Goal: Information Seeking & Learning: Find specific fact

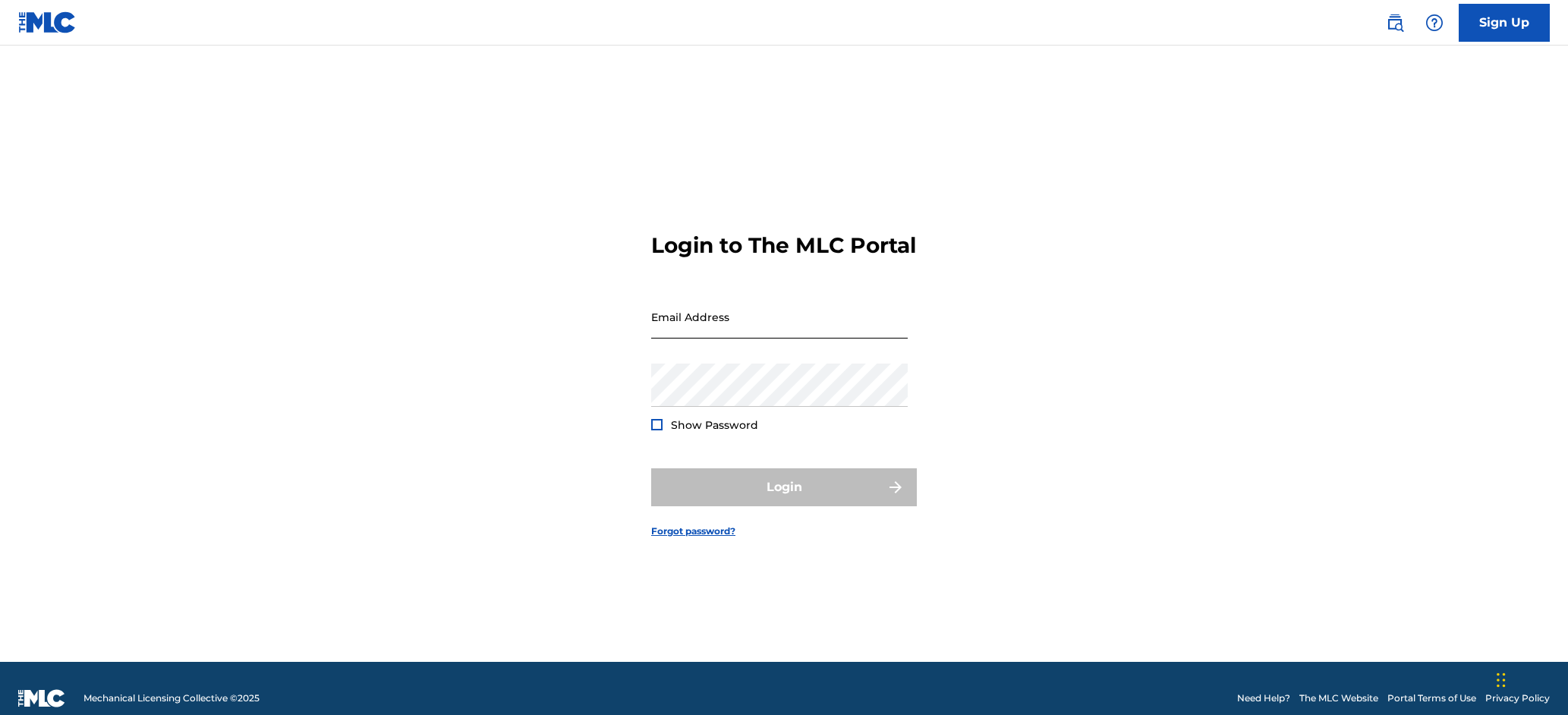
click at [706, 325] on input "Email Address" at bounding box center [780, 317] width 257 height 44
type input "[EMAIL_ADDRESS][DOMAIN_NAME]"
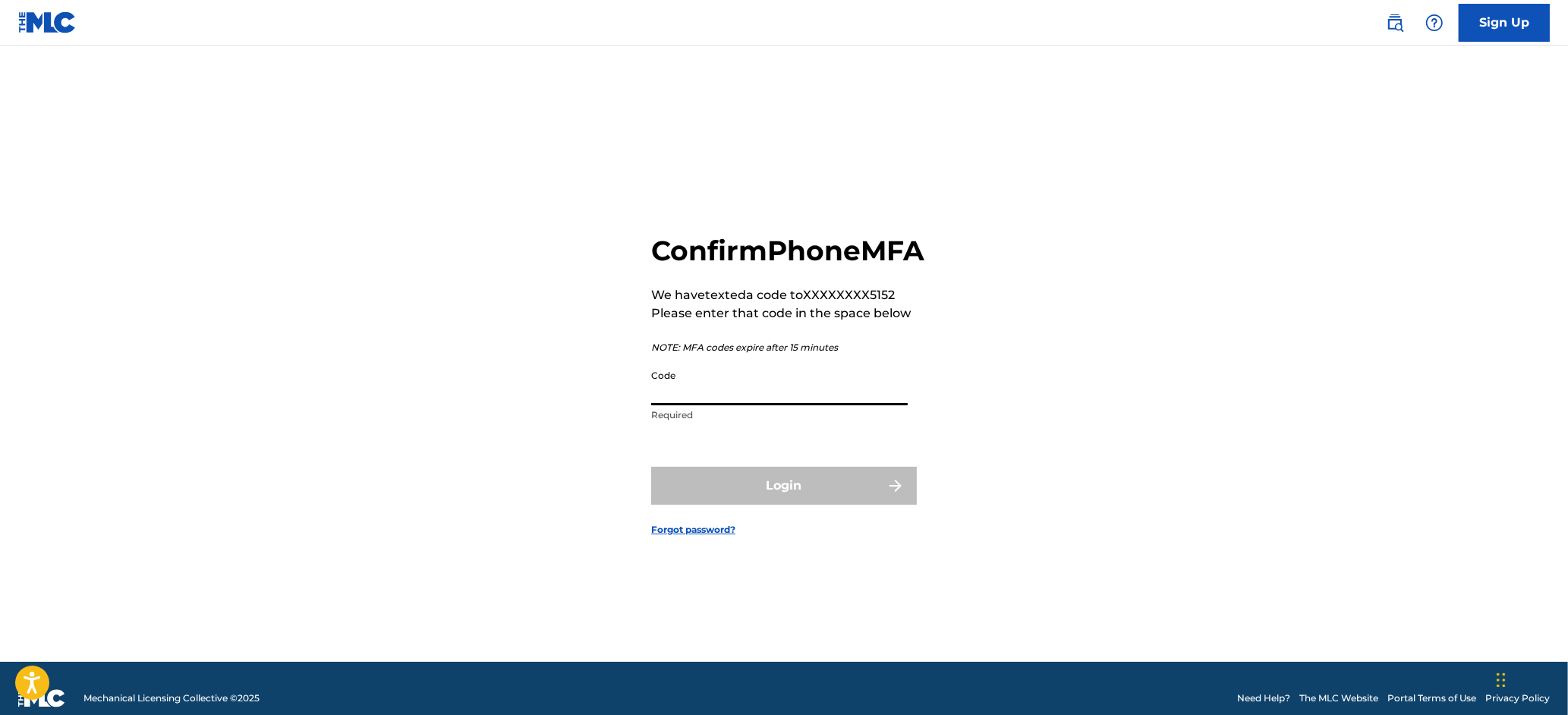
drag, startPoint x: 712, startPoint y: 407, endPoint x: 292, endPoint y: 346, distance: 424.4
click at [712, 406] on input "Code" at bounding box center [780, 384] width 257 height 44
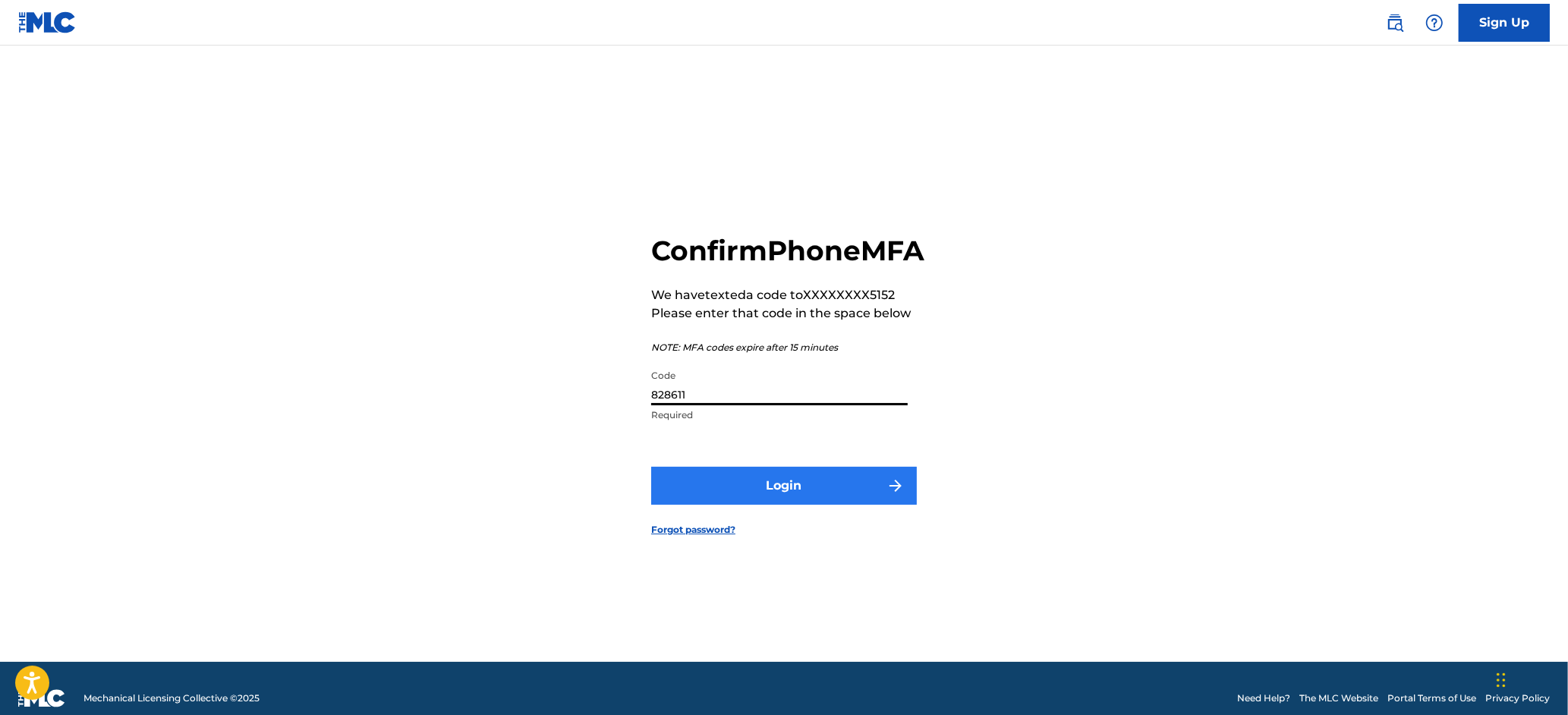
type input "828611"
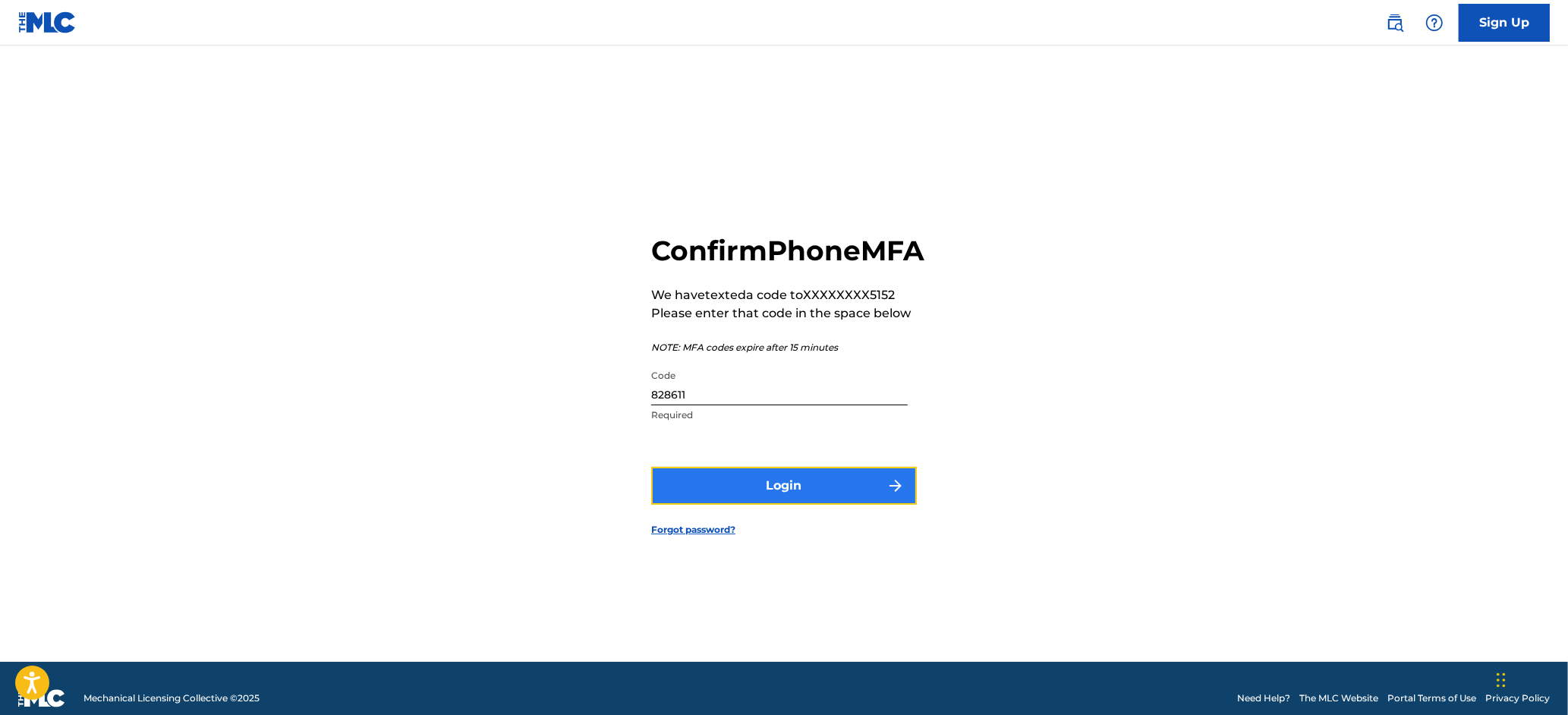
click at [777, 505] on button "Login" at bounding box center [784, 486] width 265 height 38
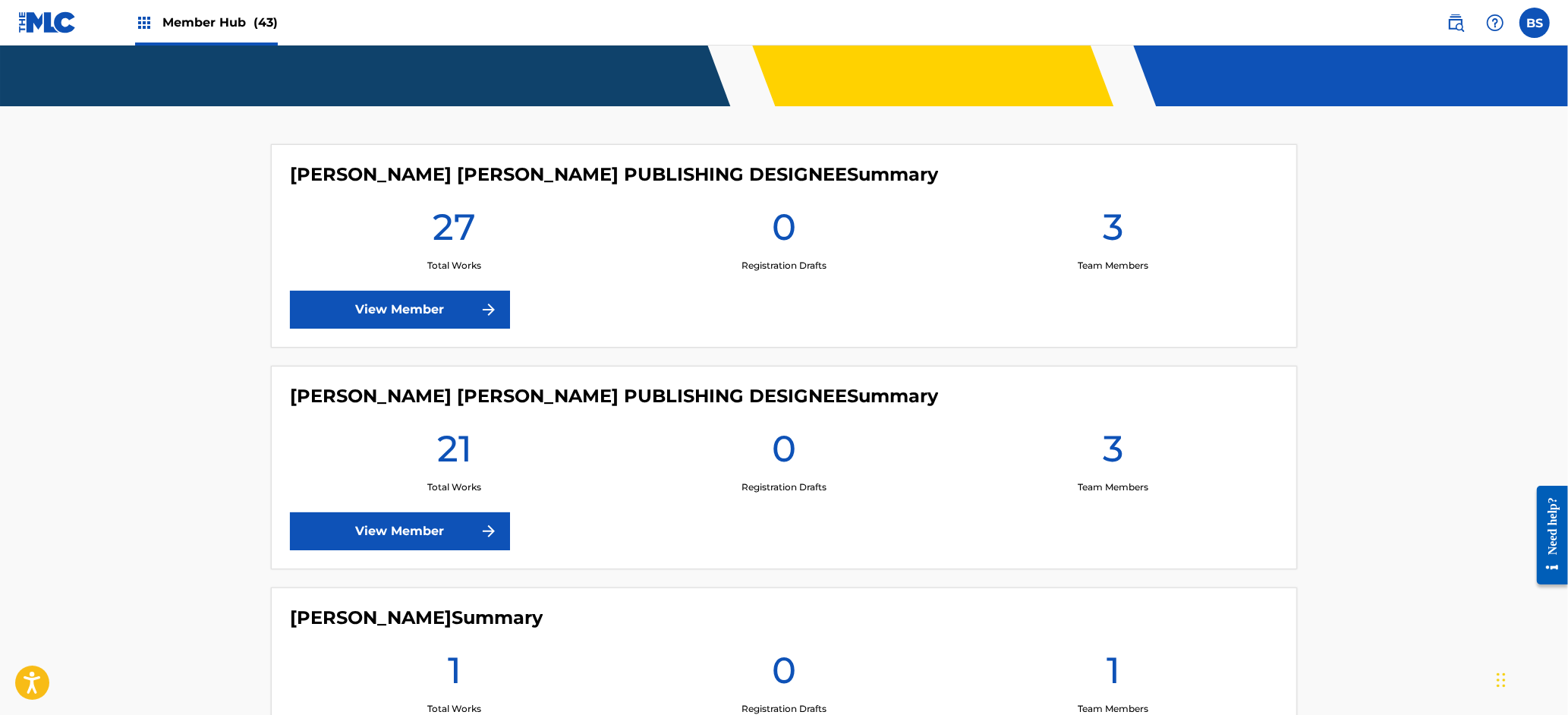
scroll to position [314, 0]
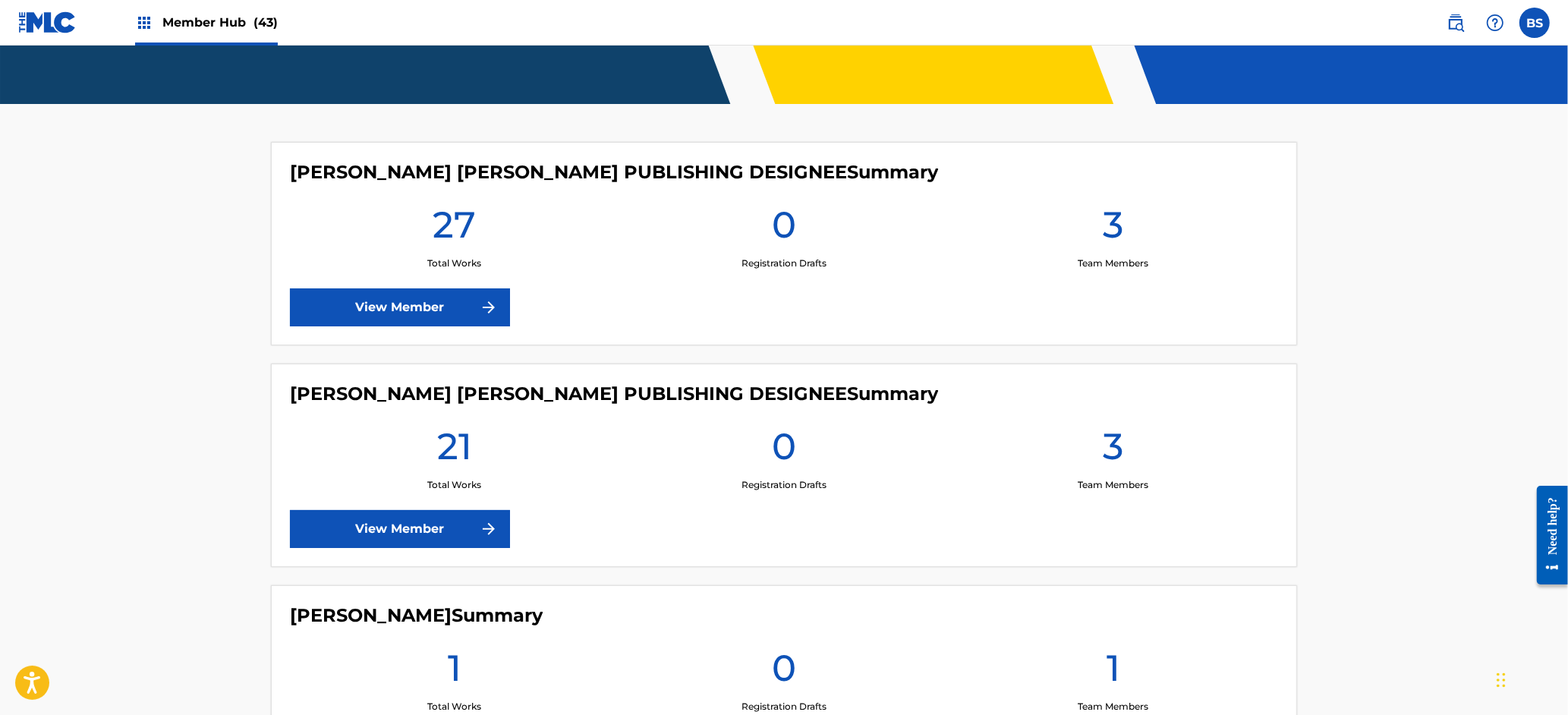
click at [216, 17] on span "Member Hub (43)" at bounding box center [220, 22] width 116 height 17
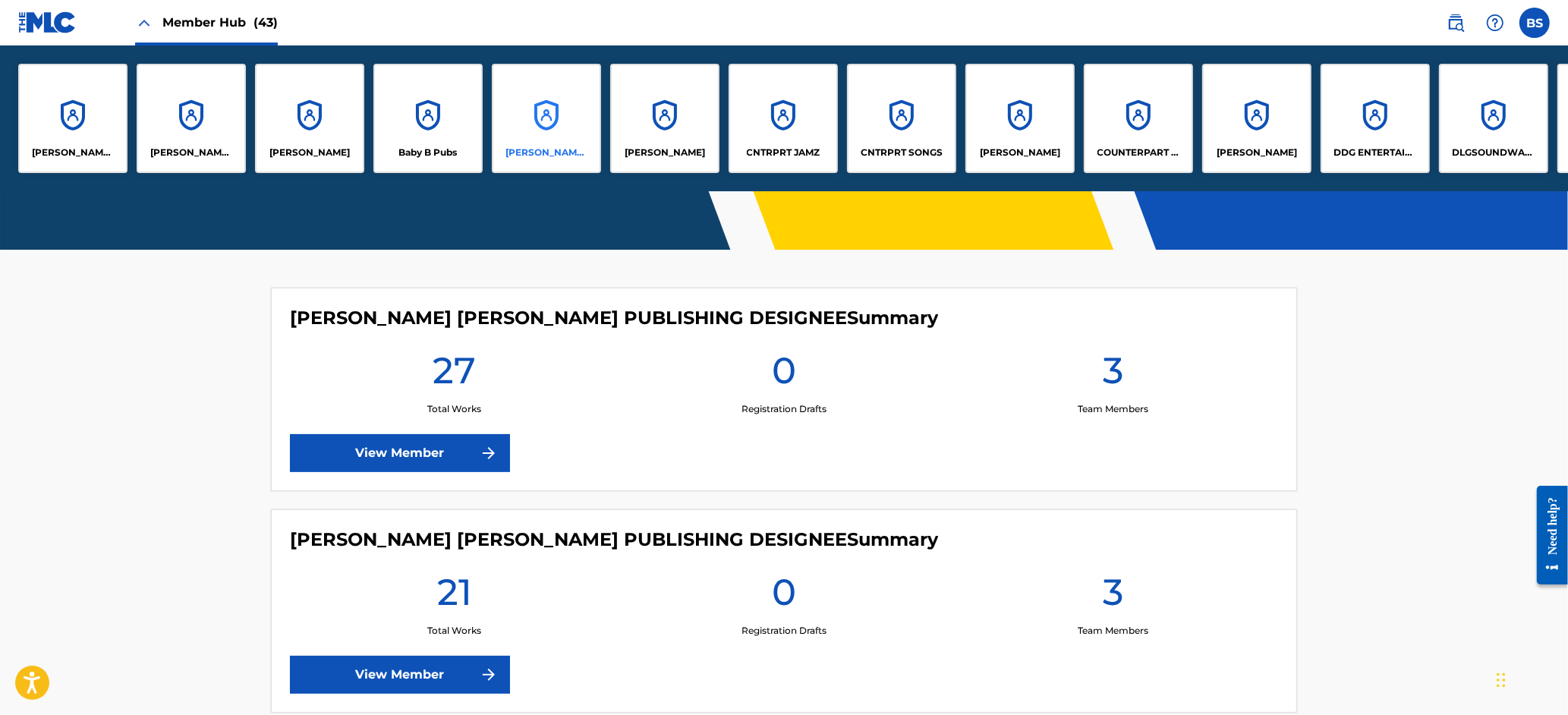
scroll to position [460, 0]
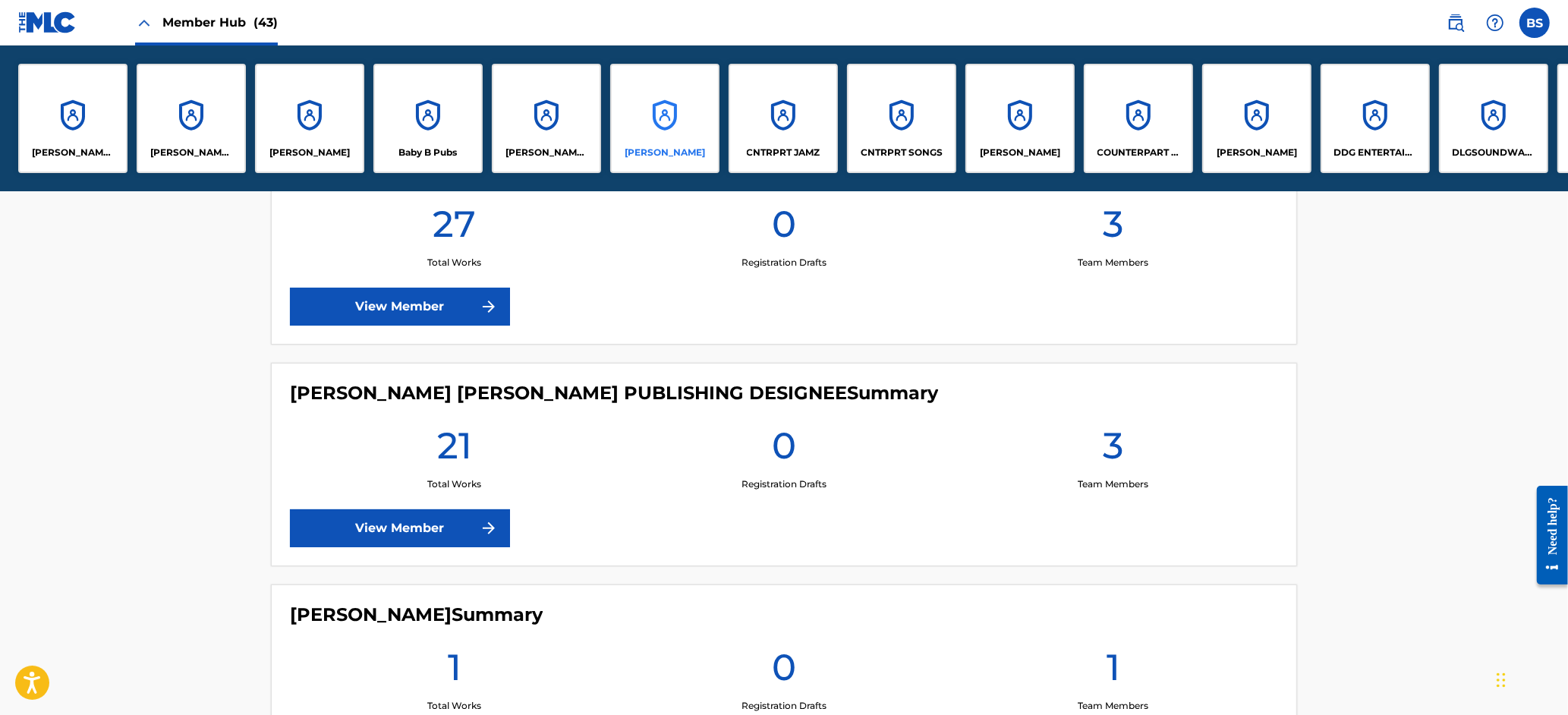
click at [671, 129] on div "[PERSON_NAME]" at bounding box center [665, 118] width 109 height 109
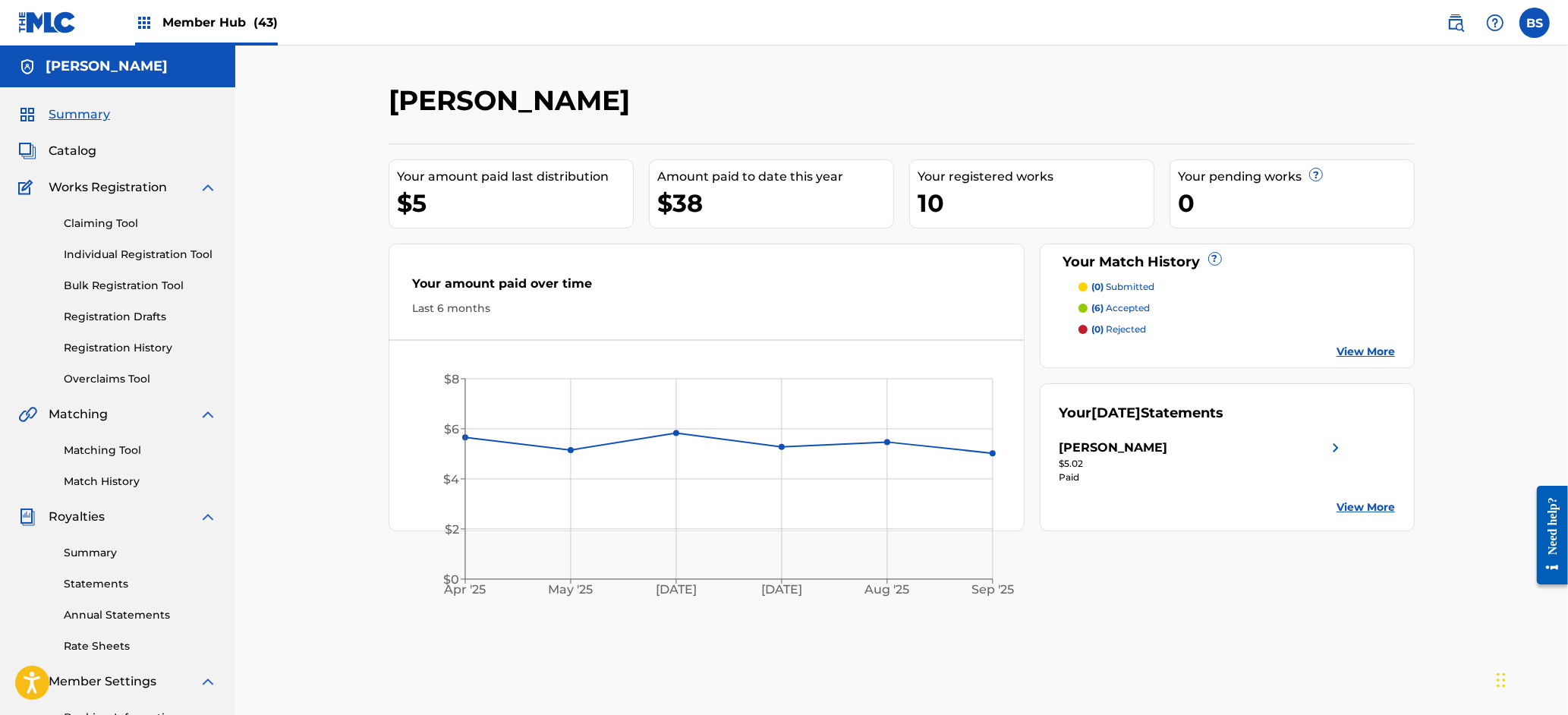
drag, startPoint x: 90, startPoint y: 153, endPoint x: 323, endPoint y: 176, distance: 234.1
click at [90, 153] on span "Catalog" at bounding box center [72, 151] width 48 height 18
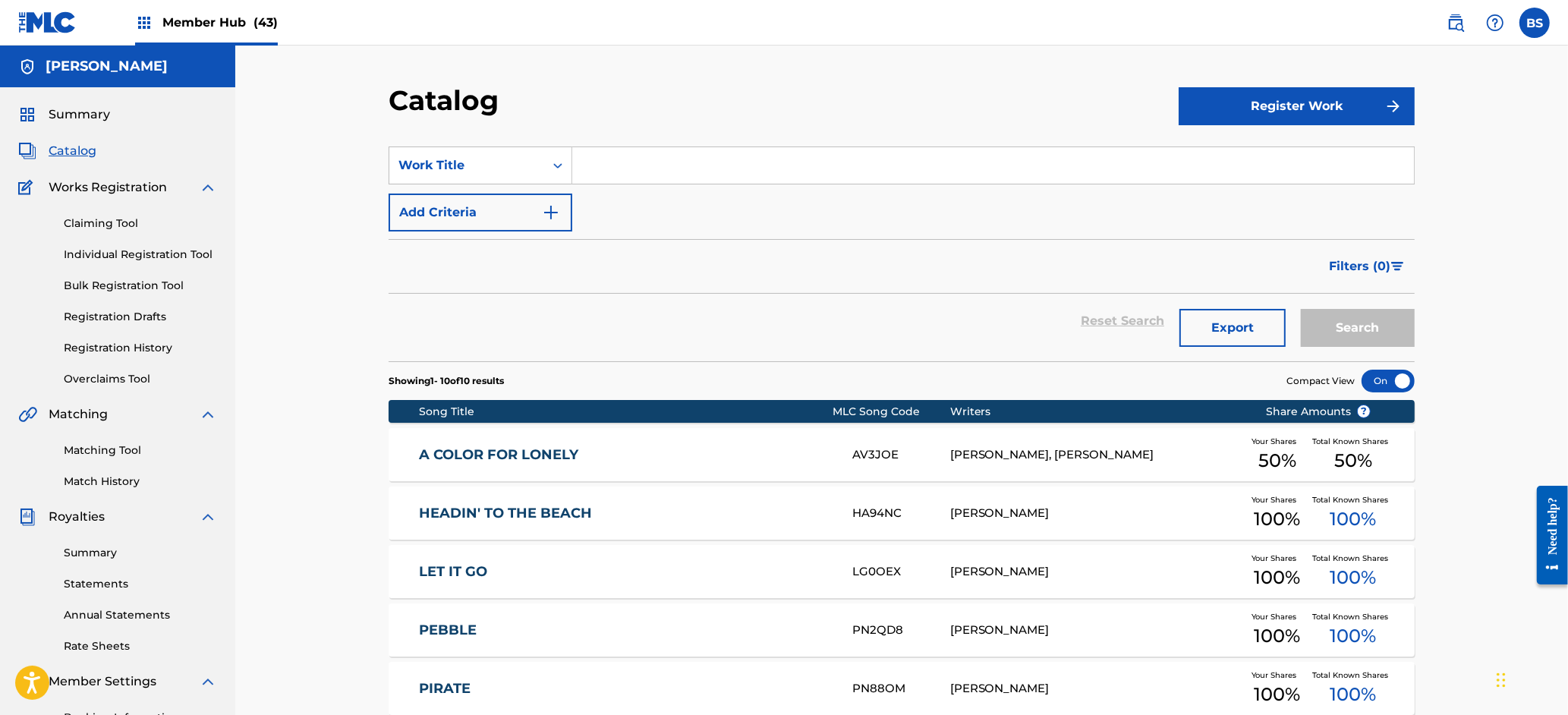
click at [609, 445] on div "A COLOR FOR LONELY AV3JOE [PERSON_NAME], [PERSON_NAME] Your Shares 50 % Total K…" at bounding box center [901, 454] width 1026 height 53
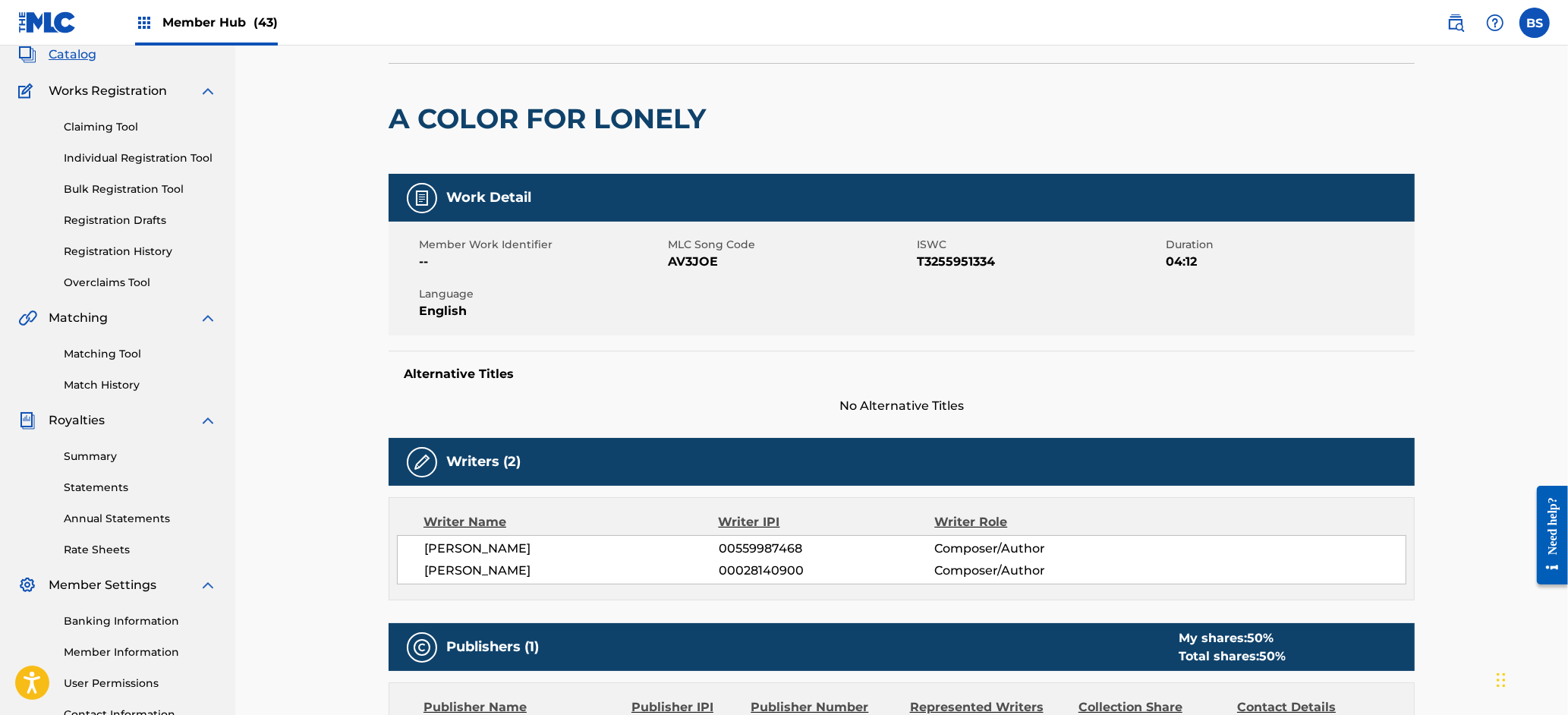
scroll to position [782, 0]
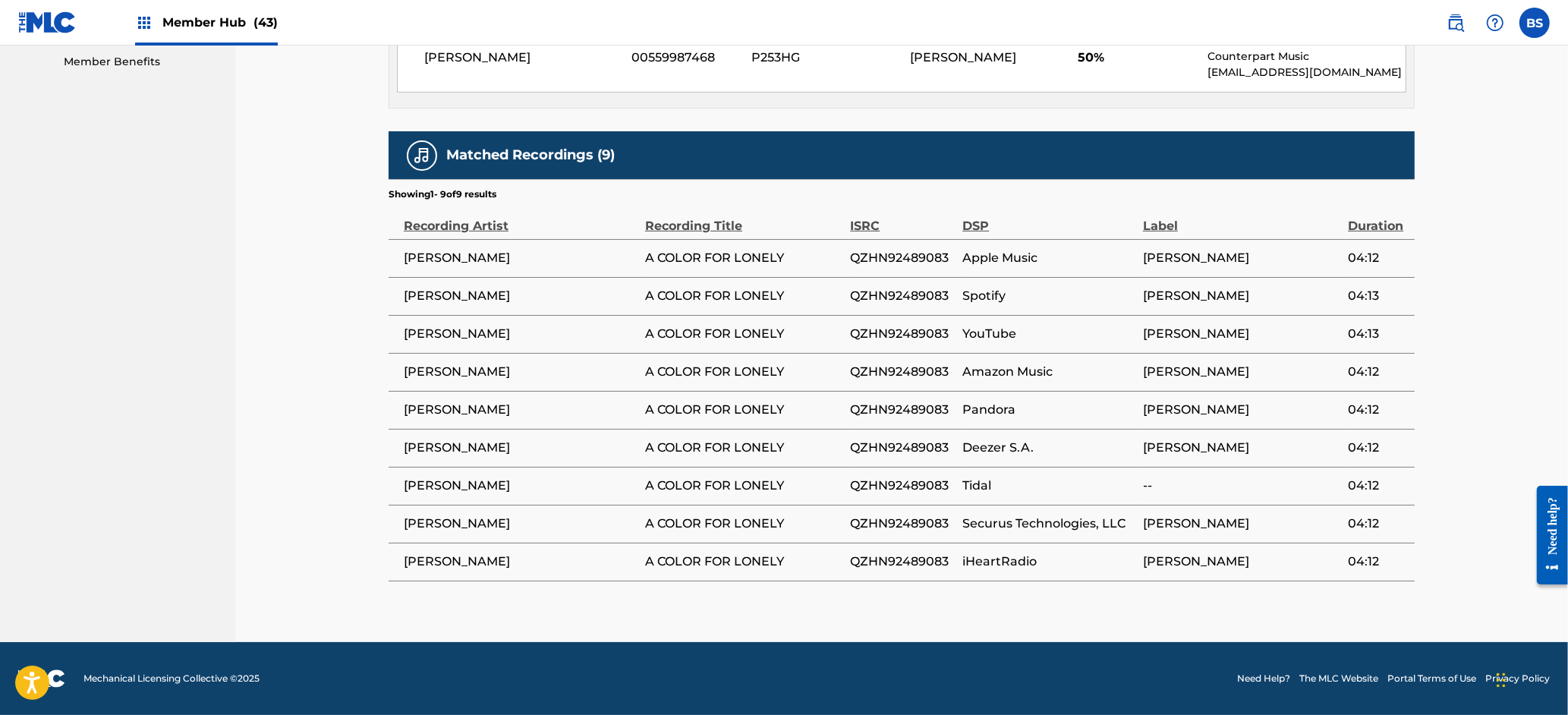
click at [901, 253] on span "QZHN92489083" at bounding box center [902, 258] width 105 height 18
copy span "QZHN92489083"
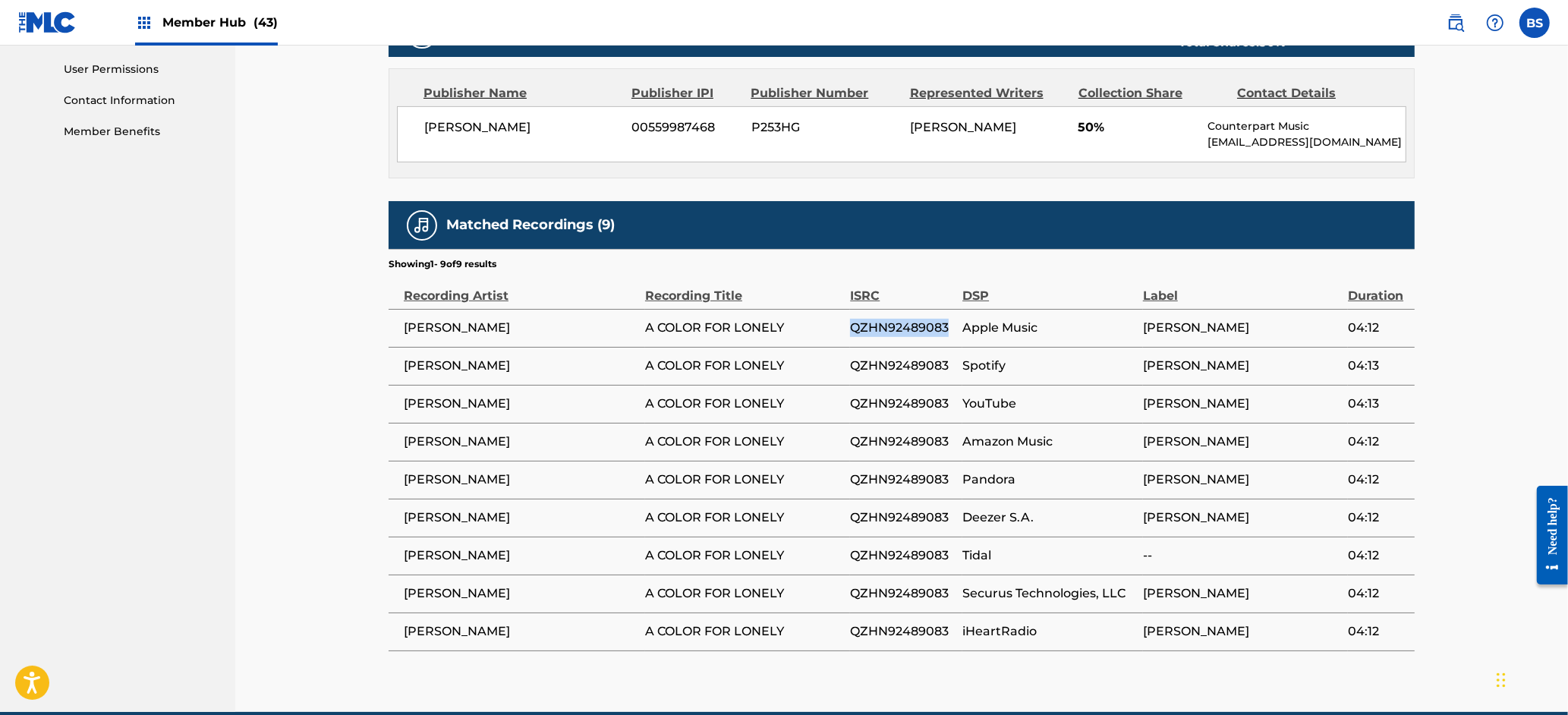
scroll to position [0, 0]
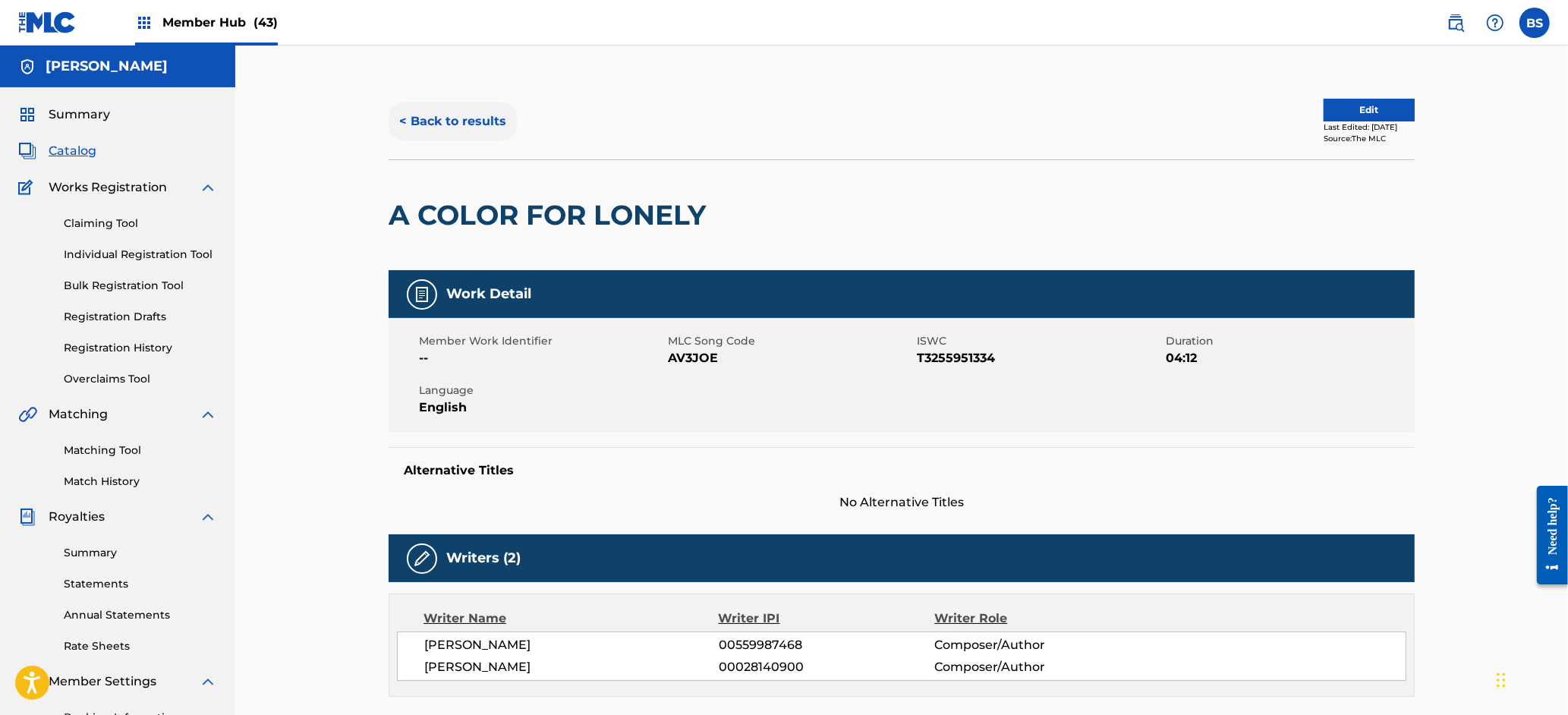
click at [406, 118] on button "< Back to results" at bounding box center [452, 121] width 128 height 38
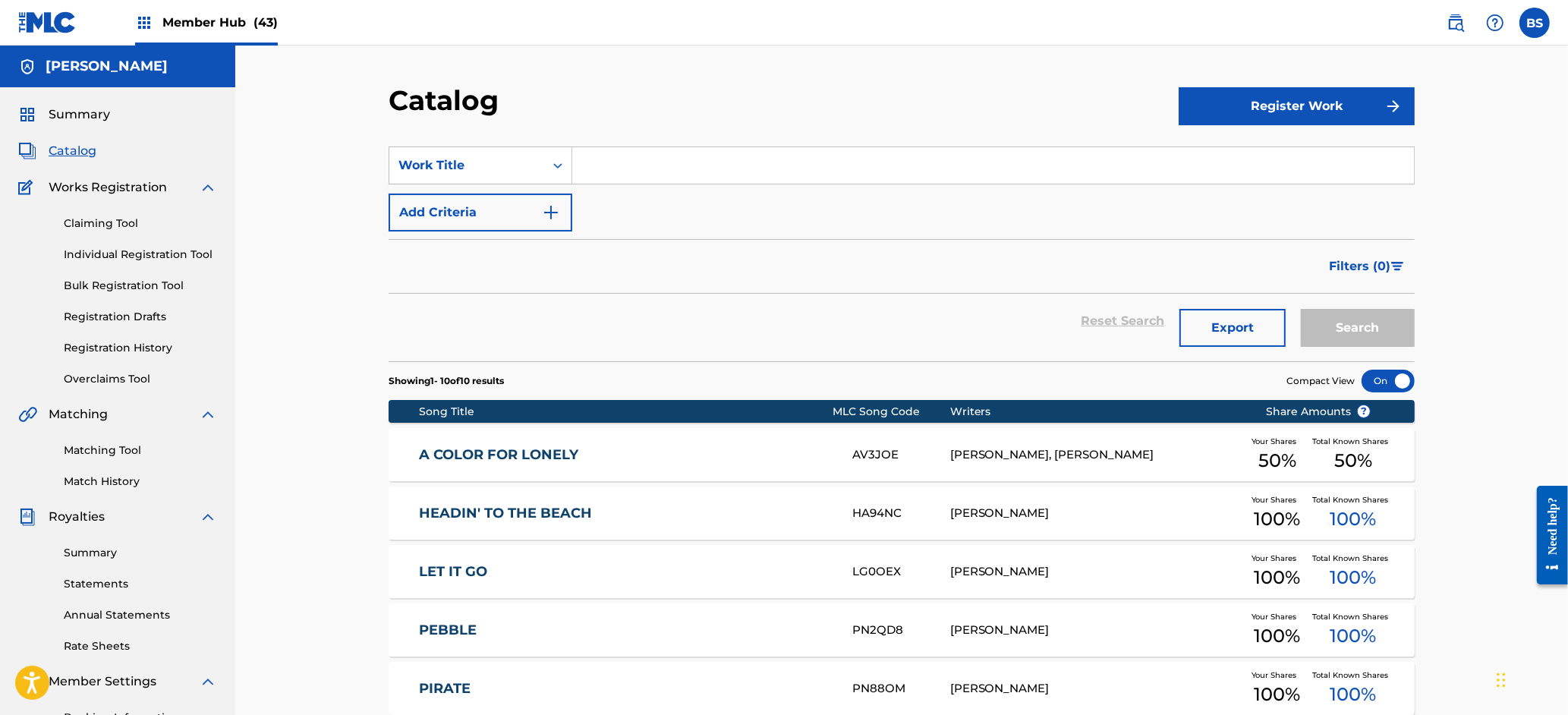
click at [692, 508] on link "HEADIN' TO THE BEACH" at bounding box center [626, 514] width 413 height 17
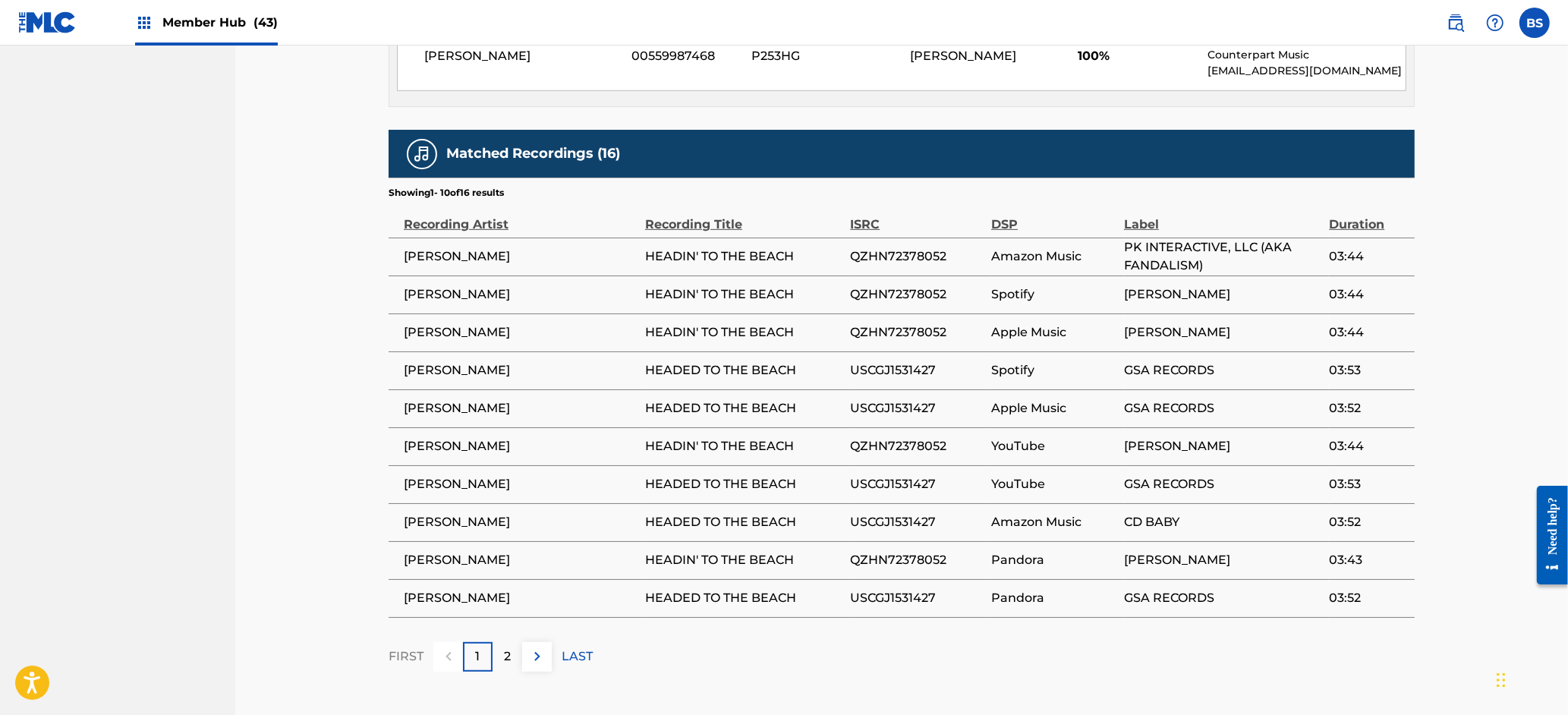
scroll to position [932, 0]
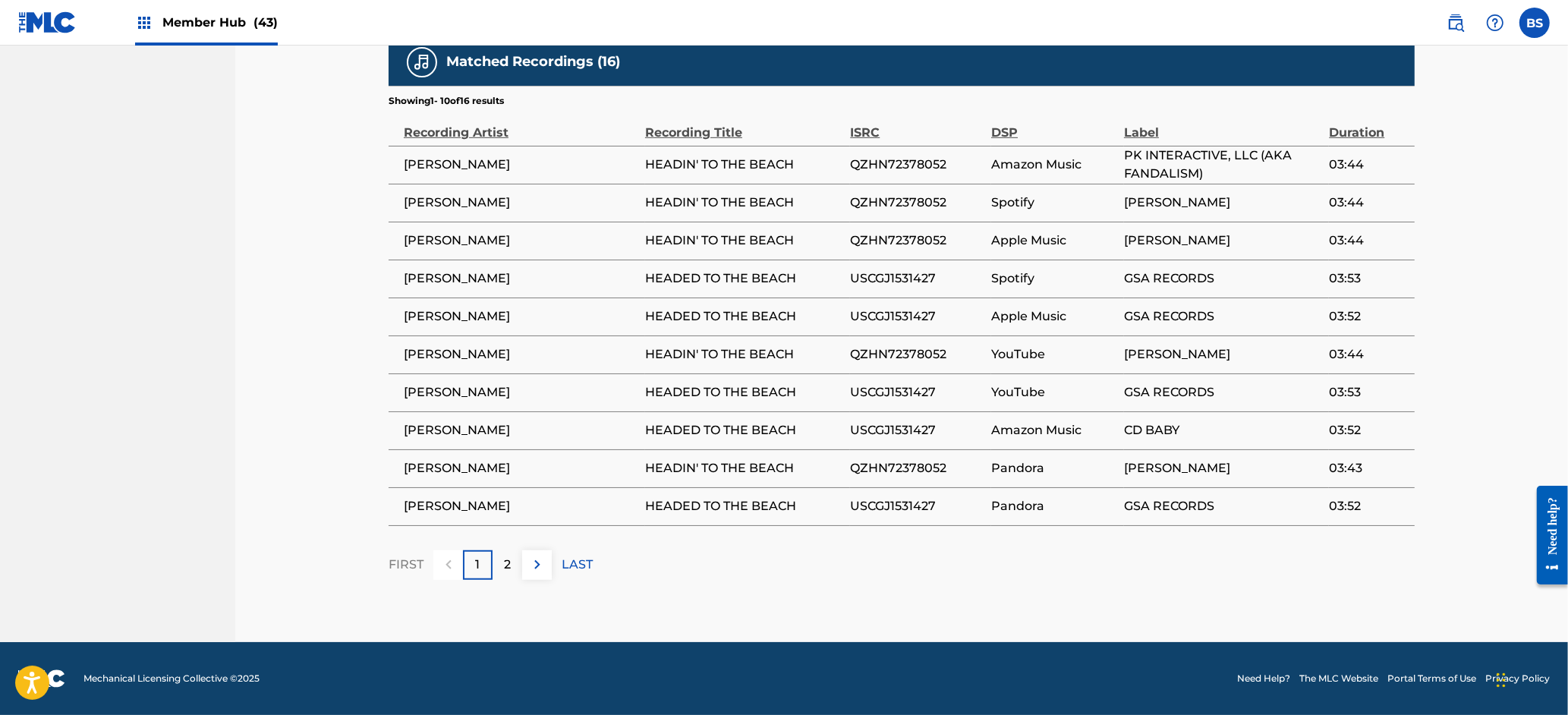
click at [896, 159] on span "QZHN72378052" at bounding box center [917, 164] width 134 height 18
copy span "QZHN72378052"
click at [882, 278] on span "USCGJ1531427" at bounding box center [917, 278] width 134 height 18
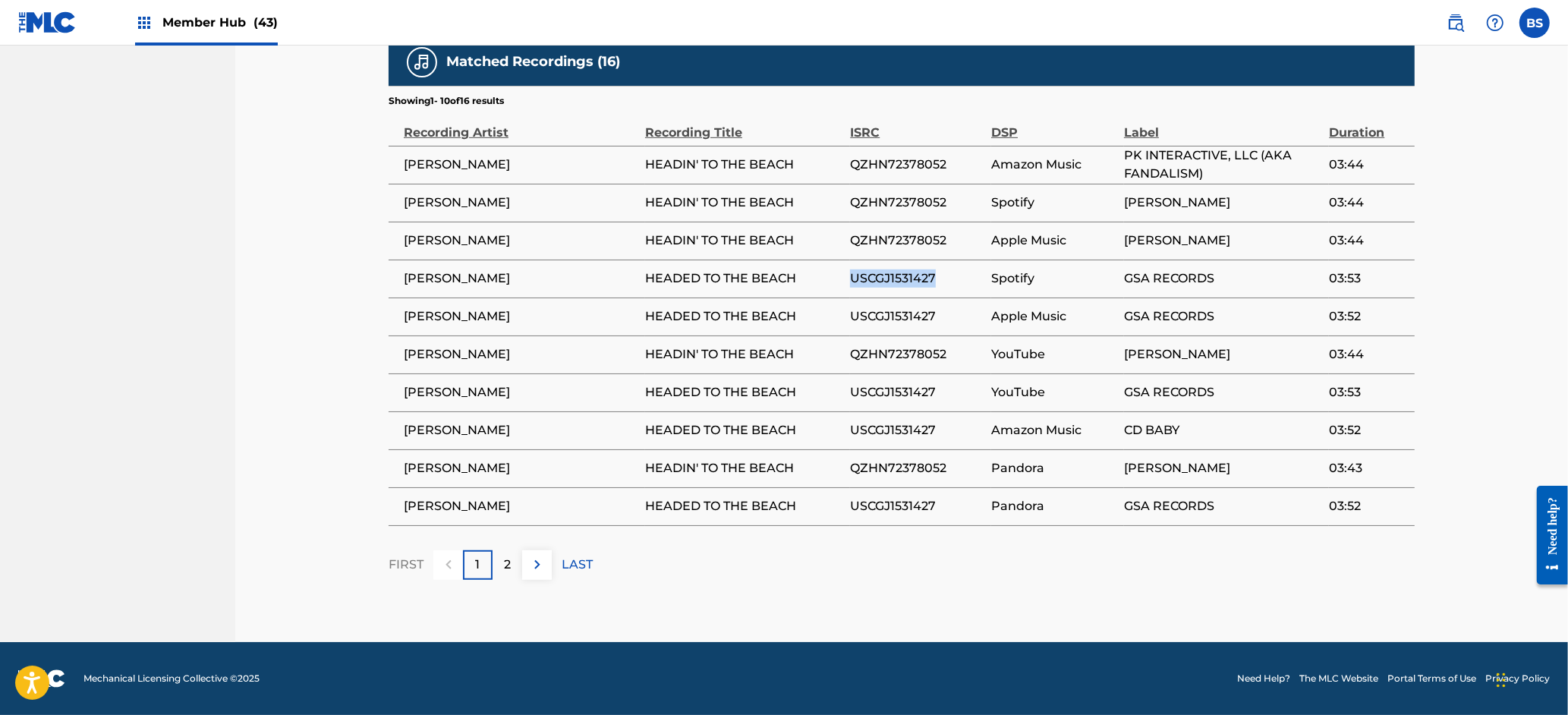
copy span "USCGJ1531427"
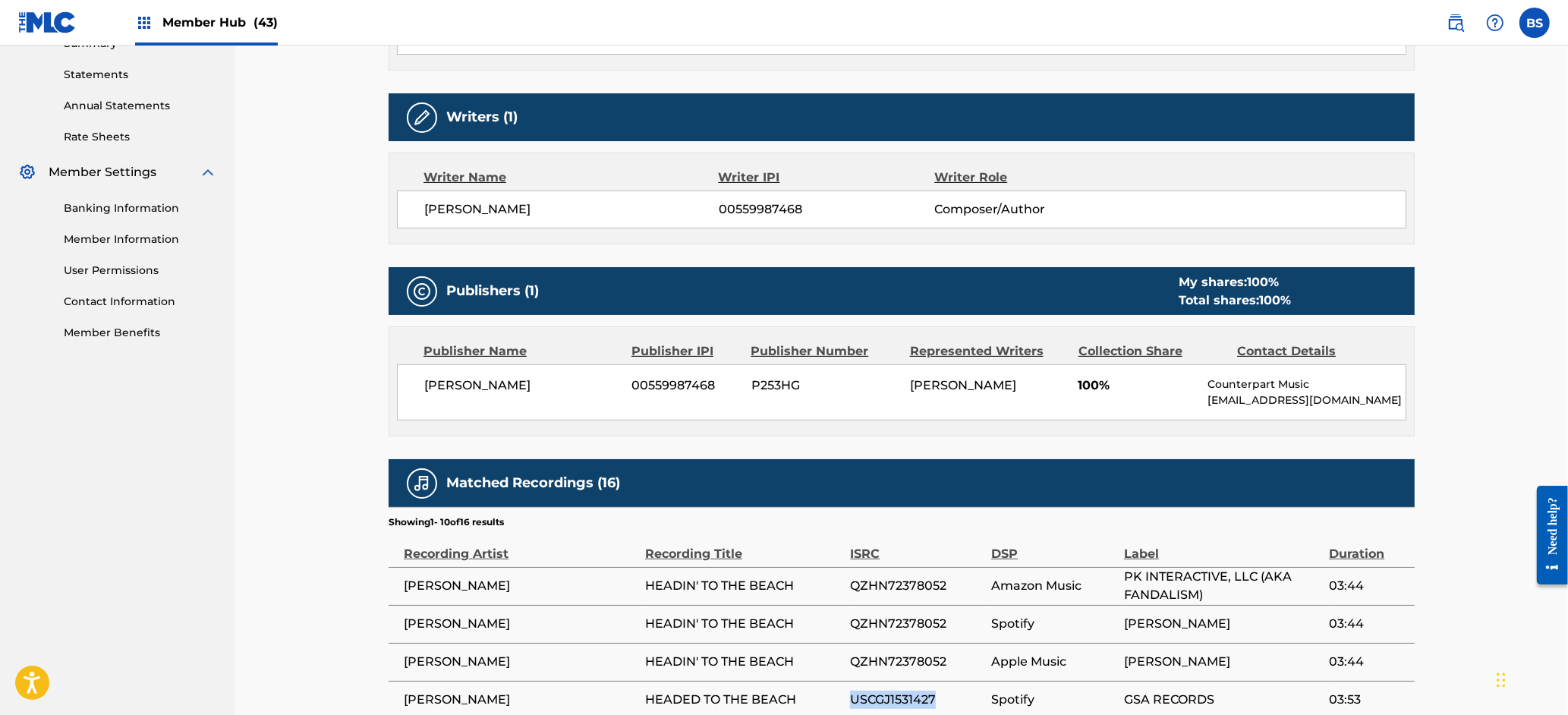
scroll to position [0, 0]
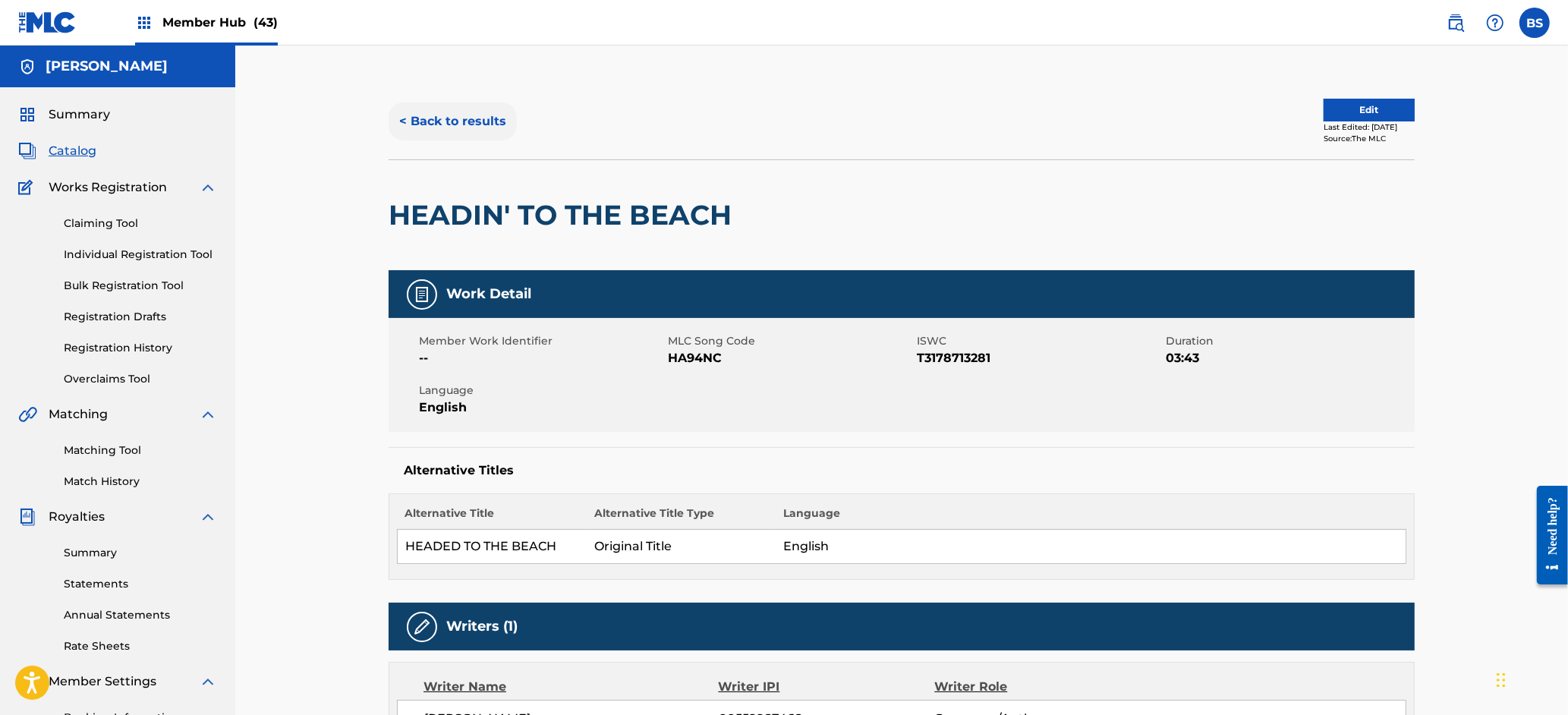
click at [484, 118] on button "< Back to results" at bounding box center [452, 121] width 128 height 38
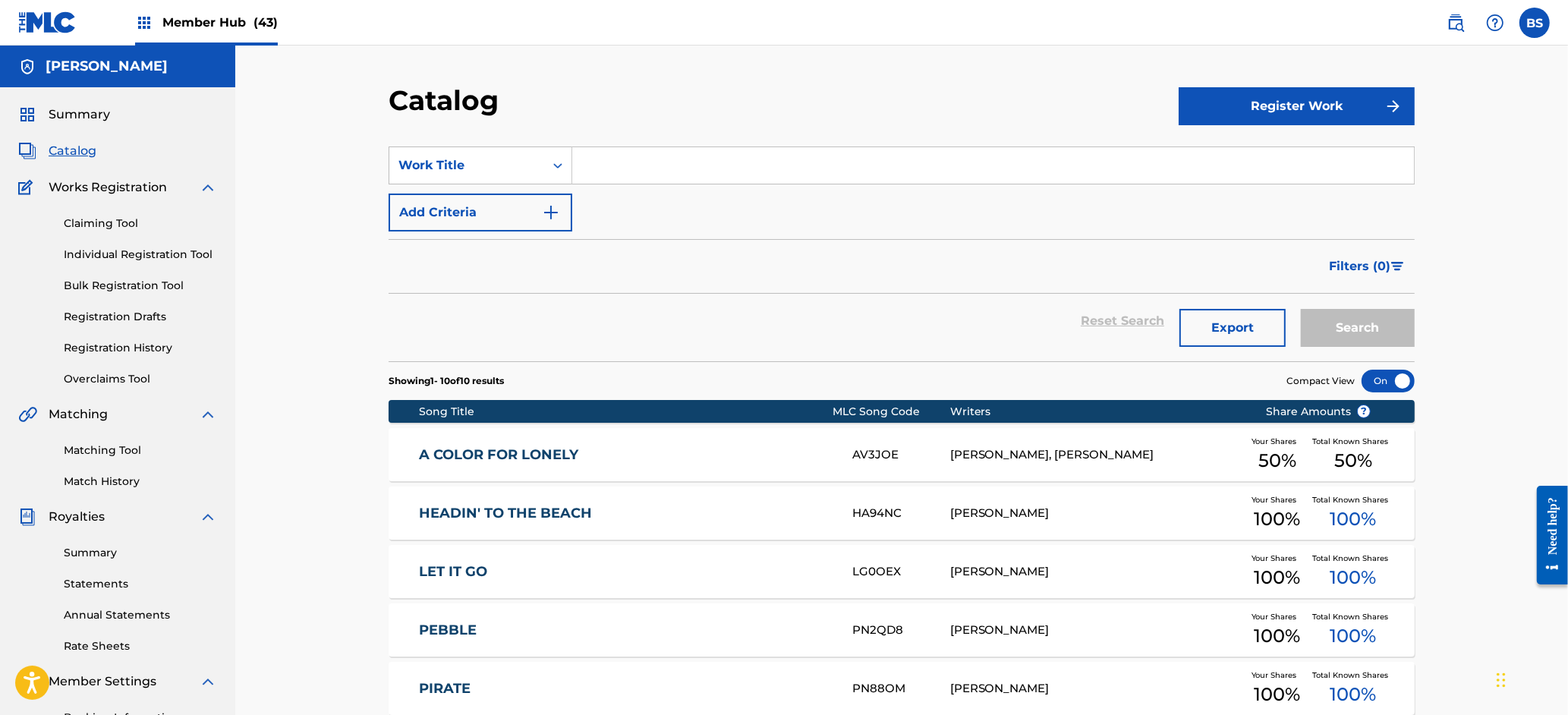
click at [723, 560] on div "LET IT GO LG0OEX CARL W. MEEKINS Your Shares 100 % Total Known Shares 100 %" at bounding box center [901, 572] width 1026 height 53
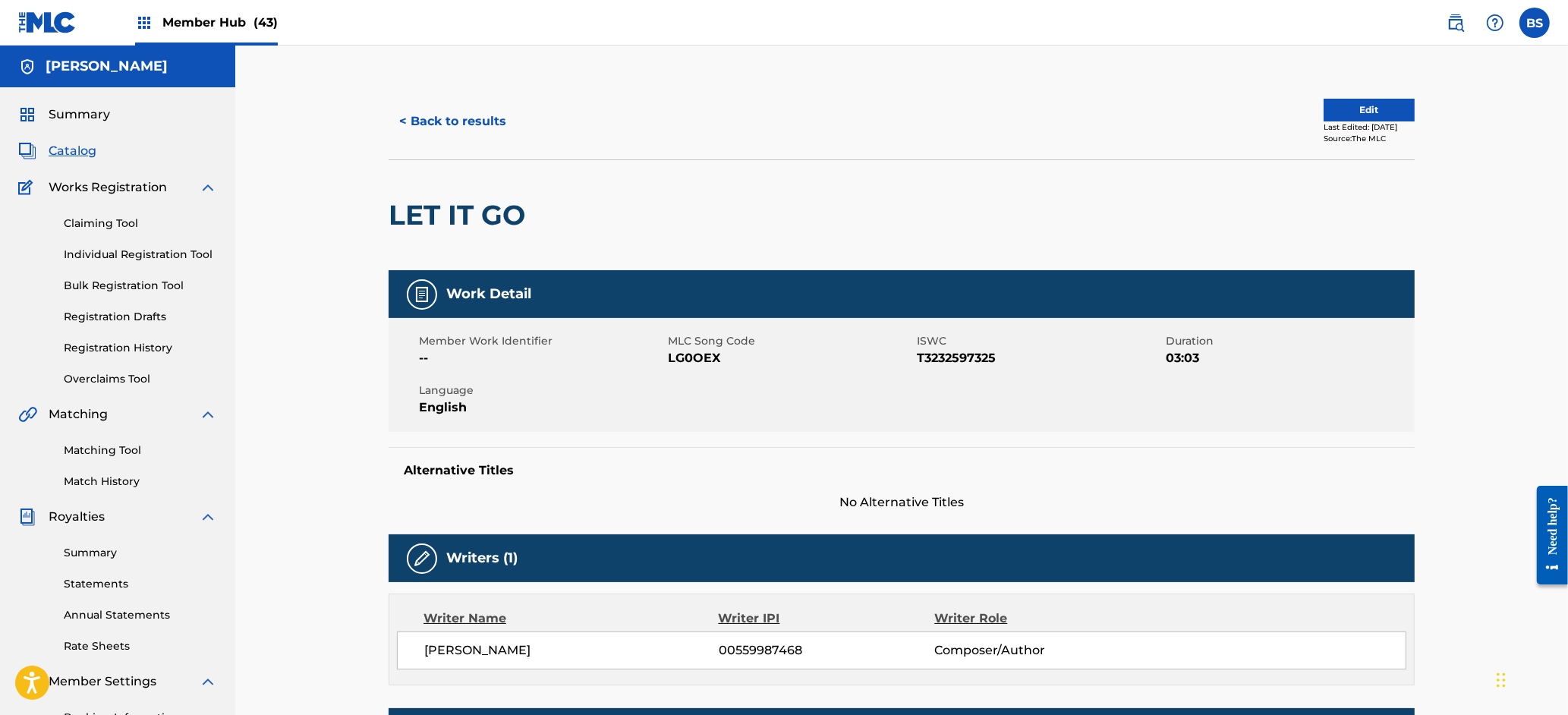
scroll to position [656, 0]
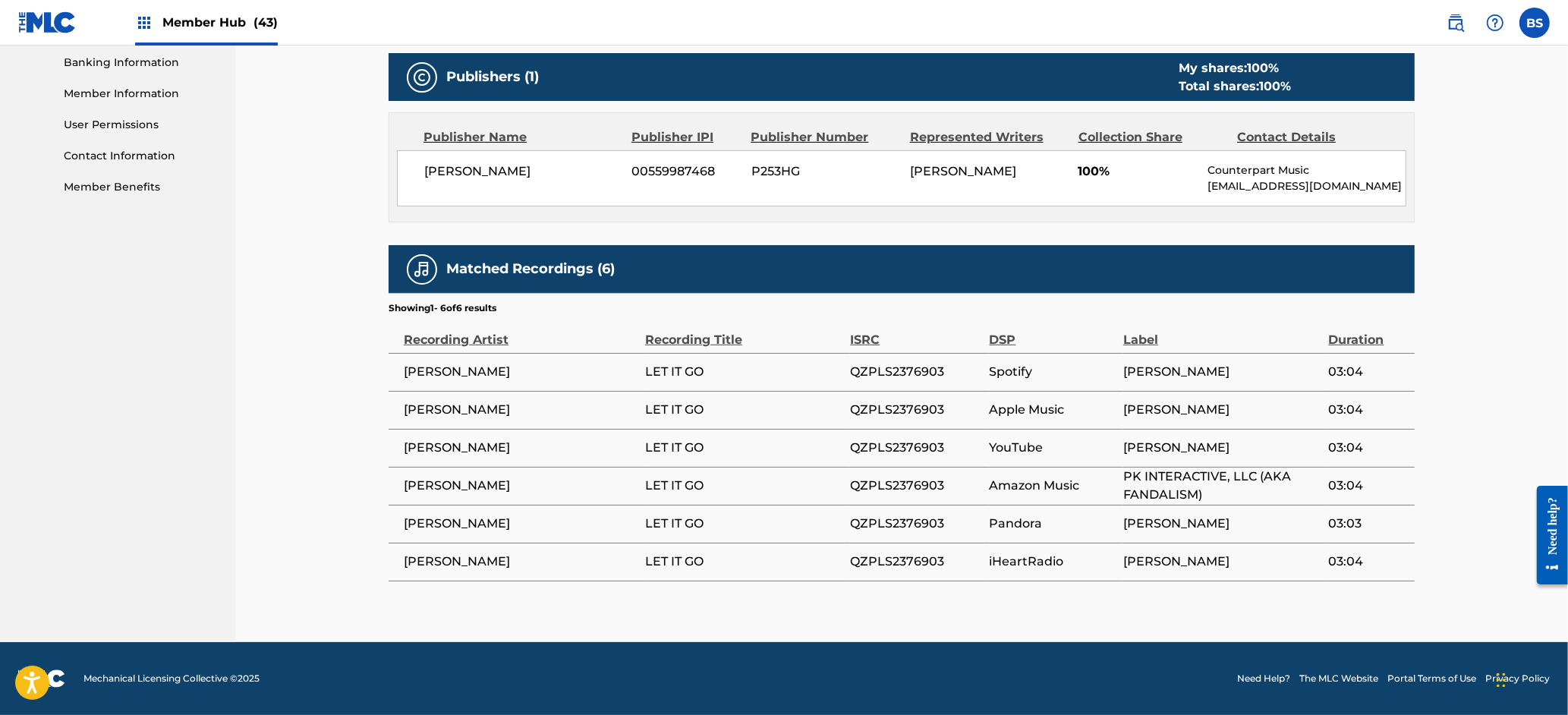
click at [902, 415] on span "QZPLS2376903" at bounding box center [916, 410] width 132 height 18
copy span "QZPLS2376903"
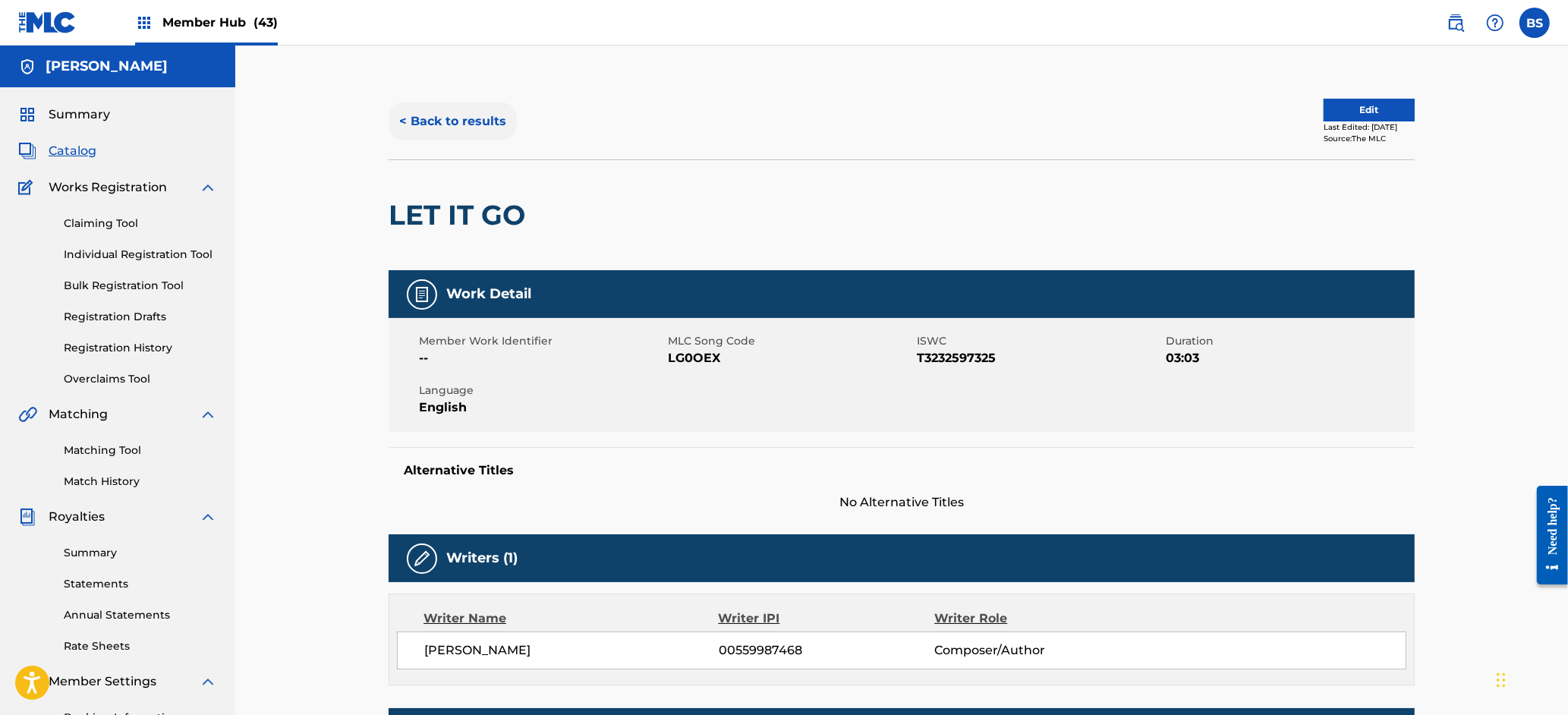
click at [446, 116] on button "< Back to results" at bounding box center [452, 121] width 128 height 38
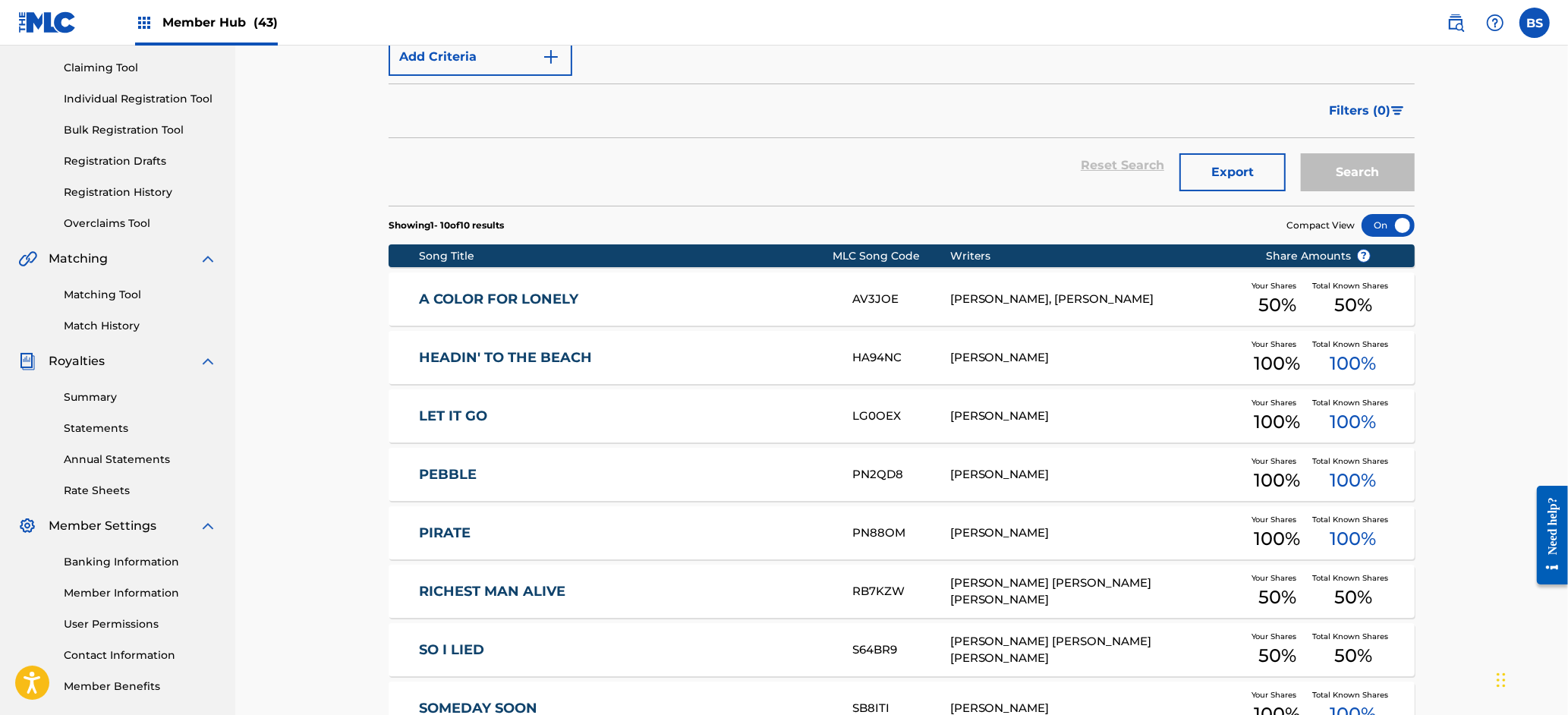
scroll to position [187, 0]
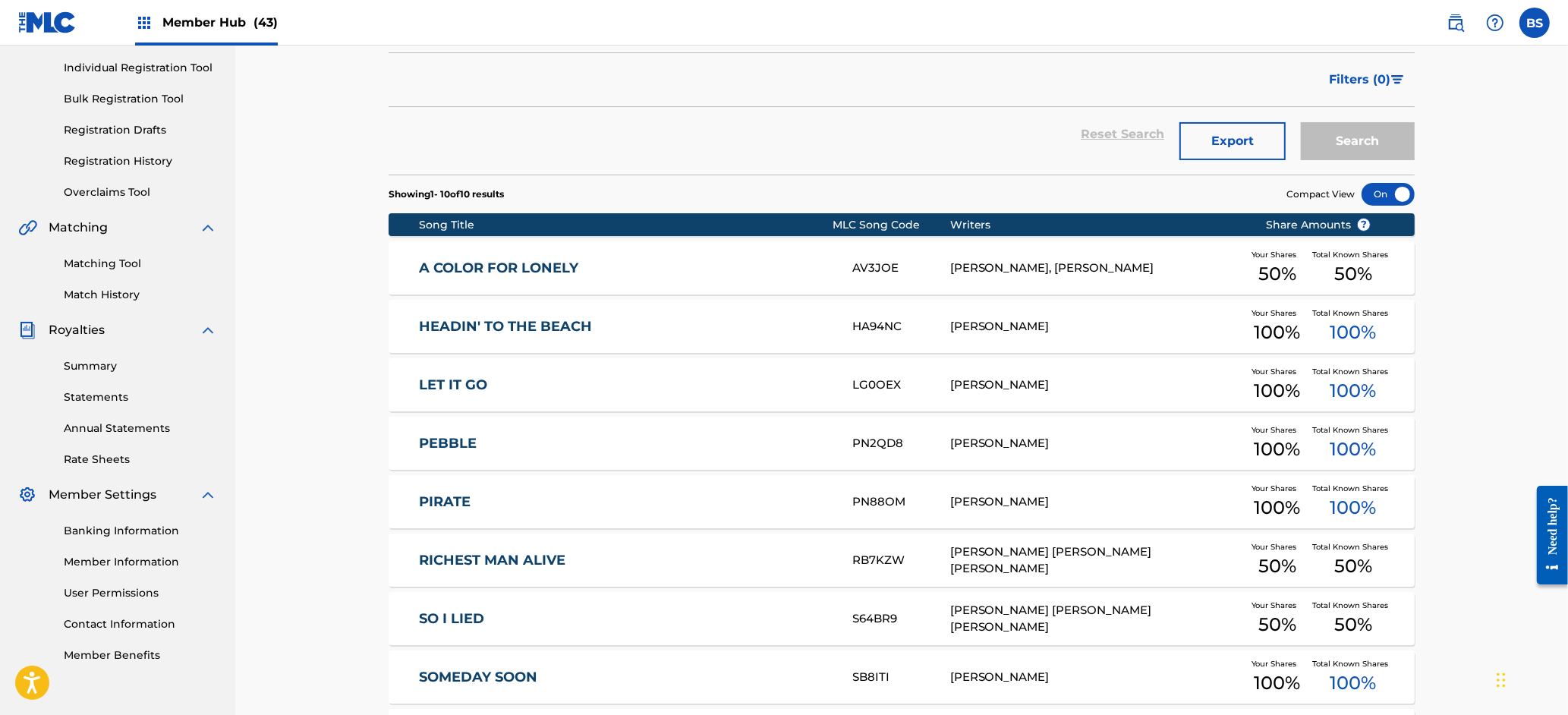
click at [746, 442] on link "PEBBLE" at bounding box center [626, 444] width 413 height 17
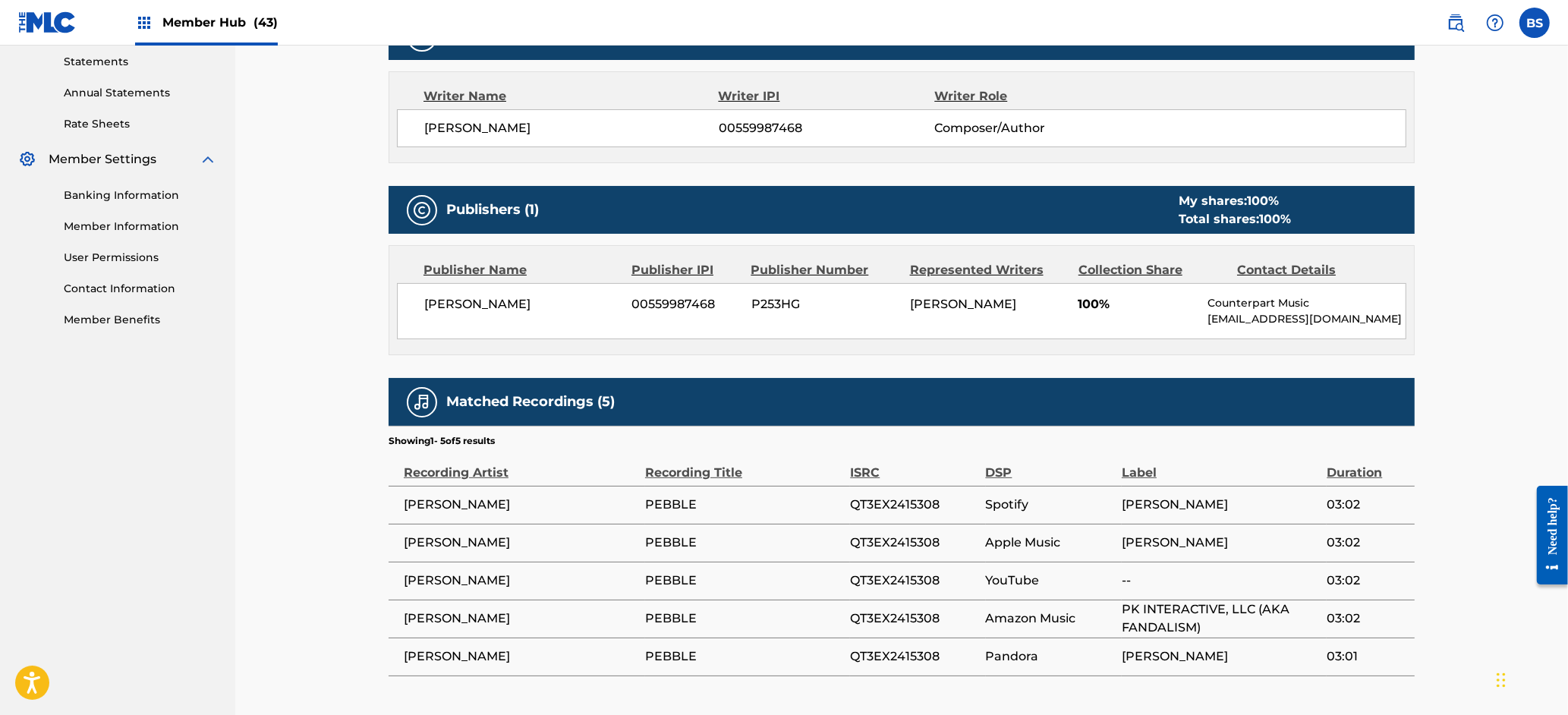
scroll to position [618, 0]
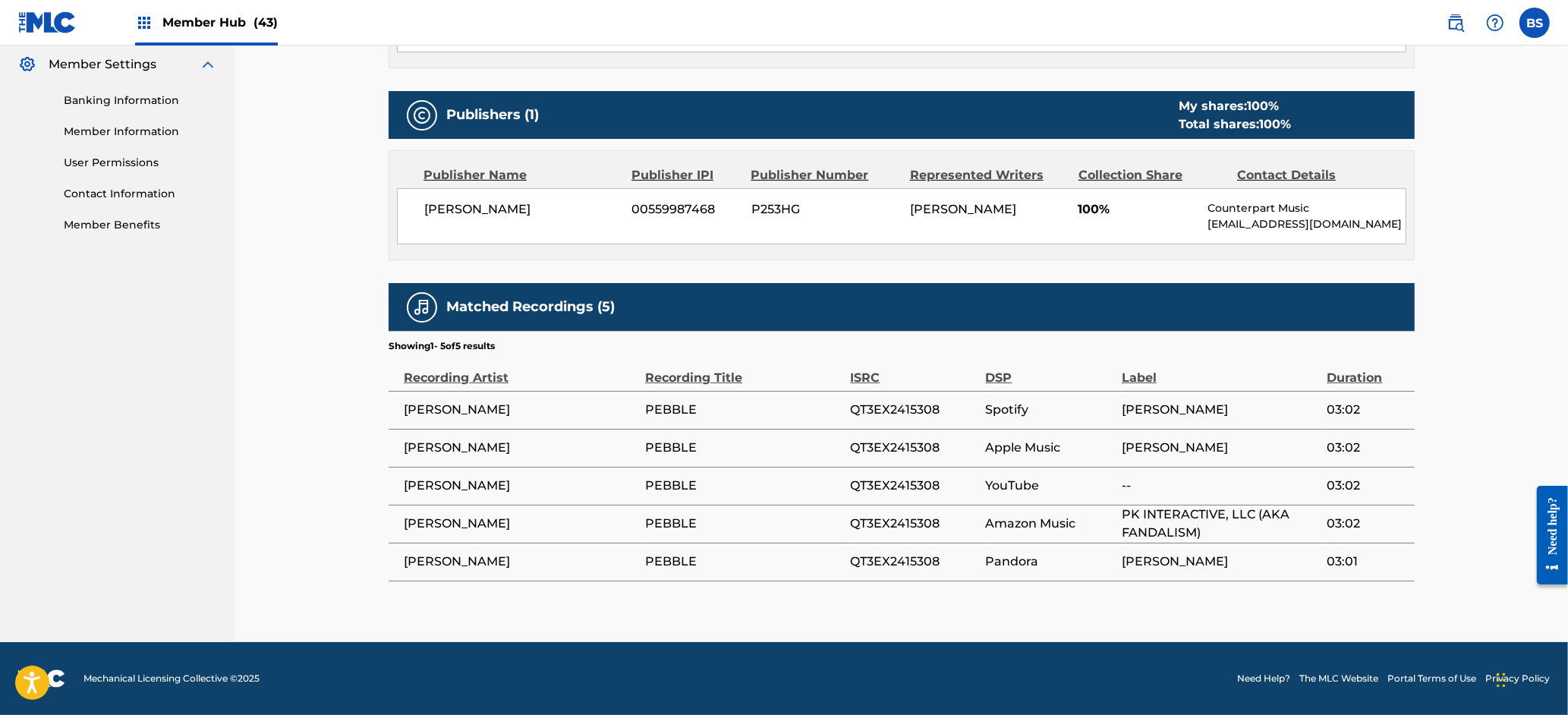
click at [908, 486] on span "QT3EX2415308" at bounding box center [914, 486] width 128 height 18
copy span "QT3EX2415308"
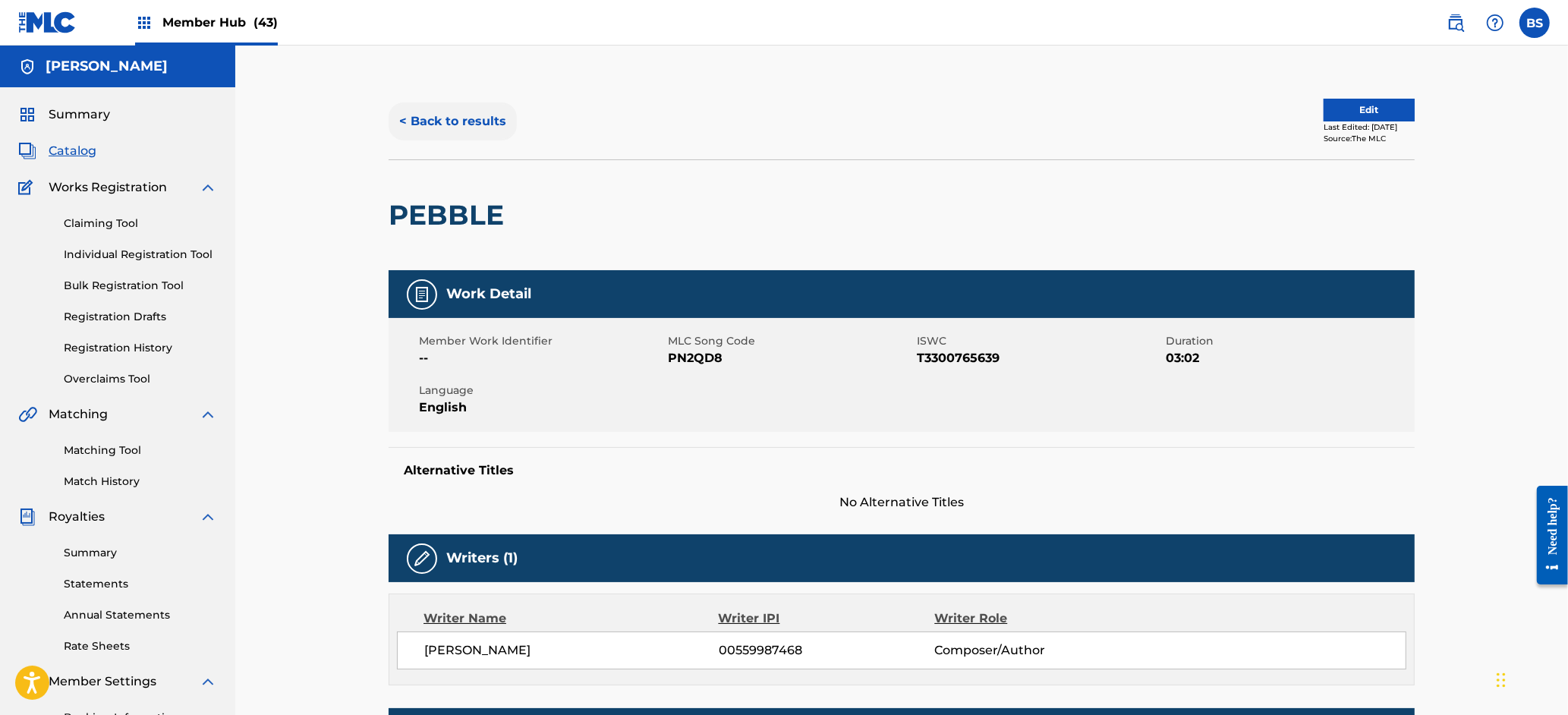
click at [467, 120] on button "< Back to results" at bounding box center [452, 121] width 128 height 38
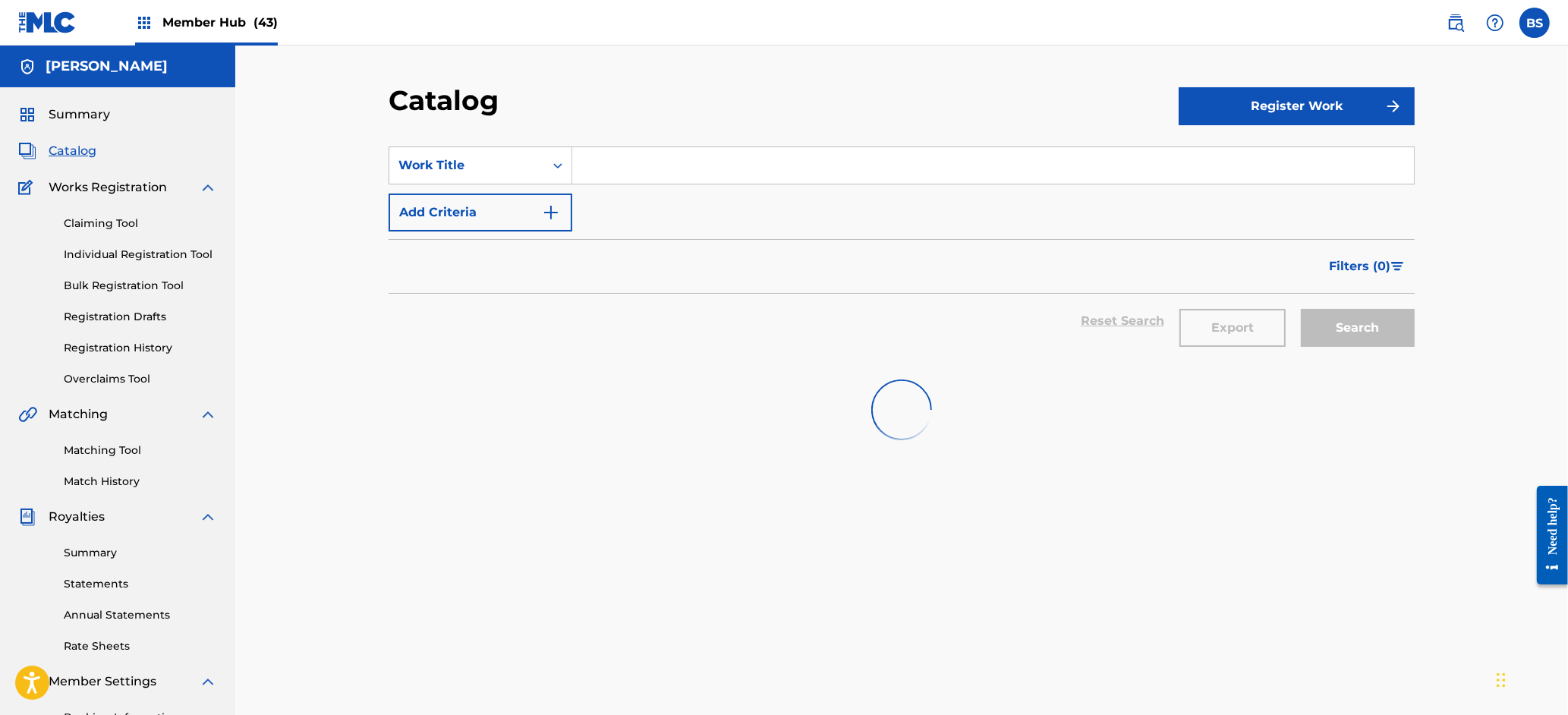
scroll to position [187, 0]
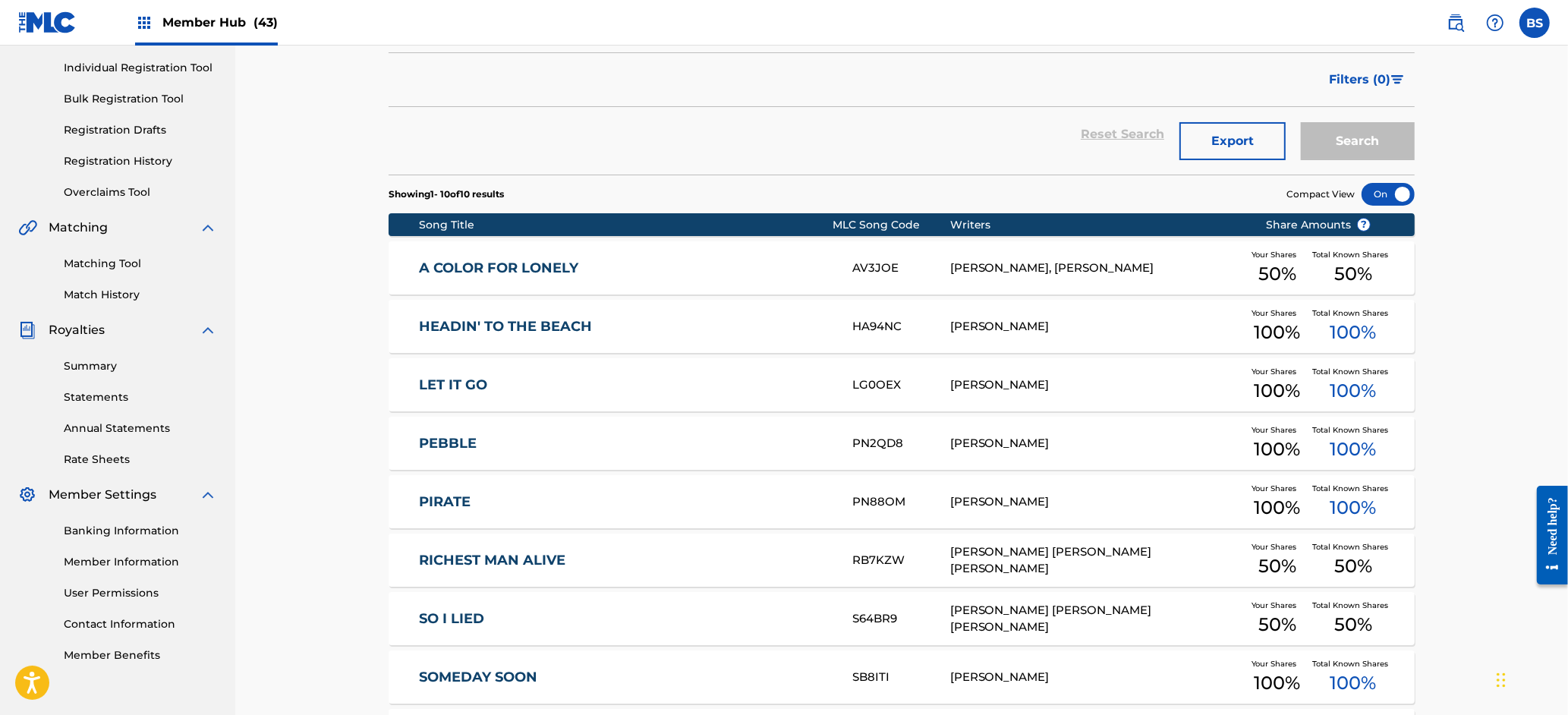
click at [601, 495] on link "PIRATE" at bounding box center [626, 503] width 413 height 17
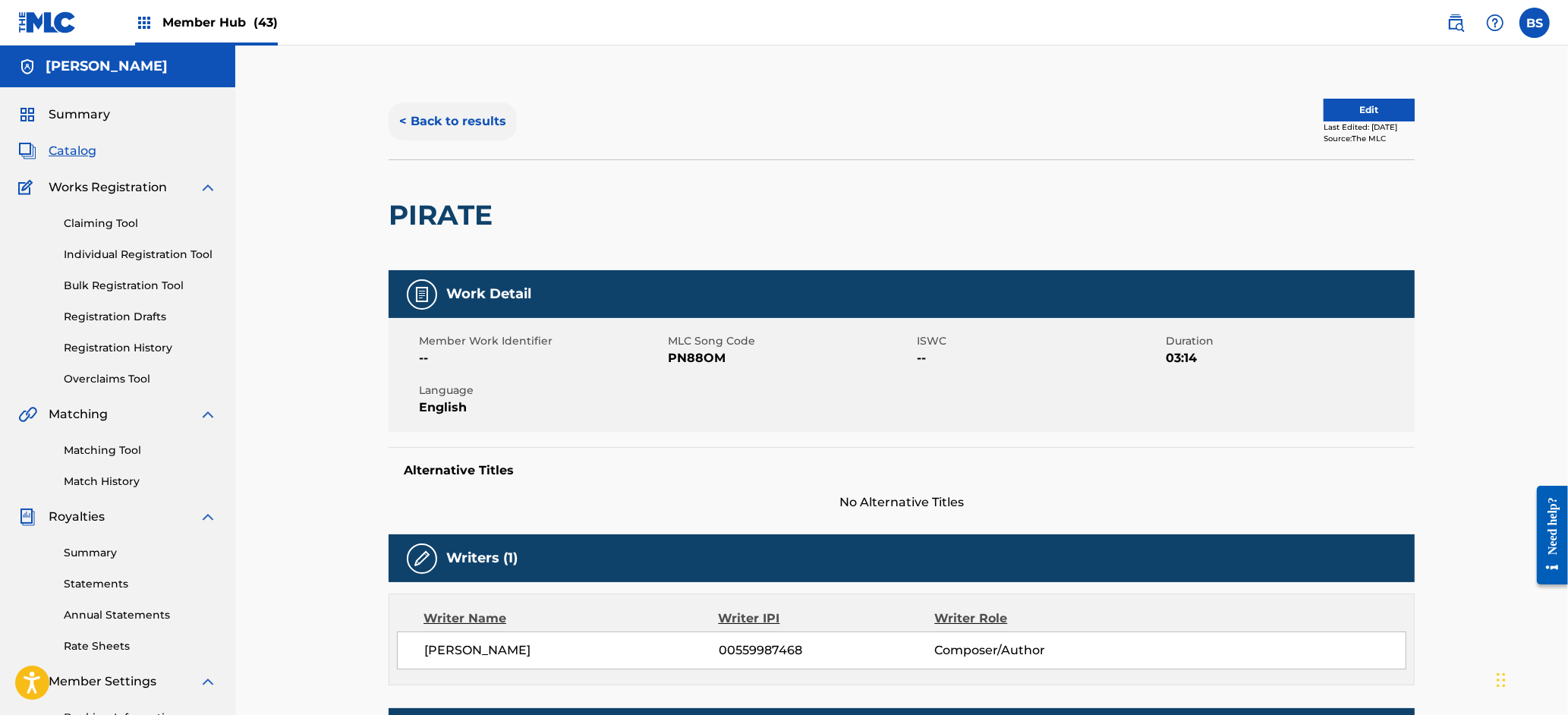
click at [448, 119] on button "< Back to results" at bounding box center [452, 121] width 128 height 38
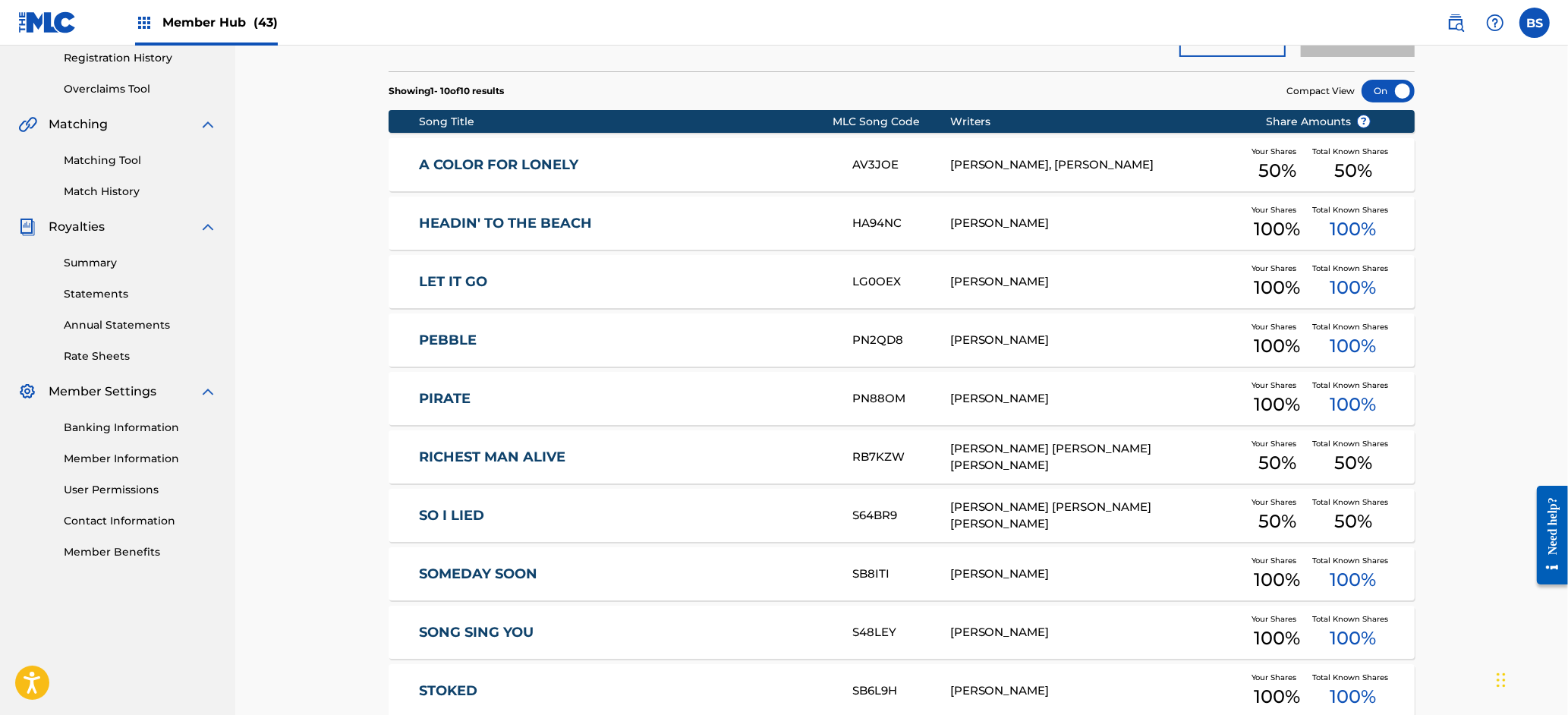
scroll to position [312, 0]
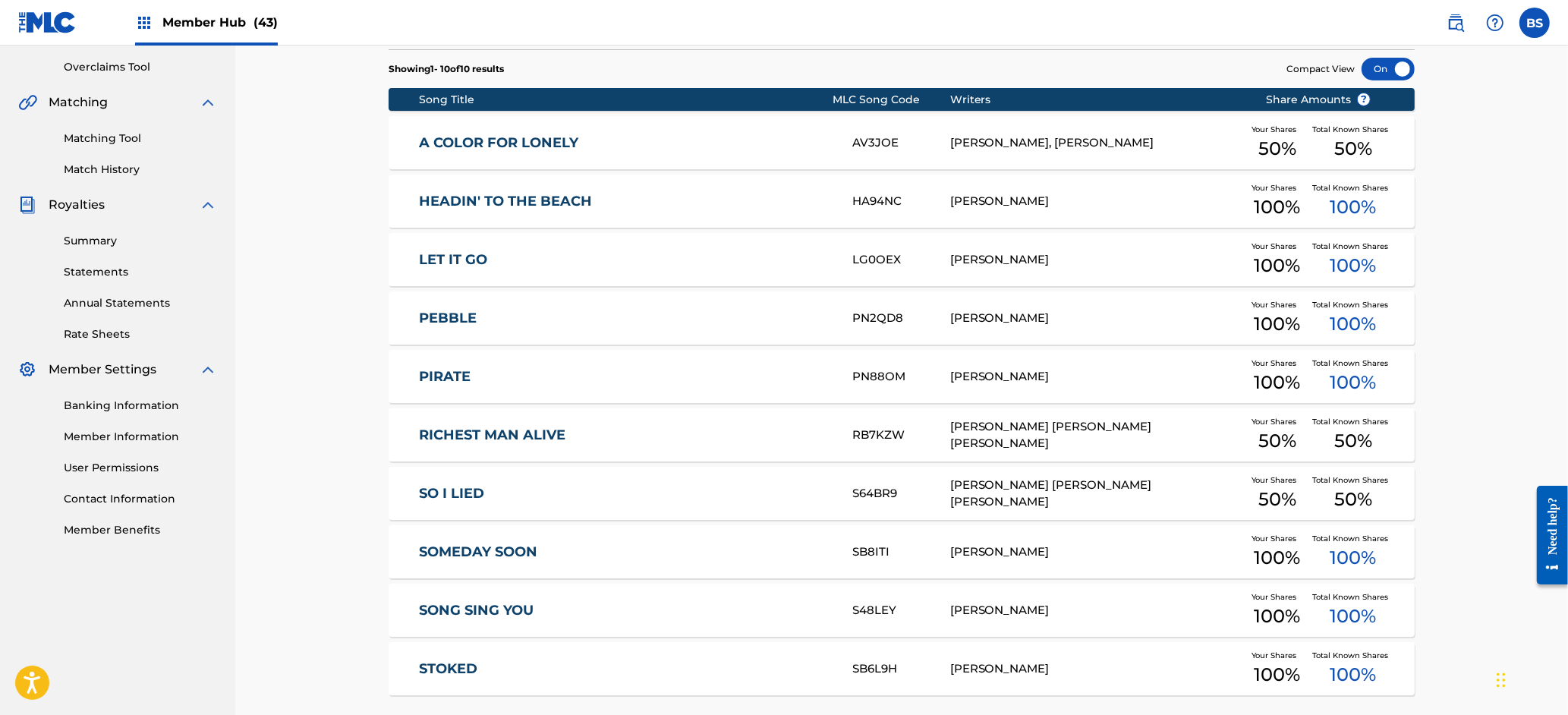
click at [591, 423] on div "RICHEST MAN ALIVE RB7KZW CARL W. MEEKINS, CLIFTON EARL MEEKINS JR Your Shares 5…" at bounding box center [901, 434] width 1026 height 53
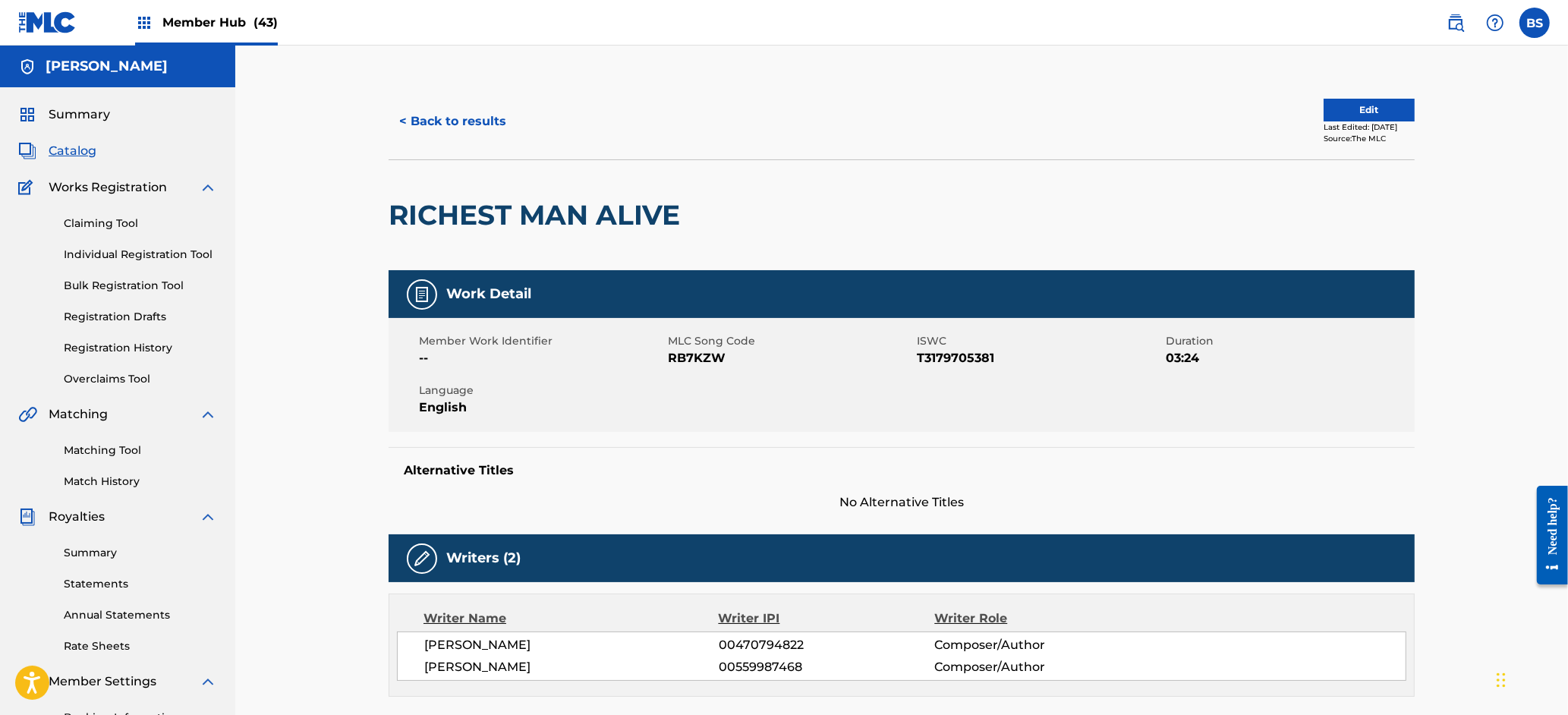
scroll to position [748, 0]
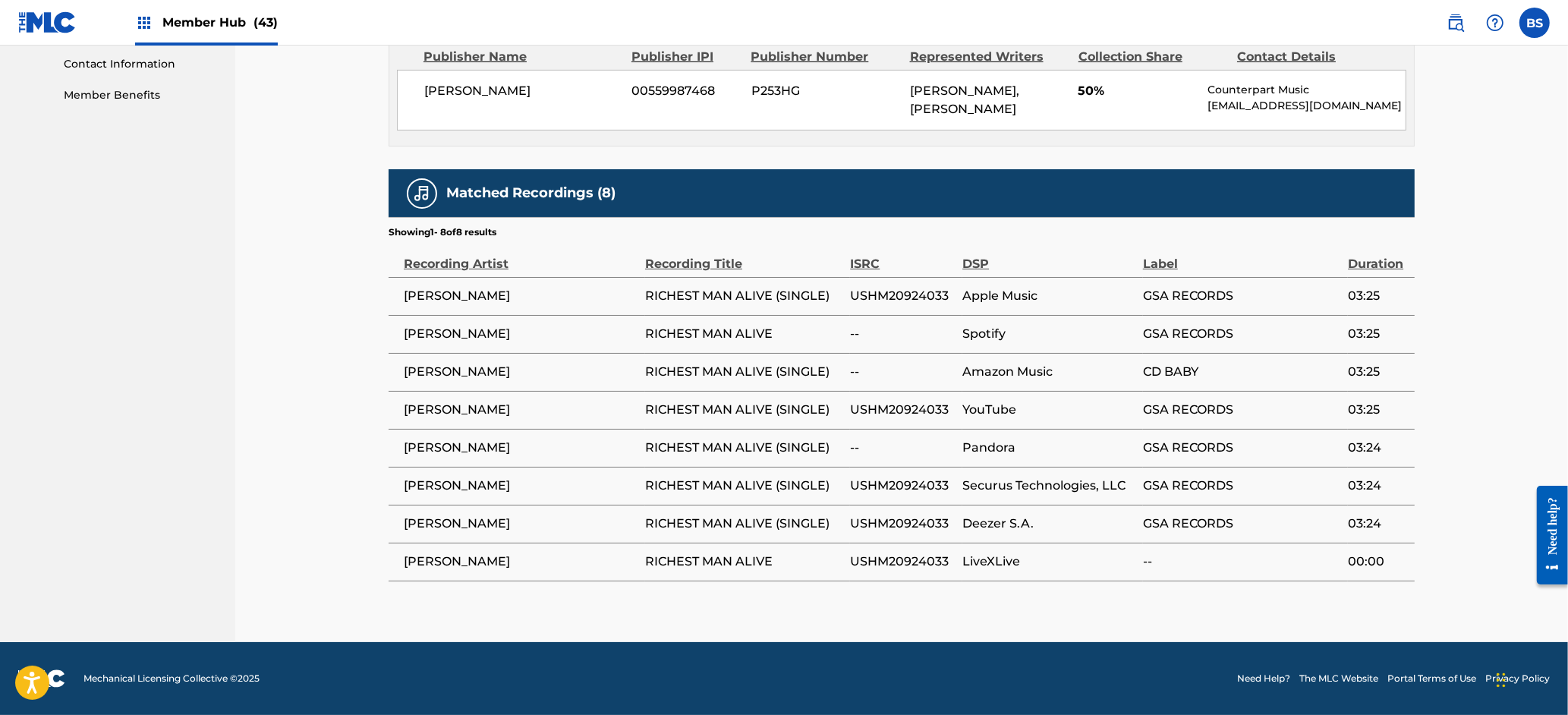
click at [899, 485] on span "USHM20924033" at bounding box center [902, 486] width 105 height 18
copy span "USHM20924033"
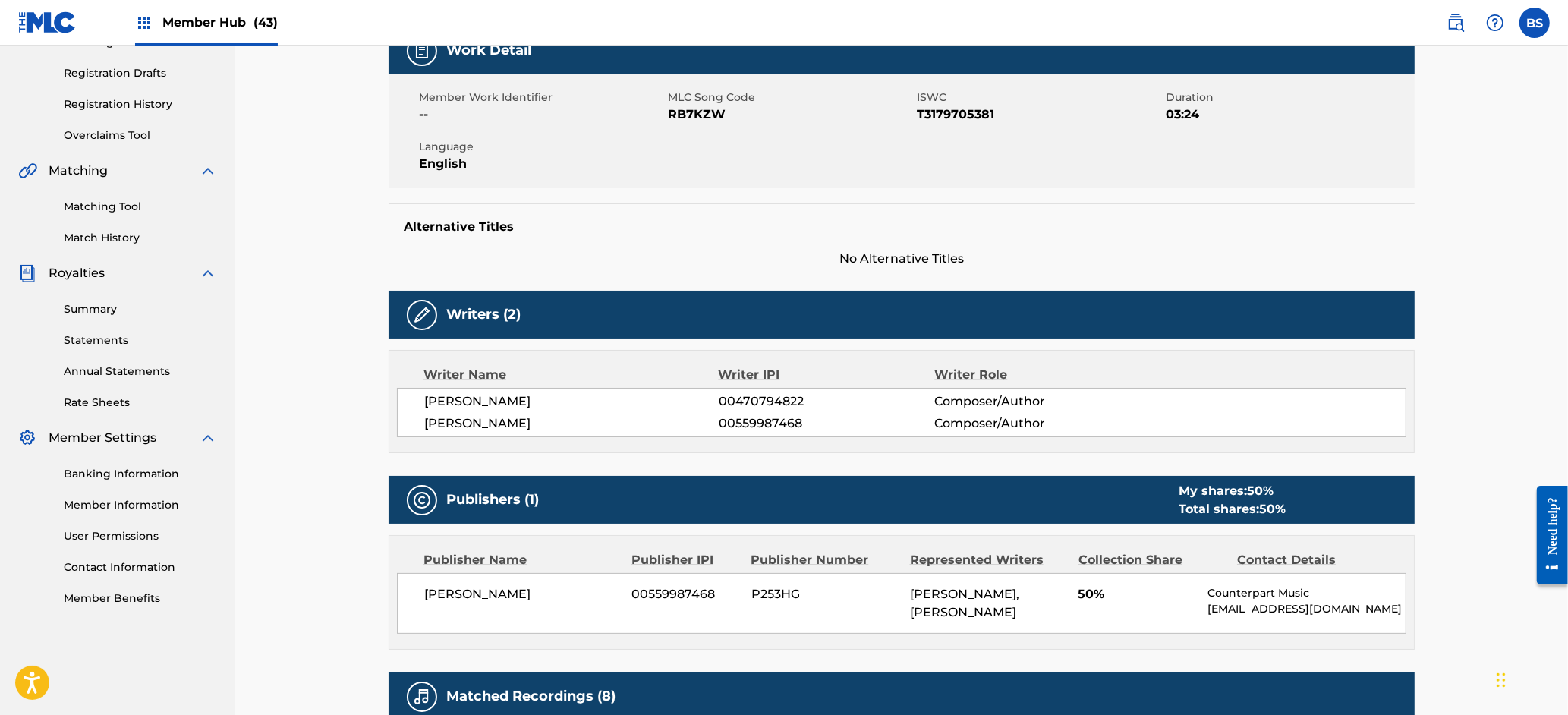
scroll to position [0, 0]
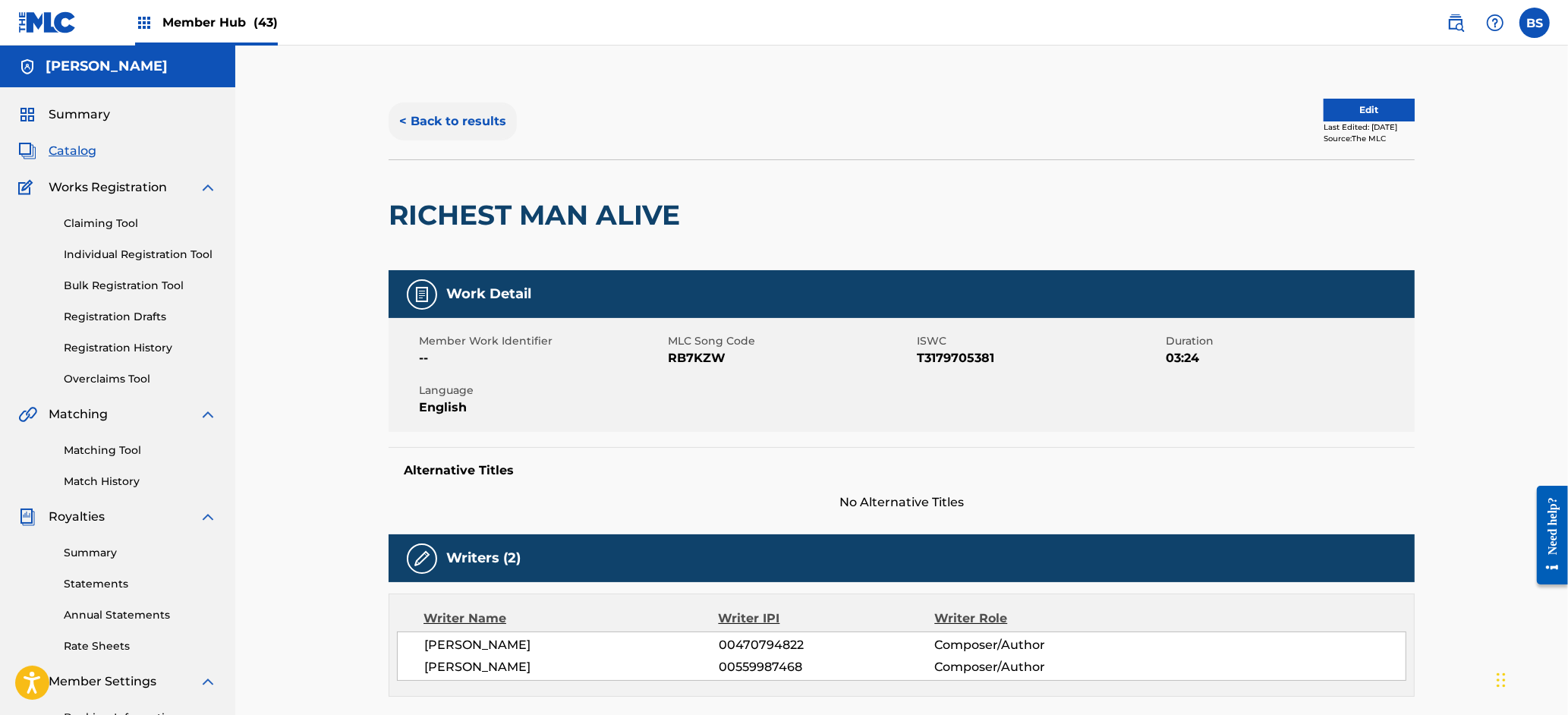
click at [460, 102] on div "< Back to results Edit Last Edited: March 25, 2025 Source: The MLC" at bounding box center [901, 121] width 1026 height 76
click at [460, 113] on button "< Back to results" at bounding box center [452, 121] width 128 height 38
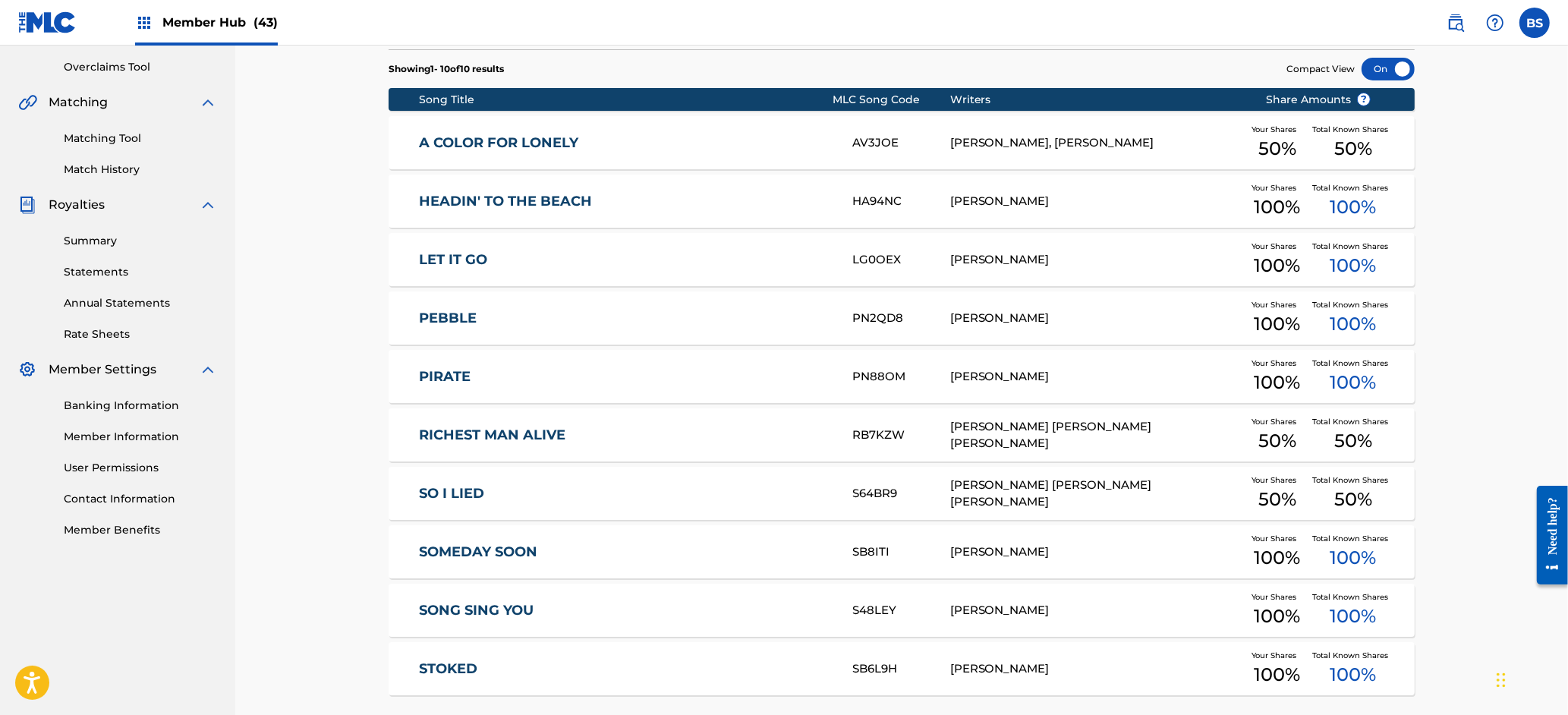
scroll to position [437, 0]
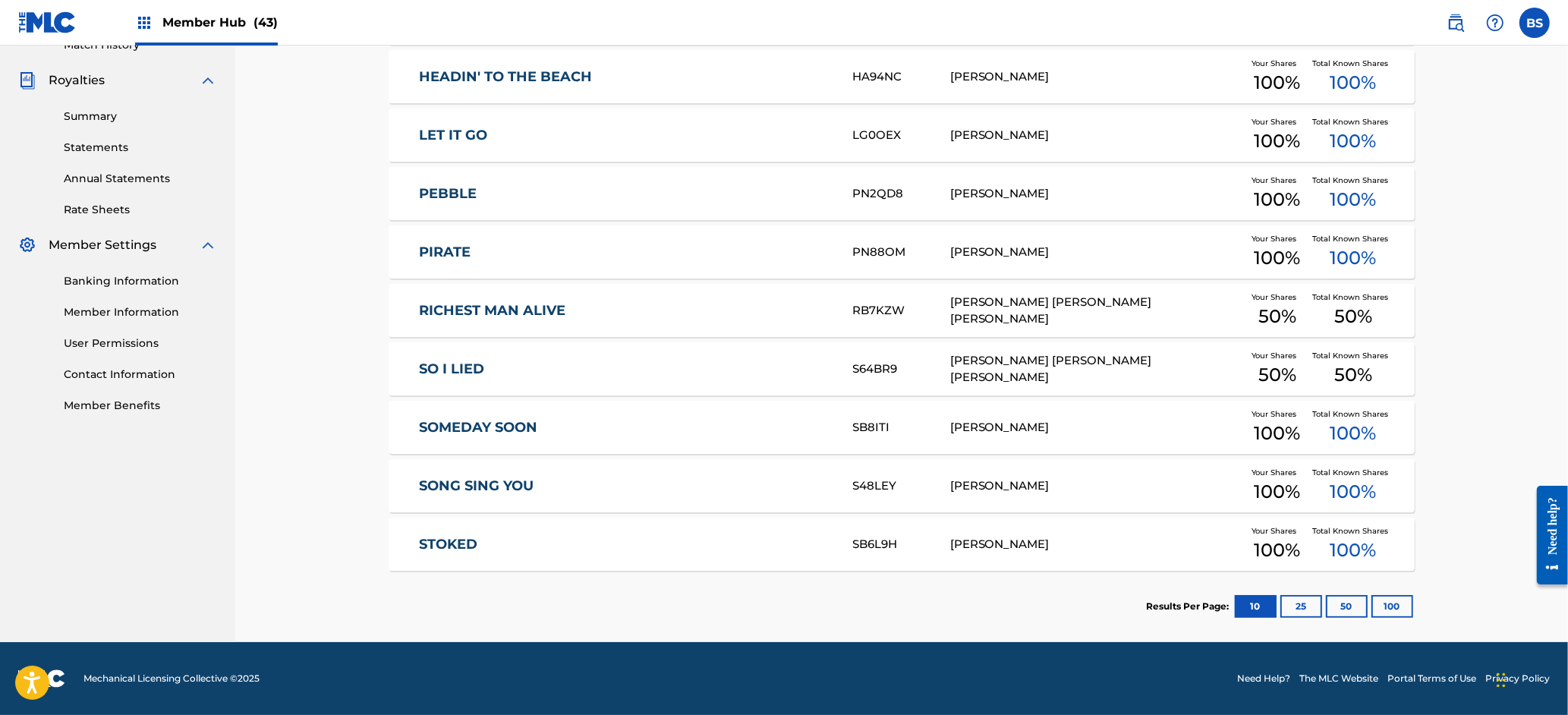
click at [599, 350] on div "SO I LIED S64BR9 CARL W. MEEKINS, GREGORY JEROME POPE Your Shares 50 % Total Kn…" at bounding box center [901, 369] width 1026 height 53
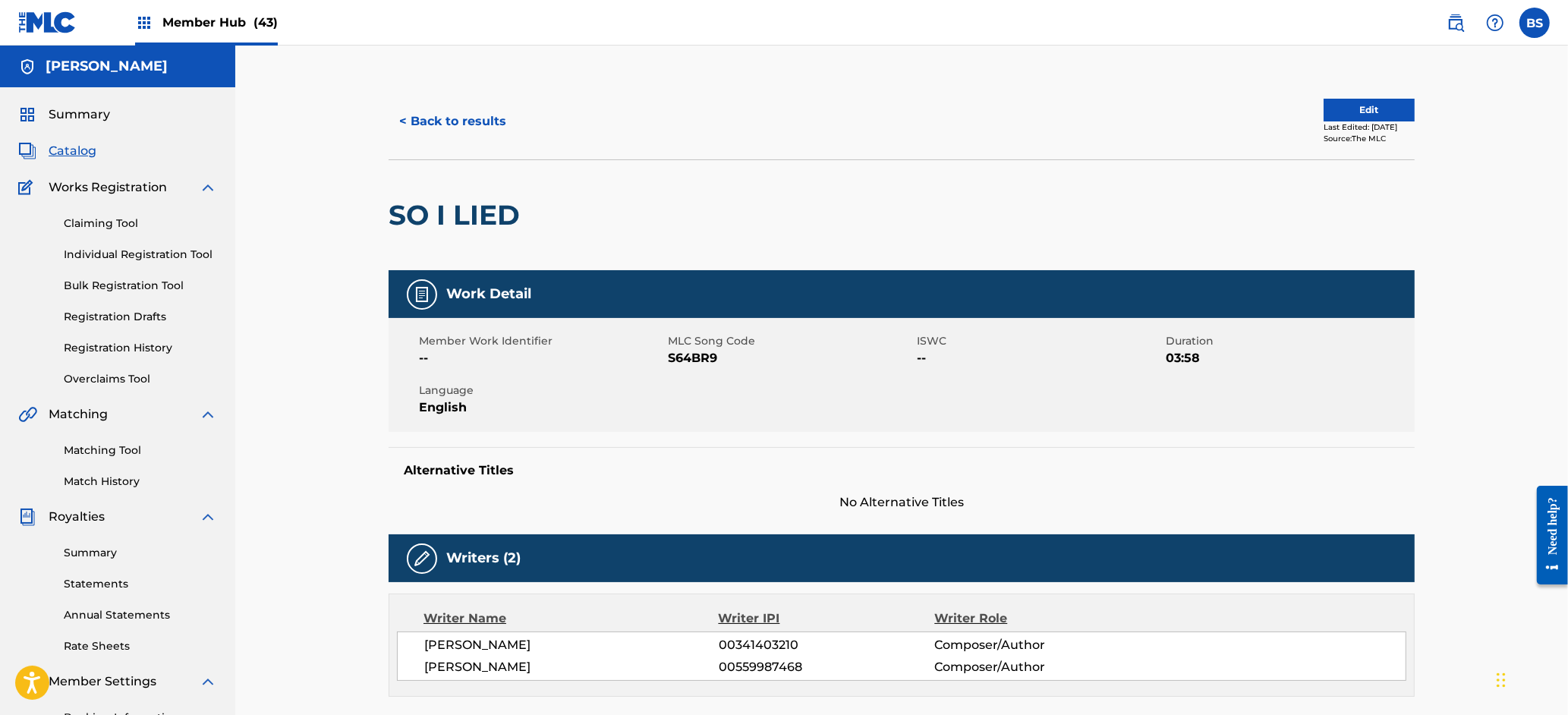
scroll to position [516, 0]
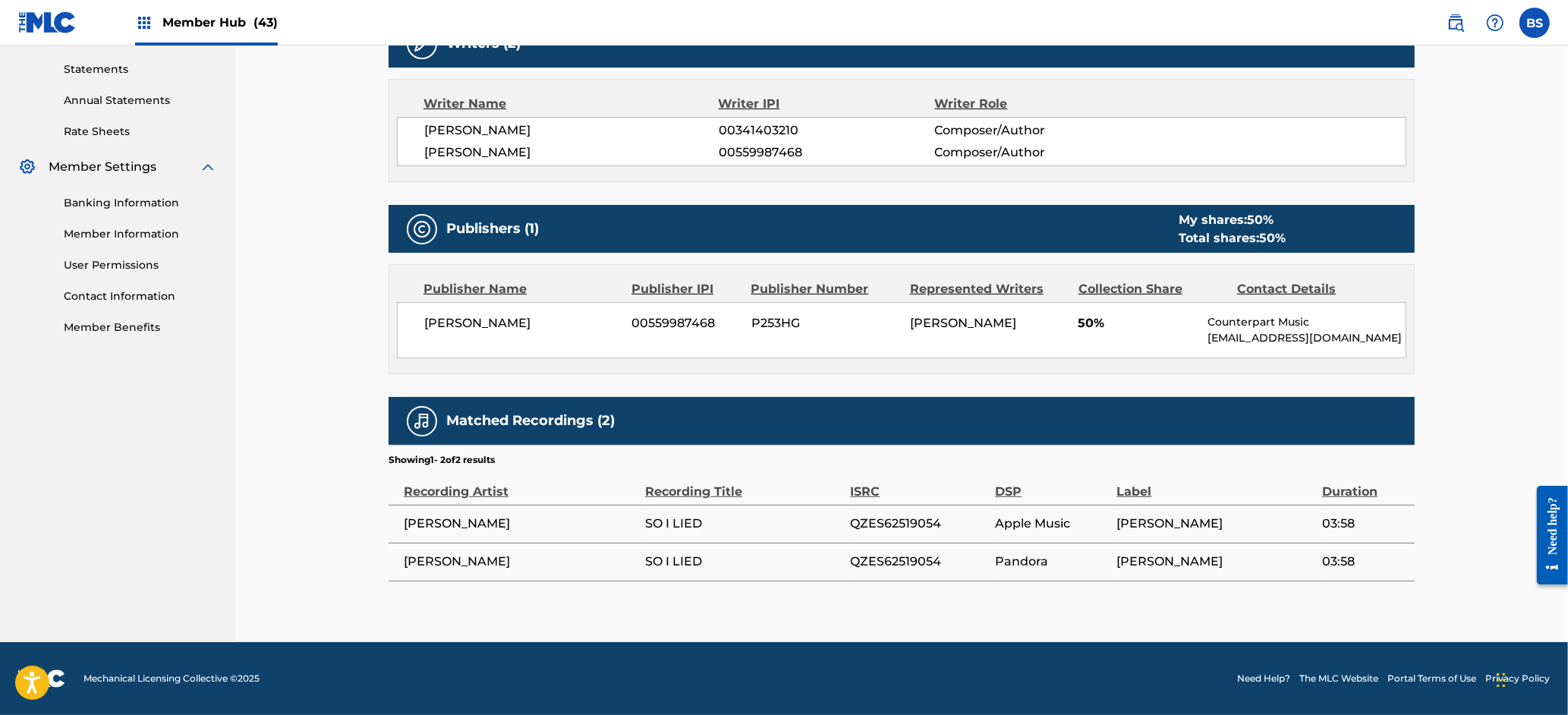
click at [888, 521] on span "QZES62519054" at bounding box center [918, 523] width 137 height 18
drag, startPoint x: 888, startPoint y: 521, endPoint x: 847, endPoint y: 473, distance: 63.1
click at [888, 521] on span "QZES62519054" at bounding box center [918, 523] width 137 height 18
copy span "QZES62519054"
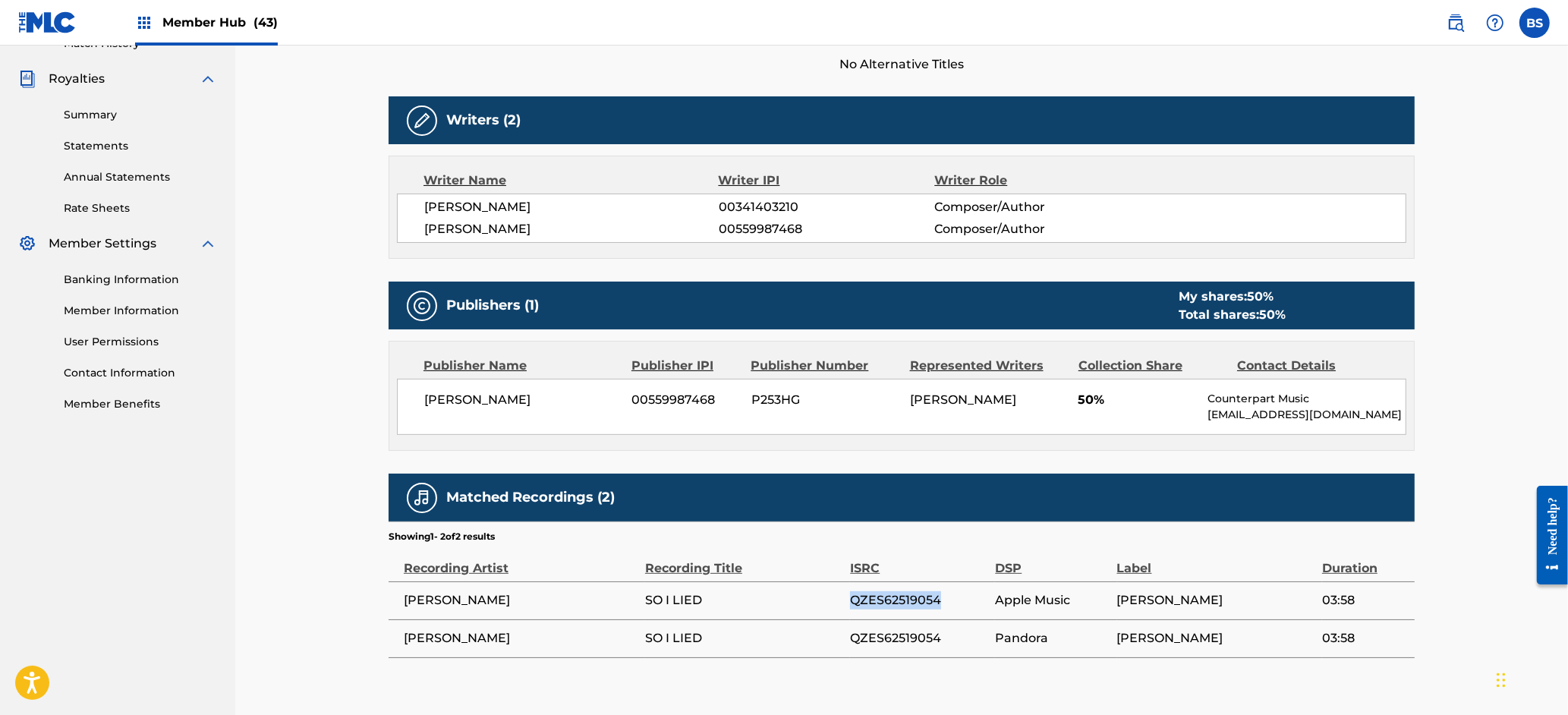
scroll to position [0, 0]
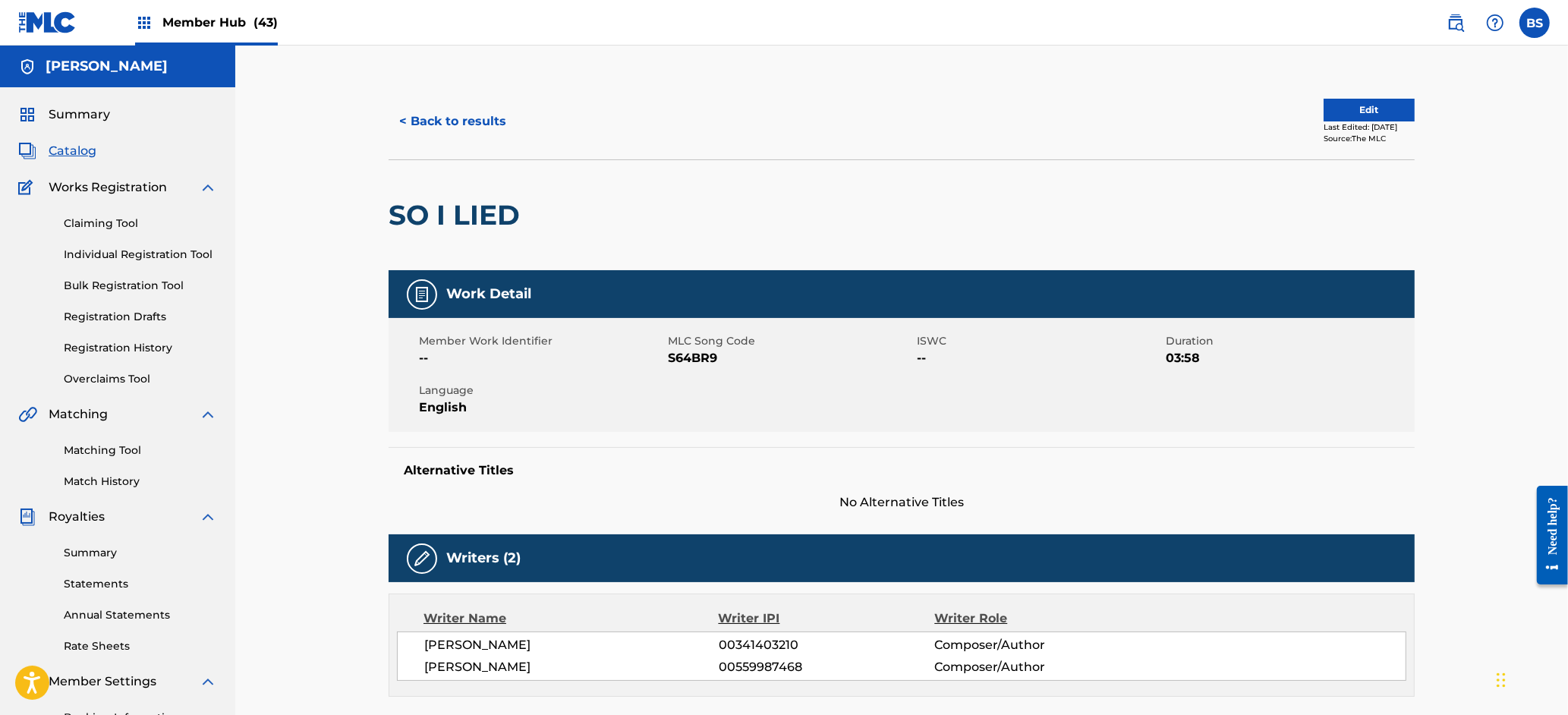
drag, startPoint x: 116, startPoint y: 444, endPoint x: 267, endPoint y: 502, distance: 161.8
click at [116, 444] on link "Matching Tool" at bounding box center [139, 450] width 153 height 16
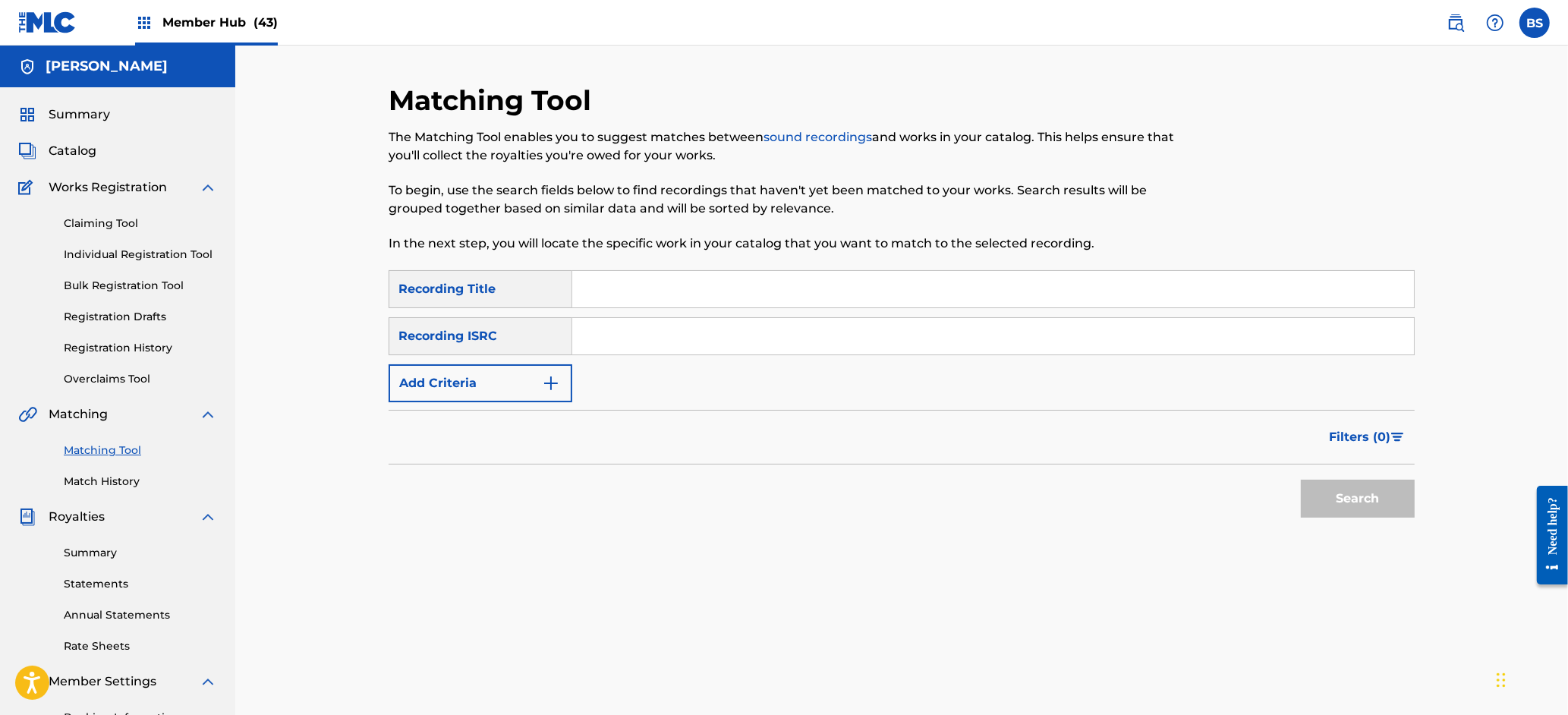
drag, startPoint x: 642, startPoint y: 341, endPoint x: 1191, endPoint y: 509, distance: 574.1
click at [641, 341] on input "Search Form" at bounding box center [993, 336] width 841 height 36
paste input "QZES62519054"
type input "QZES62519054"
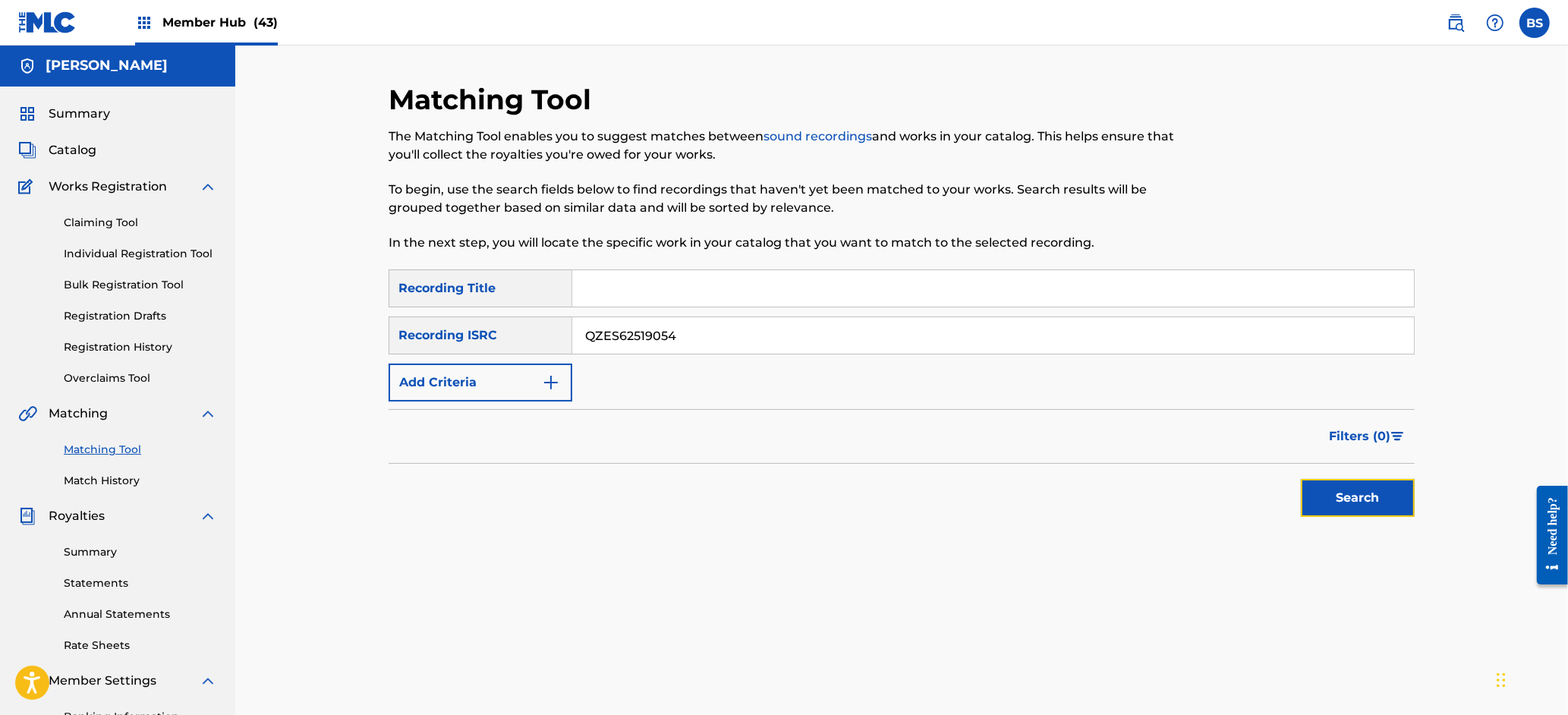
drag, startPoint x: 1331, startPoint y: 485, endPoint x: 398, endPoint y: 517, distance: 933.5
click at [1332, 487] on button "Search" at bounding box center [1358, 498] width 114 height 38
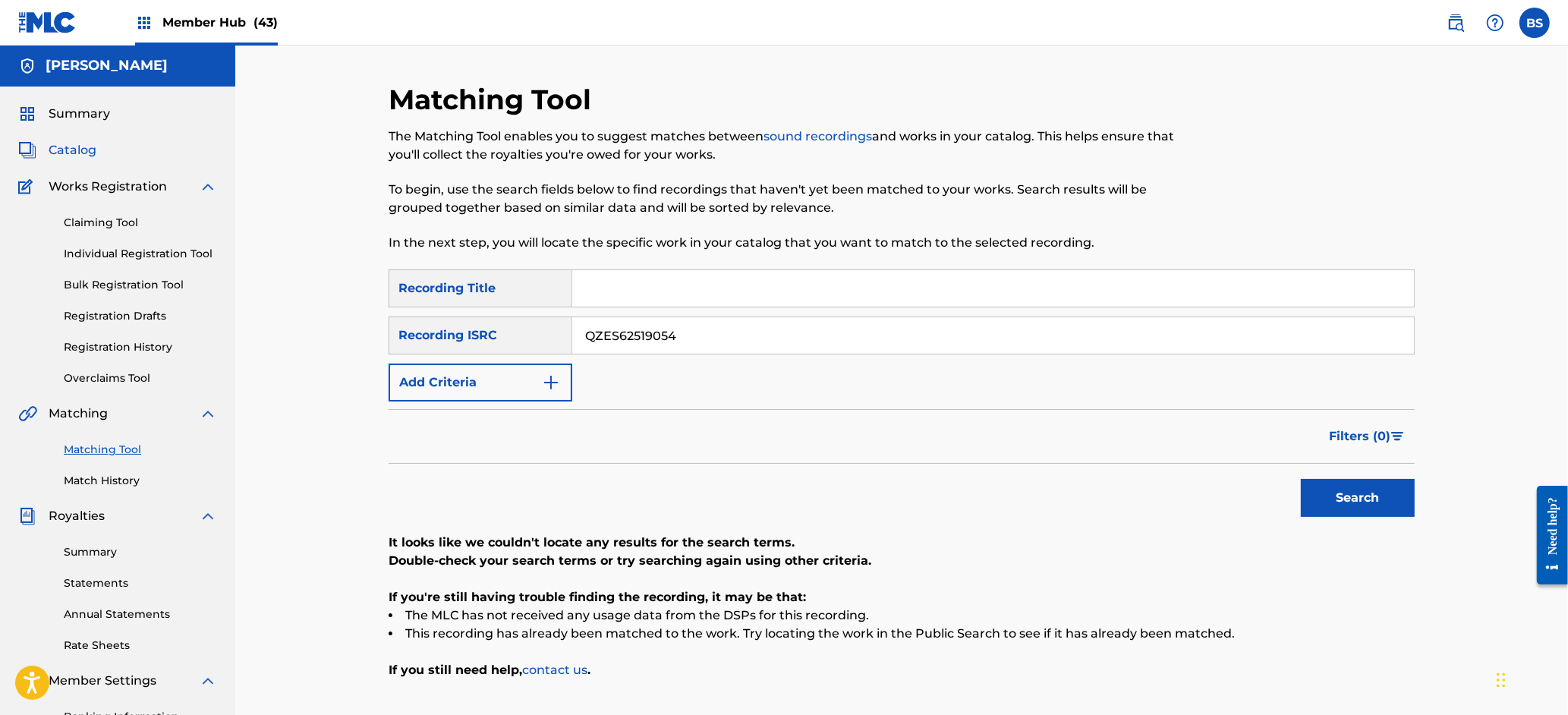
click at [70, 148] on span "Catalog" at bounding box center [72, 150] width 48 height 18
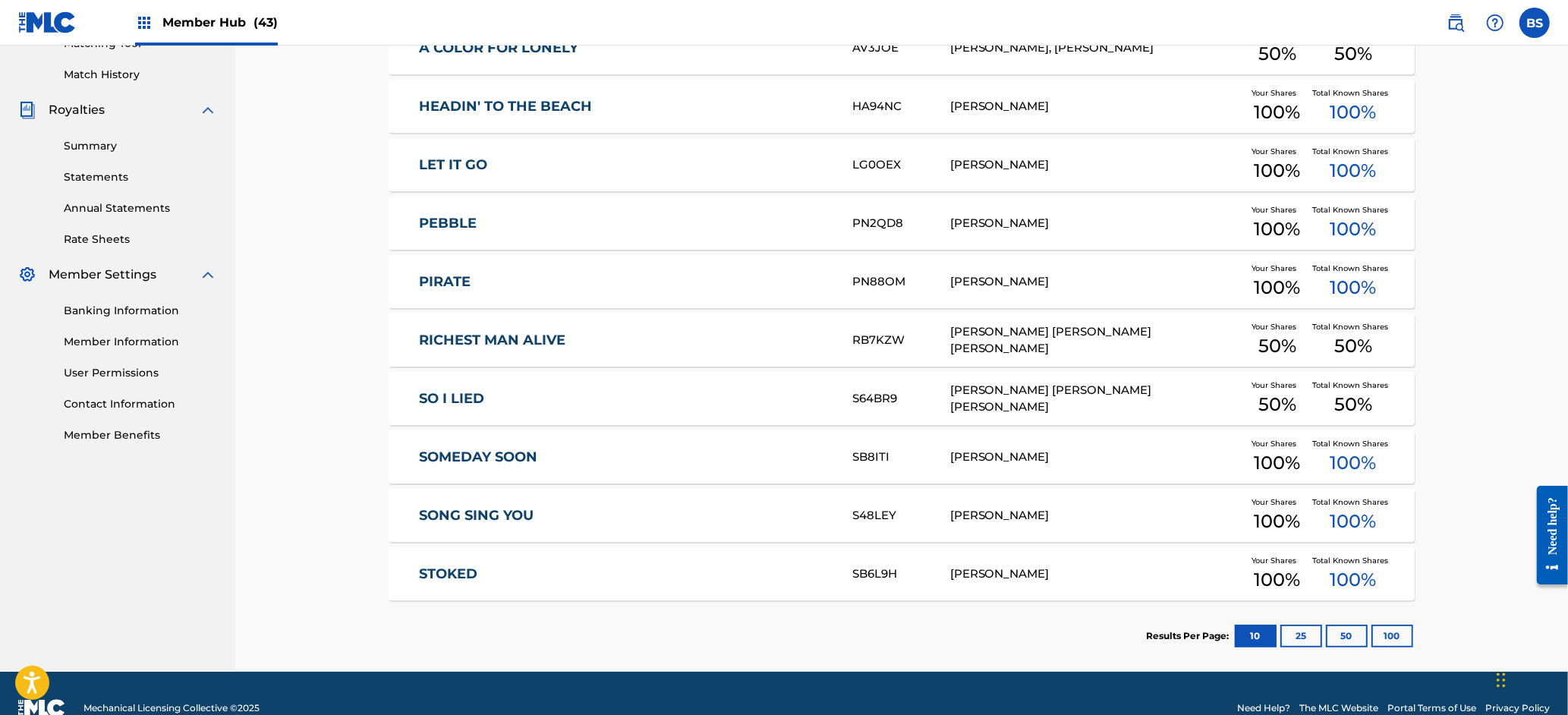
scroll to position [437, 0]
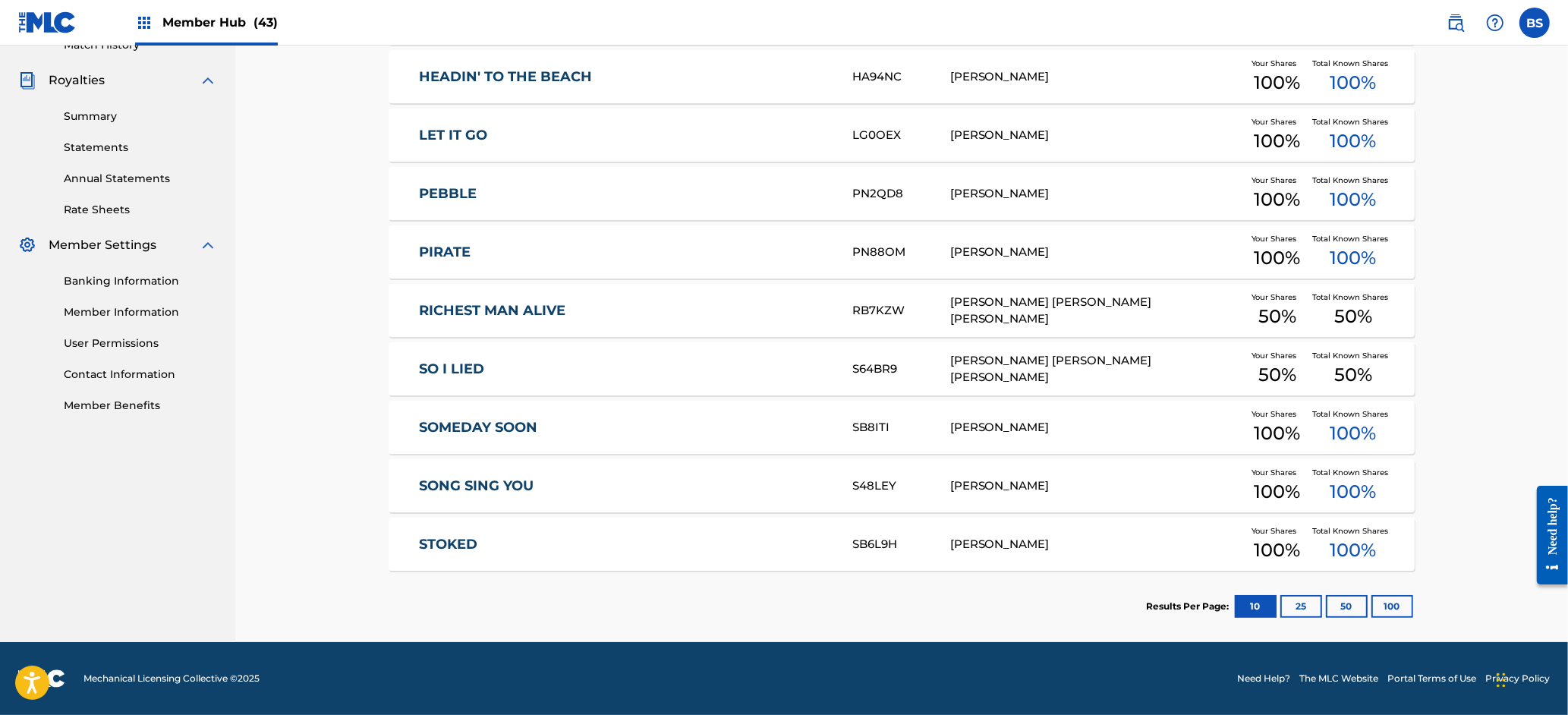
click at [628, 433] on link "SOMEDAY SOON" at bounding box center [626, 428] width 413 height 17
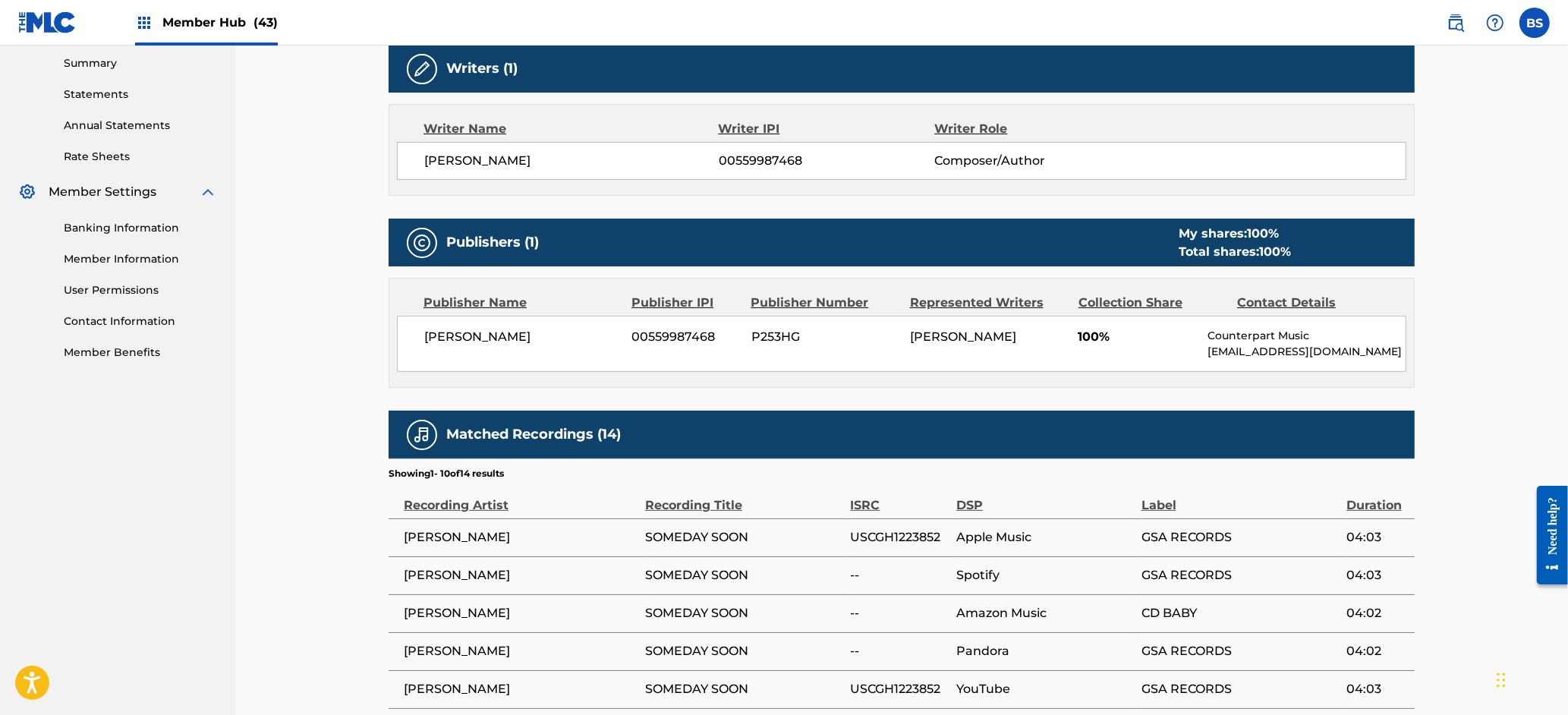
scroll to position [863, 0]
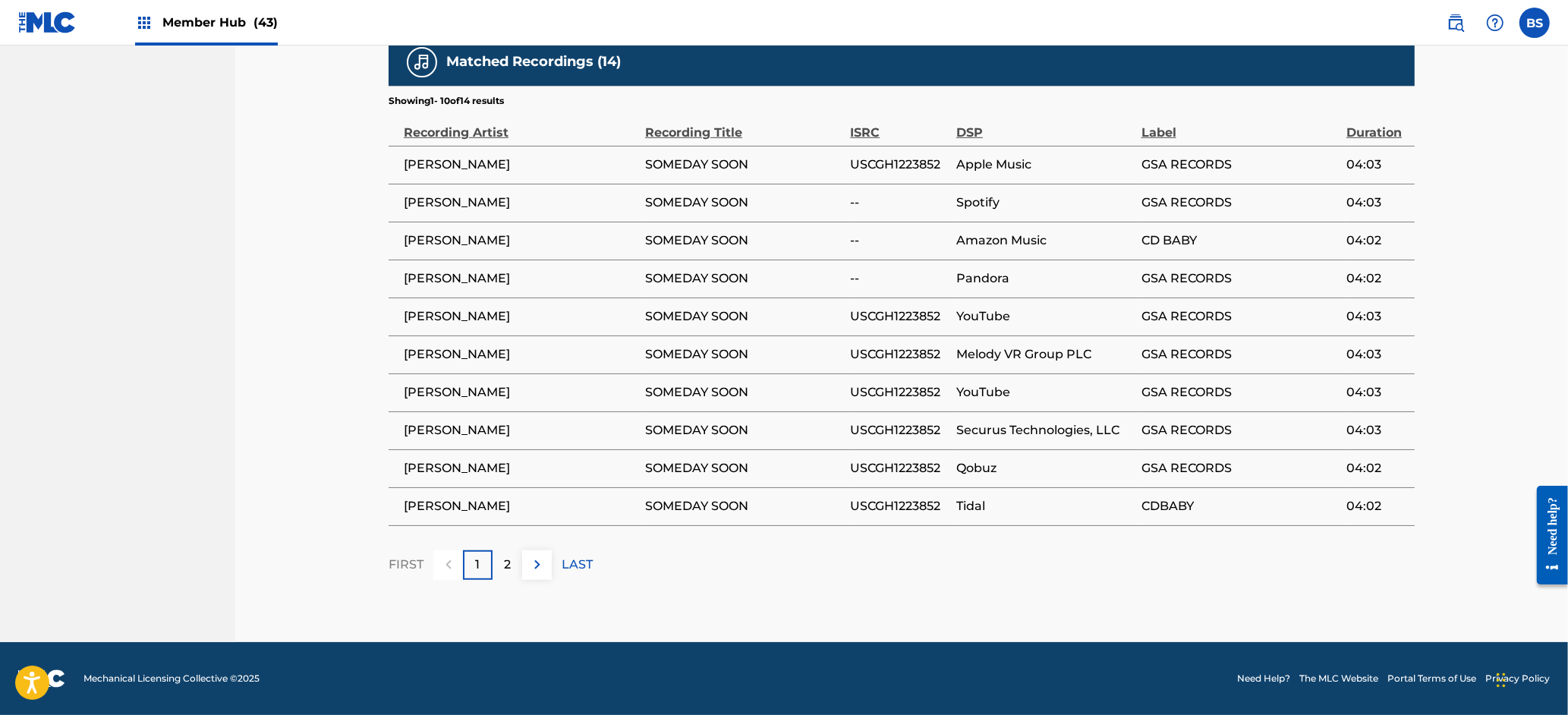
click at [892, 423] on span "USCGH1223852" at bounding box center [899, 430] width 99 height 18
copy span "USCGH1223852"
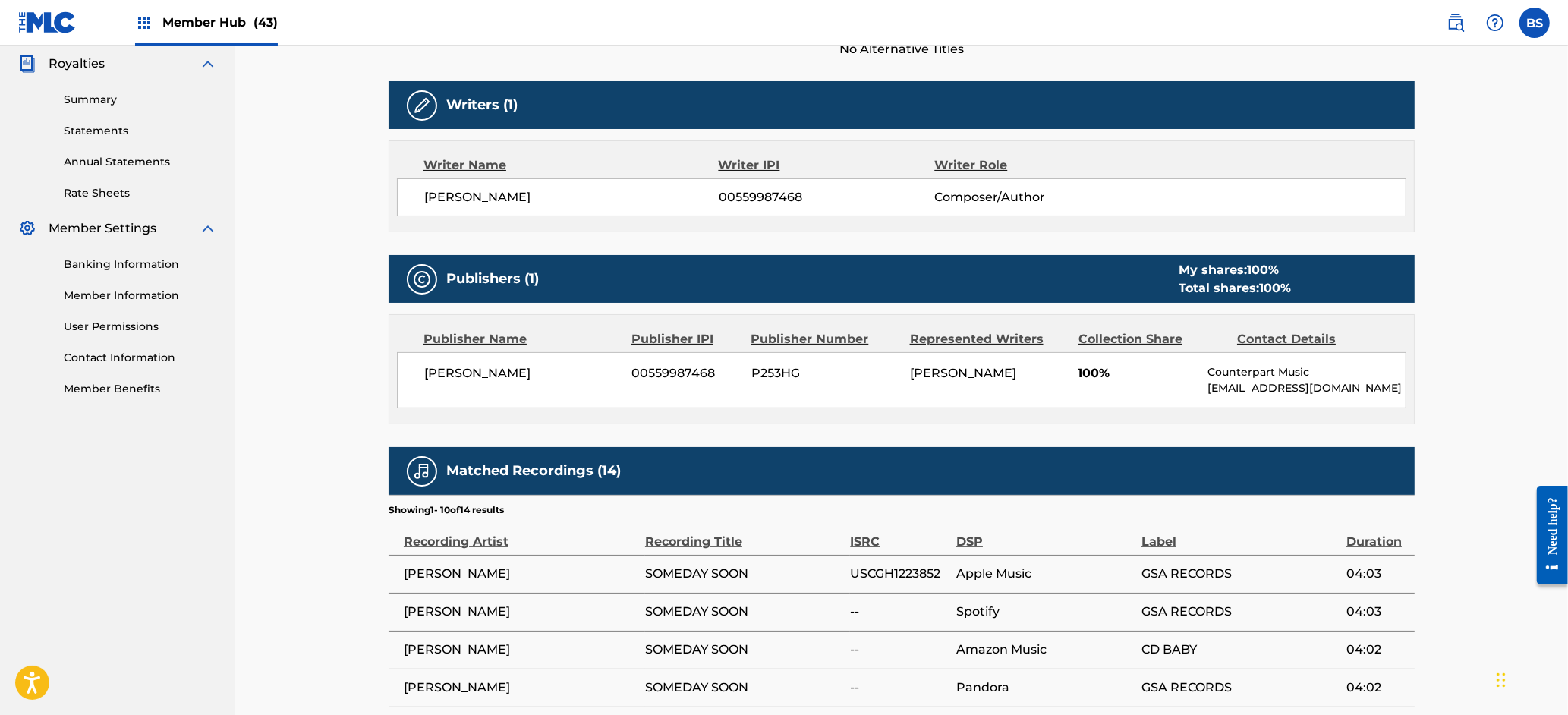
scroll to position [0, 0]
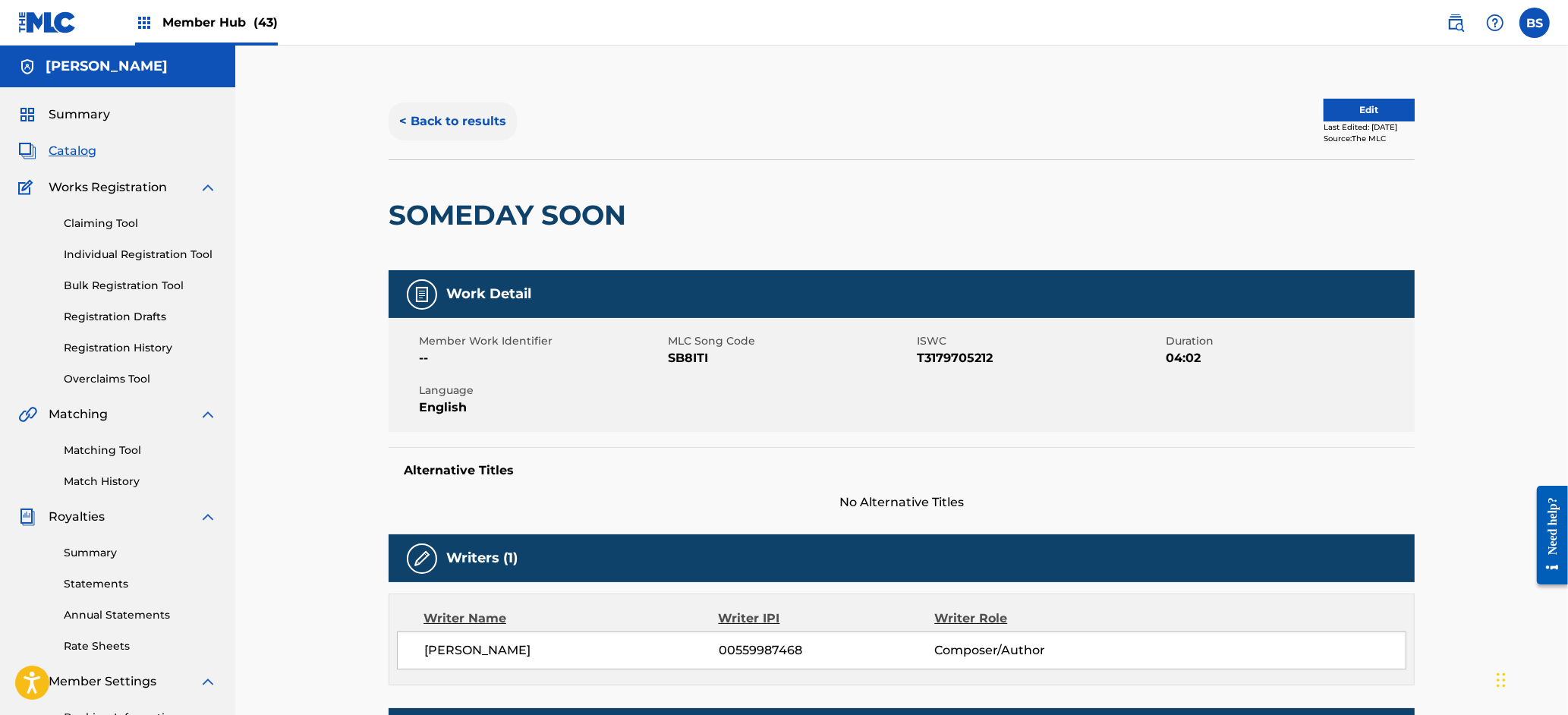
click at [483, 103] on button "< Back to results" at bounding box center [452, 121] width 128 height 38
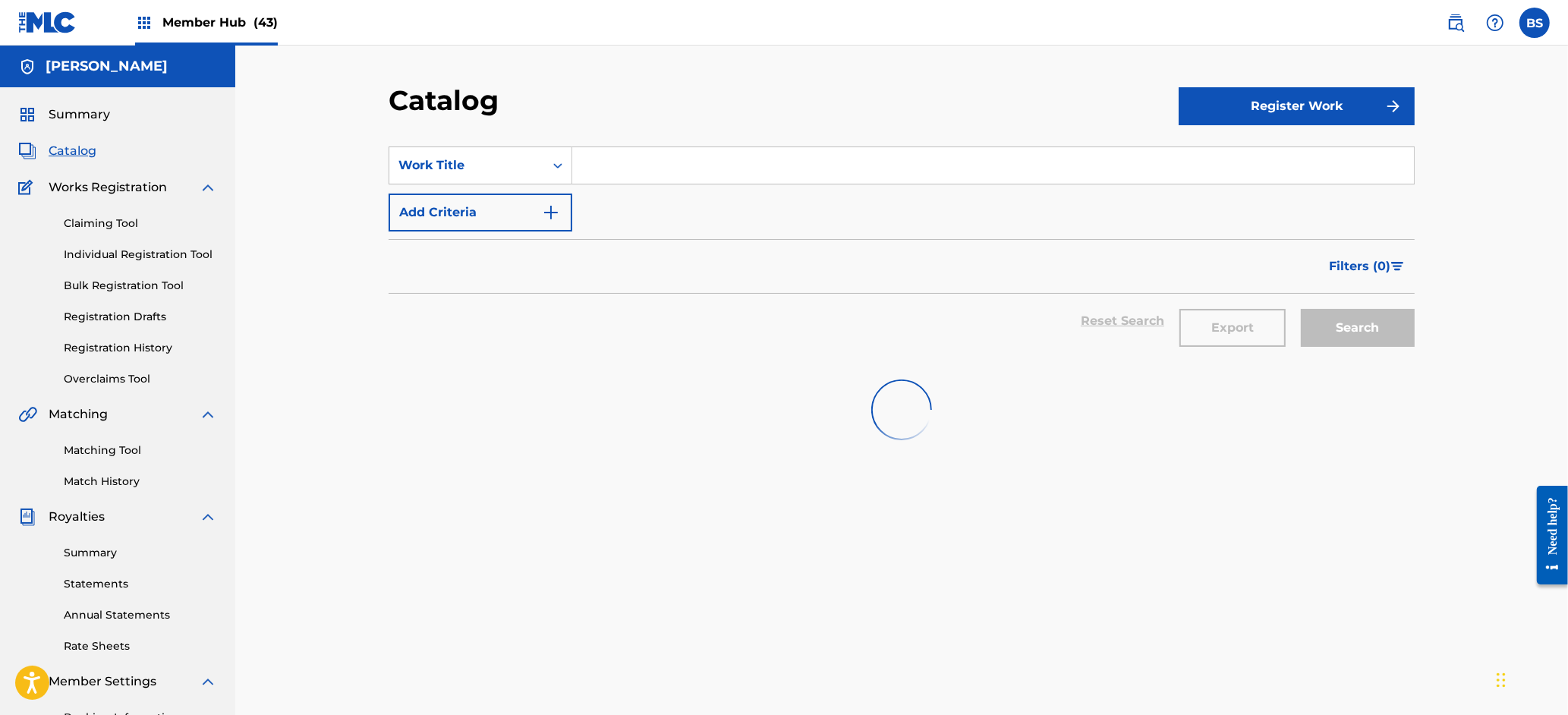
scroll to position [437, 0]
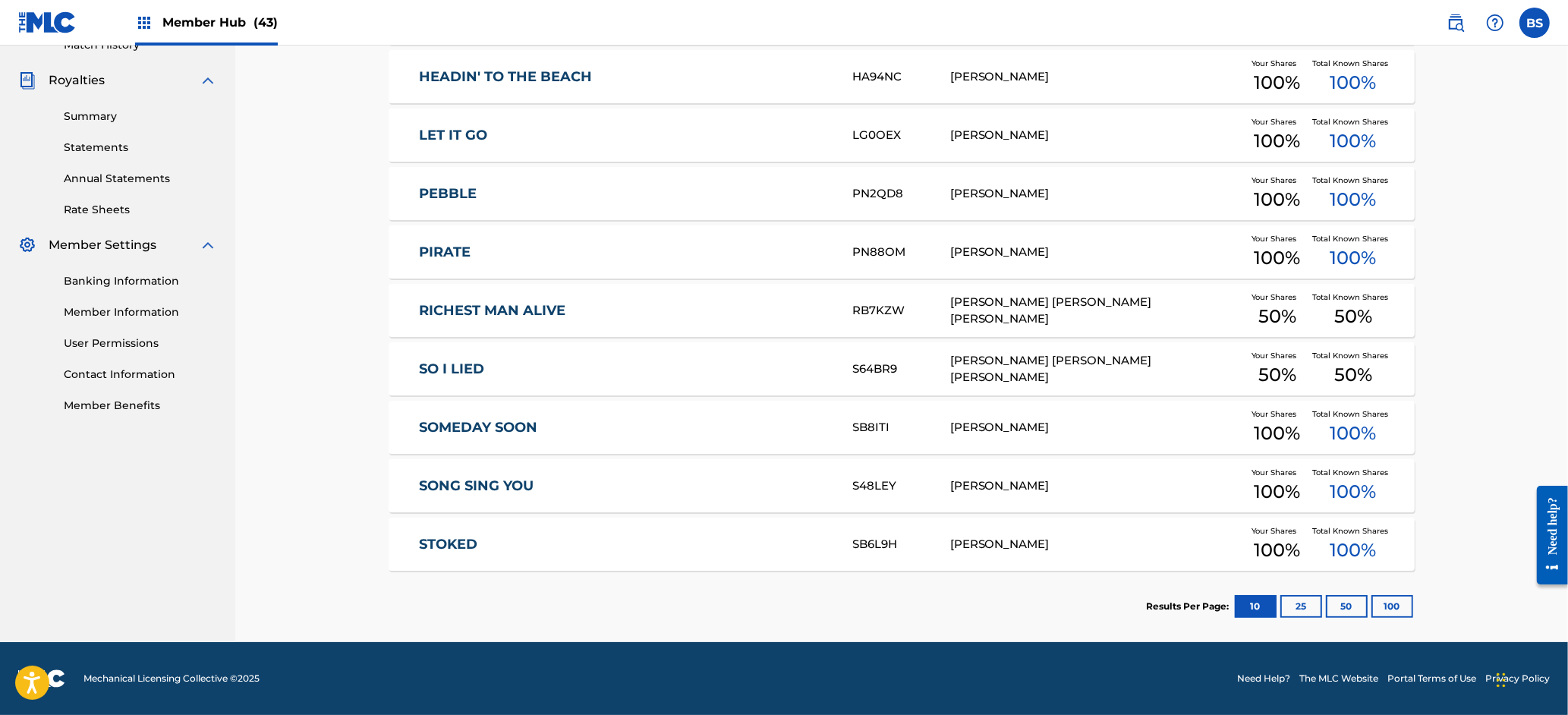
click at [631, 478] on link "SONG SING YOU" at bounding box center [626, 487] width 413 height 17
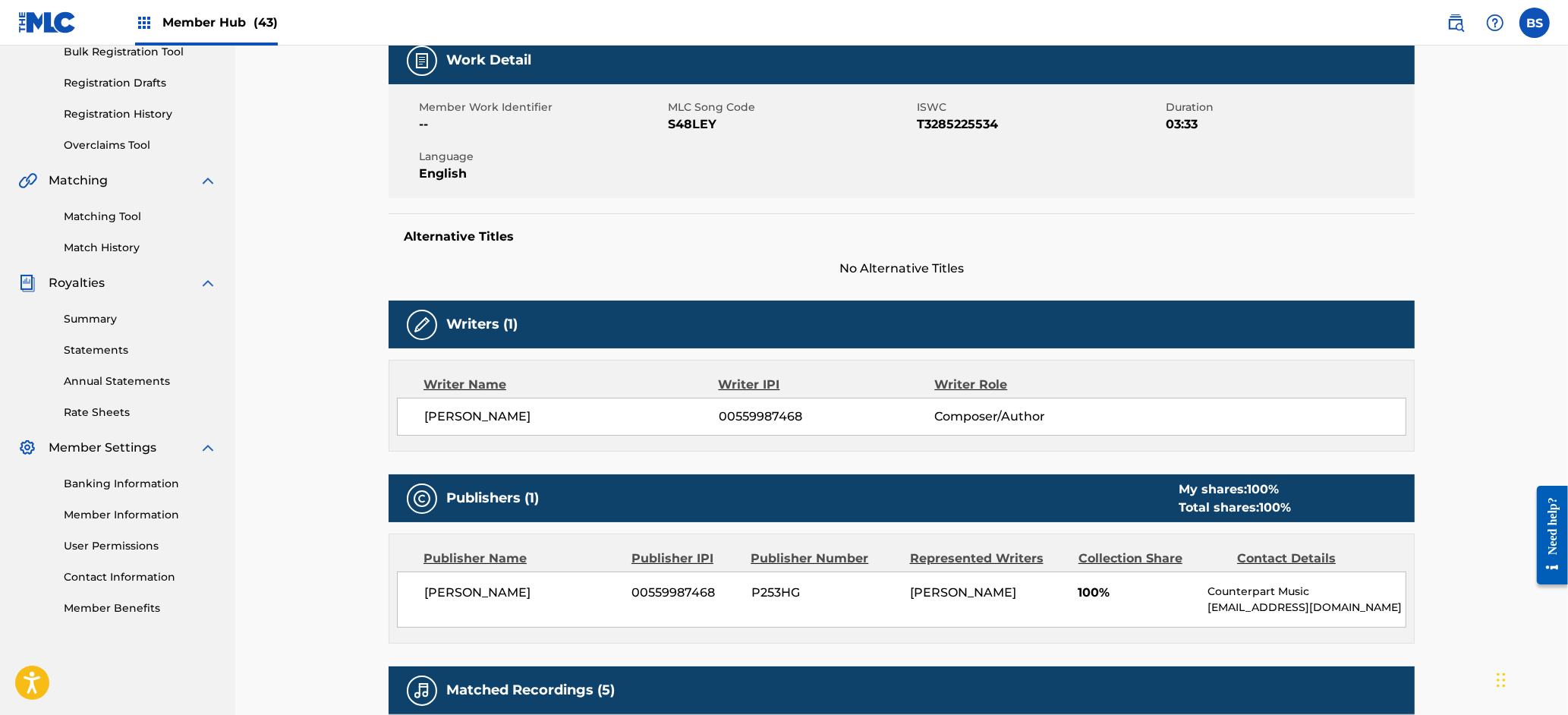
scroll to position [618, 0]
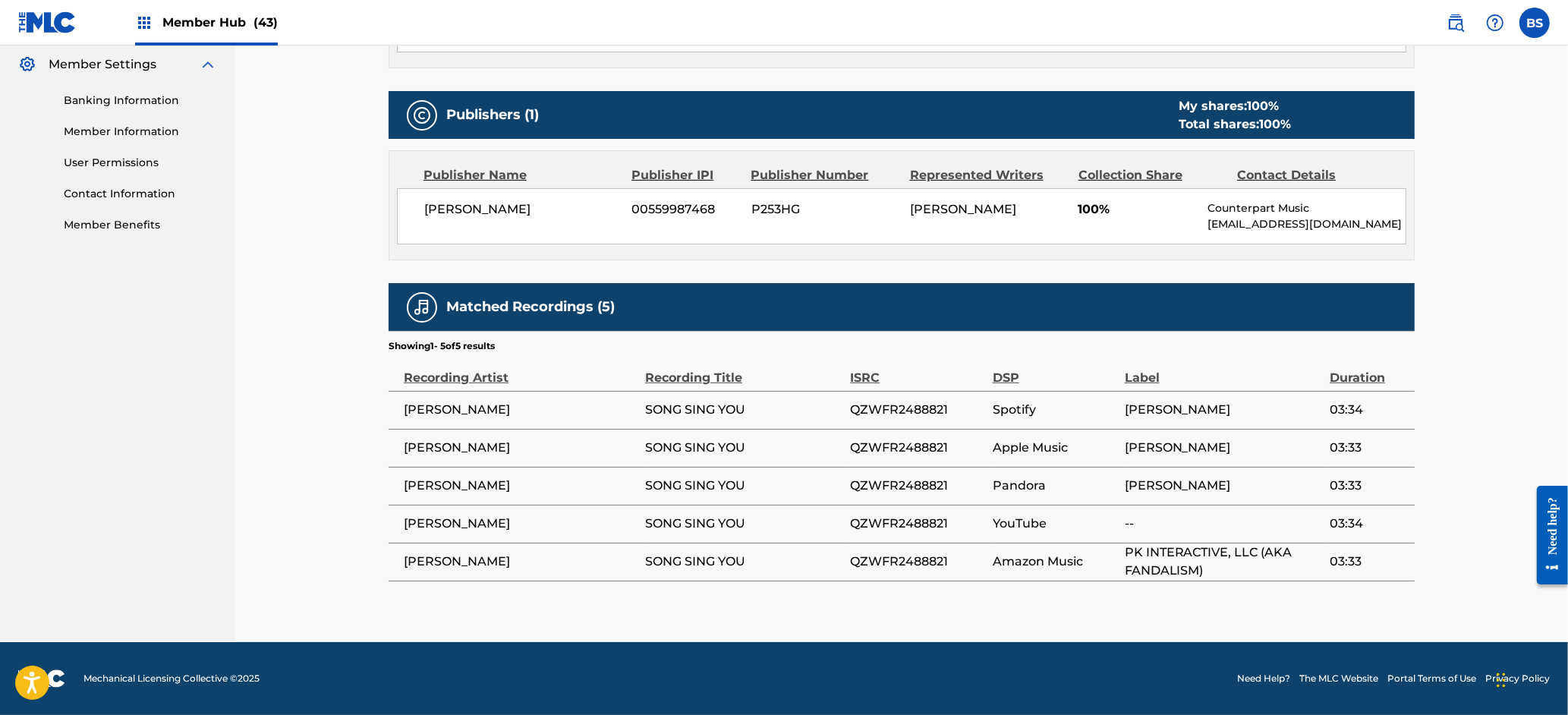
click at [909, 414] on span "QZWFR2488821" at bounding box center [918, 410] width 135 height 18
drag, startPoint x: 909, startPoint y: 414, endPoint x: 719, endPoint y: 497, distance: 207.3
click at [906, 415] on span "QZWFR2488821" at bounding box center [918, 410] width 135 height 18
copy span "QZWFR2488821"
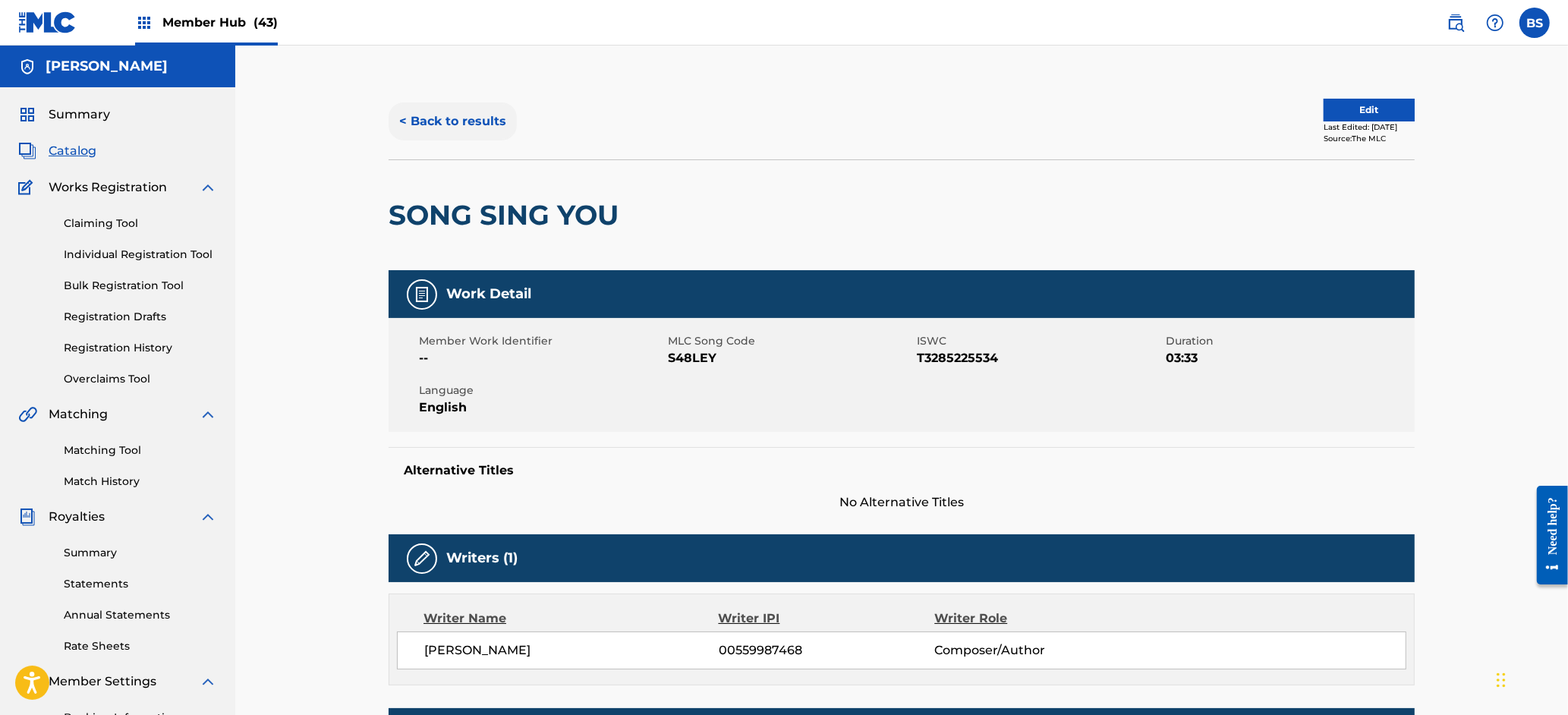
click at [466, 115] on button "< Back to results" at bounding box center [452, 121] width 128 height 38
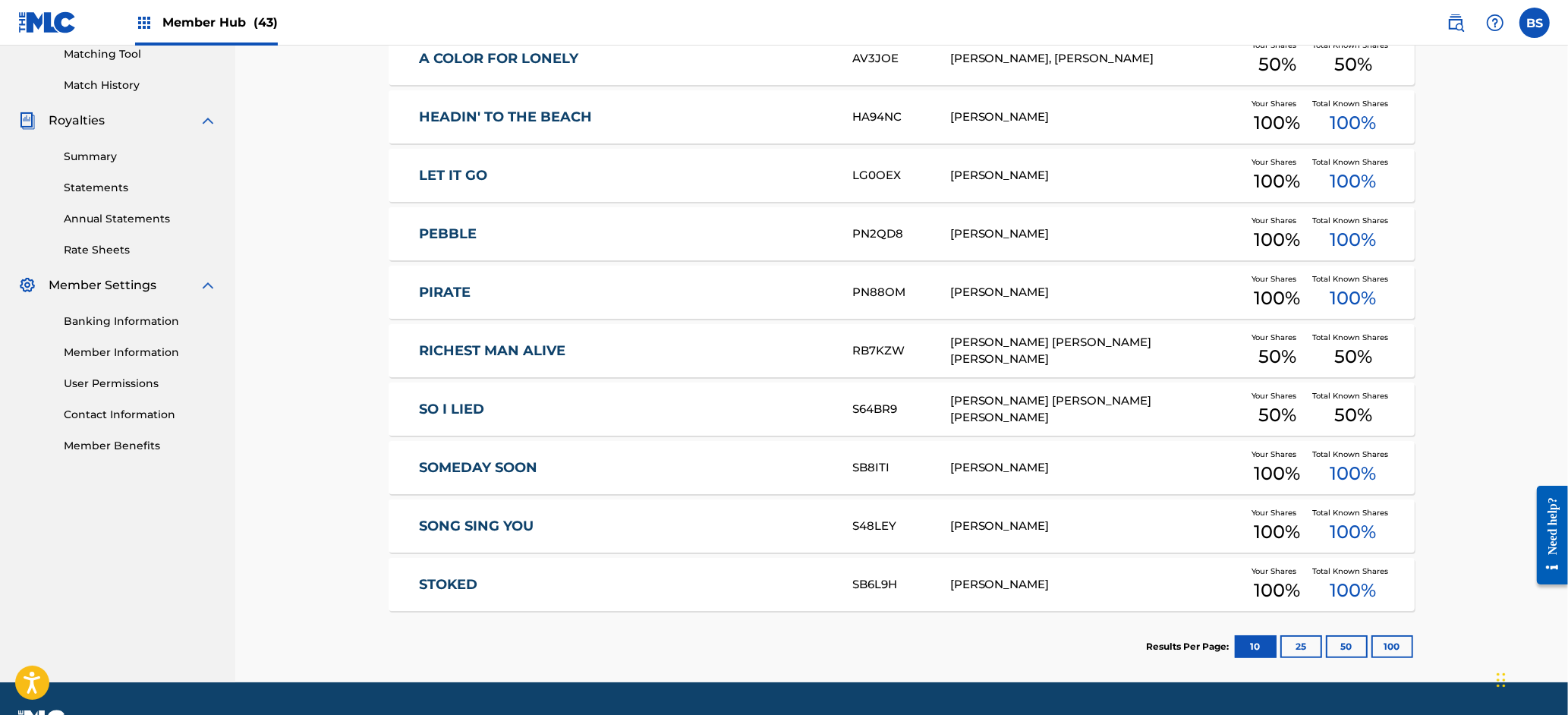
scroll to position [437, 0]
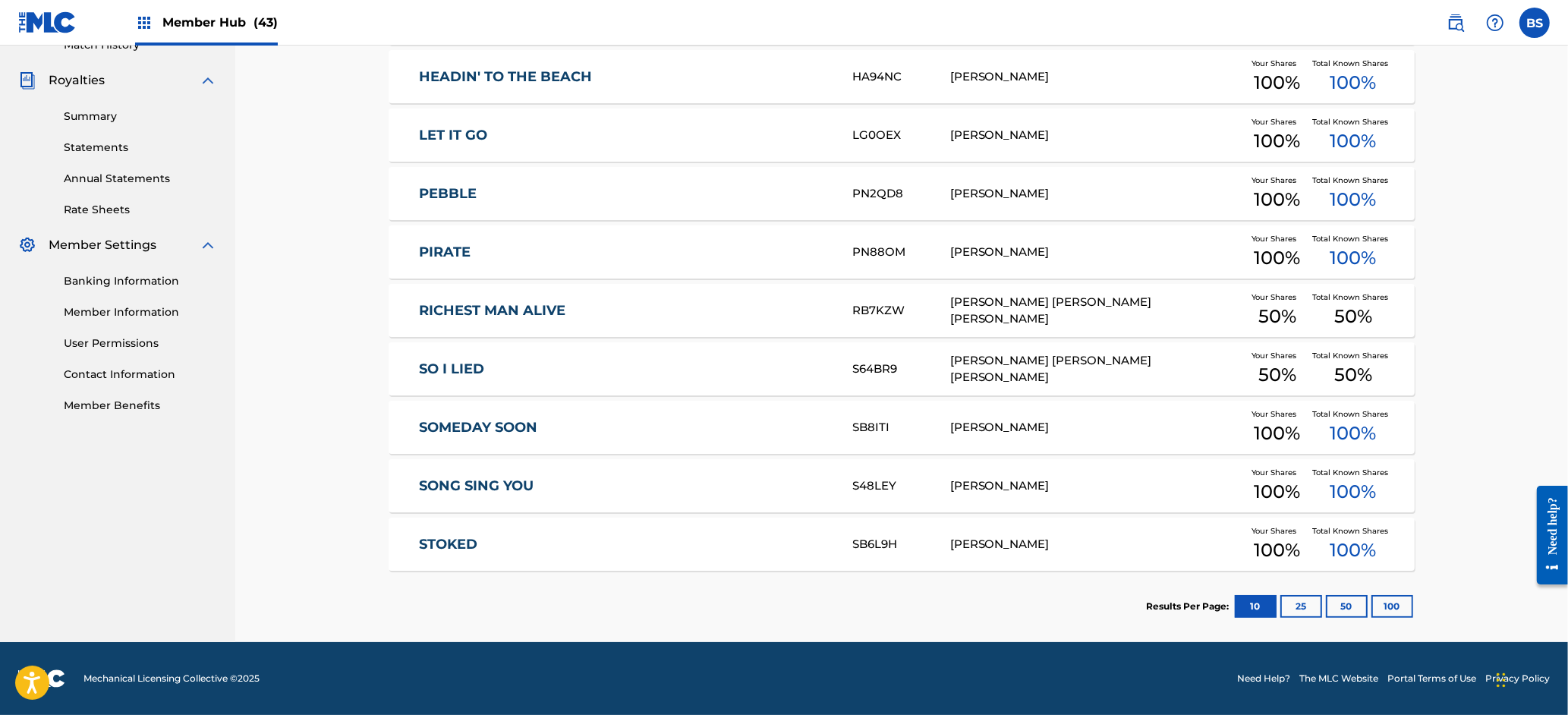
click at [706, 534] on div "STOKED SB6L9H CARL W. MEEKINS Your Shares 100 % Total Known Shares 100 %" at bounding box center [901, 544] width 1026 height 53
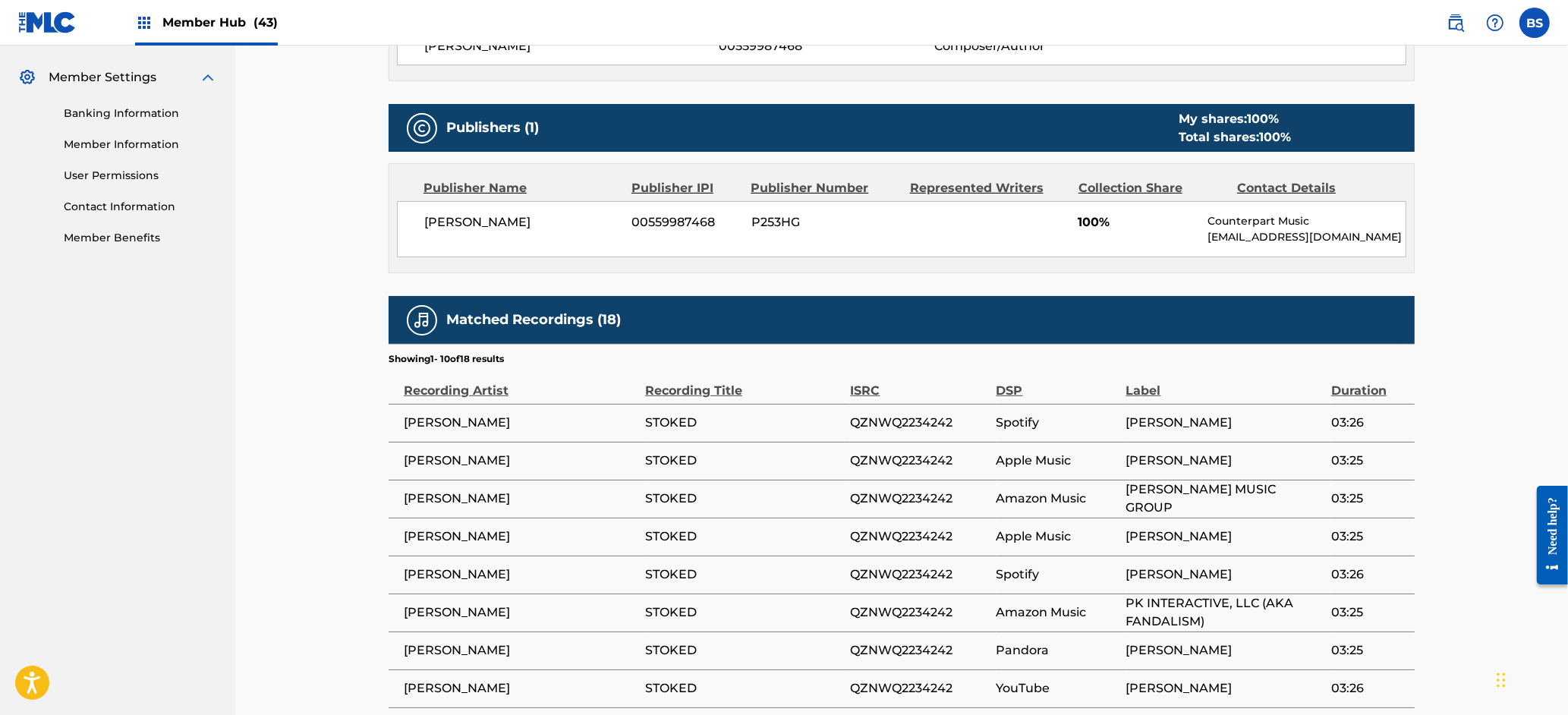
scroll to position [863, 0]
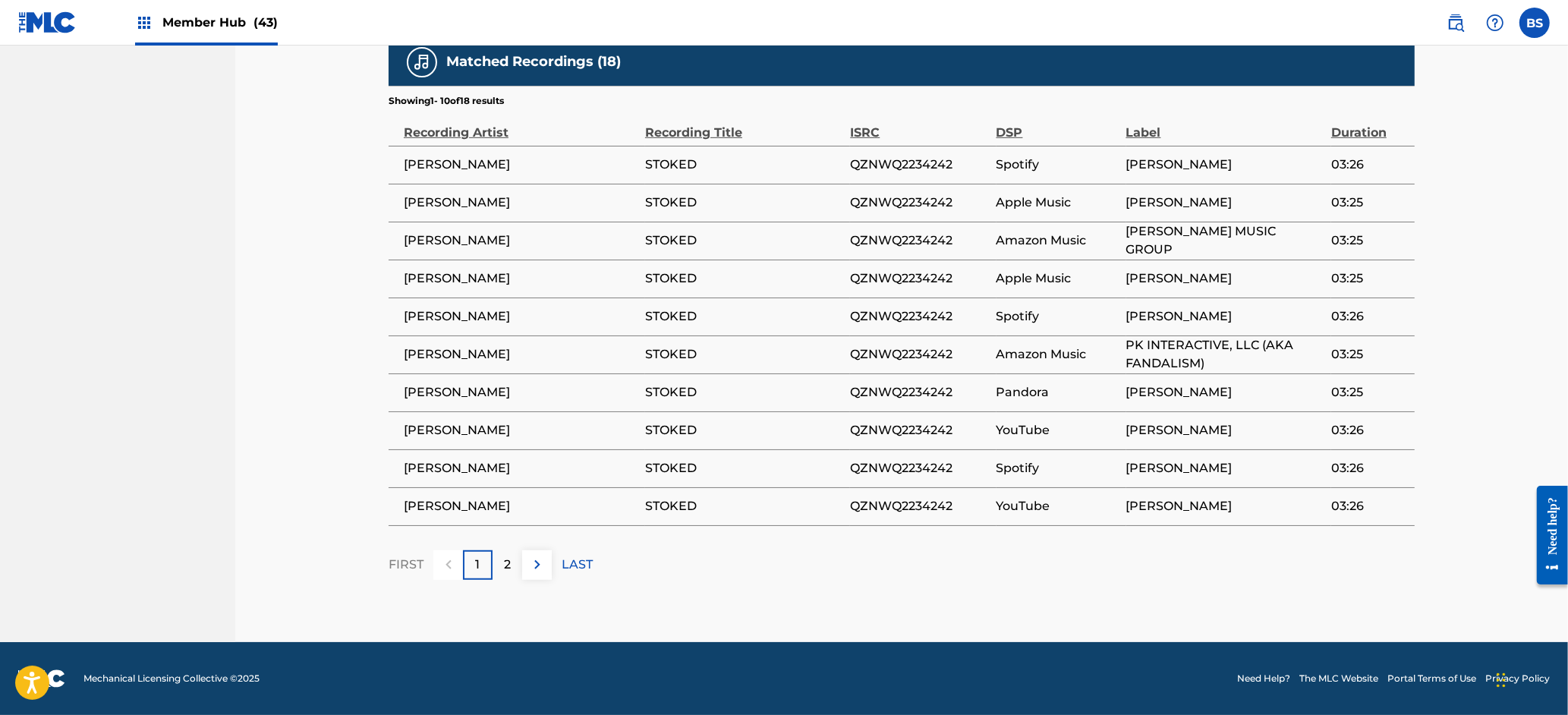
click at [910, 437] on span "QZNWQ2234242" at bounding box center [919, 430] width 138 height 18
copy span "QZNWQ2234242"
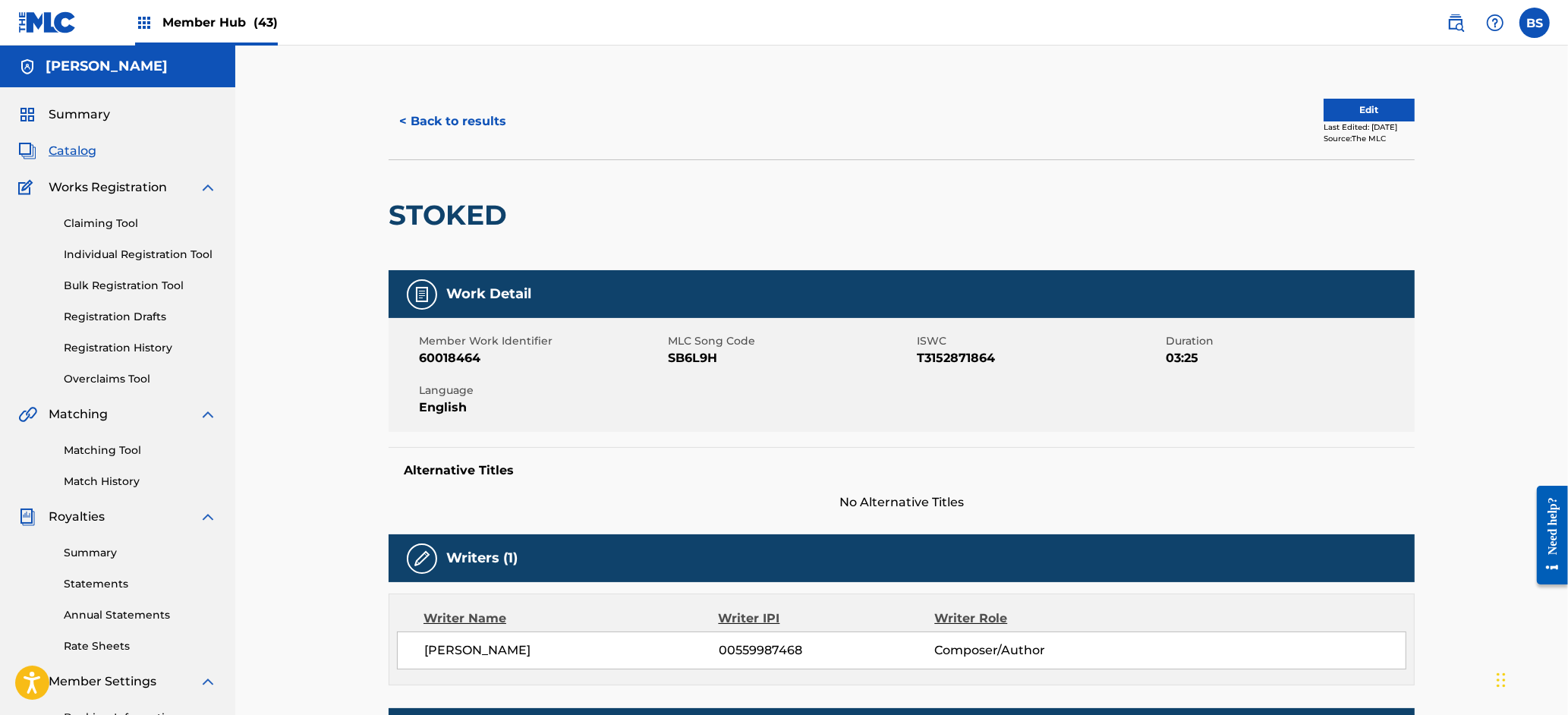
drag, startPoint x: 181, startPoint y: 5, endPoint x: 188, endPoint y: 10, distance: 8.6
click at [181, 5] on div "Member Hub (43)" at bounding box center [207, 22] width 143 height 45
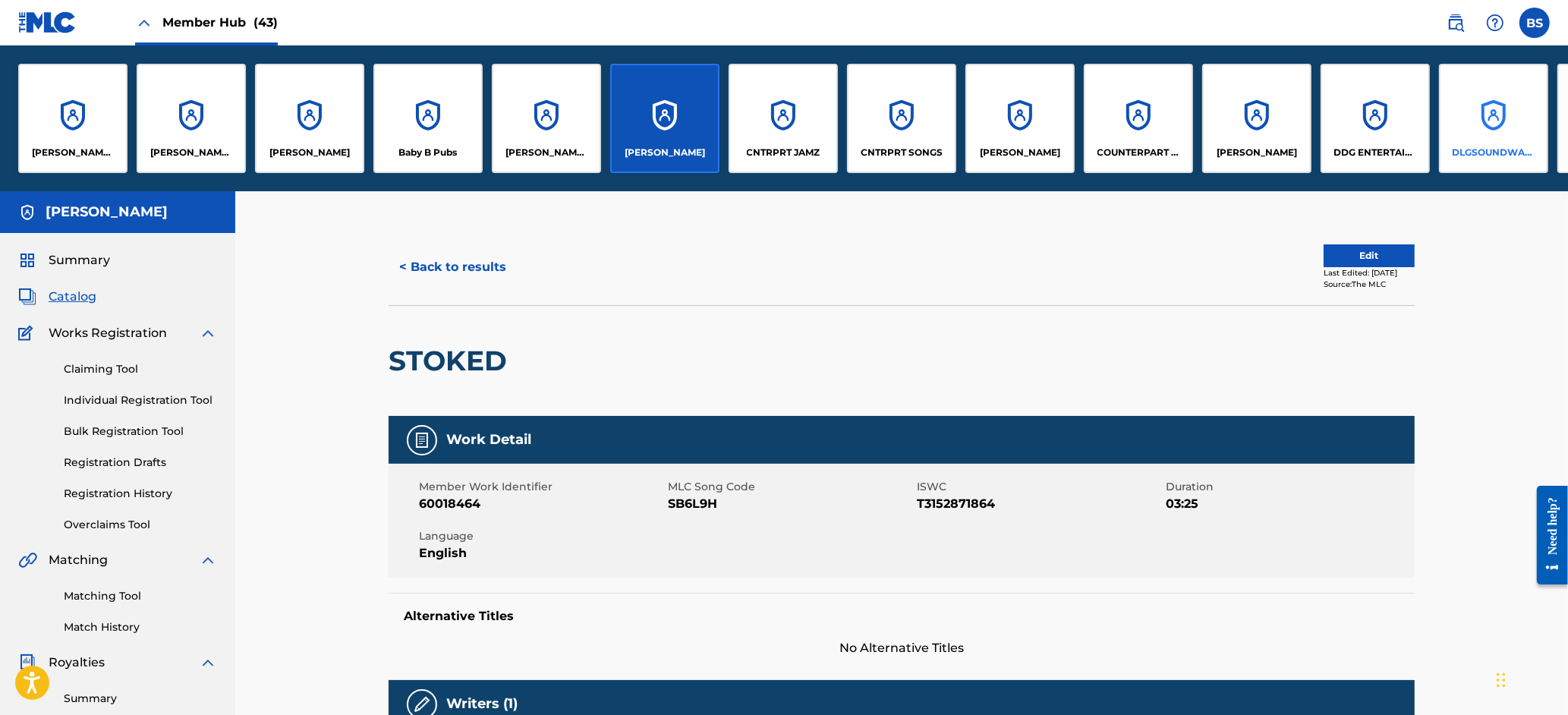
drag, startPoint x: 1150, startPoint y: 107, endPoint x: 1144, endPoint y: 113, distance: 8.5
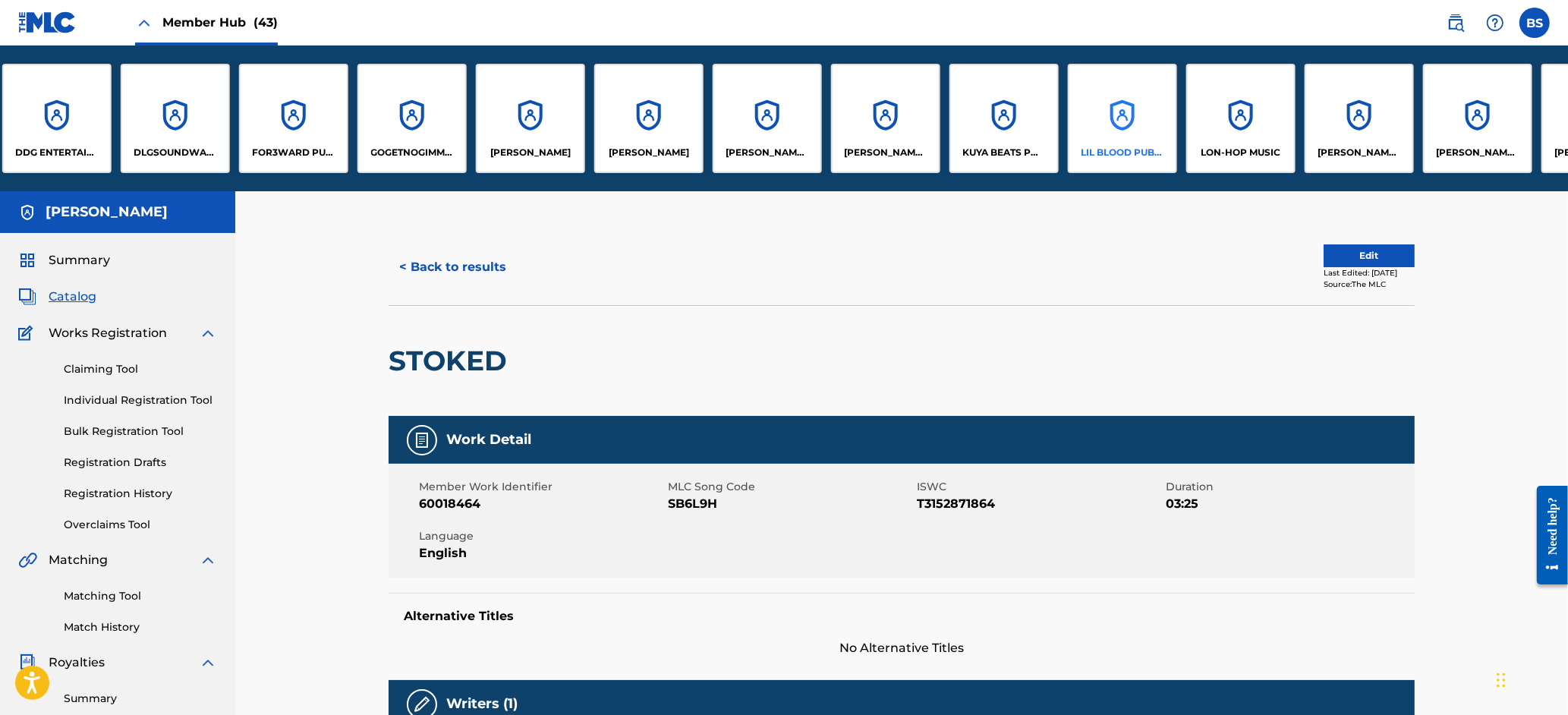
scroll to position [0, 1330]
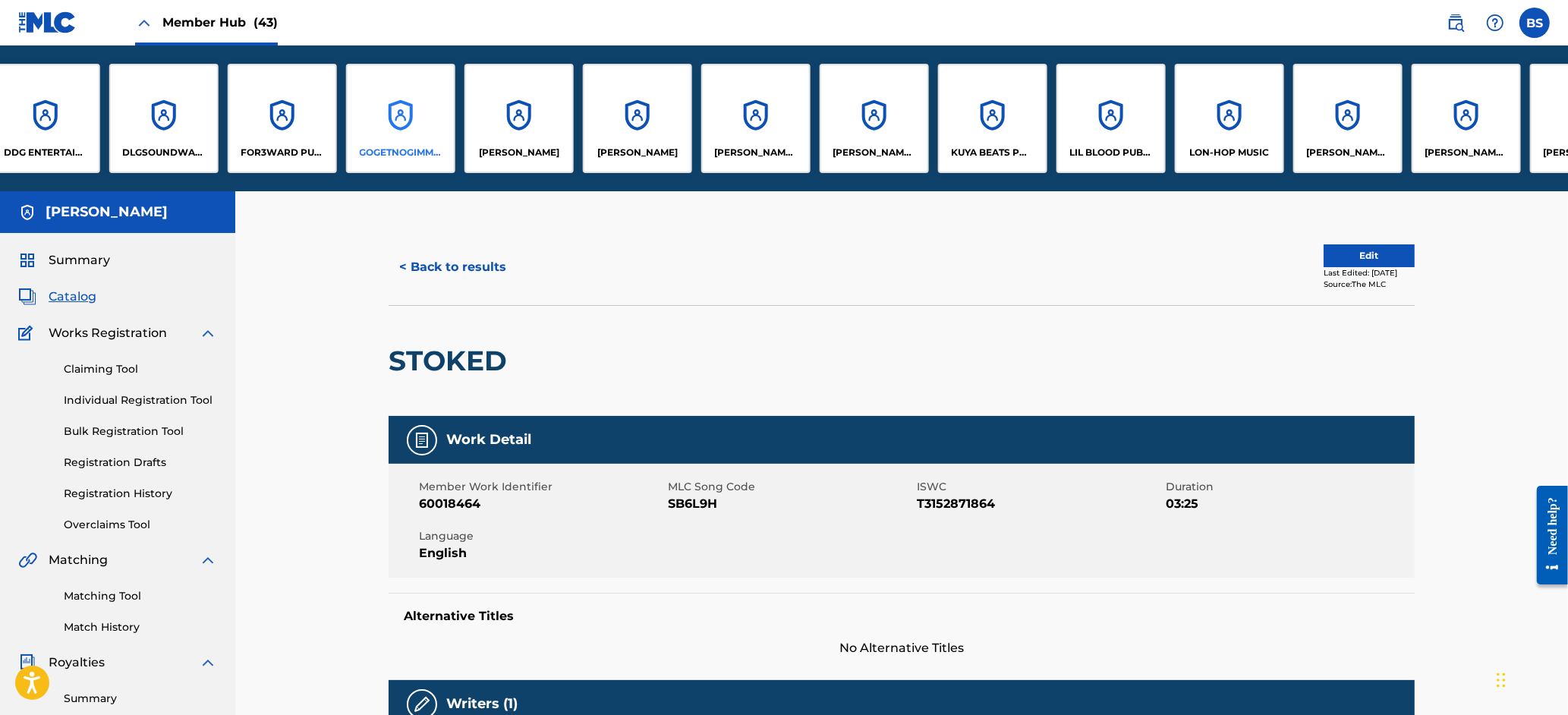
click at [406, 130] on div "GOGETNOGIMMIES" at bounding box center [401, 118] width 109 height 109
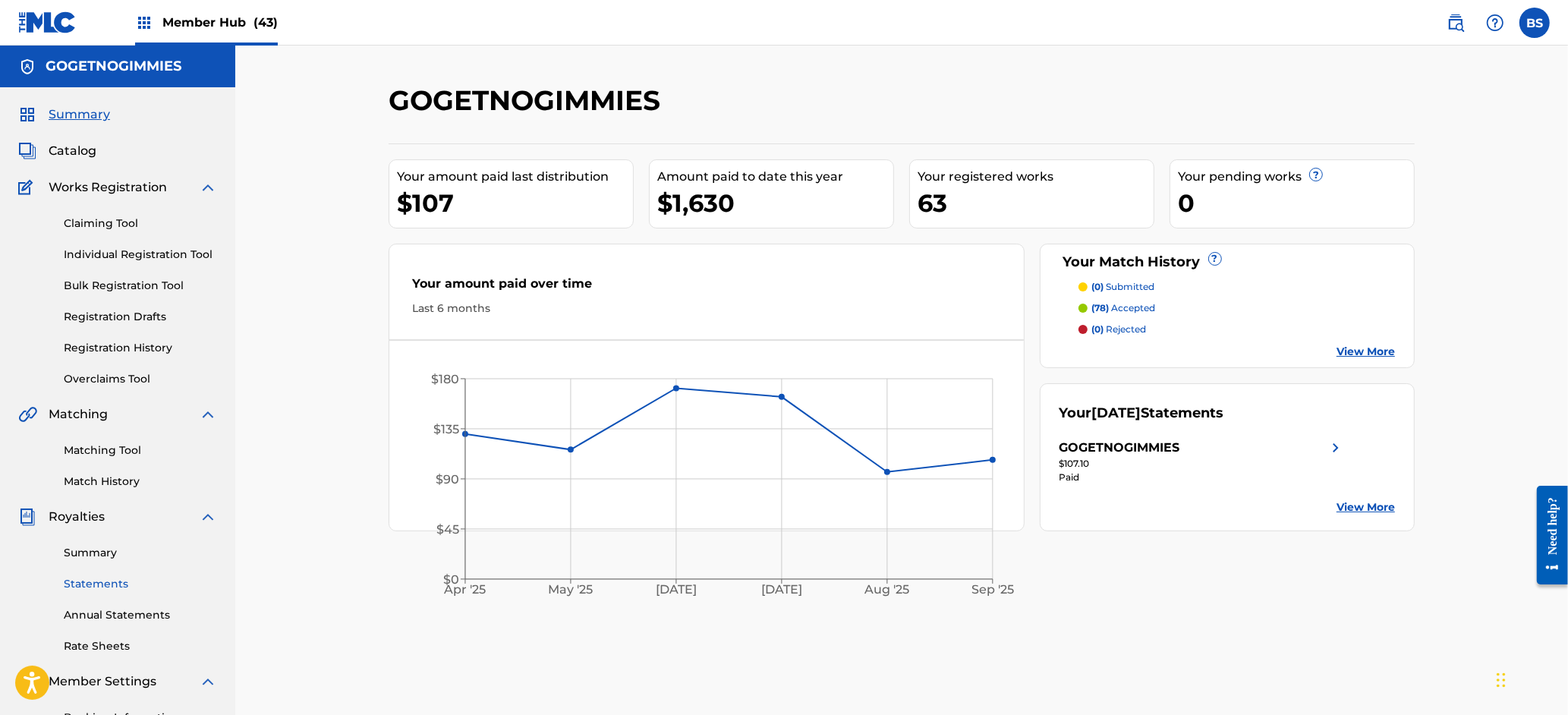
click at [81, 584] on link "Statements" at bounding box center [139, 584] width 153 height 16
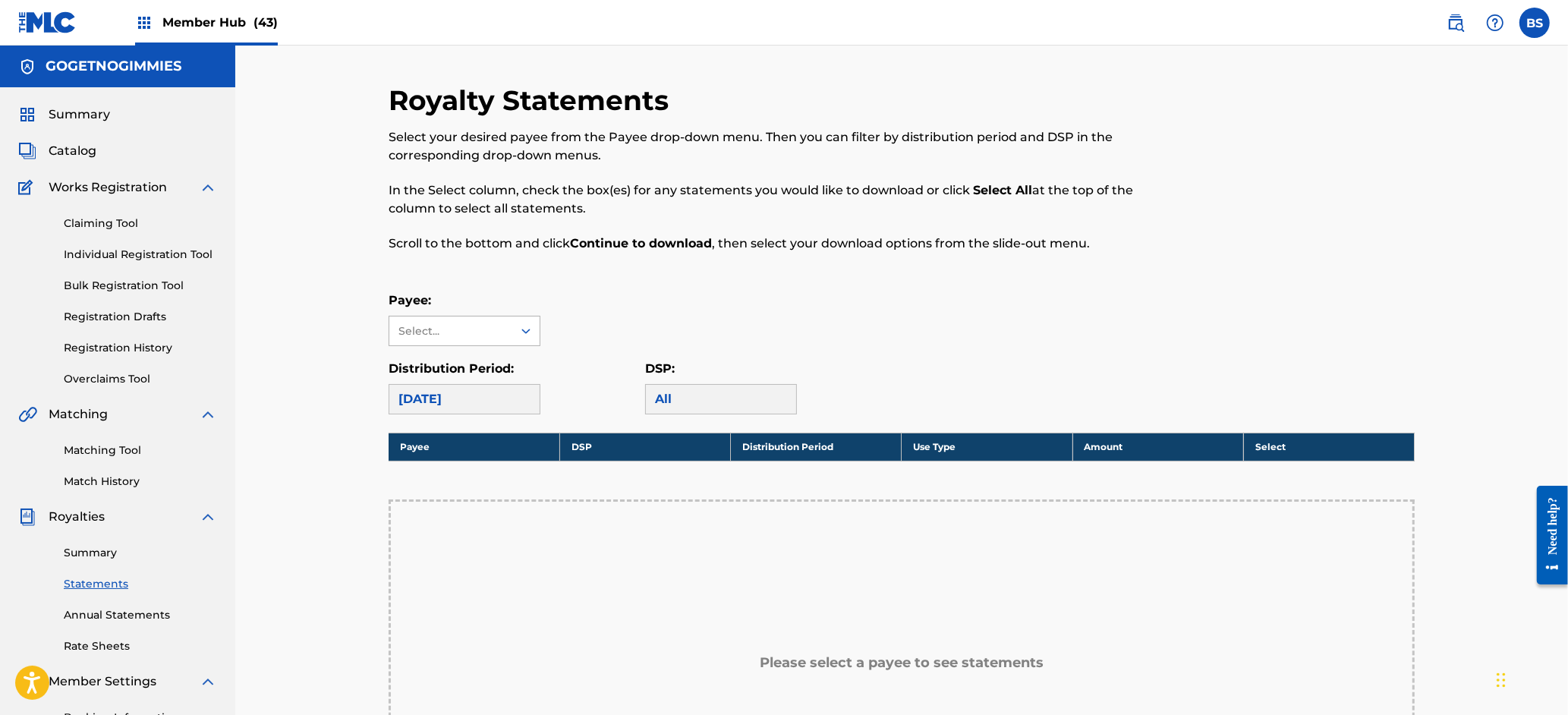
click at [455, 335] on div "Select..." at bounding box center [450, 331] width 103 height 16
drag, startPoint x: 450, startPoint y: 358, endPoint x: 737, endPoint y: 361, distance: 287.0
click at [450, 358] on div "GOGETNOGIMMIES" at bounding box center [464, 365] width 151 height 38
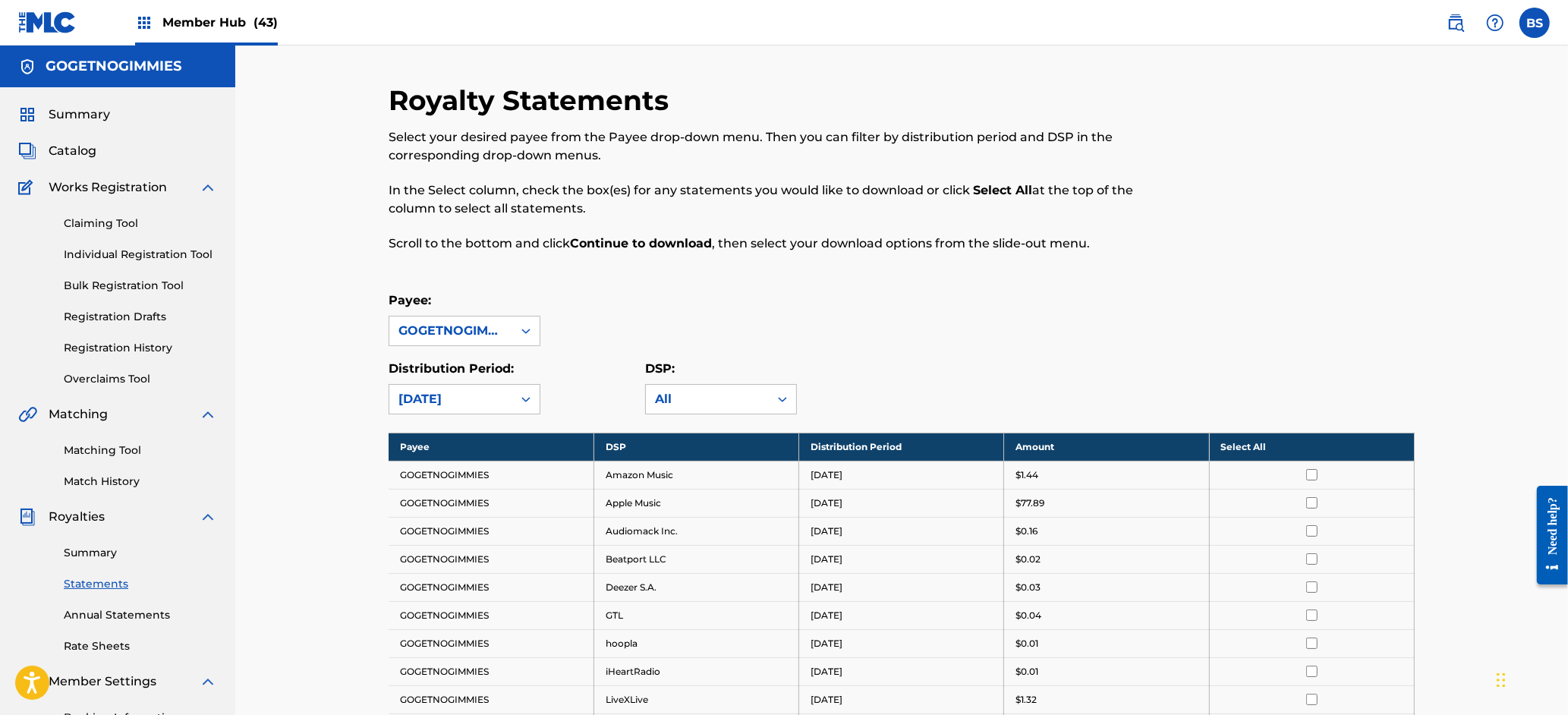
click at [1291, 450] on th "Select All" at bounding box center [1311, 446] width 205 height 28
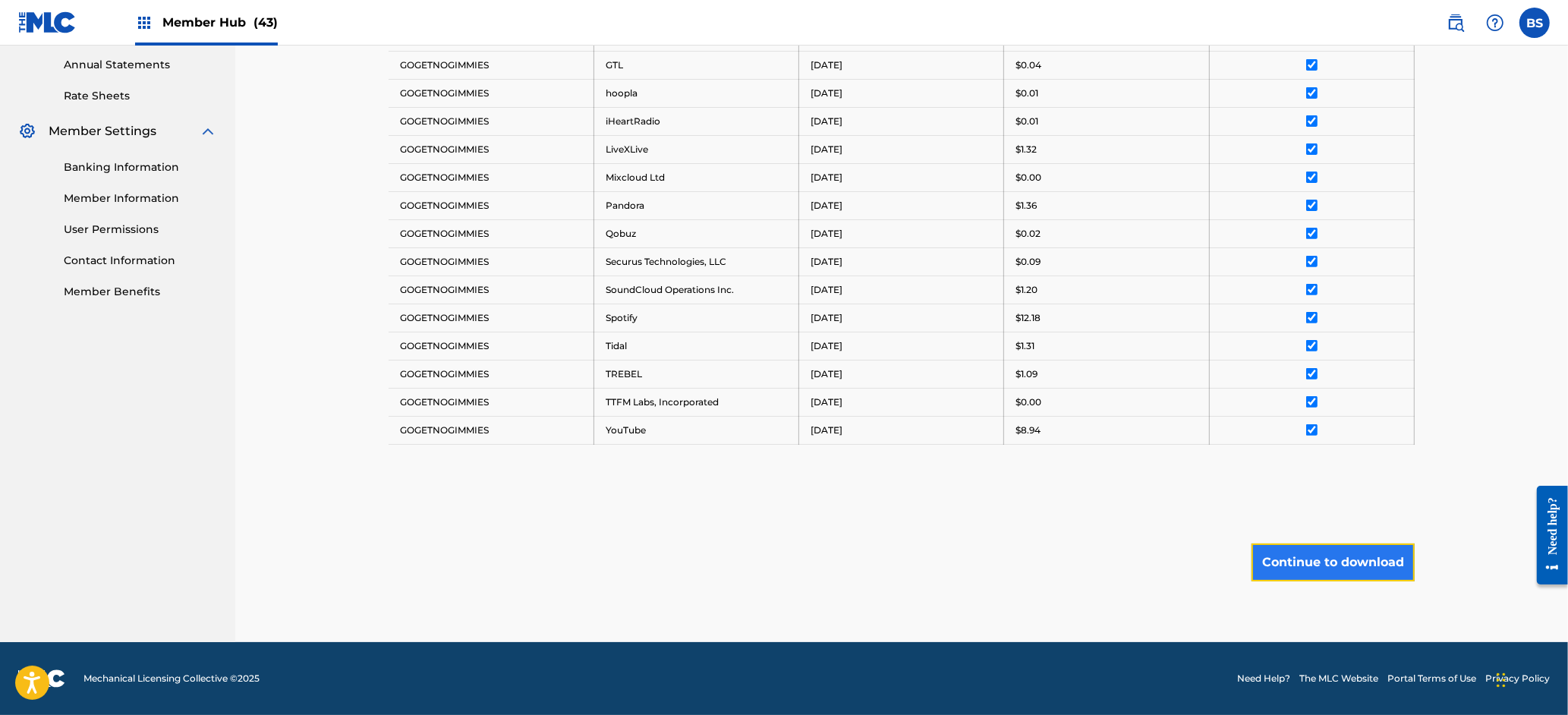
click at [1328, 549] on button "Continue to download" at bounding box center [1333, 563] width 163 height 38
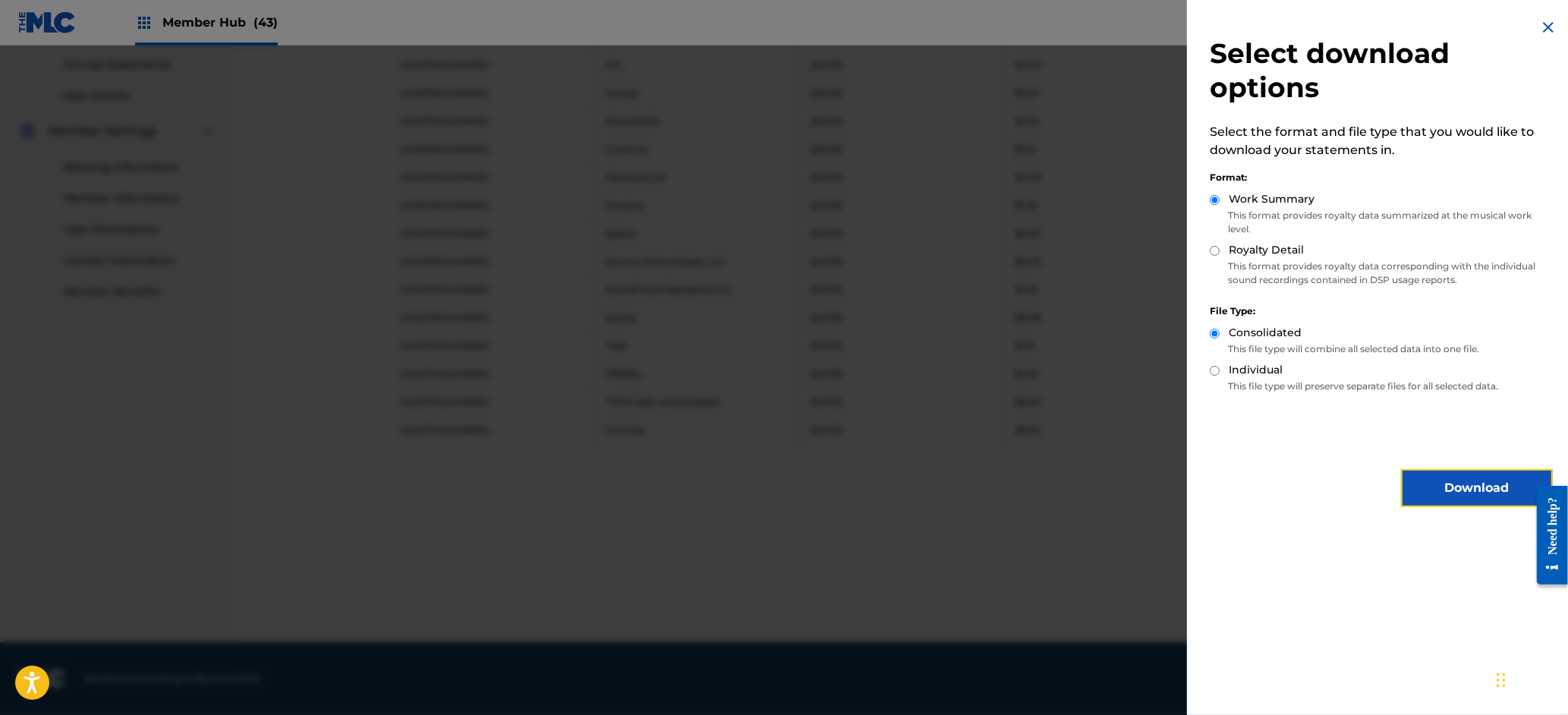
drag, startPoint x: 1481, startPoint y: 488, endPoint x: 1056, endPoint y: 350, distance: 446.8
click at [1482, 489] on button "Download" at bounding box center [1477, 488] width 152 height 38
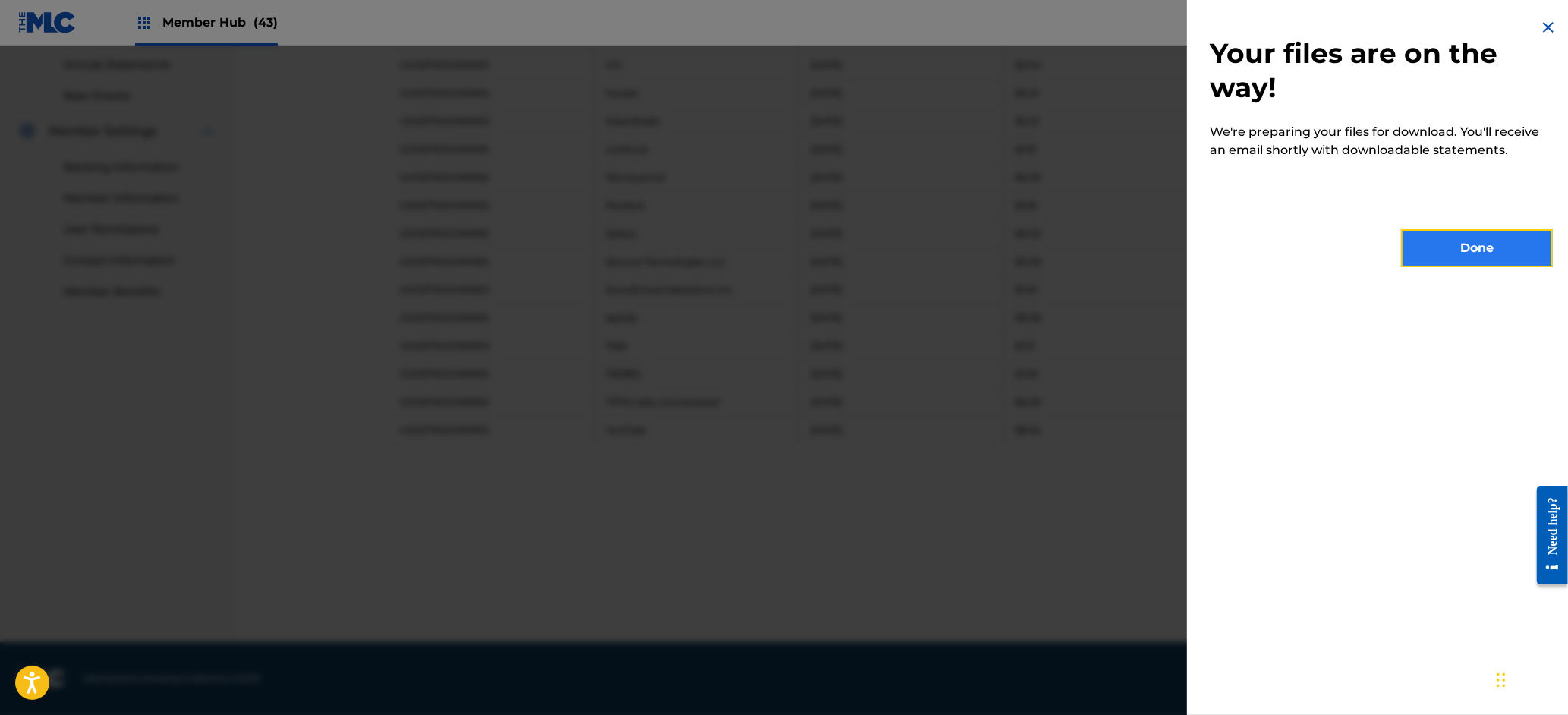
click at [1453, 249] on button "Done" at bounding box center [1477, 248] width 152 height 38
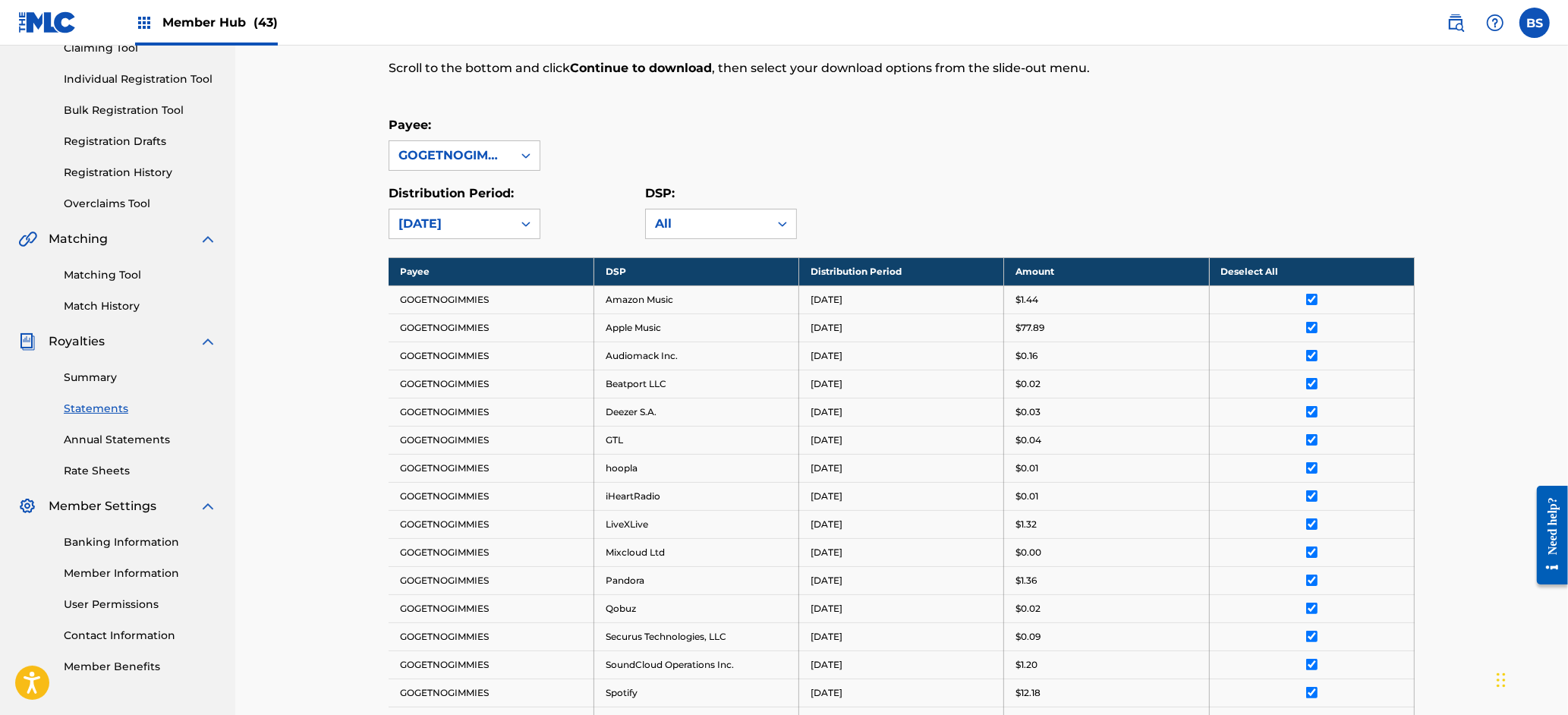
scroll to position [0, 0]
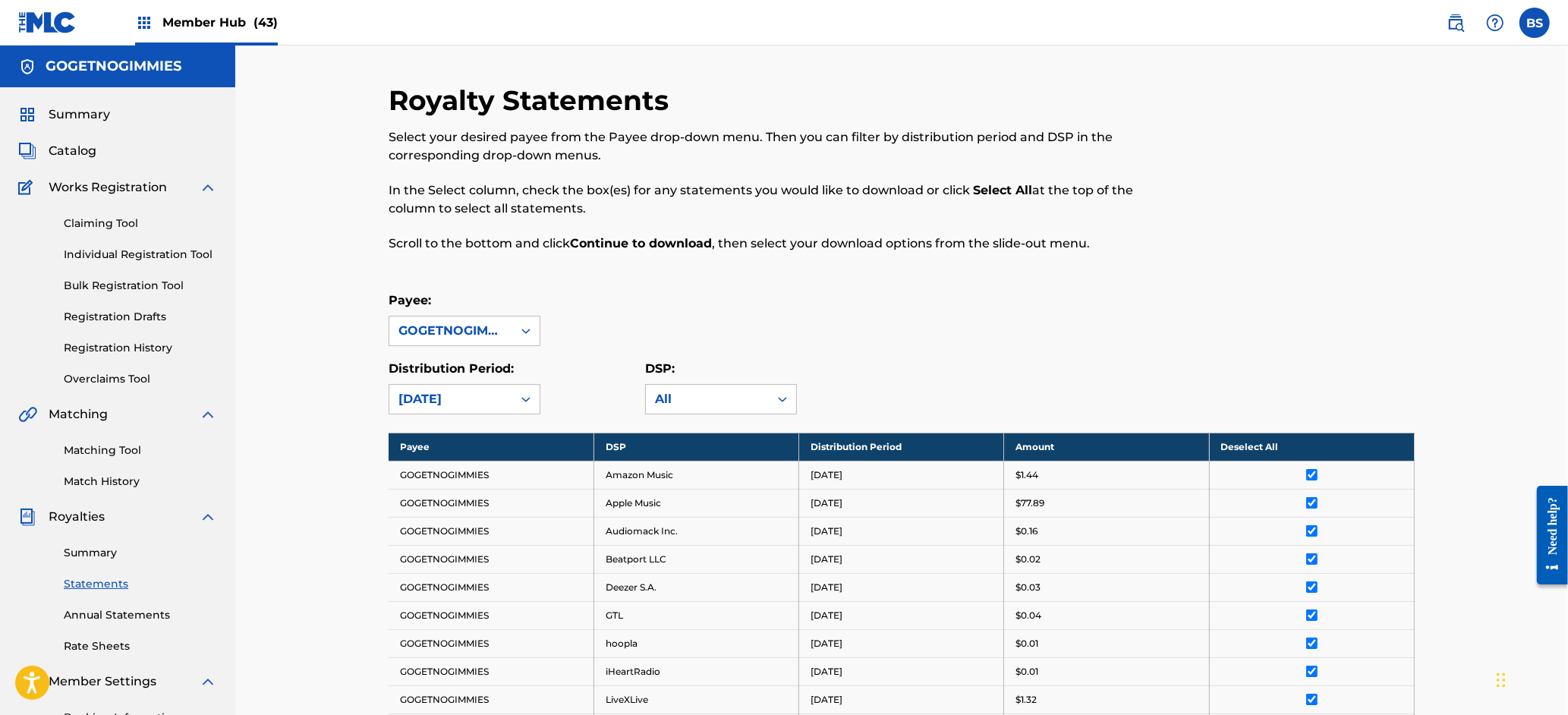
click at [228, 17] on span "Member Hub (43)" at bounding box center [220, 22] width 116 height 17
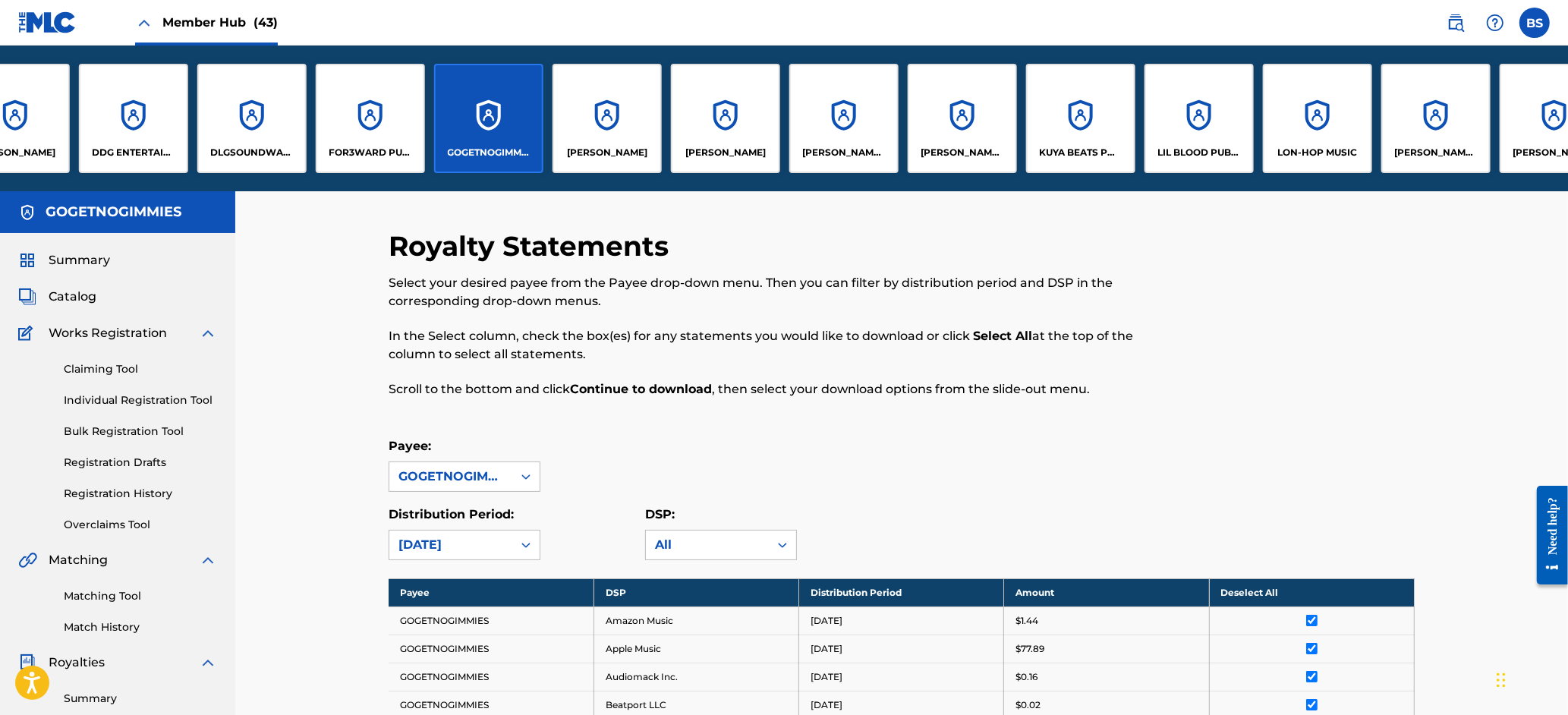
scroll to position [0, 2260]
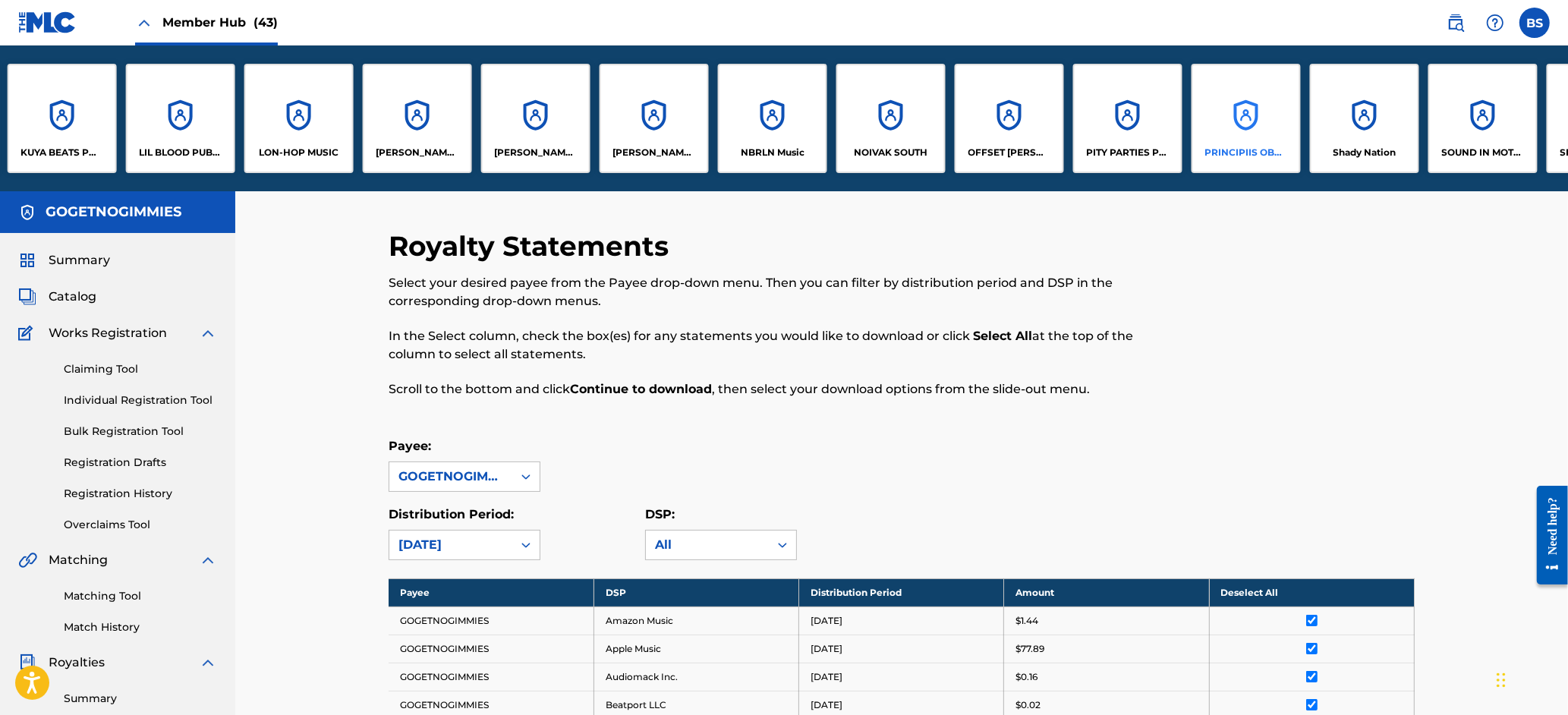
click at [1237, 120] on div "PRINCIPIIS OBSTA" at bounding box center [1246, 118] width 109 height 109
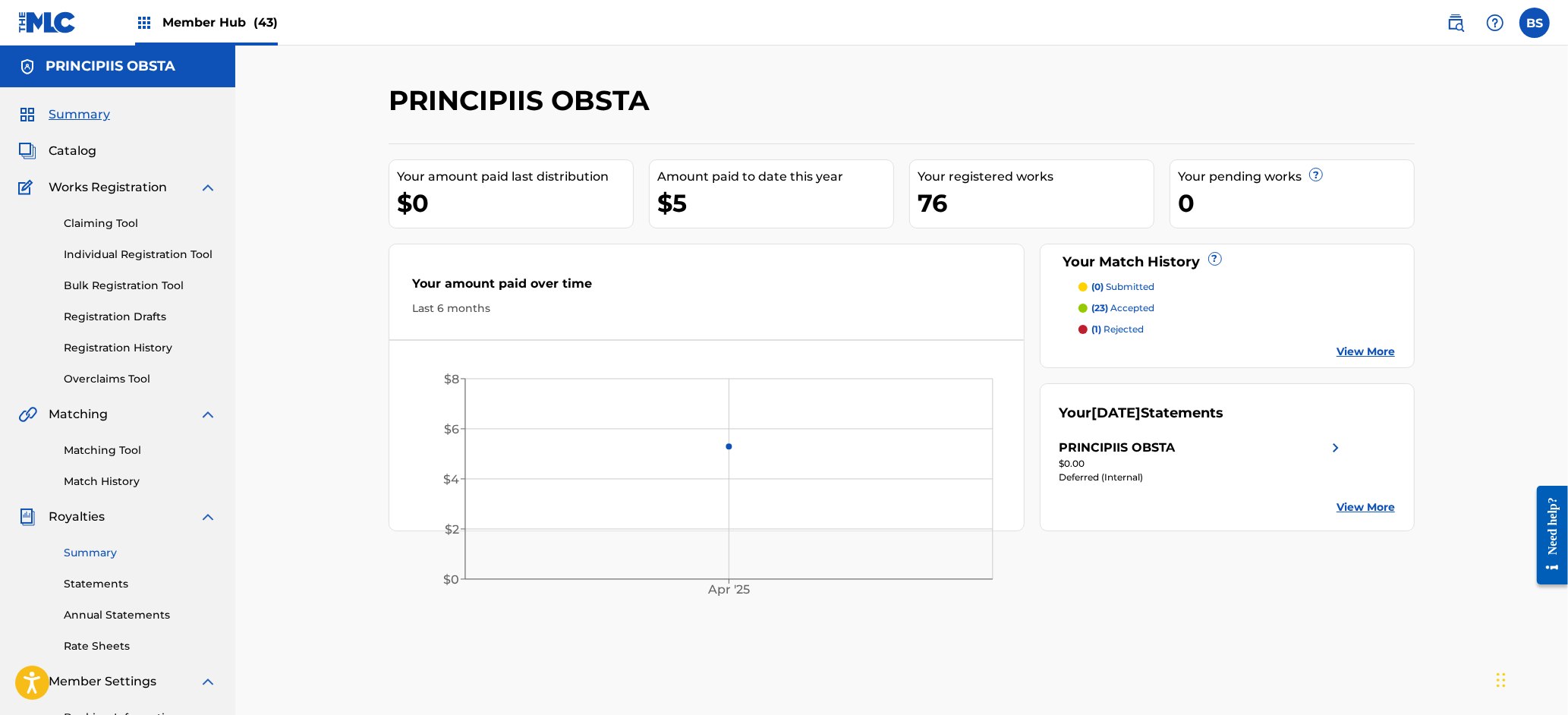
click at [87, 552] on link "Summary" at bounding box center [139, 553] width 153 height 16
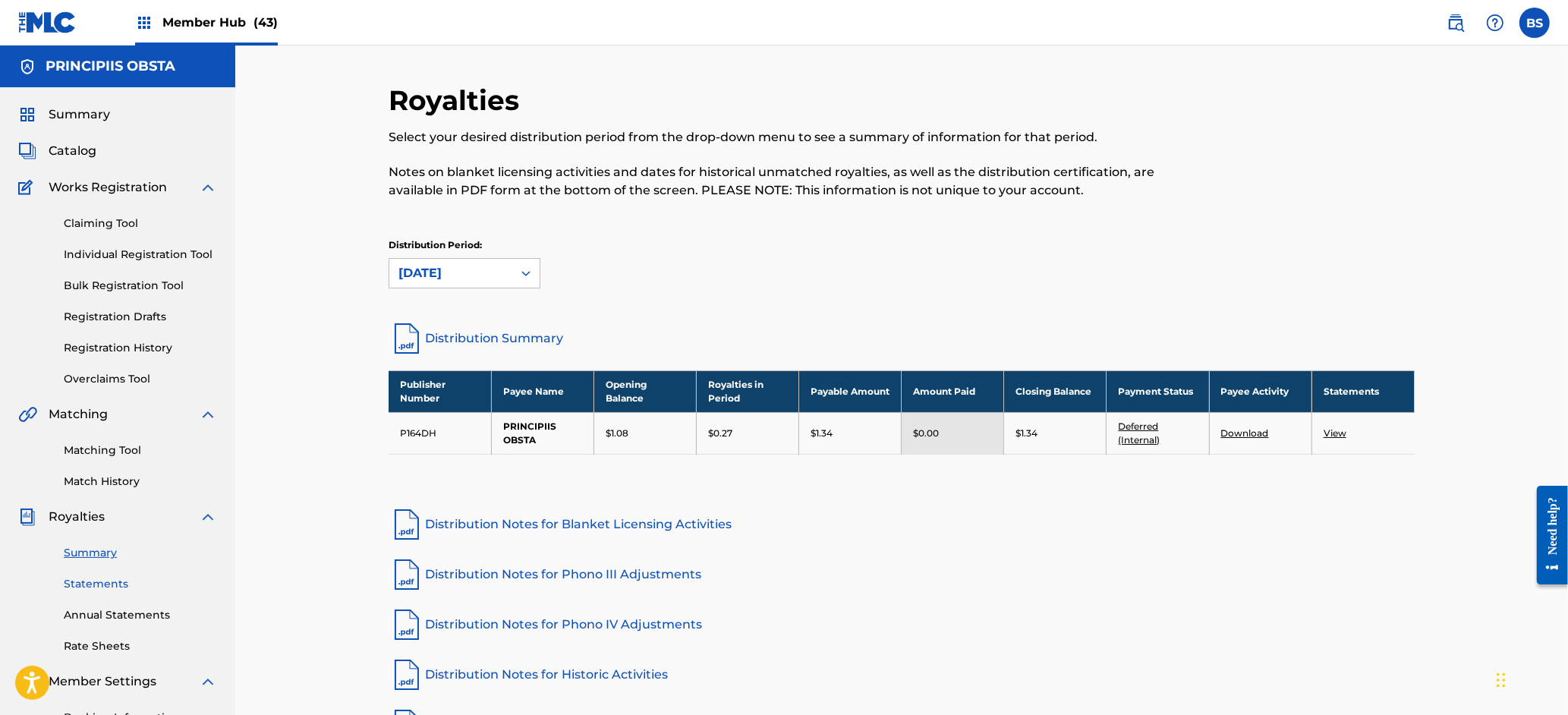
click at [106, 580] on link "Statements" at bounding box center [139, 584] width 153 height 16
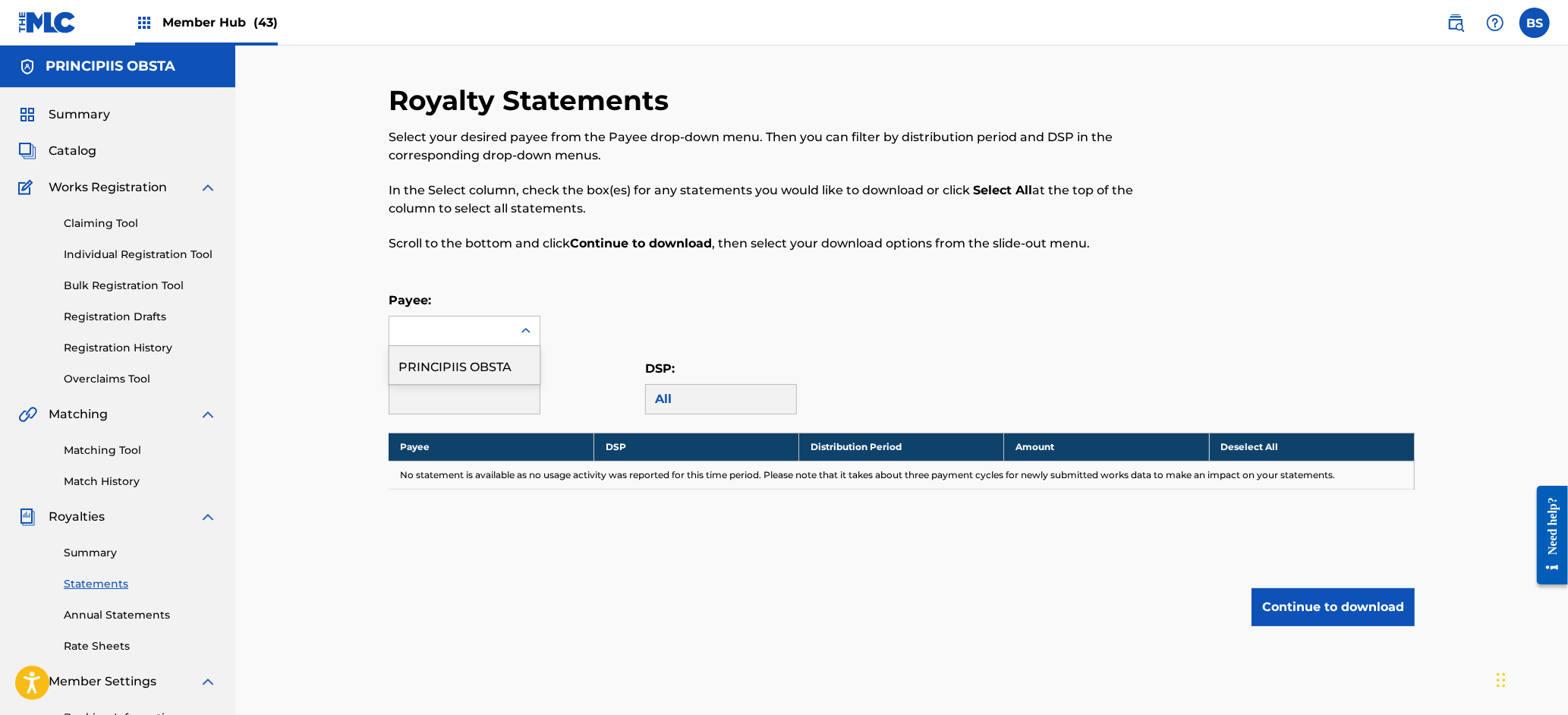
drag, startPoint x: 523, startPoint y: 338, endPoint x: 495, endPoint y: 367, distance: 40.3
click at [523, 337] on div at bounding box center [526, 331] width 27 height 27
click at [494, 367] on div "PRINCIPIIS OBSTA" at bounding box center [464, 365] width 151 height 38
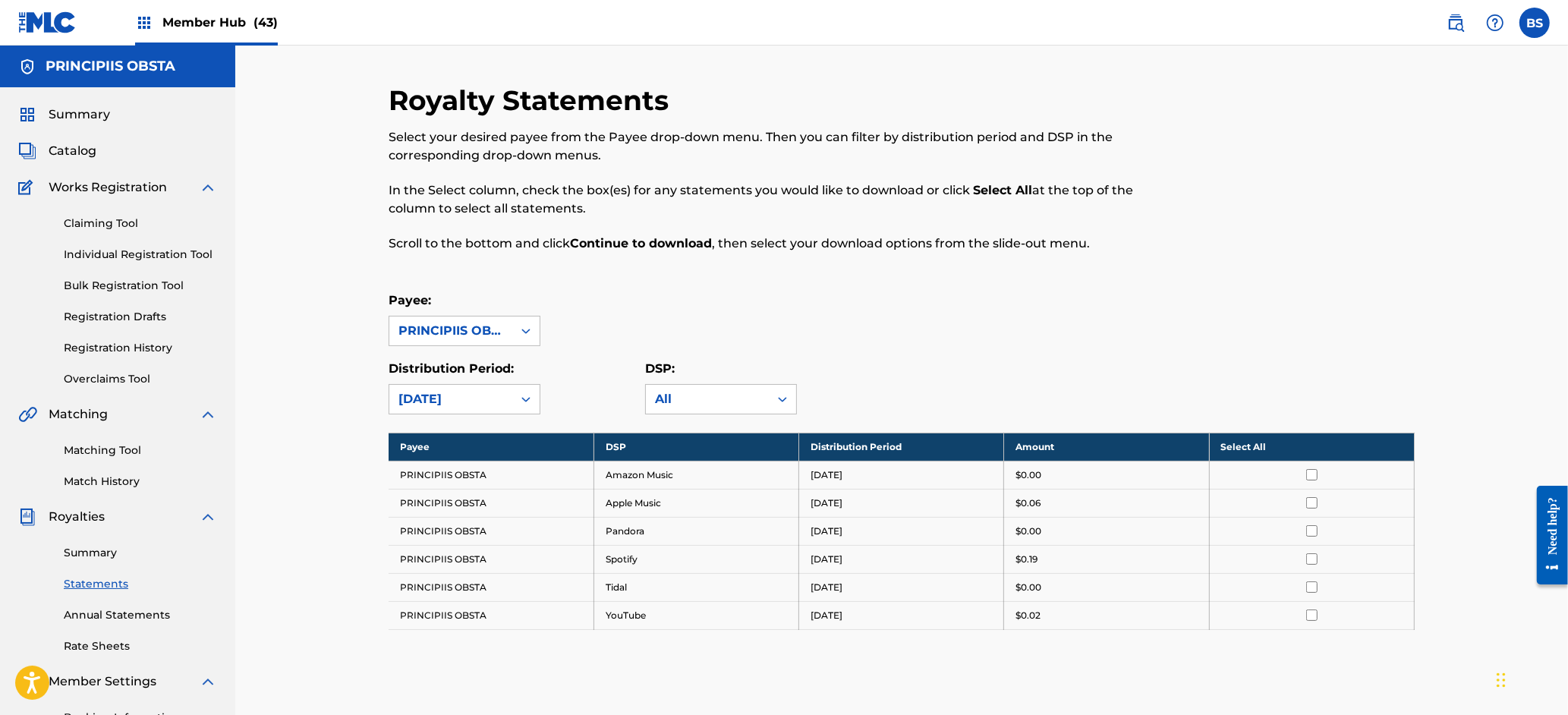
click at [1318, 460] on th "Select All" at bounding box center [1311, 446] width 205 height 28
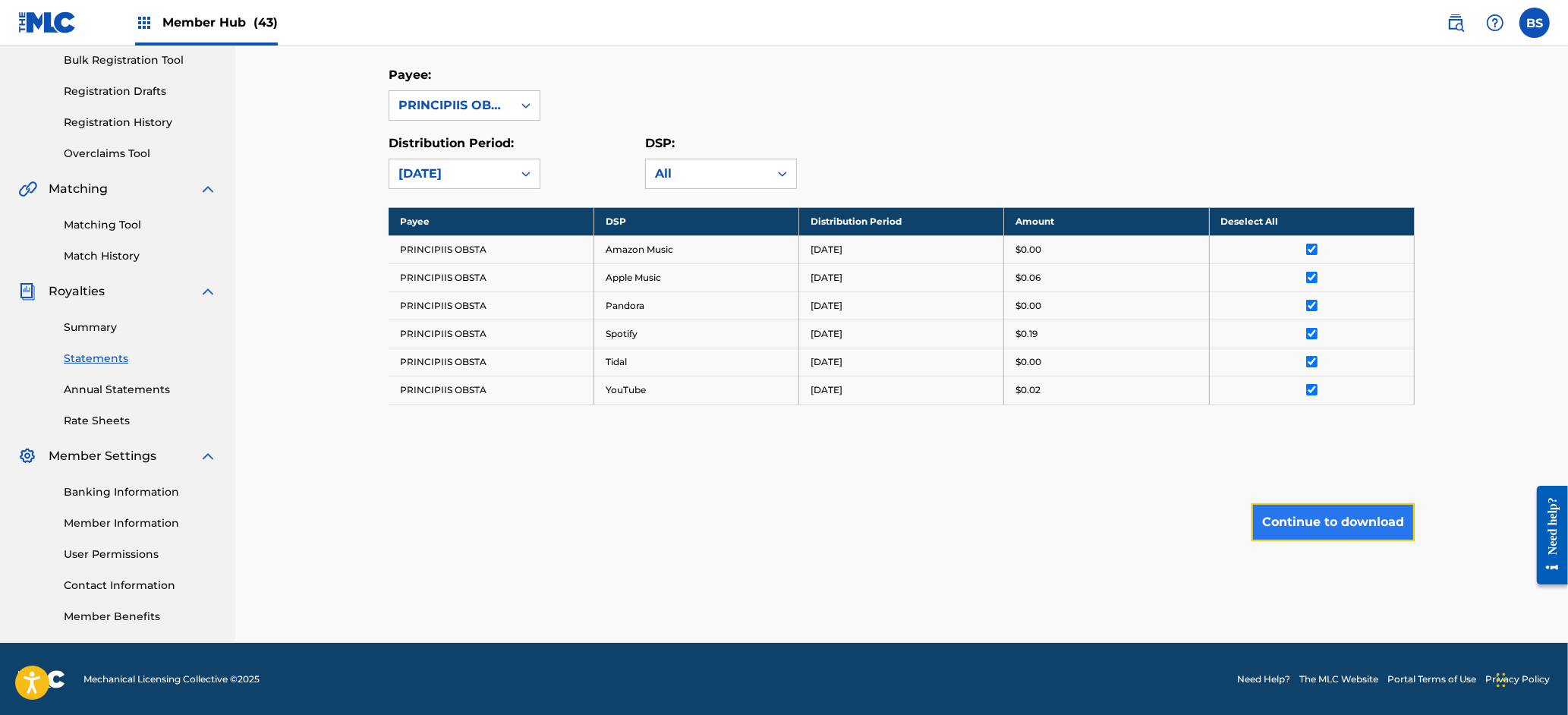
click at [1380, 531] on button "Continue to download" at bounding box center [1333, 522] width 163 height 38
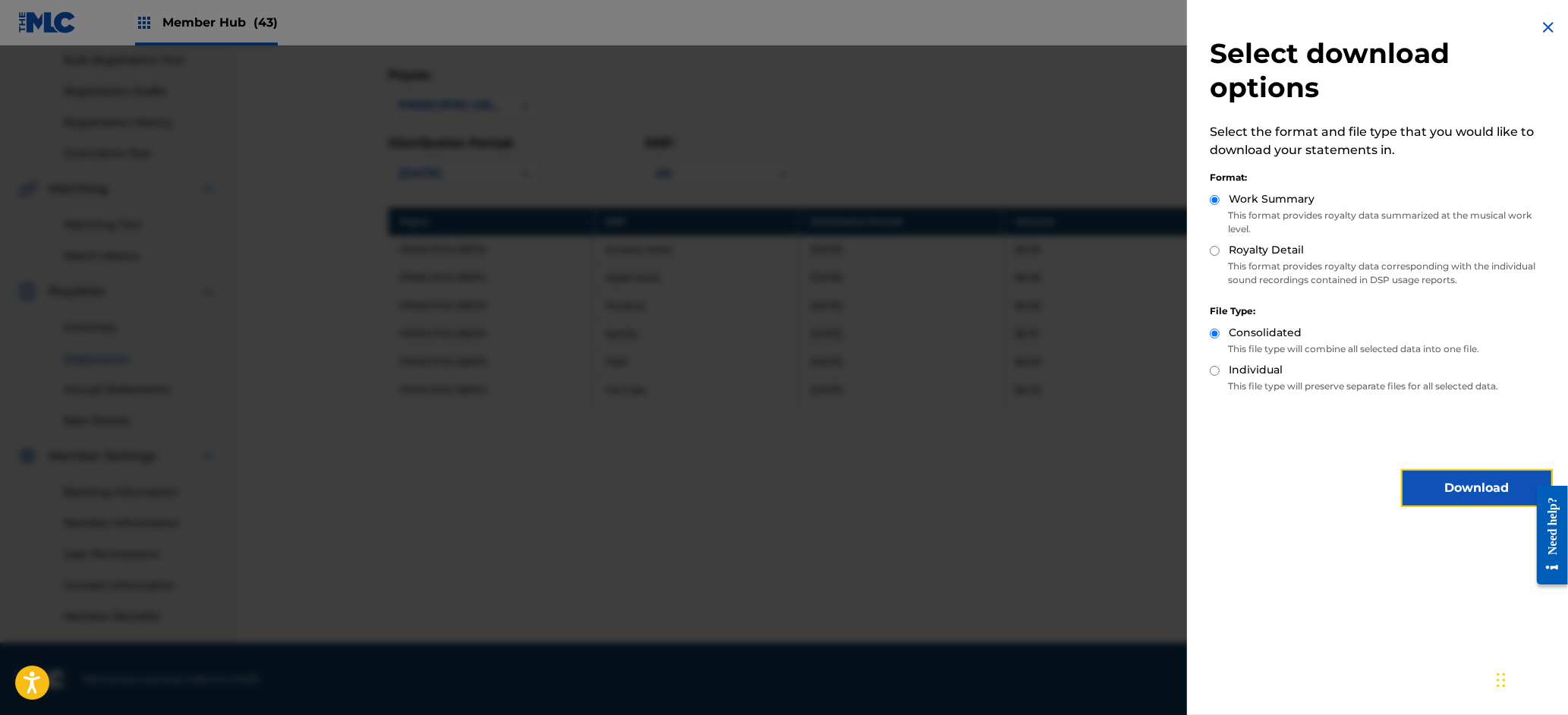
click at [1457, 480] on button "Download" at bounding box center [1477, 488] width 152 height 38
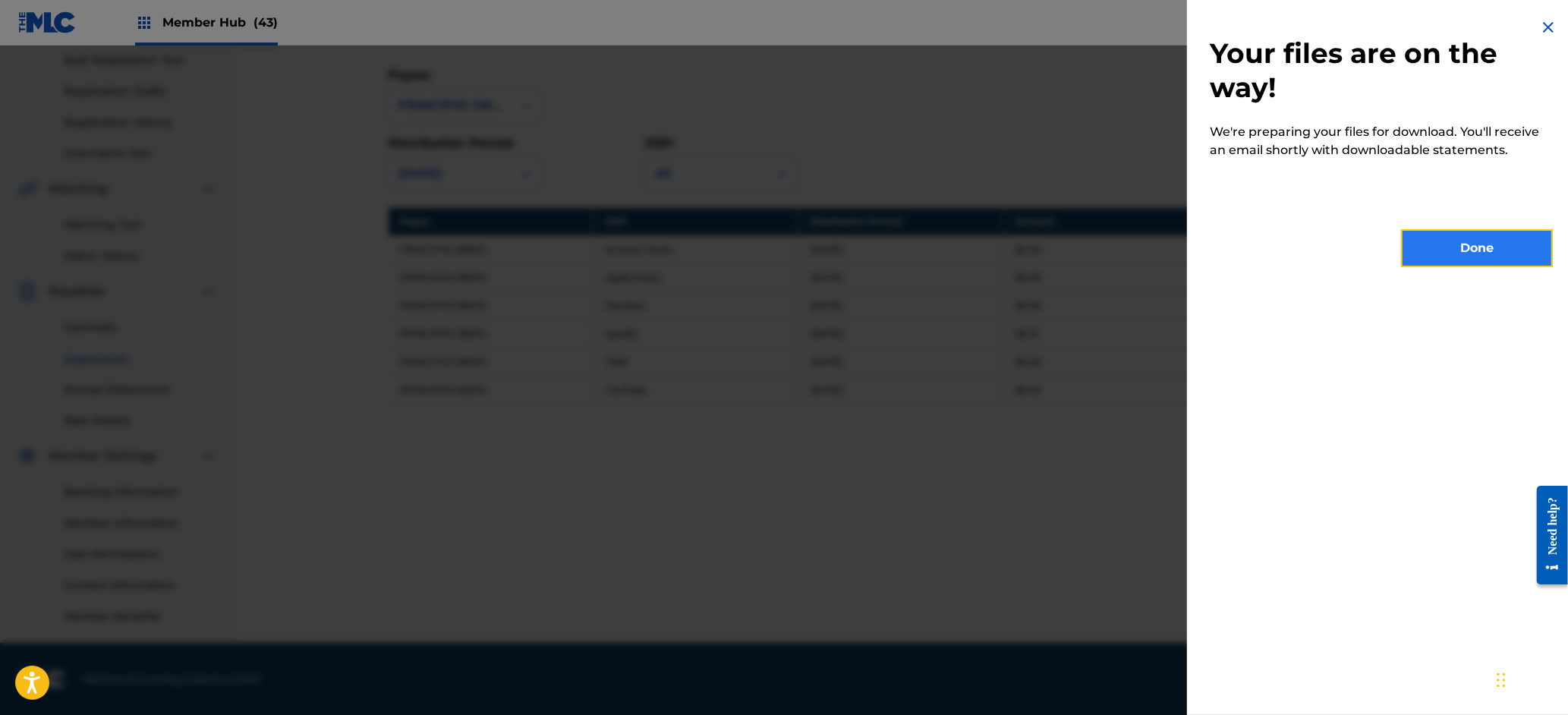
drag, startPoint x: 1536, startPoint y: 245, endPoint x: 1505, endPoint y: 244, distance: 31.0
click at [1505, 244] on button "Done" at bounding box center [1477, 248] width 152 height 38
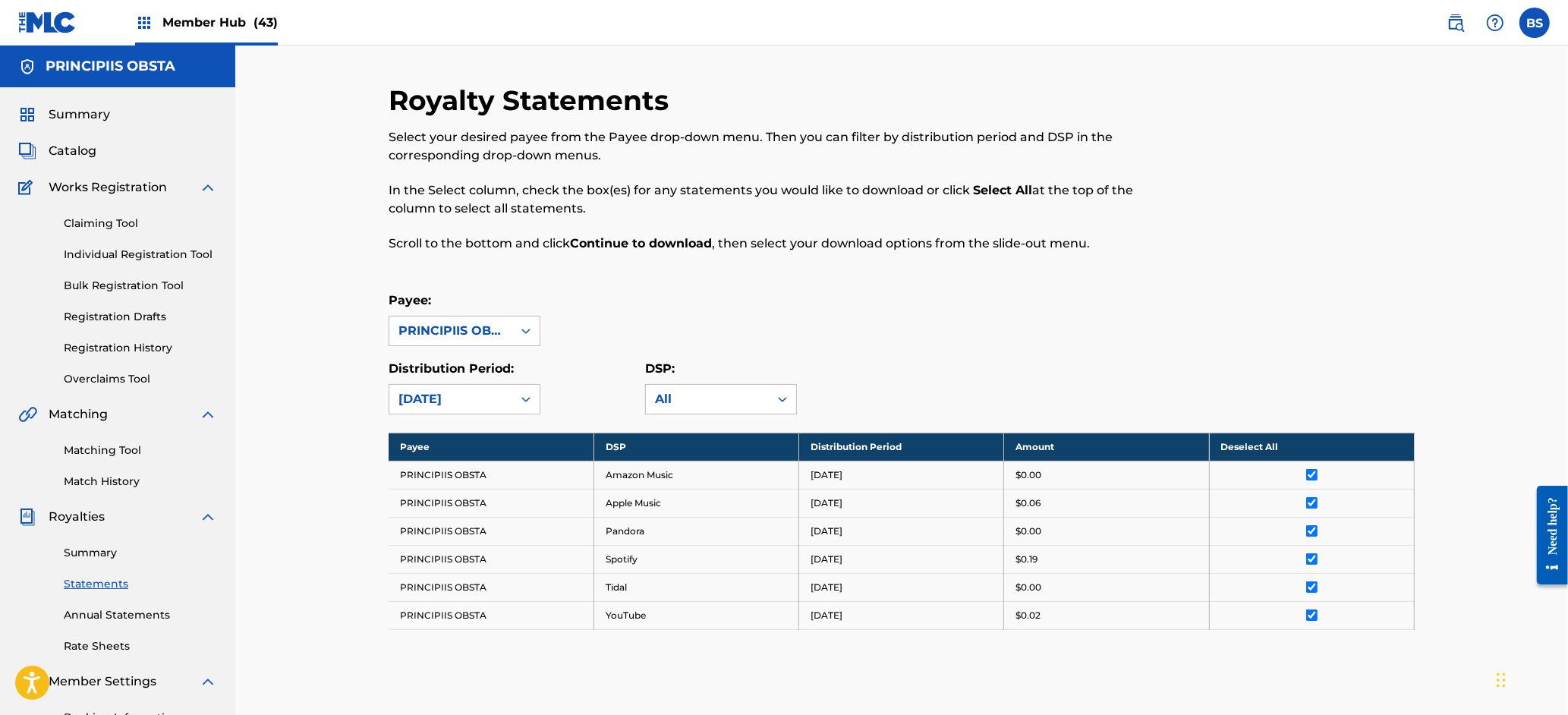
scroll to position [216, 0]
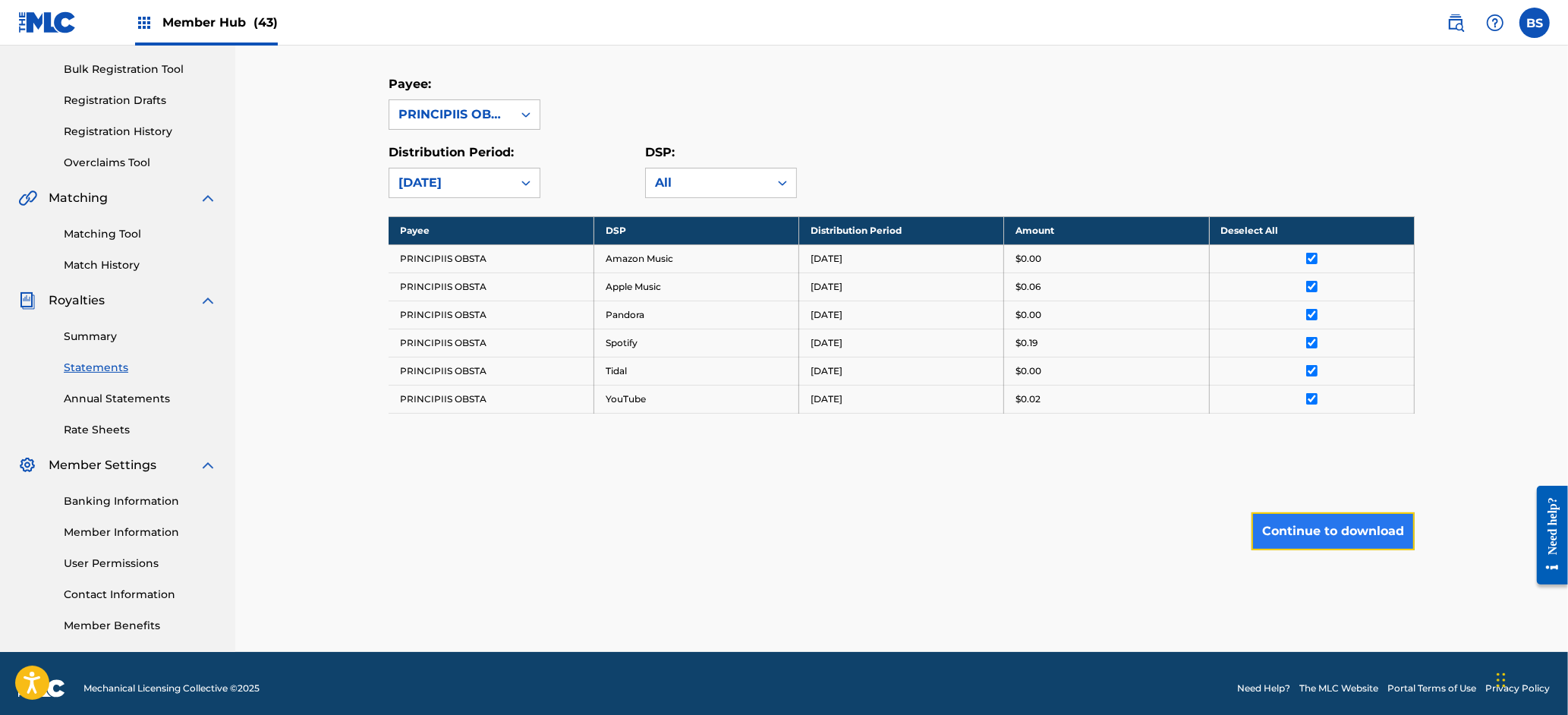
click at [1368, 529] on button "Continue to download" at bounding box center [1333, 532] width 163 height 38
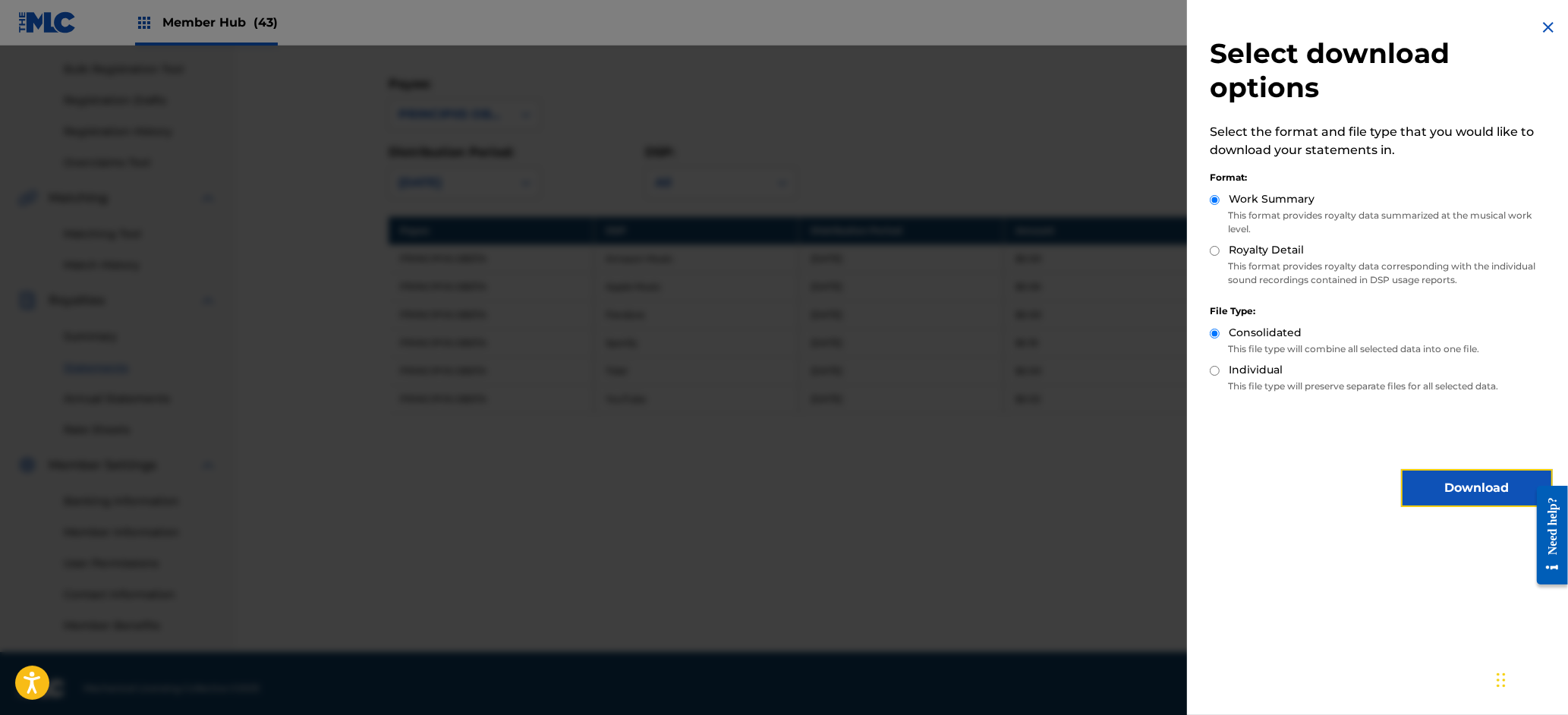
click at [1467, 488] on button "Download" at bounding box center [1477, 488] width 152 height 38
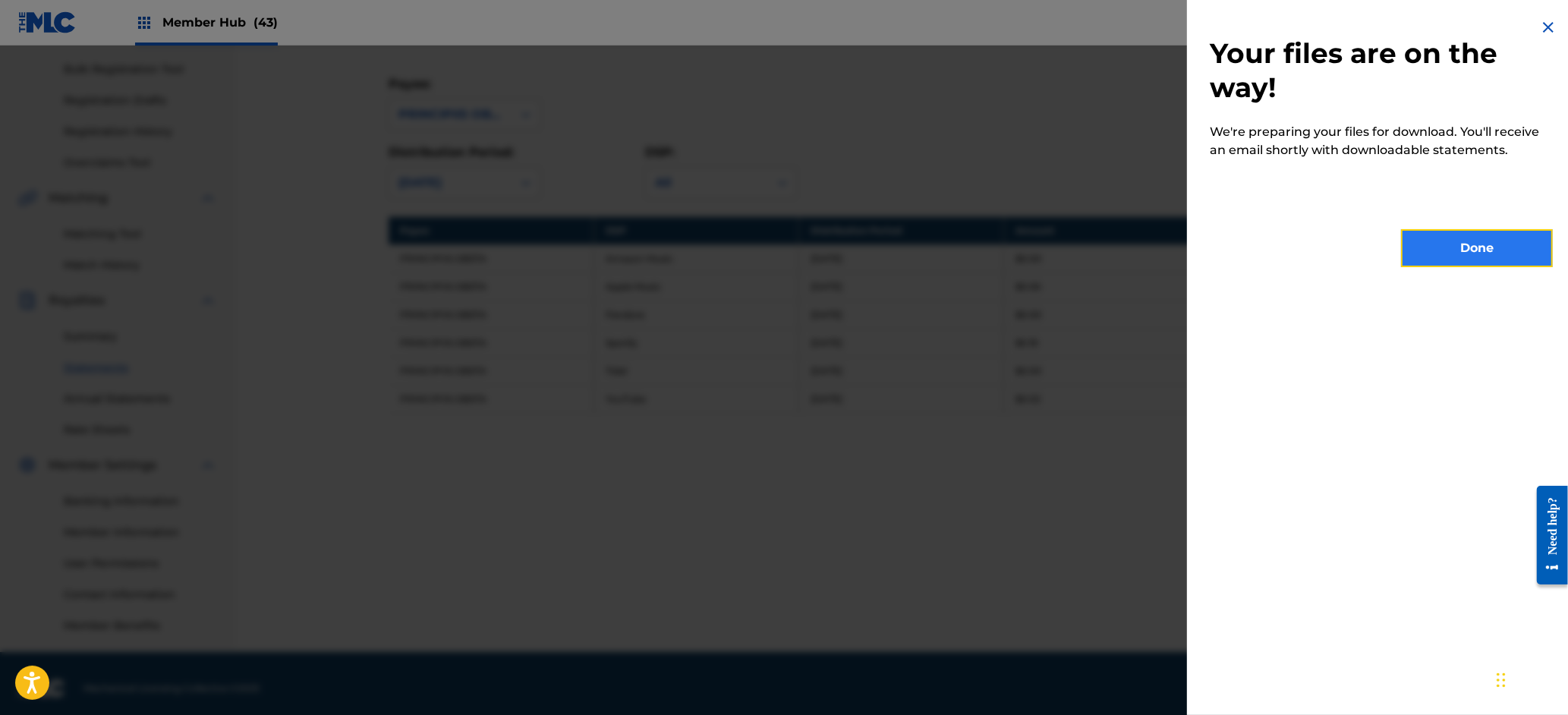
click at [1475, 255] on button "Done" at bounding box center [1477, 248] width 152 height 38
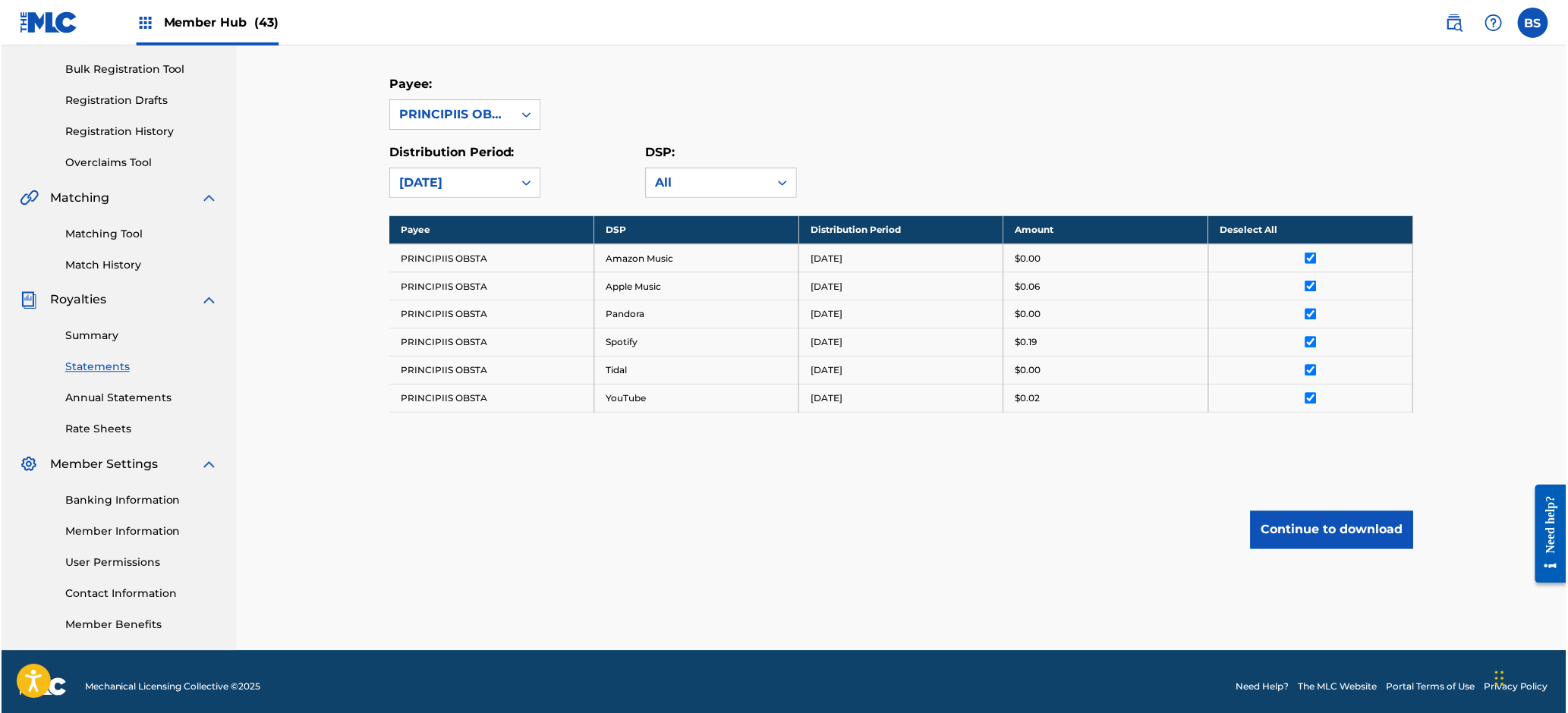
scroll to position [0, 0]
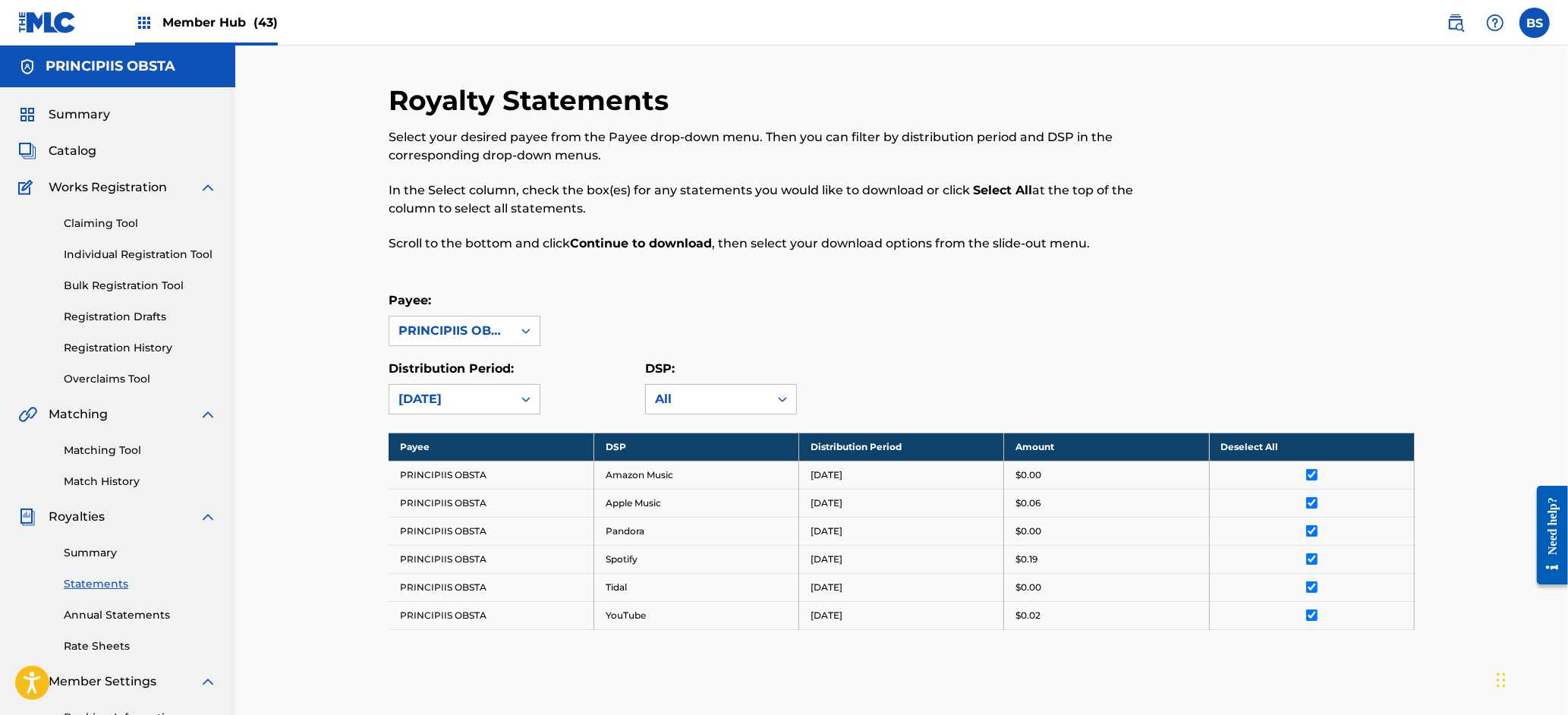
drag, startPoint x: 63, startPoint y: 117, endPoint x: 205, endPoint y: 161, distance: 148.7
click at [63, 117] on span "Summary" at bounding box center [79, 114] width 62 height 18
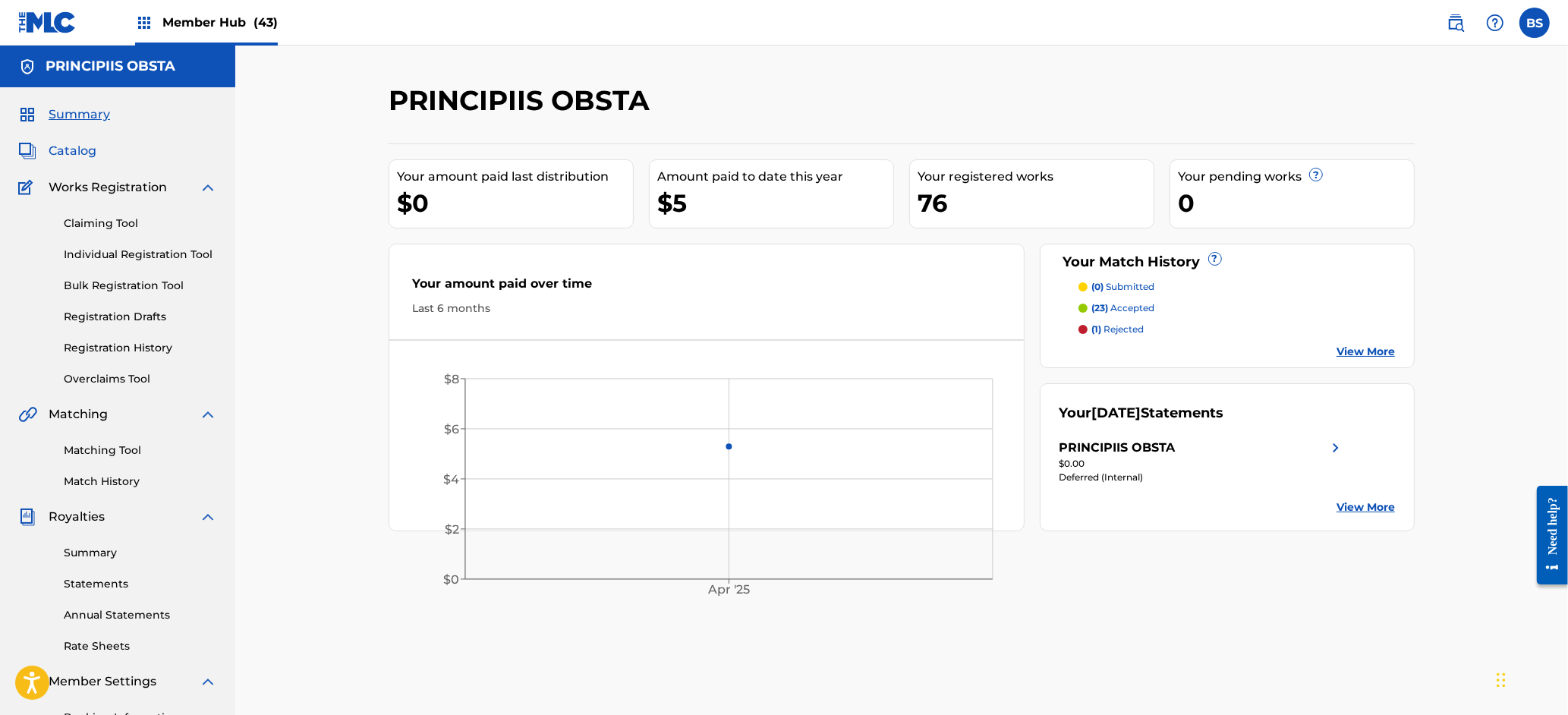
click at [84, 143] on span "Catalog" at bounding box center [72, 151] width 48 height 18
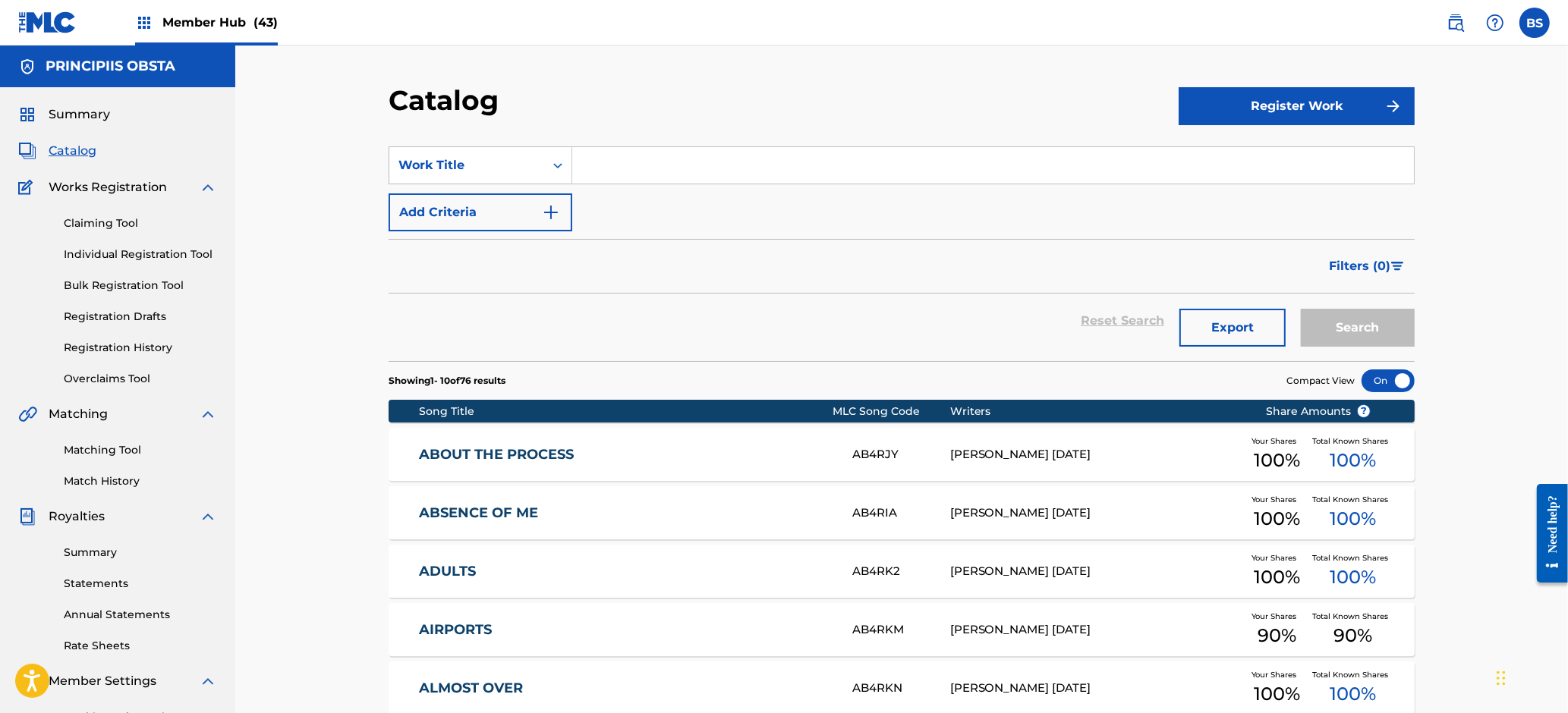
click at [195, 14] on span "Member Hub (43)" at bounding box center [220, 22] width 116 height 17
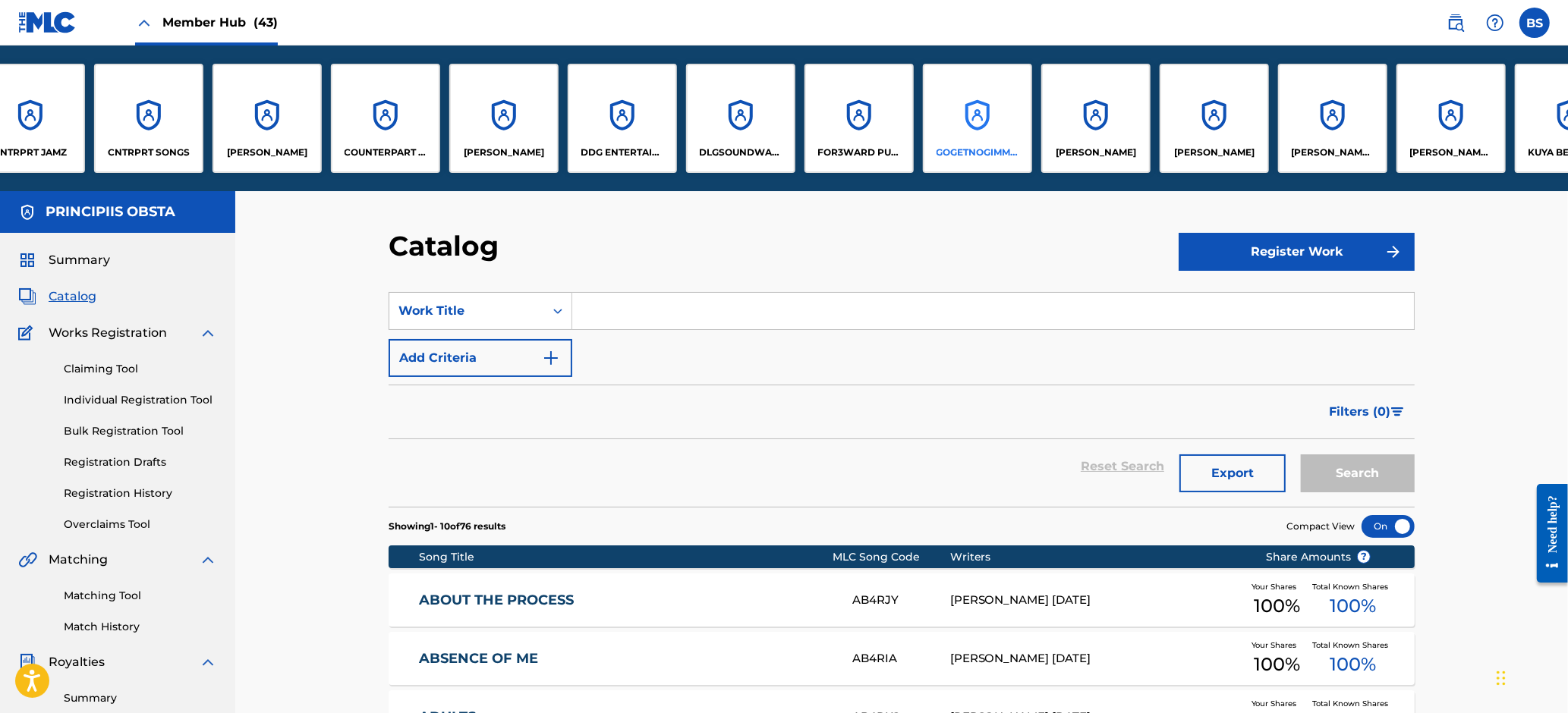
scroll to position [0, 991]
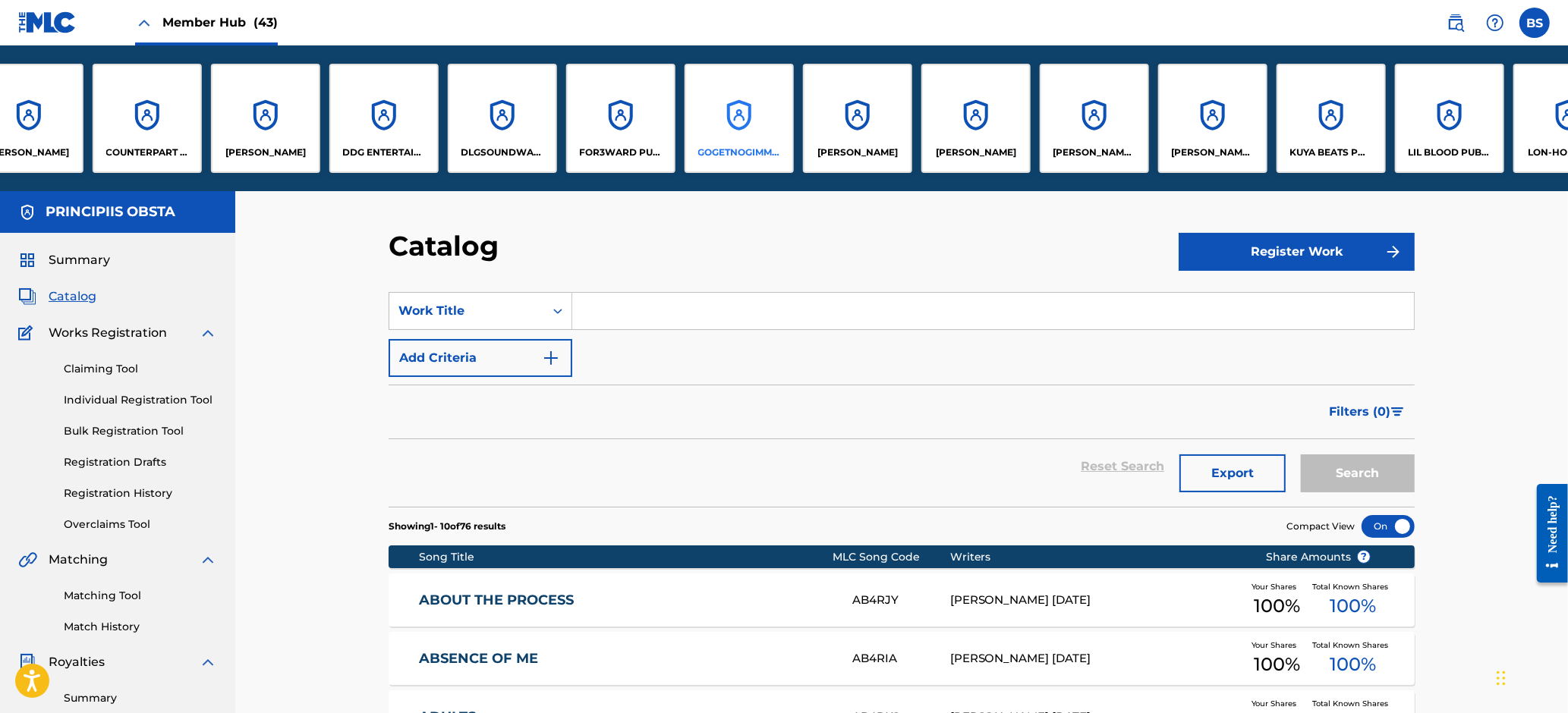
click at [722, 116] on div "GOGETNOGIMMIES" at bounding box center [739, 118] width 109 height 109
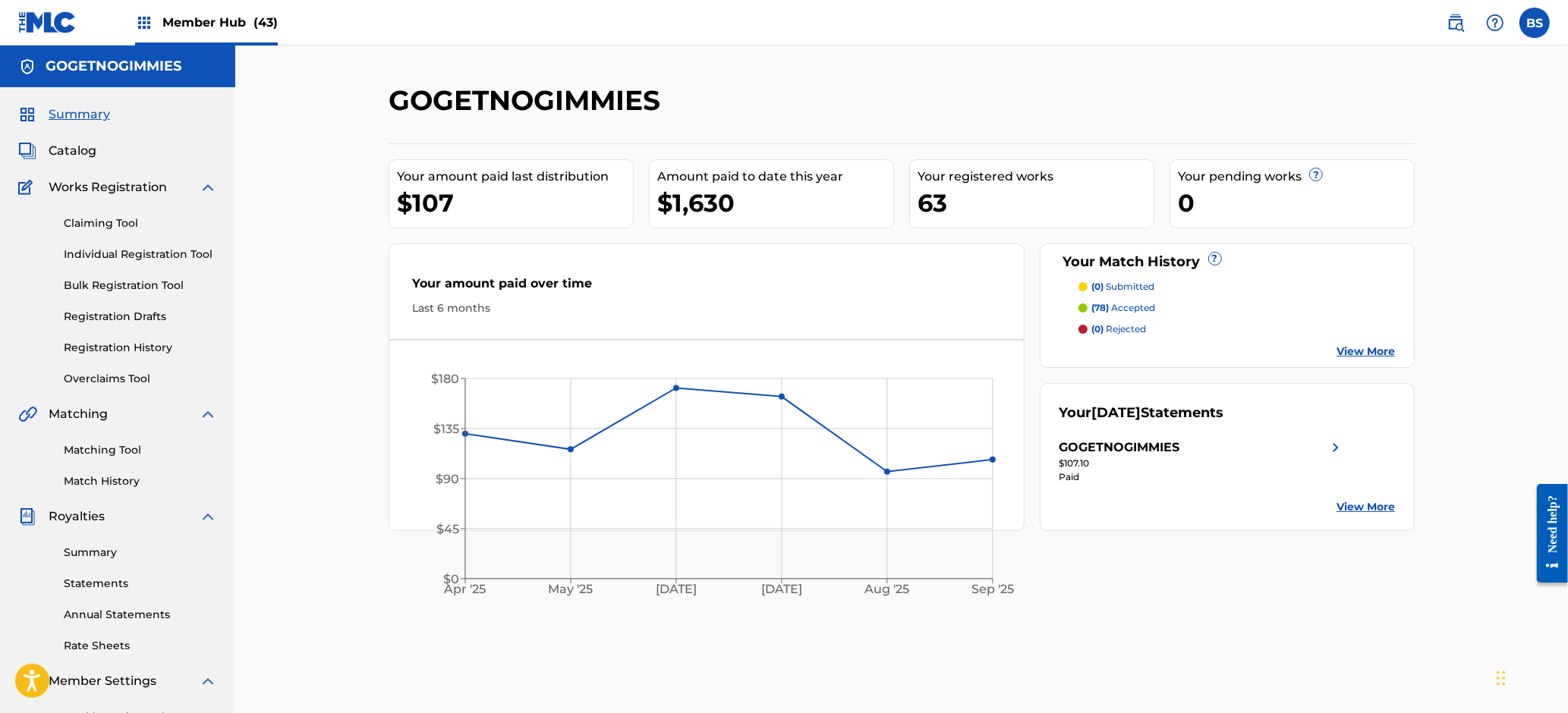
click at [78, 155] on span "Catalog" at bounding box center [72, 151] width 48 height 18
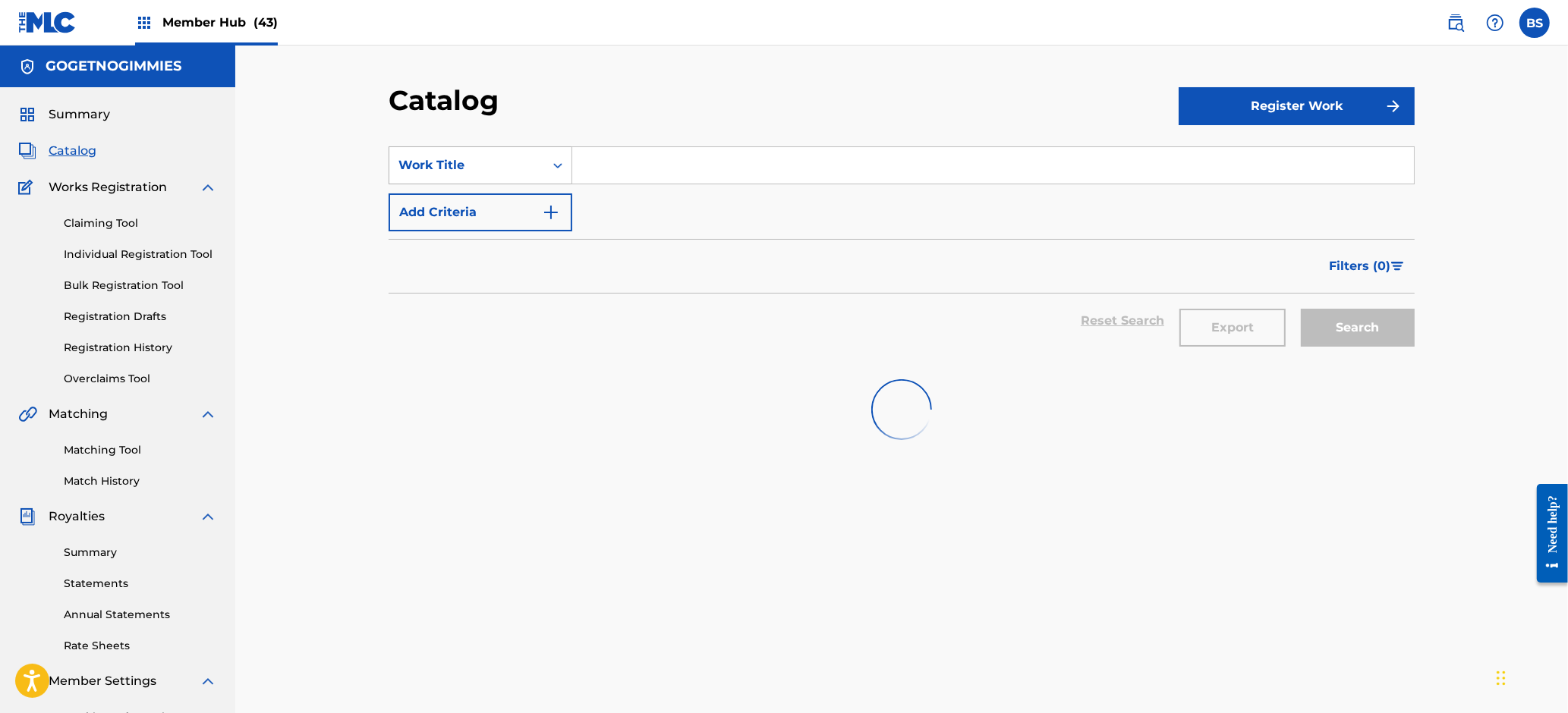
click at [509, 156] on div "Work Title" at bounding box center [467, 165] width 136 height 18
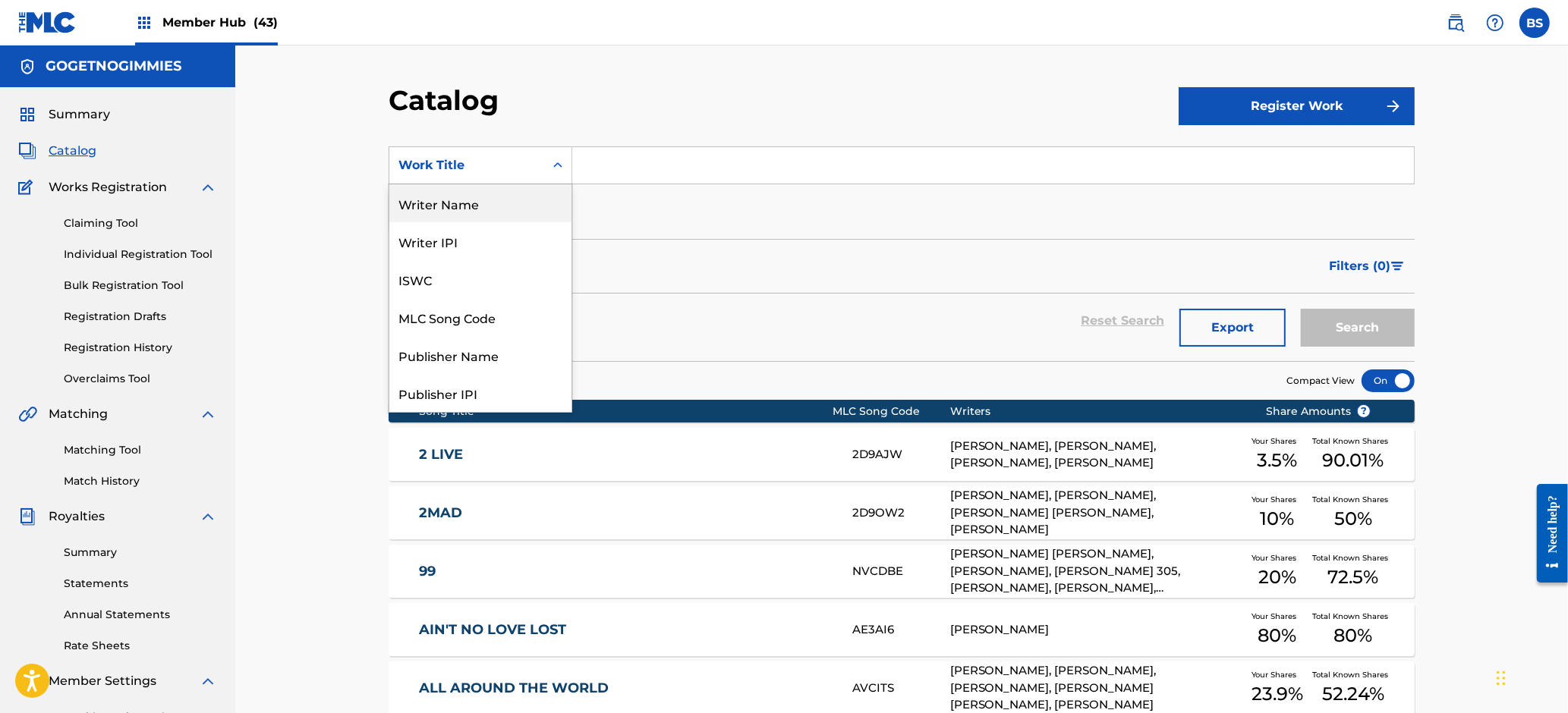
drag, startPoint x: 478, startPoint y: 208, endPoint x: 474, endPoint y: 242, distance: 34.2
click at [478, 208] on div "Writer Name" at bounding box center [480, 204] width 182 height 38
drag, startPoint x: 466, startPoint y: 146, endPoint x: 469, endPoint y: 213, distance: 67.1
click at [466, 147] on div "Writer Name" at bounding box center [480, 166] width 184 height 38
click at [480, 317] on div "MLC Song Code" at bounding box center [480, 317] width 182 height 38
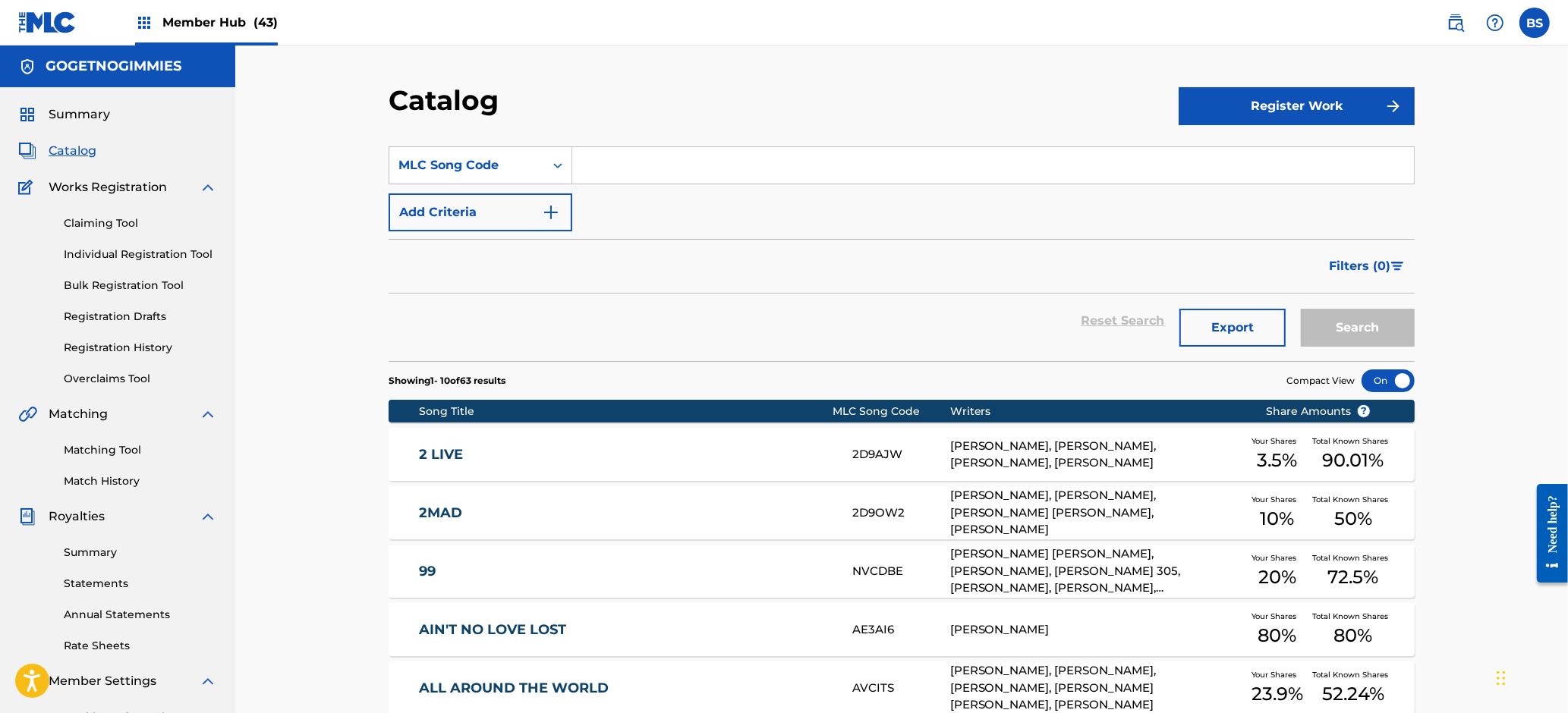
drag, startPoint x: 650, startPoint y: 163, endPoint x: 658, endPoint y: 166, distance: 8.5
click at [654, 164] on input "Search Form" at bounding box center [993, 166] width 841 height 36
paste input "YV7W62"
type input "YV7W62"
drag, startPoint x: 1357, startPoint y: 326, endPoint x: 1368, endPoint y: 321, distance: 12.1
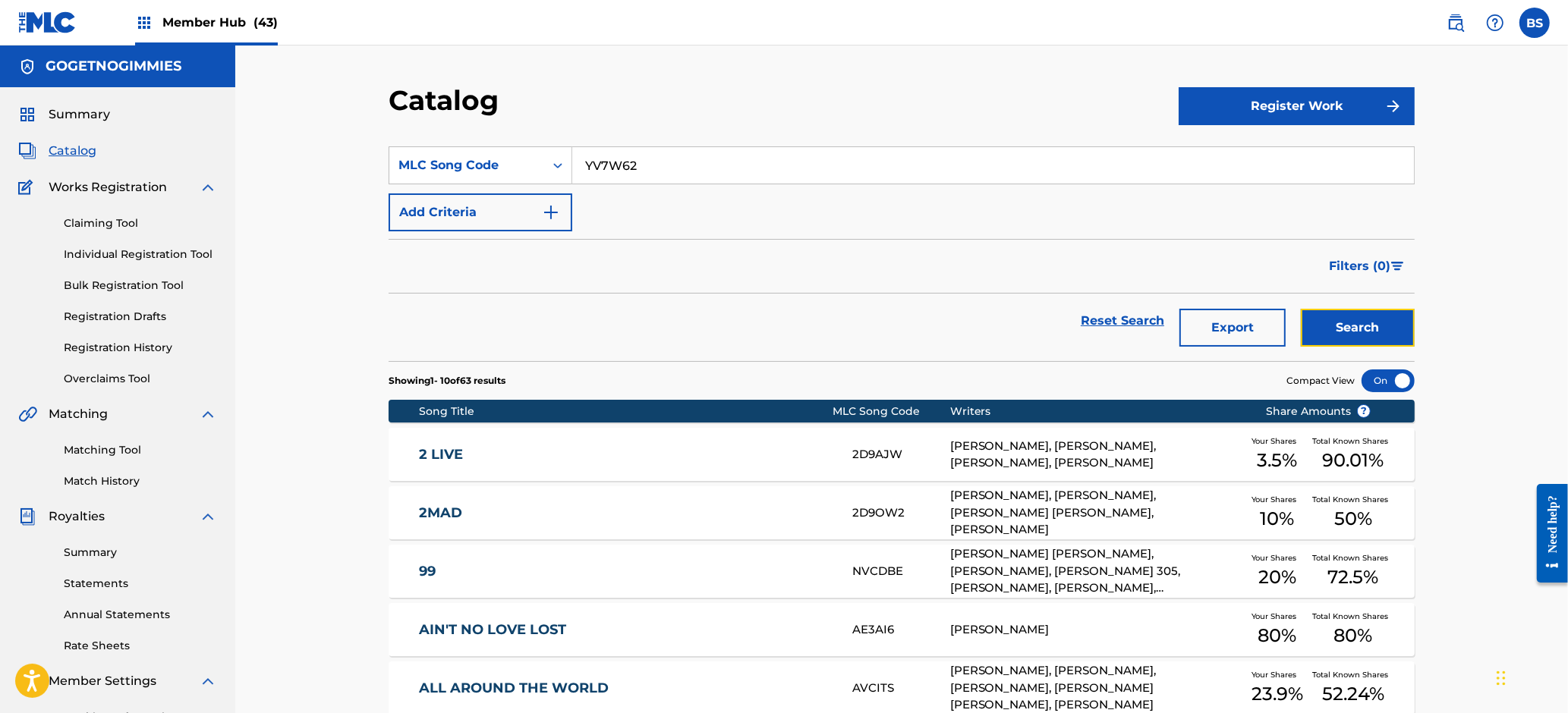
click at [1368, 321] on button "Search" at bounding box center [1358, 328] width 114 height 38
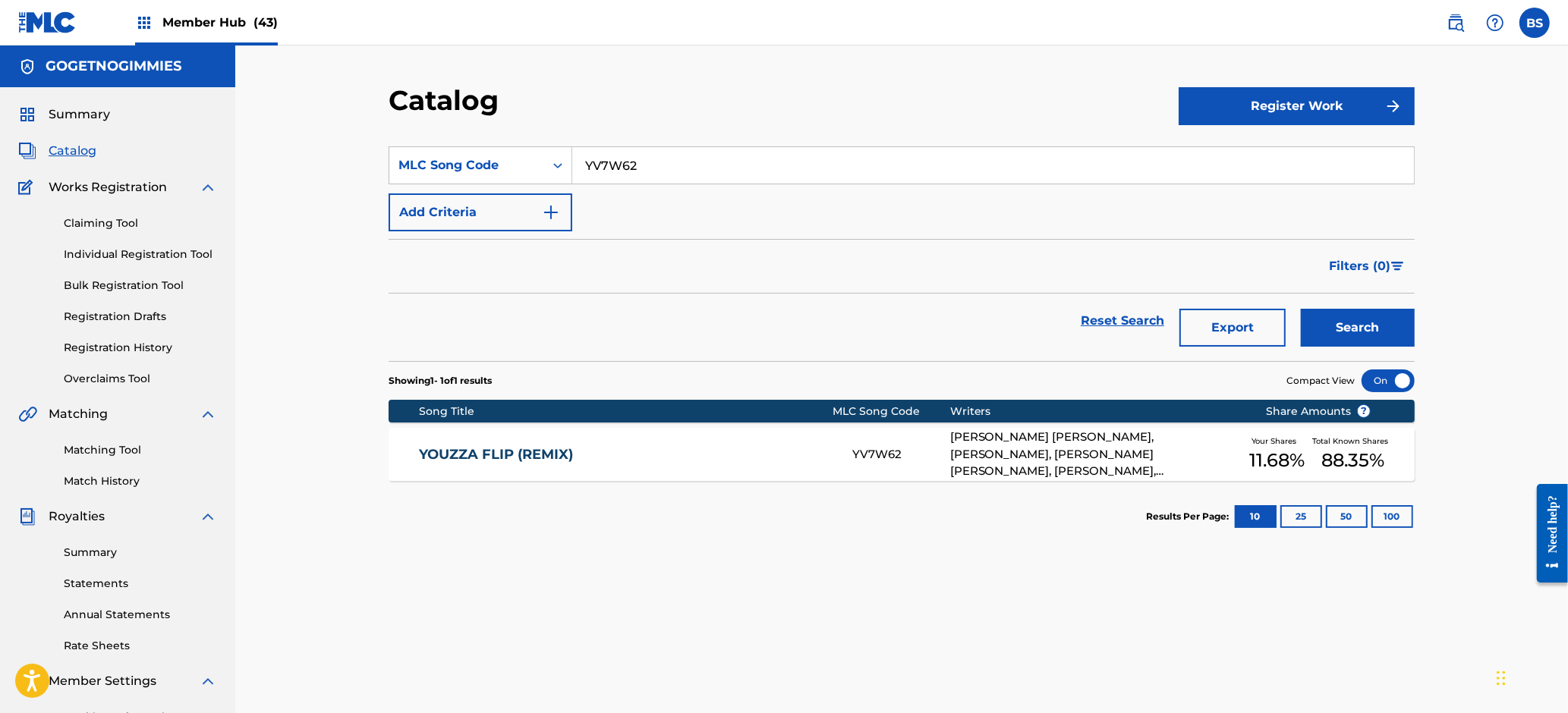
click at [776, 442] on div "YOUZZA FLIP (REMIX) YV7W62 KEVIN ROOSEVELT II MOORE, CAMERON JIBRIL THOMAZ, KEE…" at bounding box center [901, 454] width 1026 height 53
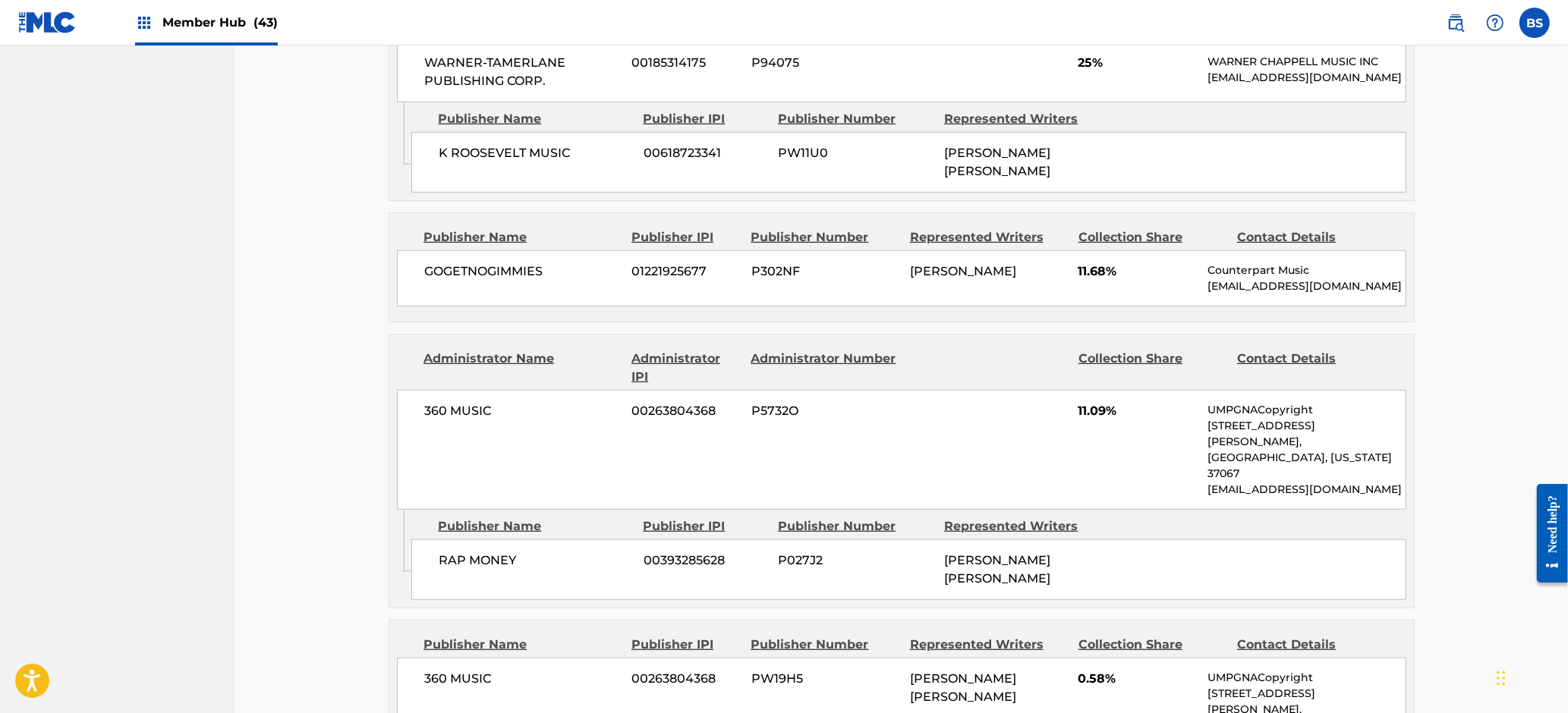
scroll to position [1692, 0]
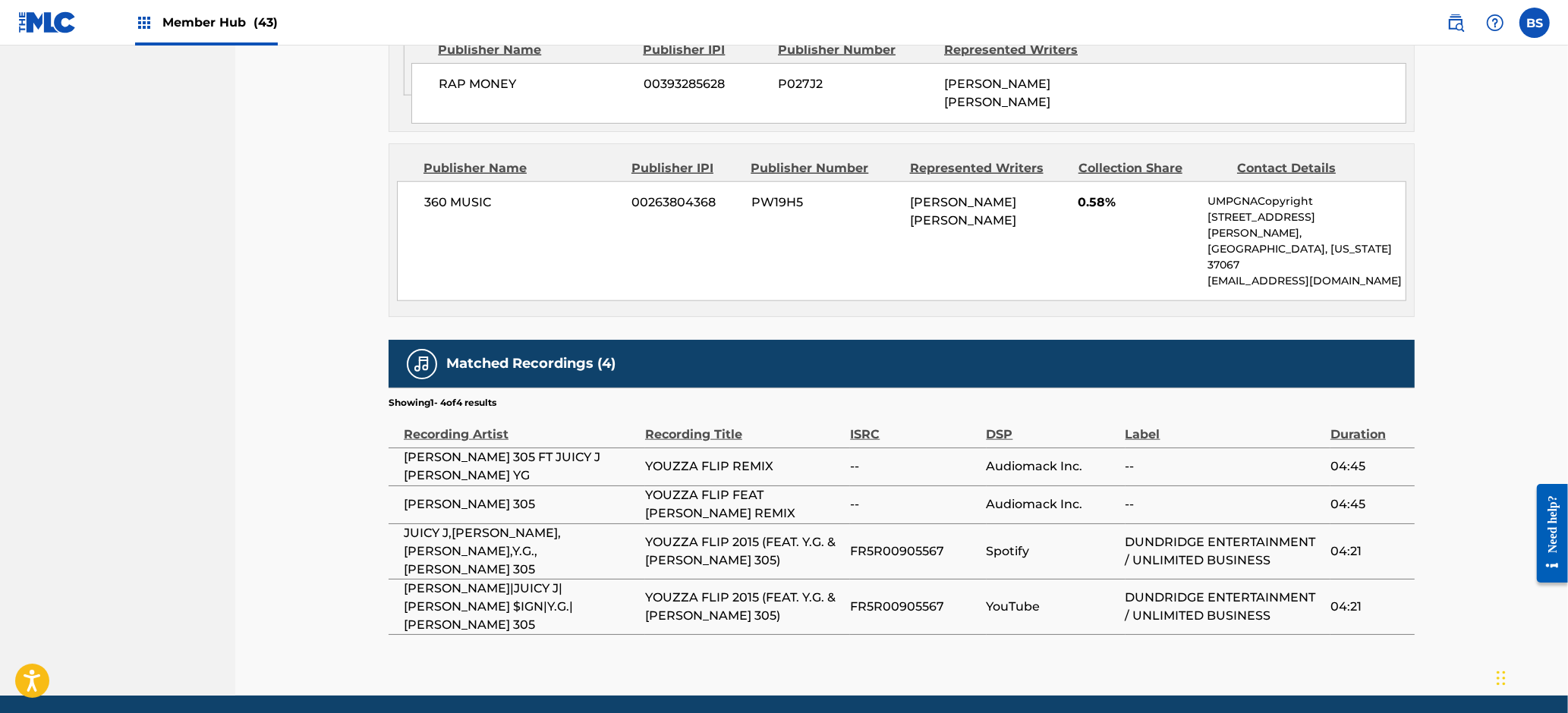
click at [893, 543] on span "FR5R00905567" at bounding box center [914, 551] width 128 height 18
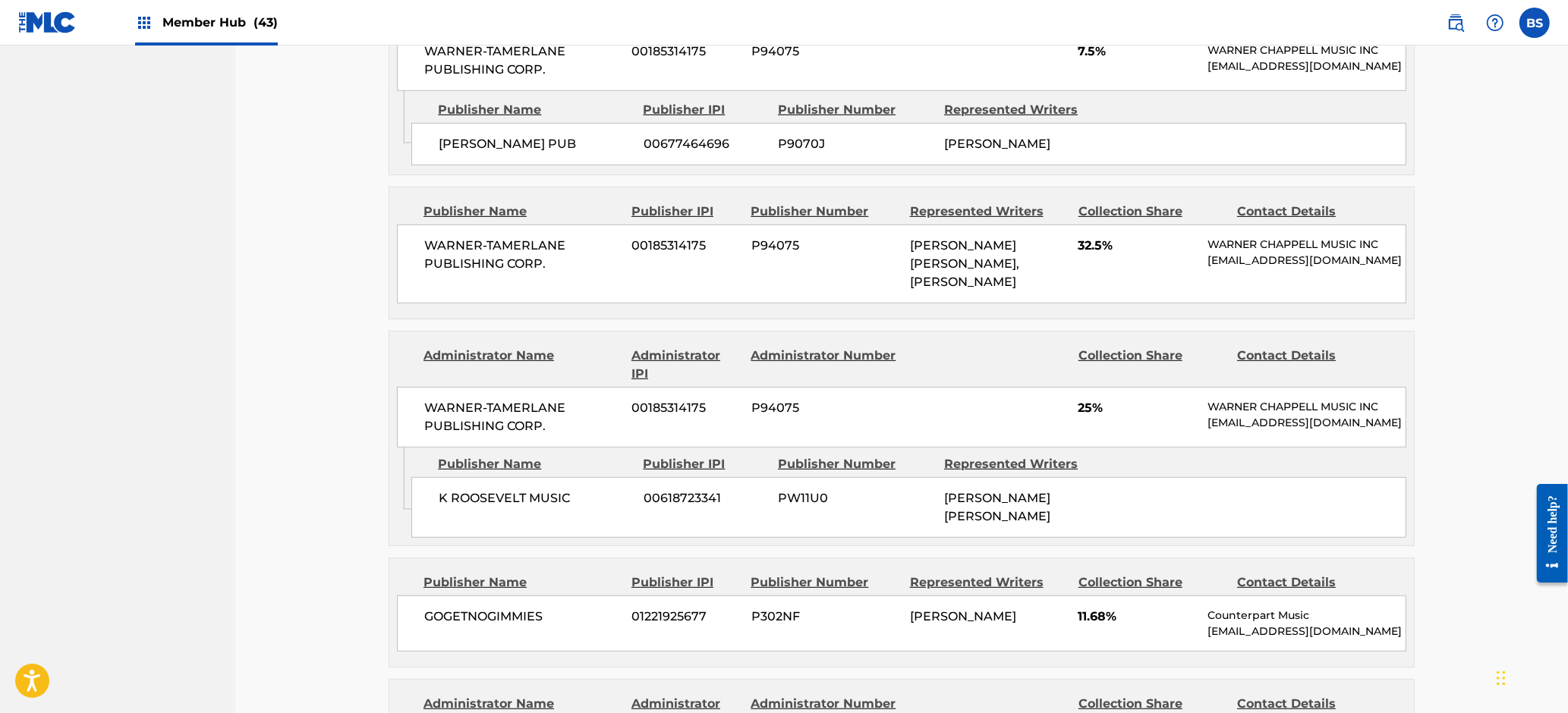
scroll to position [0, 0]
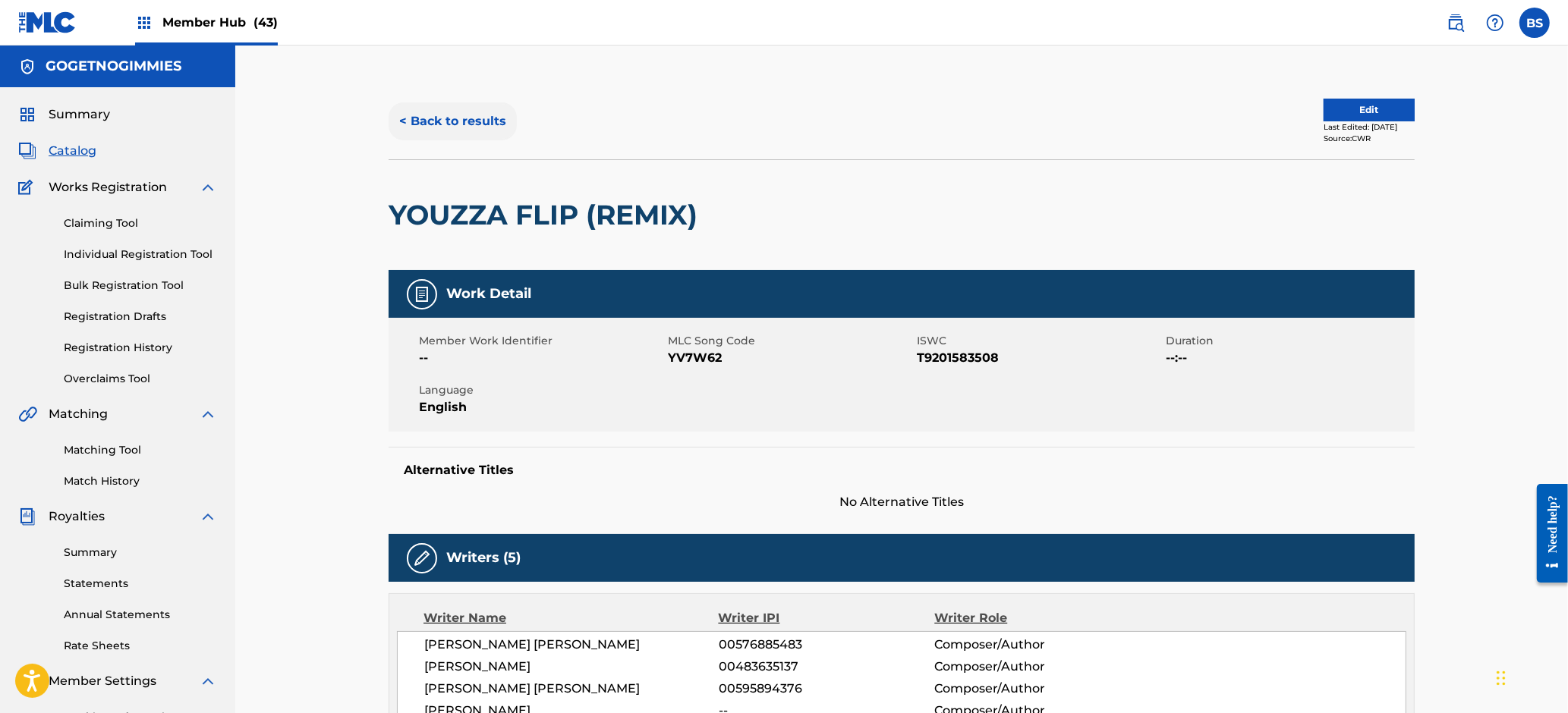
click at [458, 112] on button "< Back to results" at bounding box center [452, 121] width 128 height 38
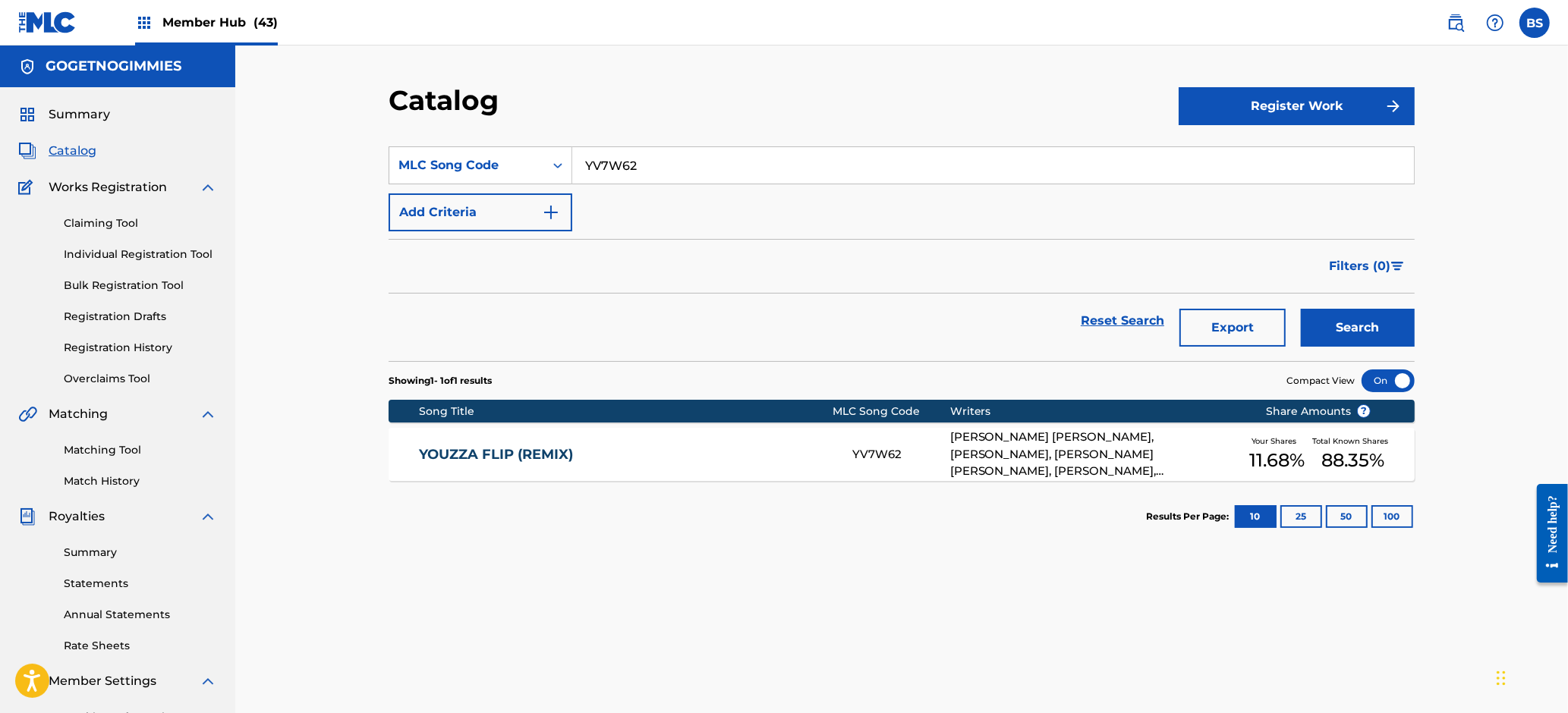
click at [660, 159] on input "YV7W62" at bounding box center [993, 166] width 841 height 36
paste input "BVBRC3"
type input "BVBRC3"
drag, startPoint x: 1367, startPoint y: 333, endPoint x: 736, endPoint y: 505, distance: 654.0
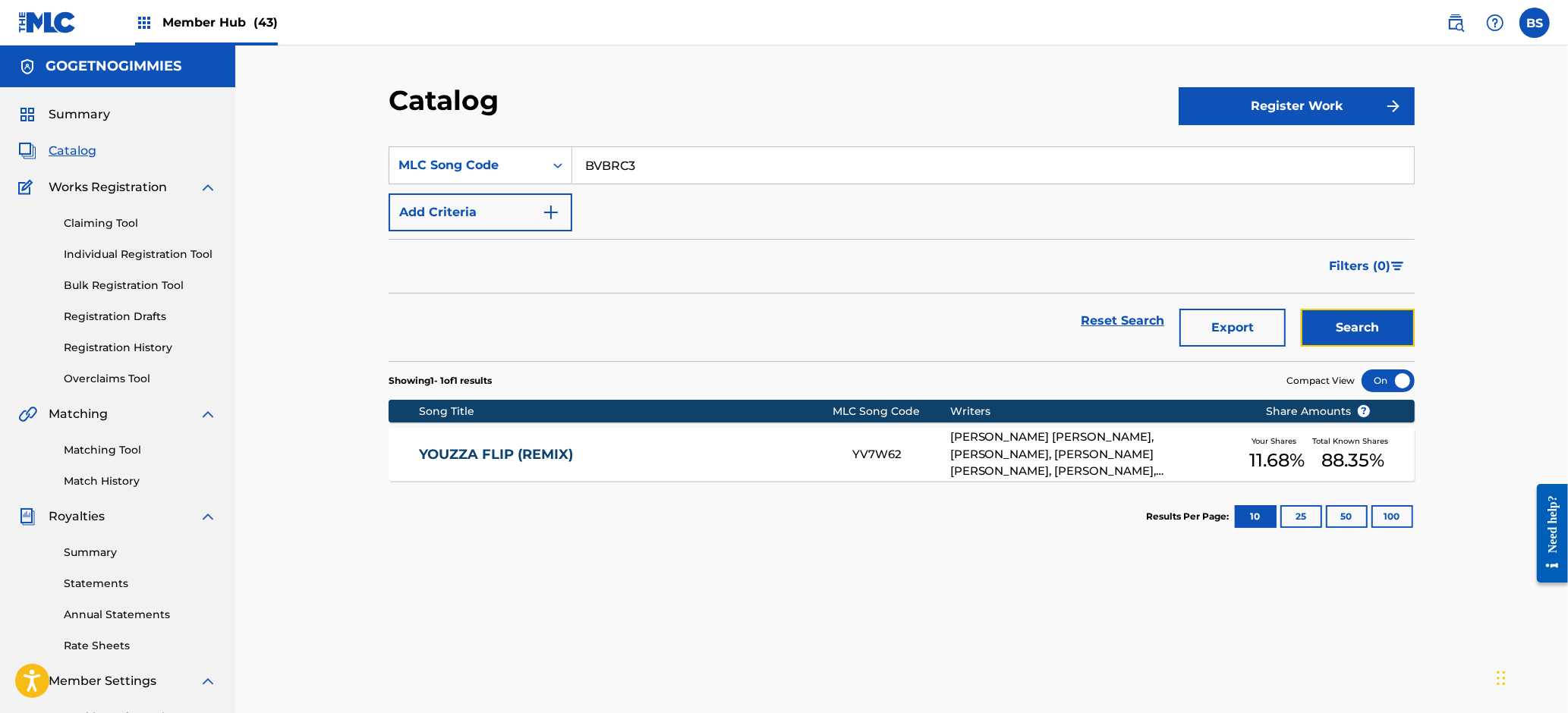
click at [1367, 333] on button "Search" at bounding box center [1358, 328] width 114 height 38
click at [704, 446] on link "BUBBLE UP, DOUBLE UP" at bounding box center [626, 455] width 413 height 17
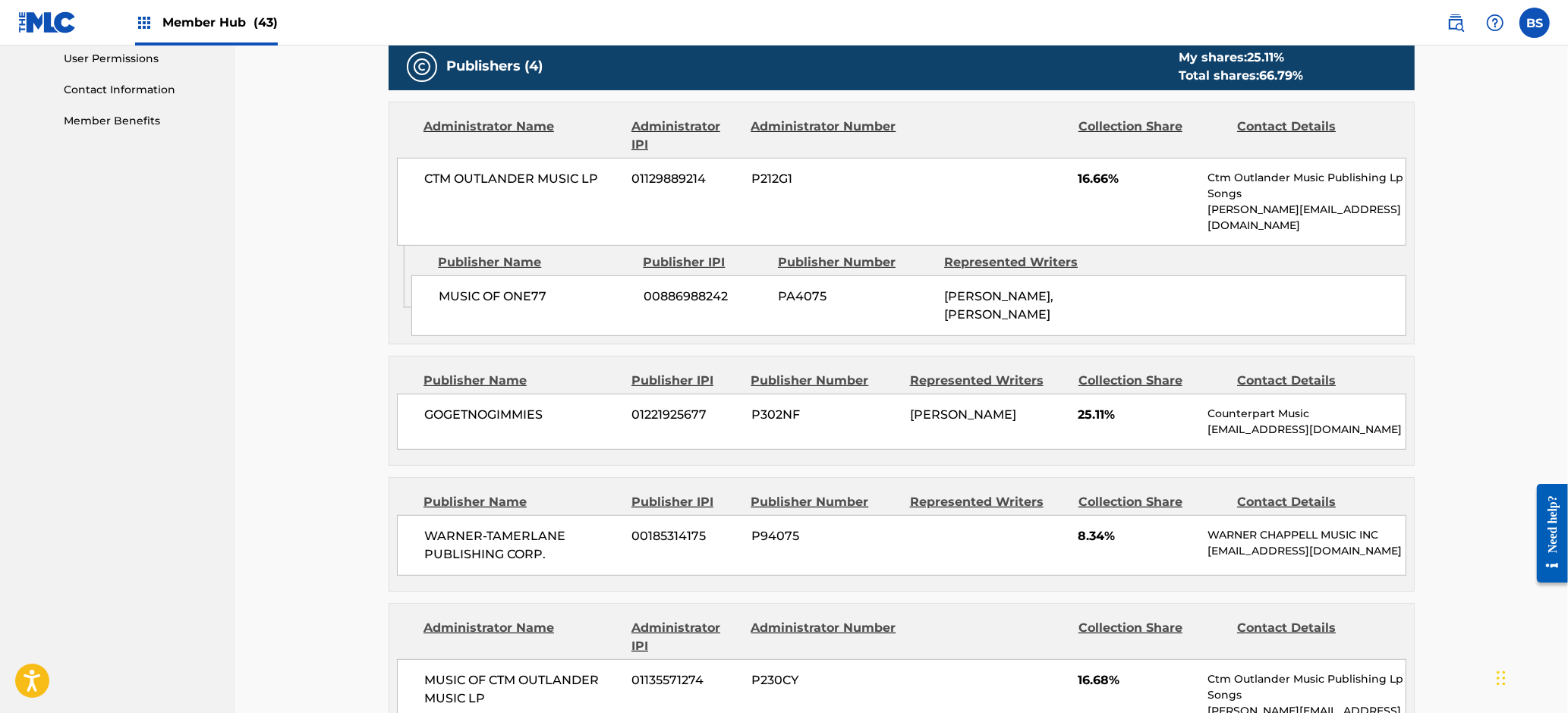
scroll to position [1592, 0]
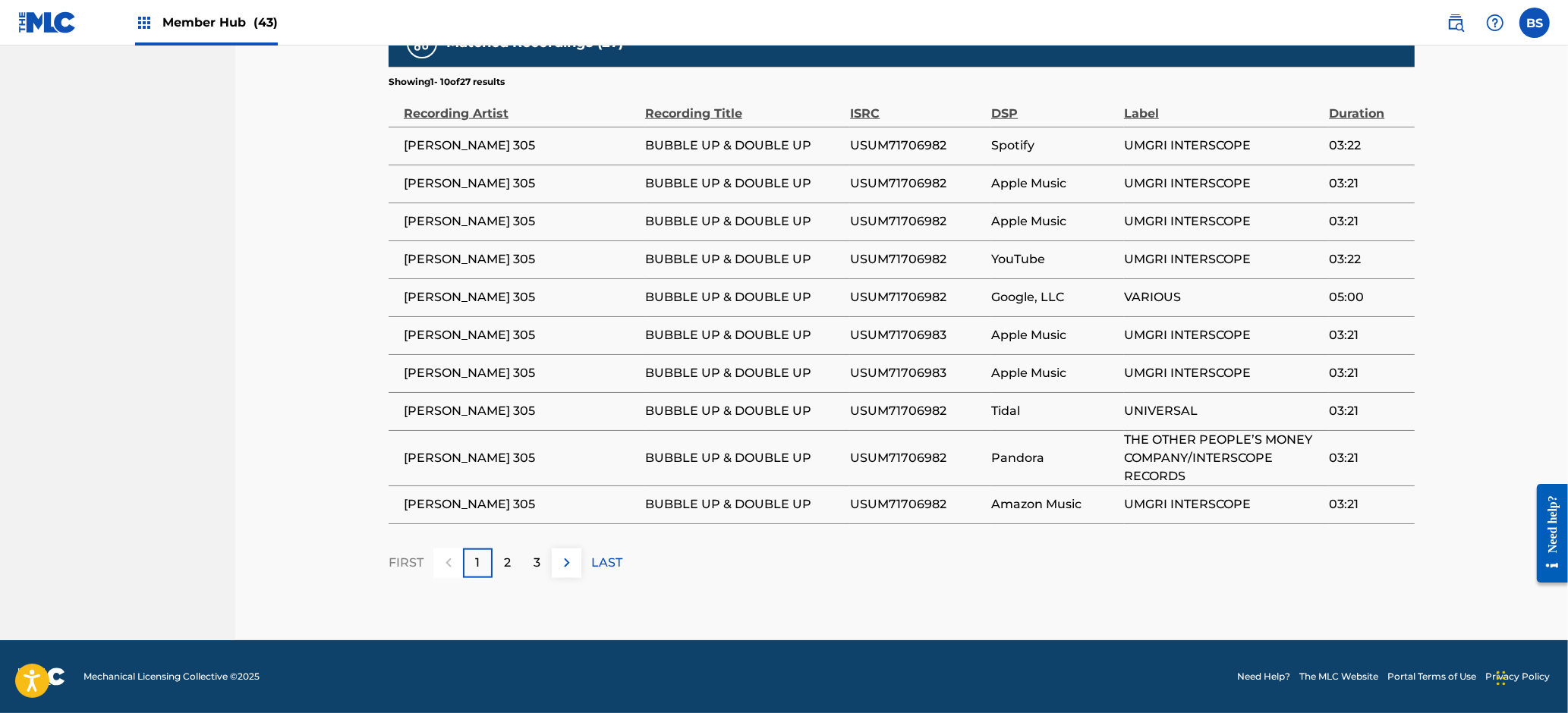
click at [909, 145] on span "USUM71706982" at bounding box center [917, 145] width 134 height 18
click at [909, 147] on span "USUM71706982" at bounding box center [917, 145] width 134 height 18
click at [878, 330] on span "USUM71706983" at bounding box center [917, 335] width 134 height 18
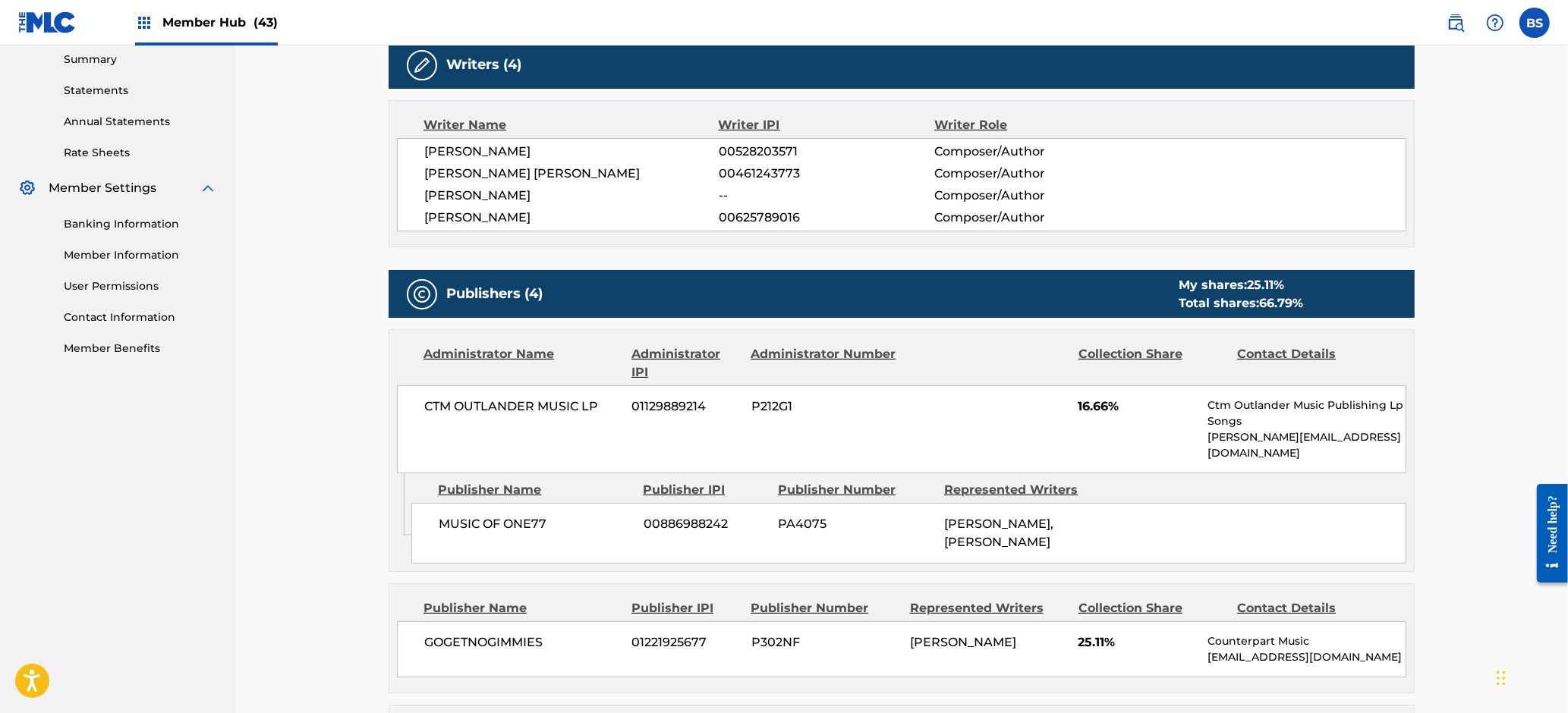
scroll to position [0, 0]
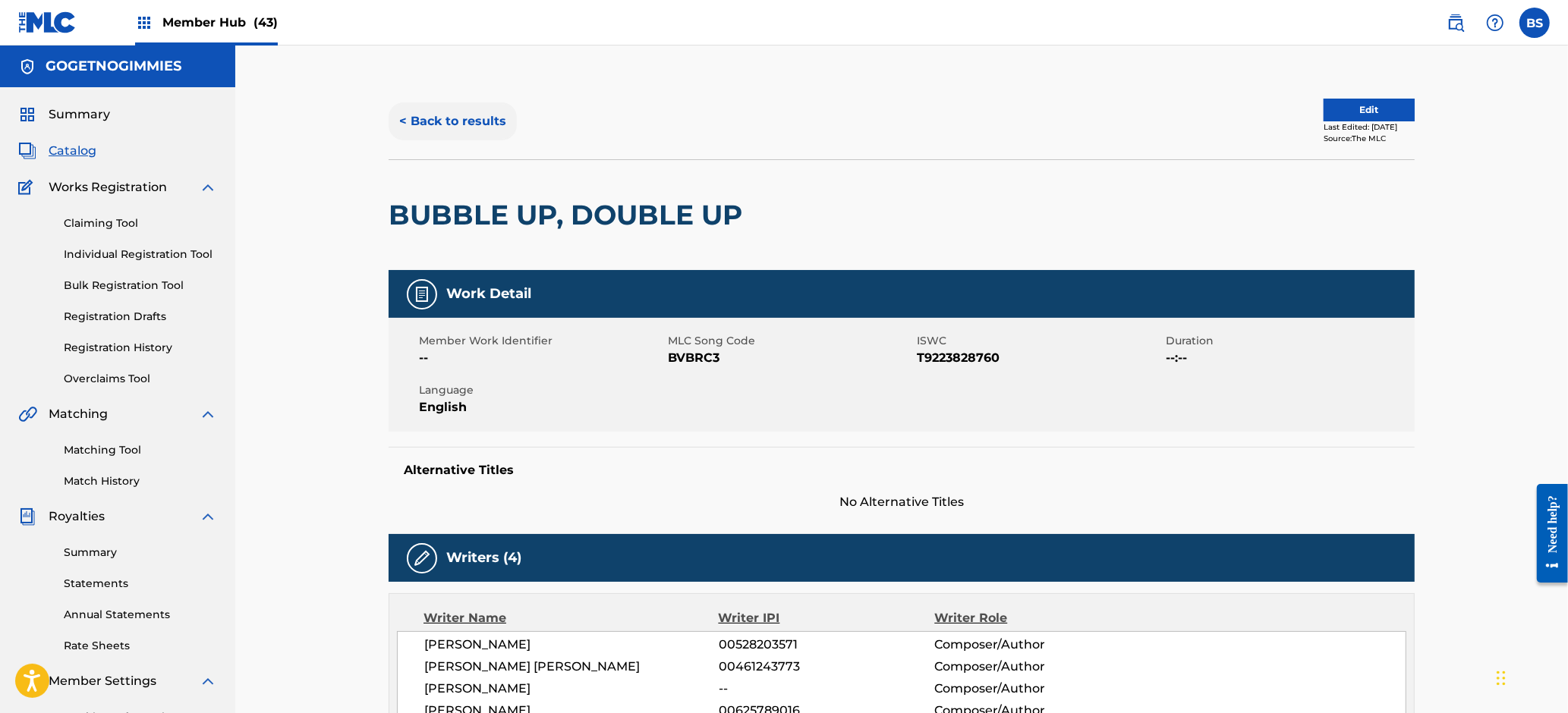
click at [472, 112] on button "< Back to results" at bounding box center [452, 121] width 128 height 38
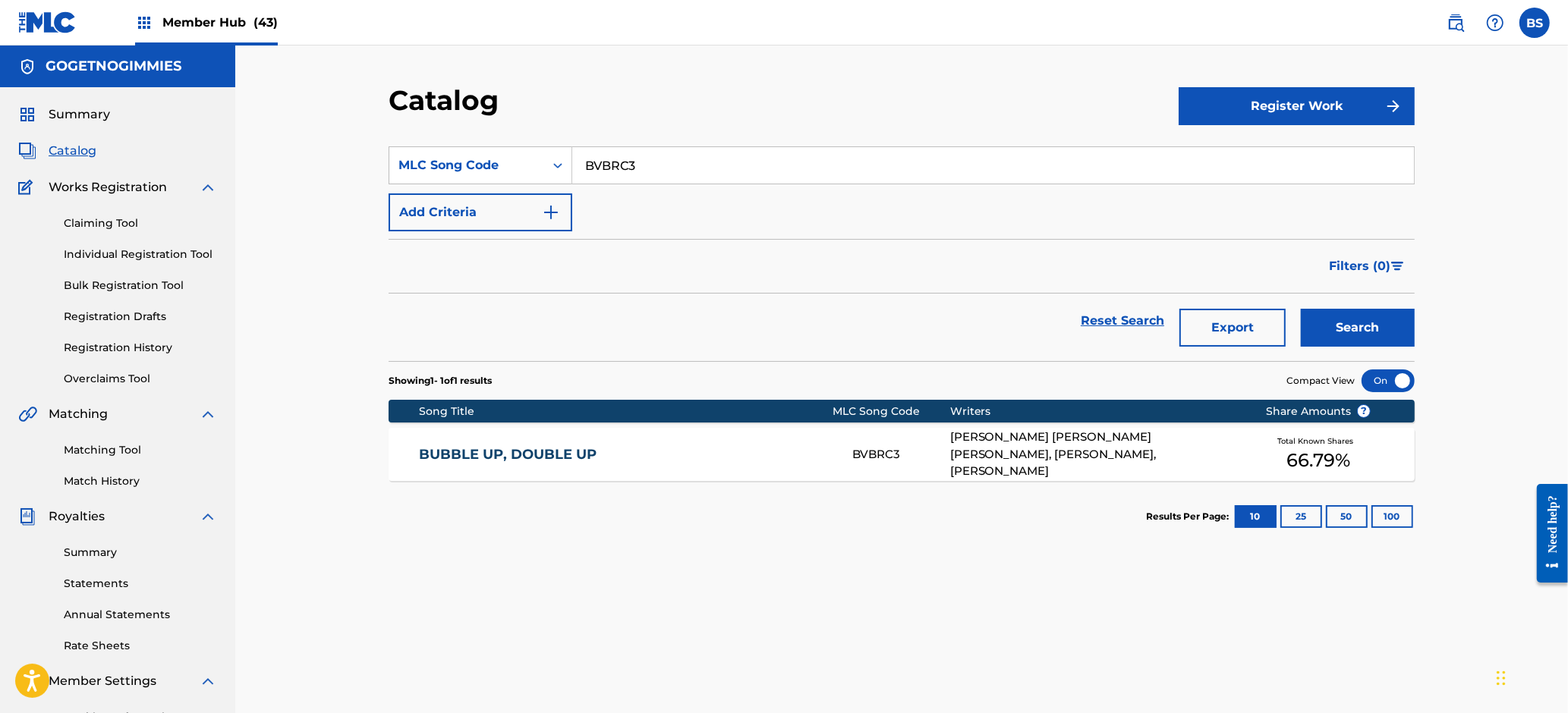
click at [628, 161] on input "BVBRC3" at bounding box center [993, 166] width 841 height 36
paste input "WA96TK"
type input "WA96TK"
drag, startPoint x: 1343, startPoint y: 315, endPoint x: 1305, endPoint y: 332, distance: 41.6
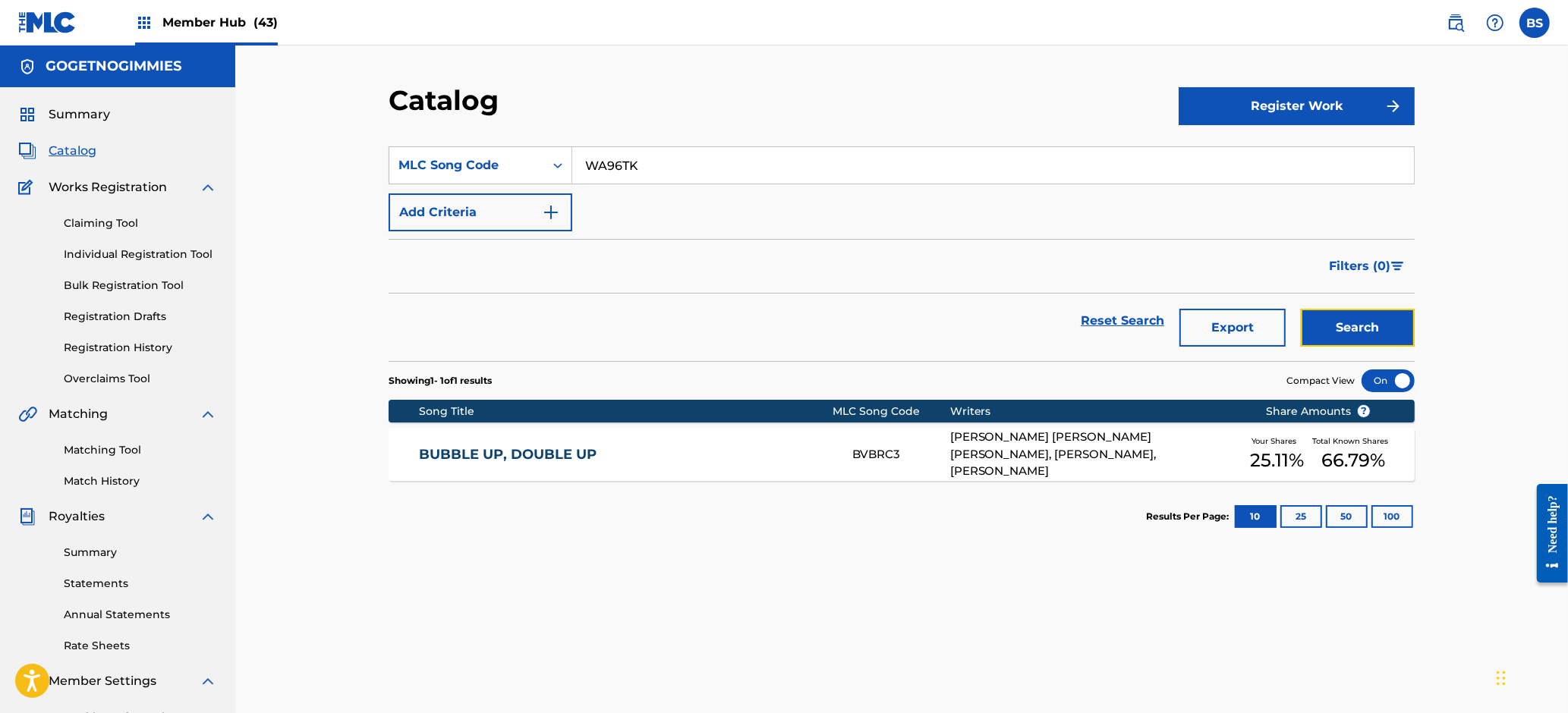
click at [1345, 315] on button "Search" at bounding box center [1358, 328] width 114 height 38
drag, startPoint x: 705, startPoint y: 468, endPoint x: 788, endPoint y: 484, distance: 84.5
click at [705, 468] on div "WONT HOLLER (REMIX) WA96TK JEFFREY JAMES SIDHOO, SEAN HOUSE, DIOR GIOVANNI PETT…" at bounding box center [901, 454] width 1026 height 53
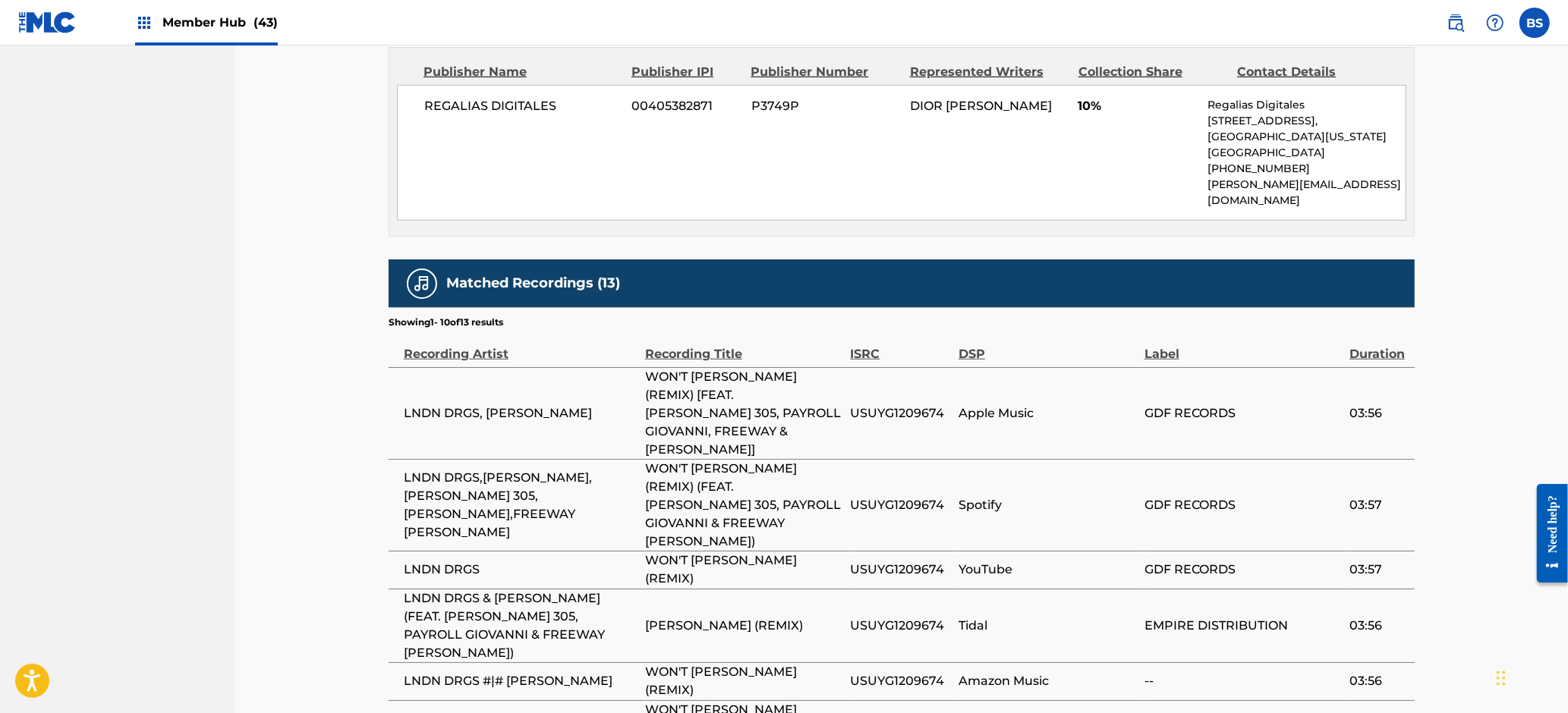
scroll to position [1269, 0]
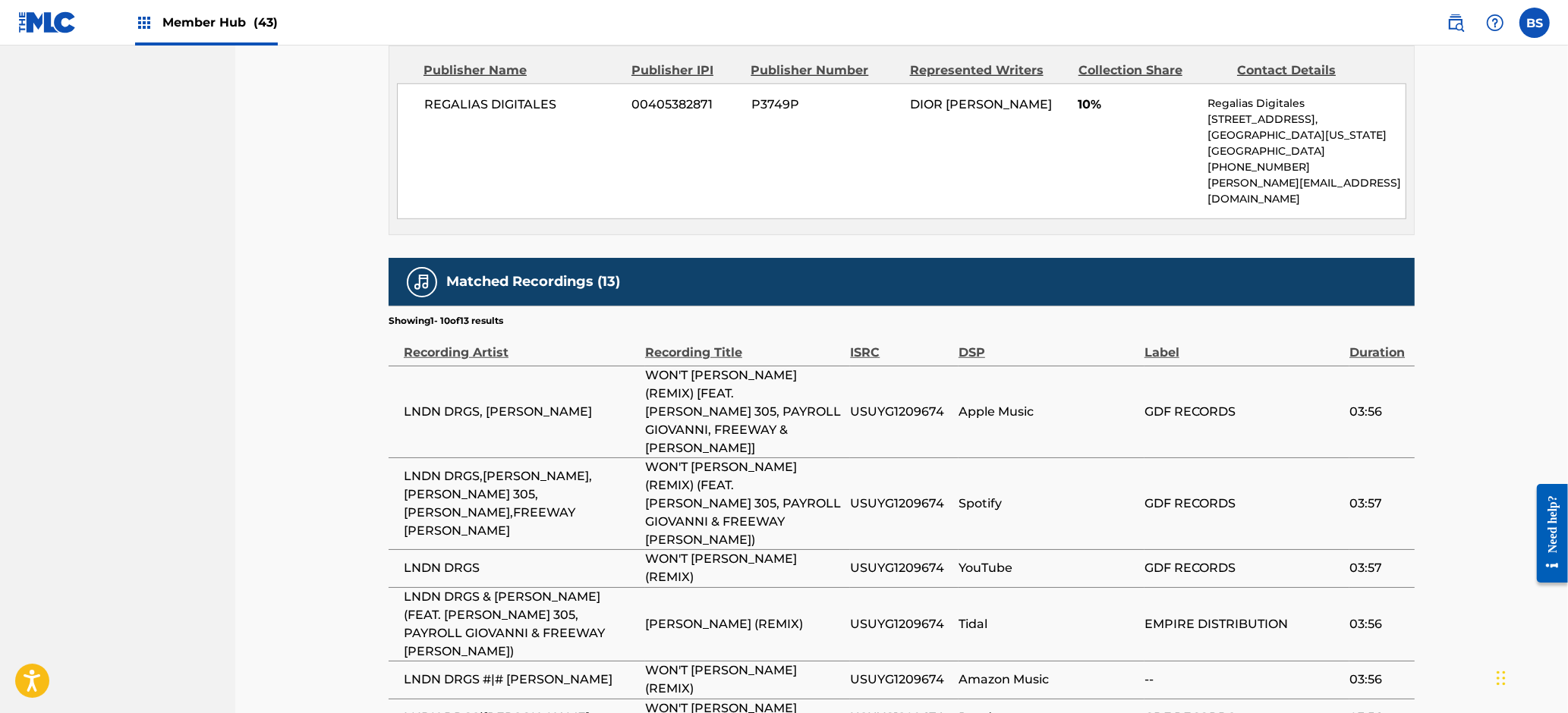
click at [890, 403] on span "USUYG1209674" at bounding box center [900, 412] width 101 height 18
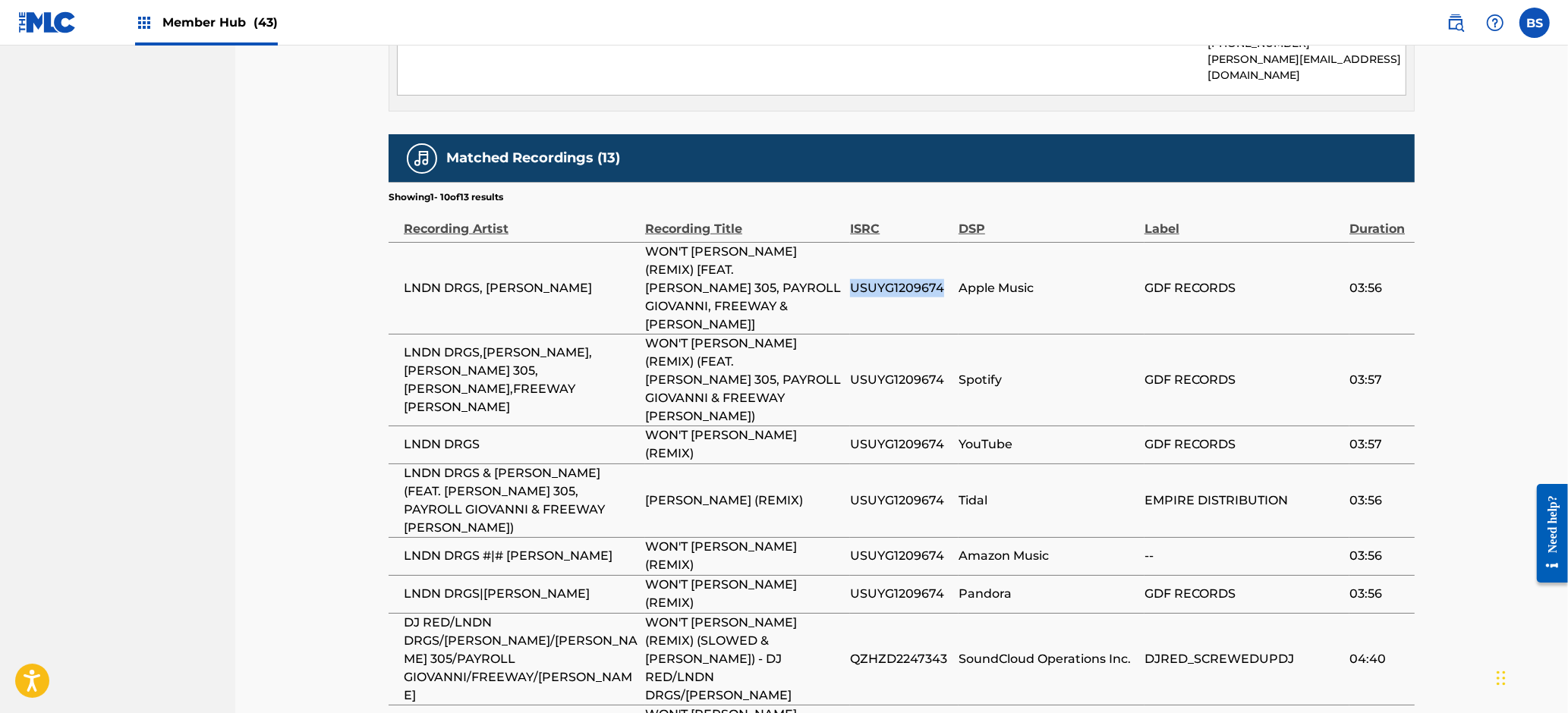
scroll to position [1394, 0]
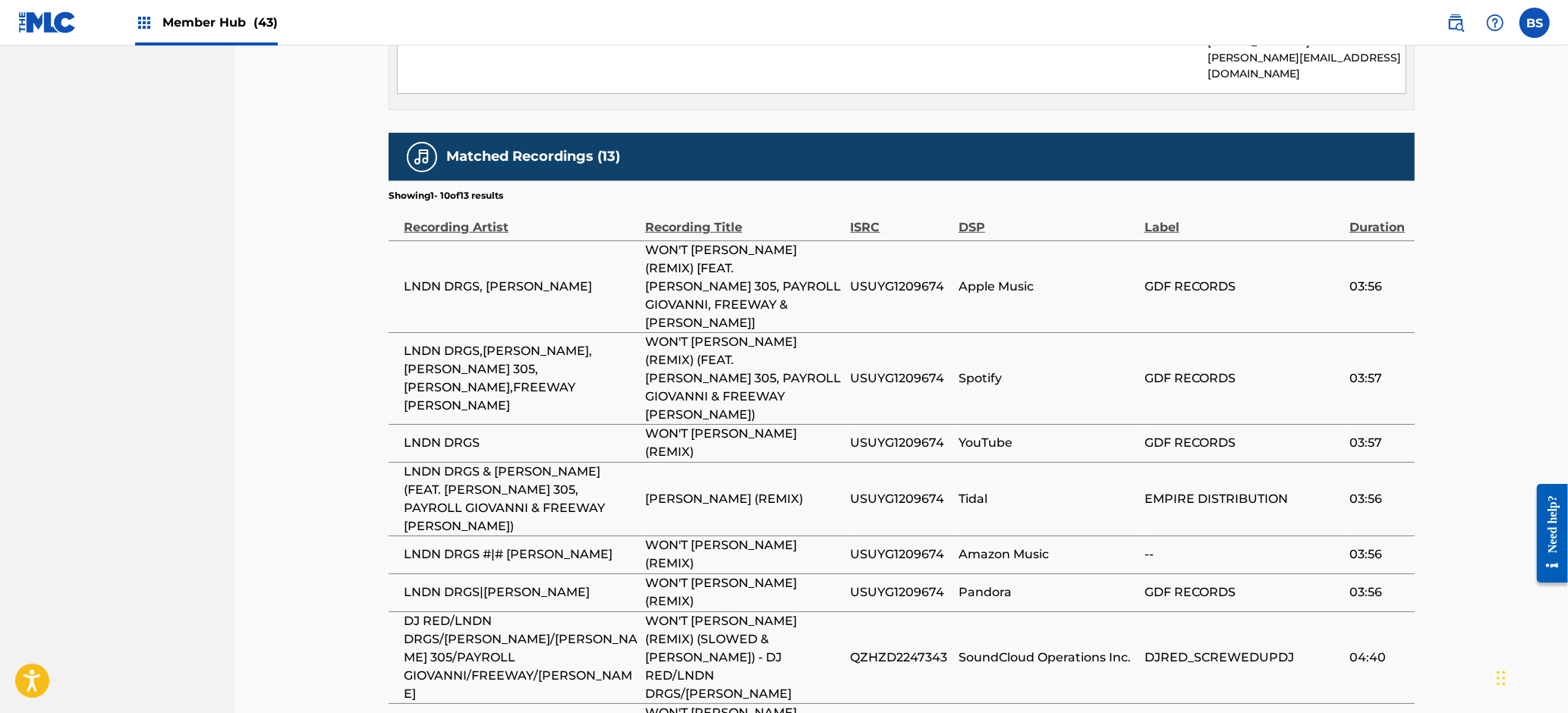
click at [888, 649] on span "QZHZD2247343" at bounding box center [900, 658] width 101 height 18
drag, startPoint x: 888, startPoint y: 504, endPoint x: 672, endPoint y: 535, distance: 218.2
click at [887, 649] on span "QZHZD2247343" at bounding box center [900, 658] width 101 height 18
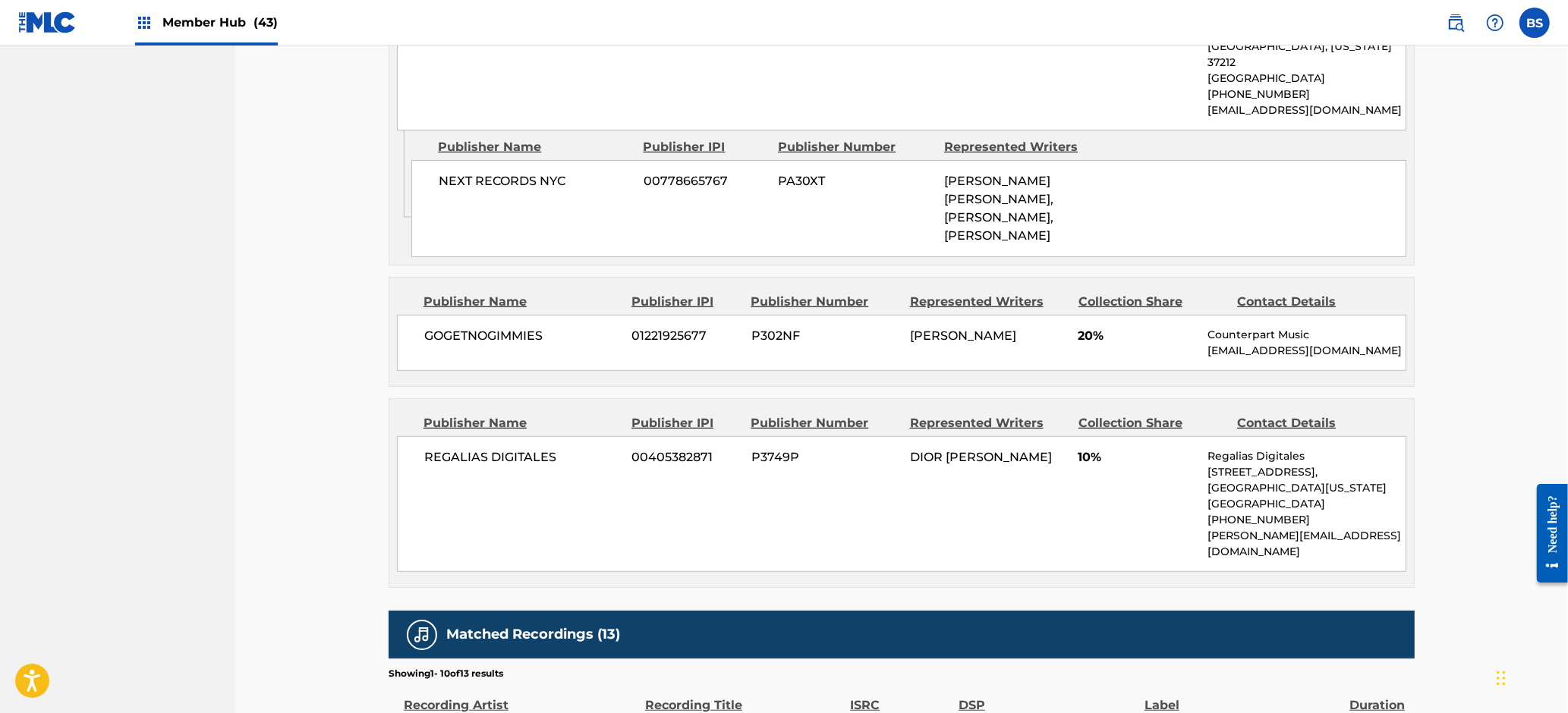
scroll to position [0, 0]
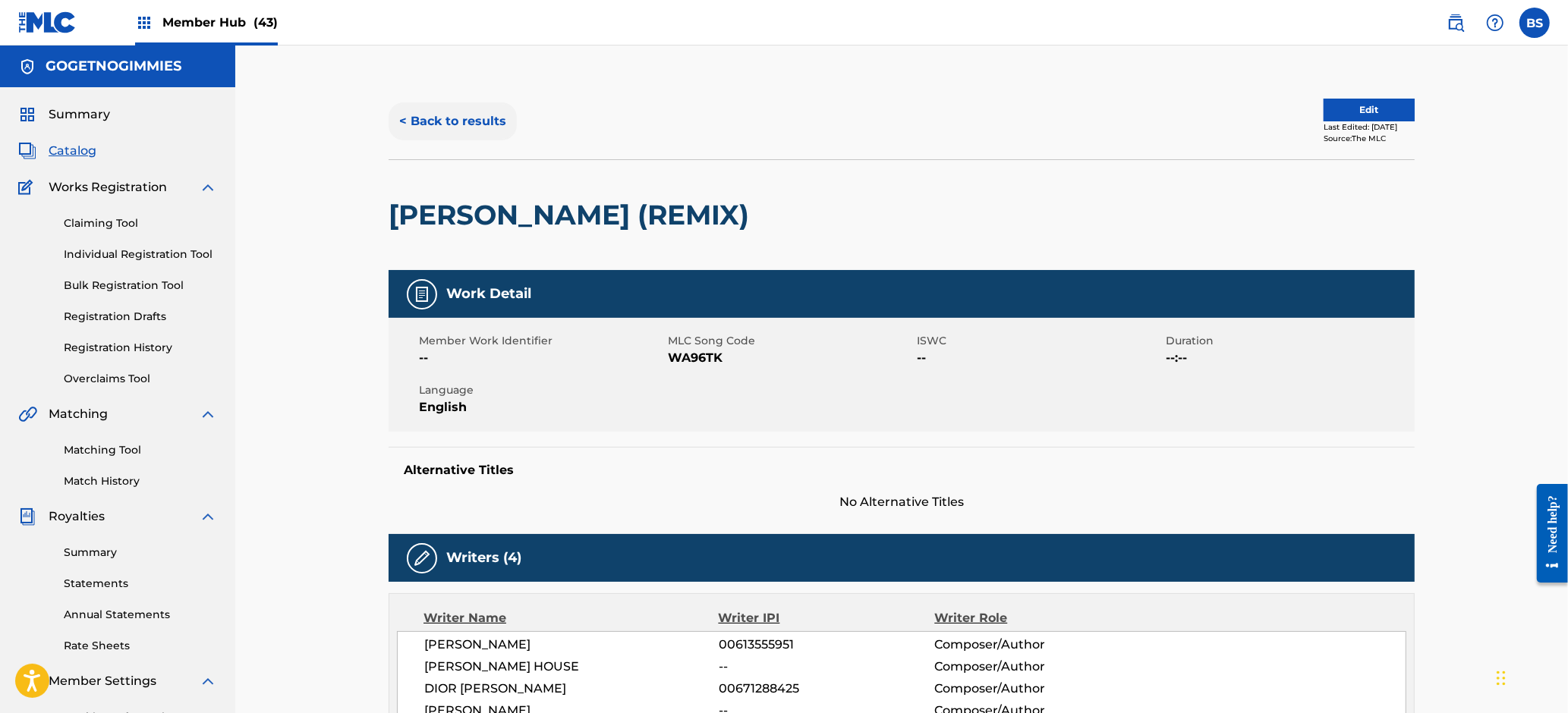
click at [483, 120] on button "< Back to results" at bounding box center [452, 121] width 128 height 38
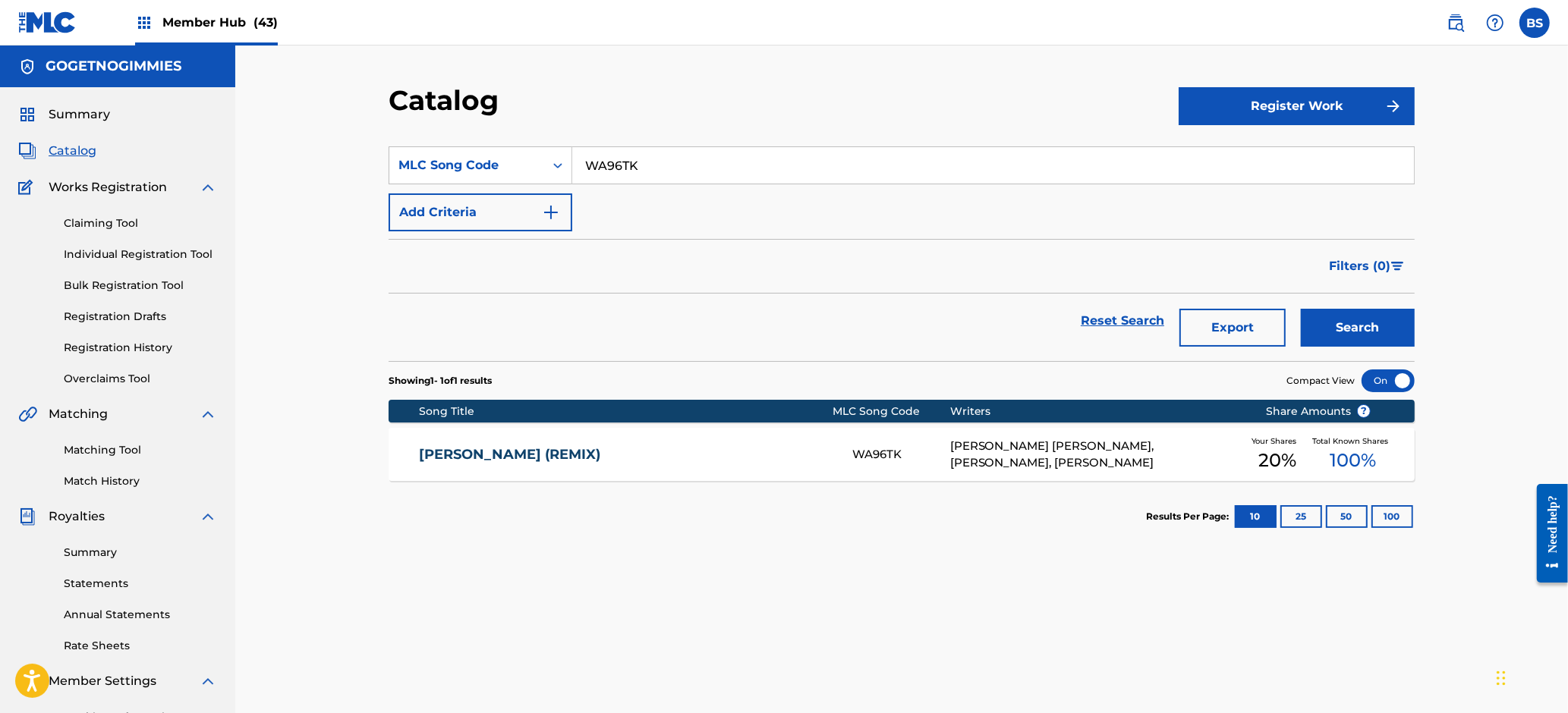
click at [631, 173] on input "WA96TK" at bounding box center [993, 166] width 841 height 36
paste input "UX12AZ"
type input "UX12AZ"
drag, startPoint x: 1368, startPoint y: 314, endPoint x: 1193, endPoint y: 353, distance: 179.3
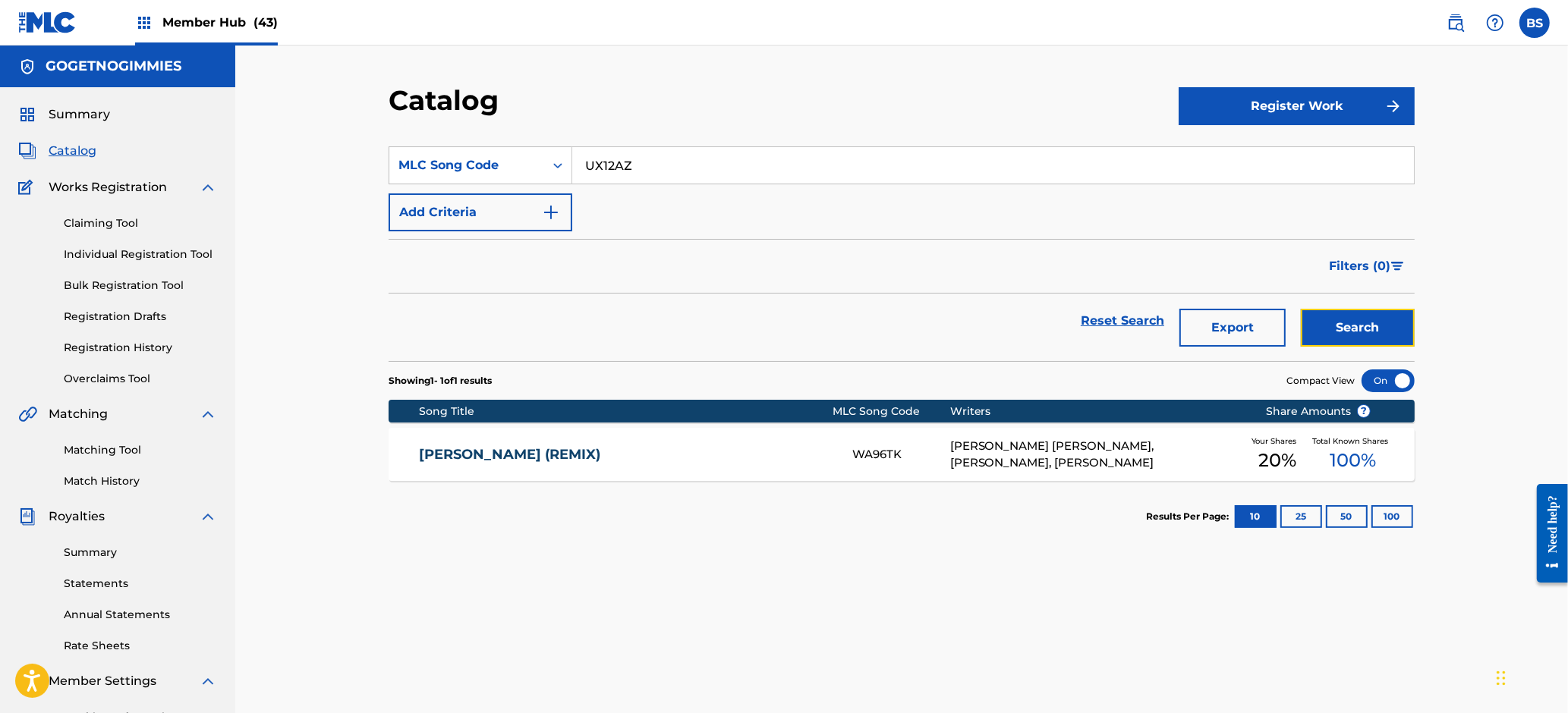
click at [1368, 314] on button "Search" at bounding box center [1358, 328] width 114 height 38
click at [706, 459] on link "UPDATE THAT RESUME" at bounding box center [626, 455] width 413 height 17
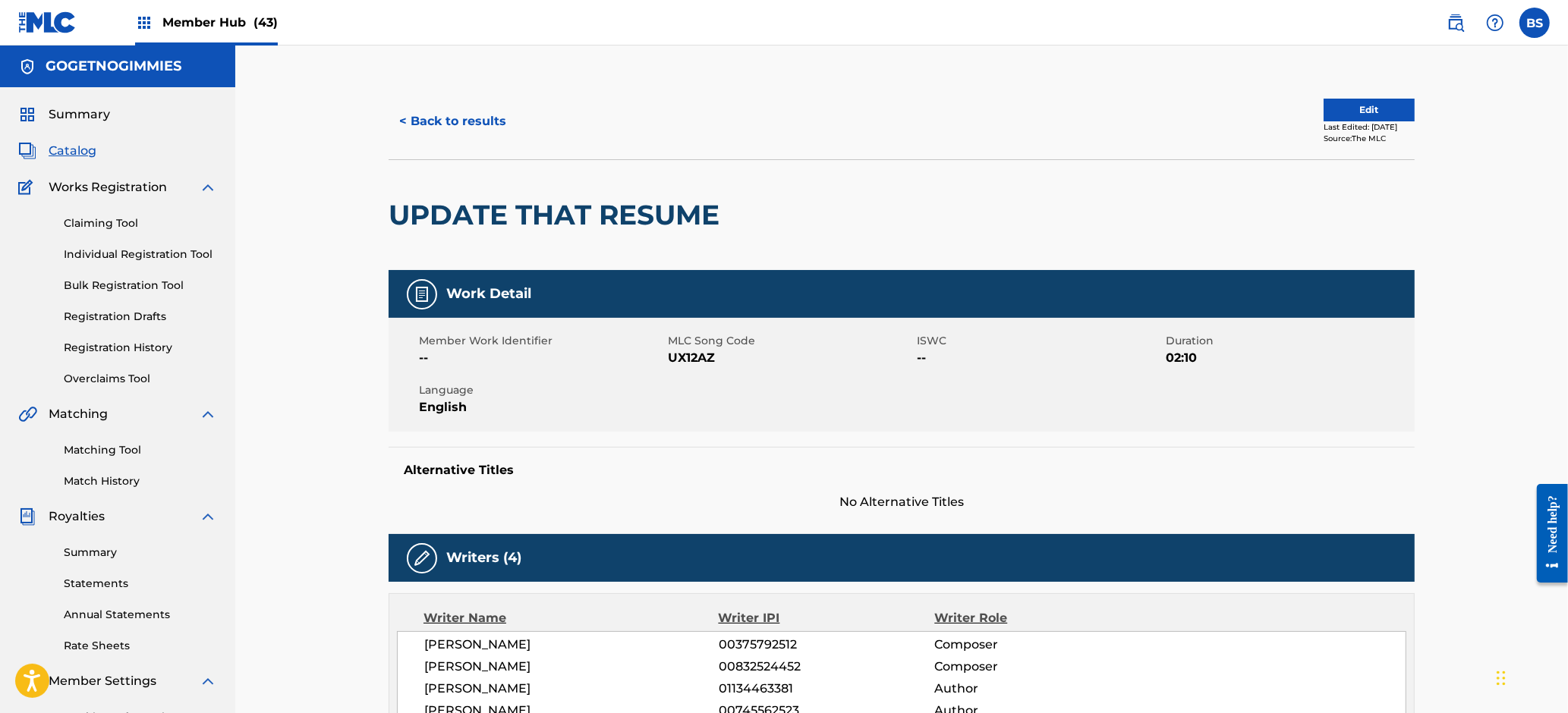
scroll to position [789, 0]
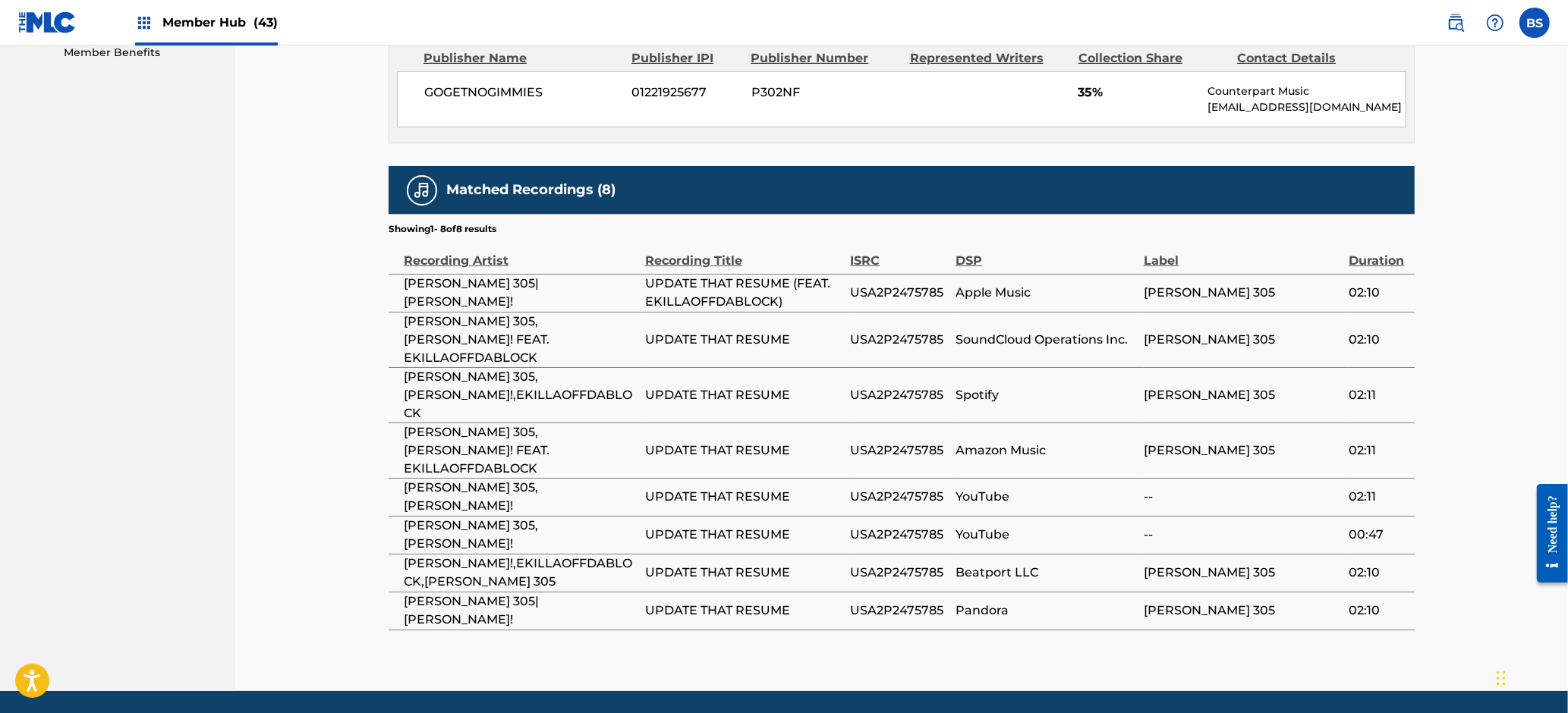
click at [904, 526] on span "USA2P2475785" at bounding box center [899, 535] width 98 height 18
click at [903, 526] on span "USA2P2475785" at bounding box center [899, 535] width 98 height 18
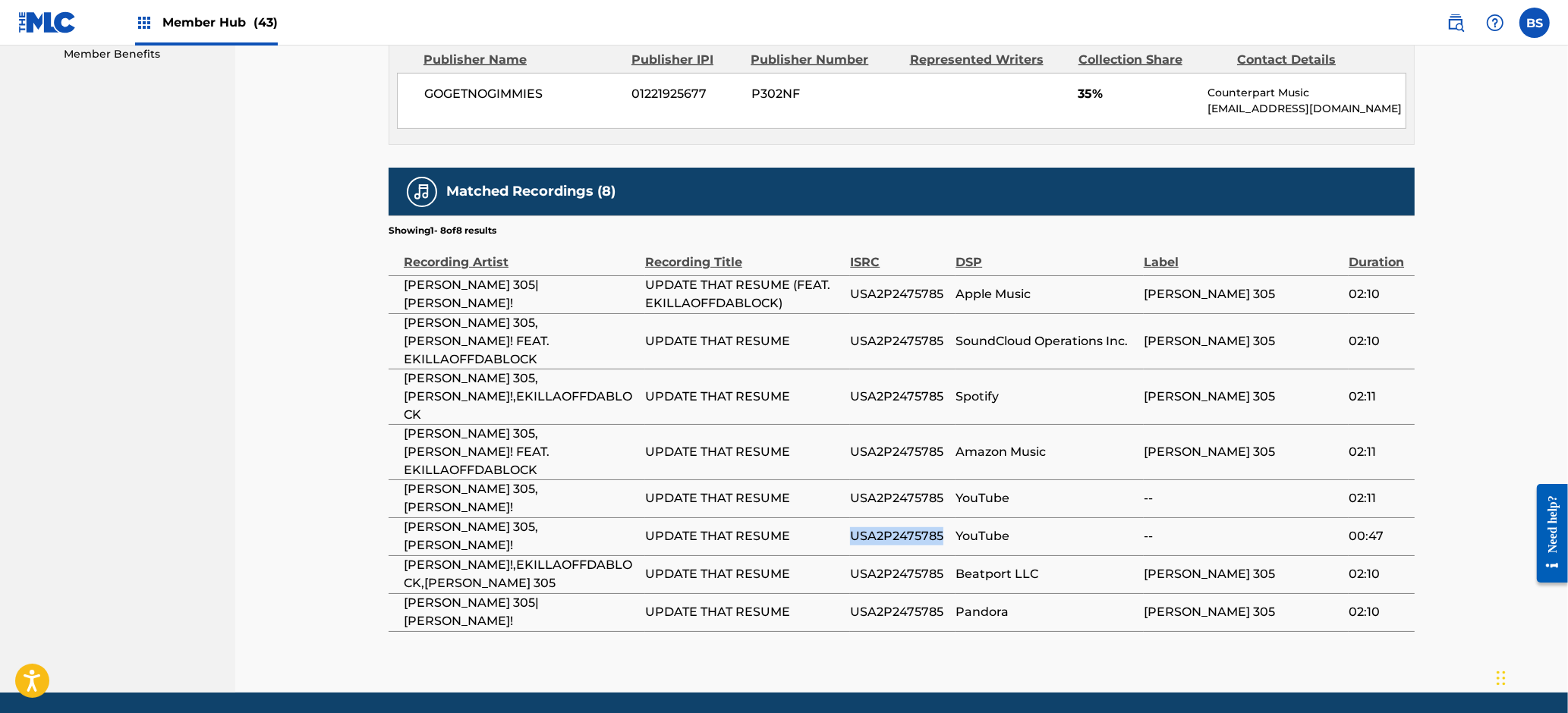
scroll to position [0, 0]
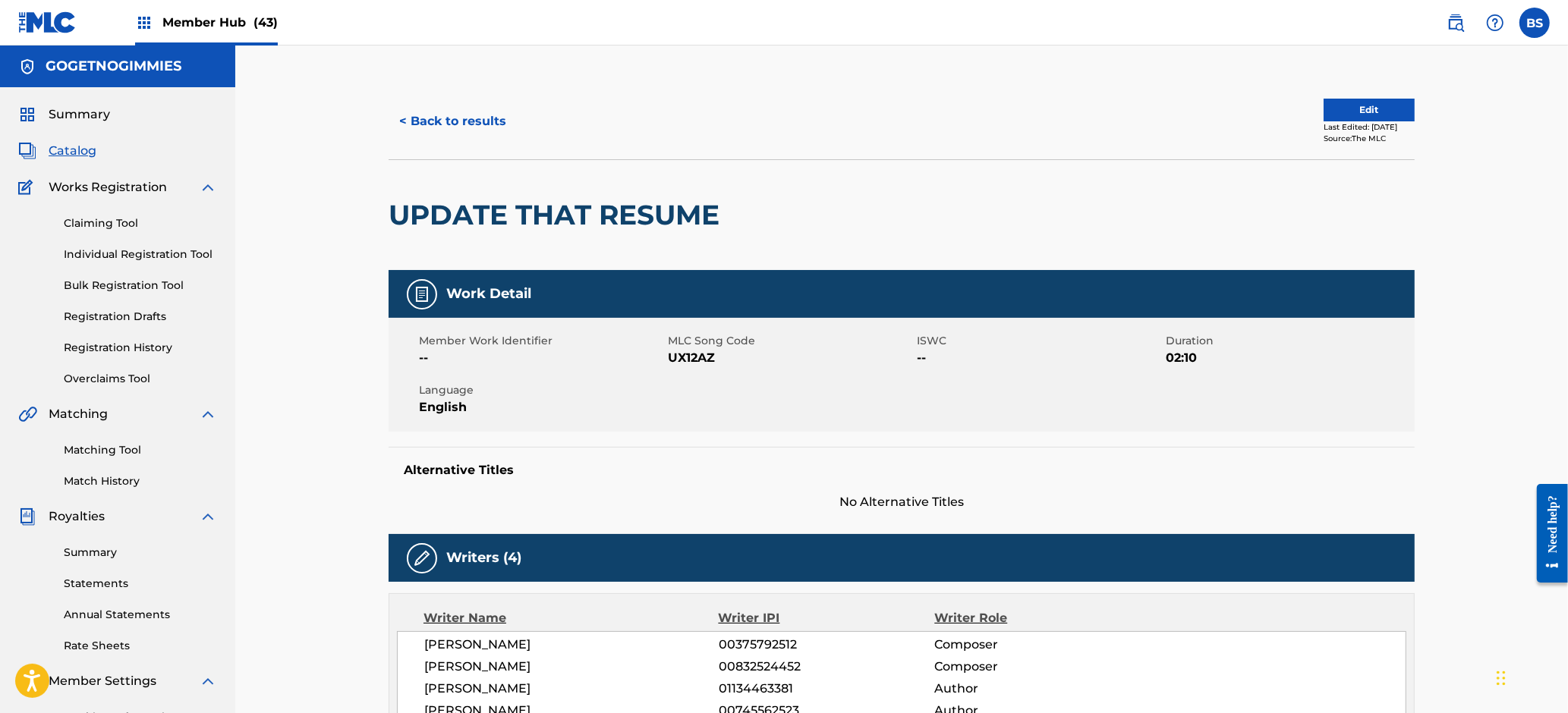
click at [228, 21] on span "Member Hub (43)" at bounding box center [220, 22] width 116 height 17
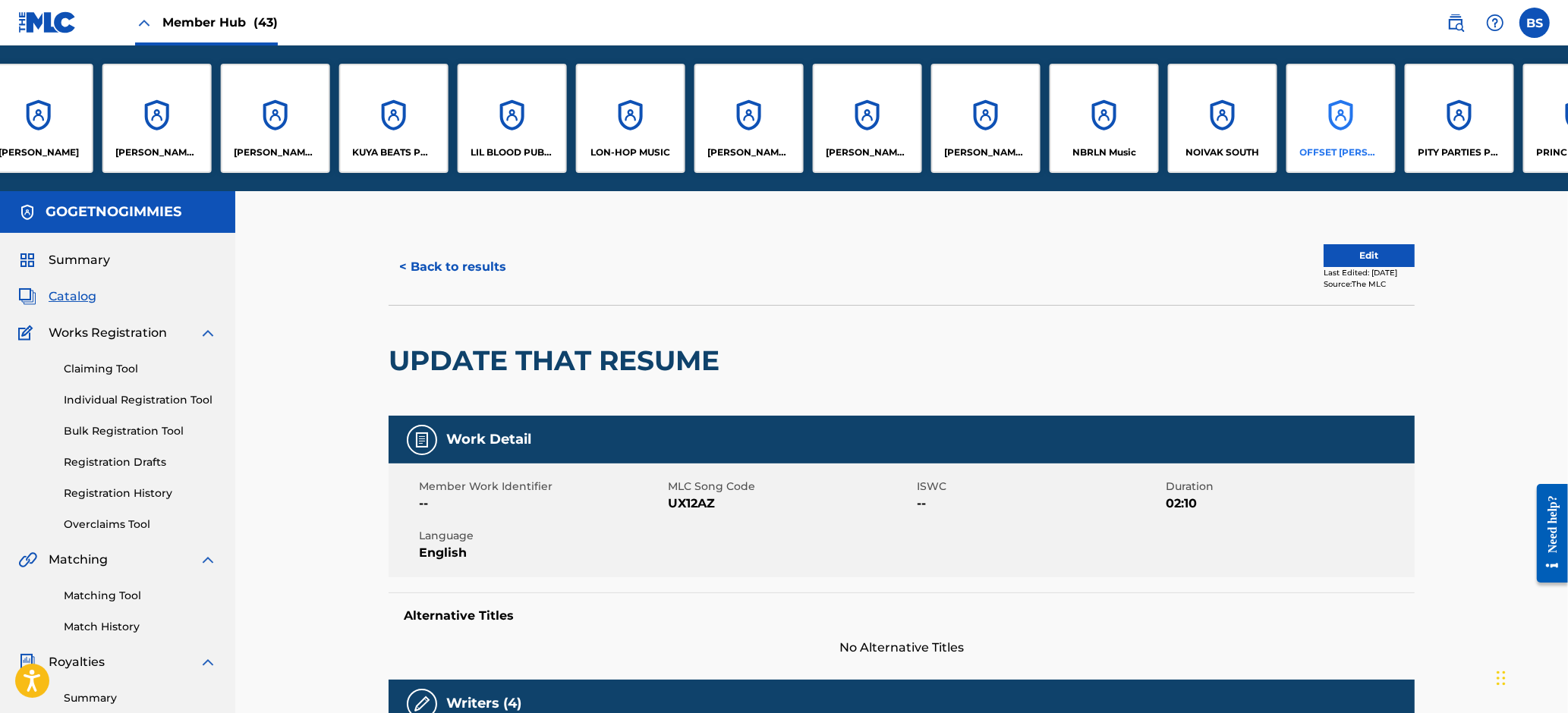
scroll to position [0, 1985]
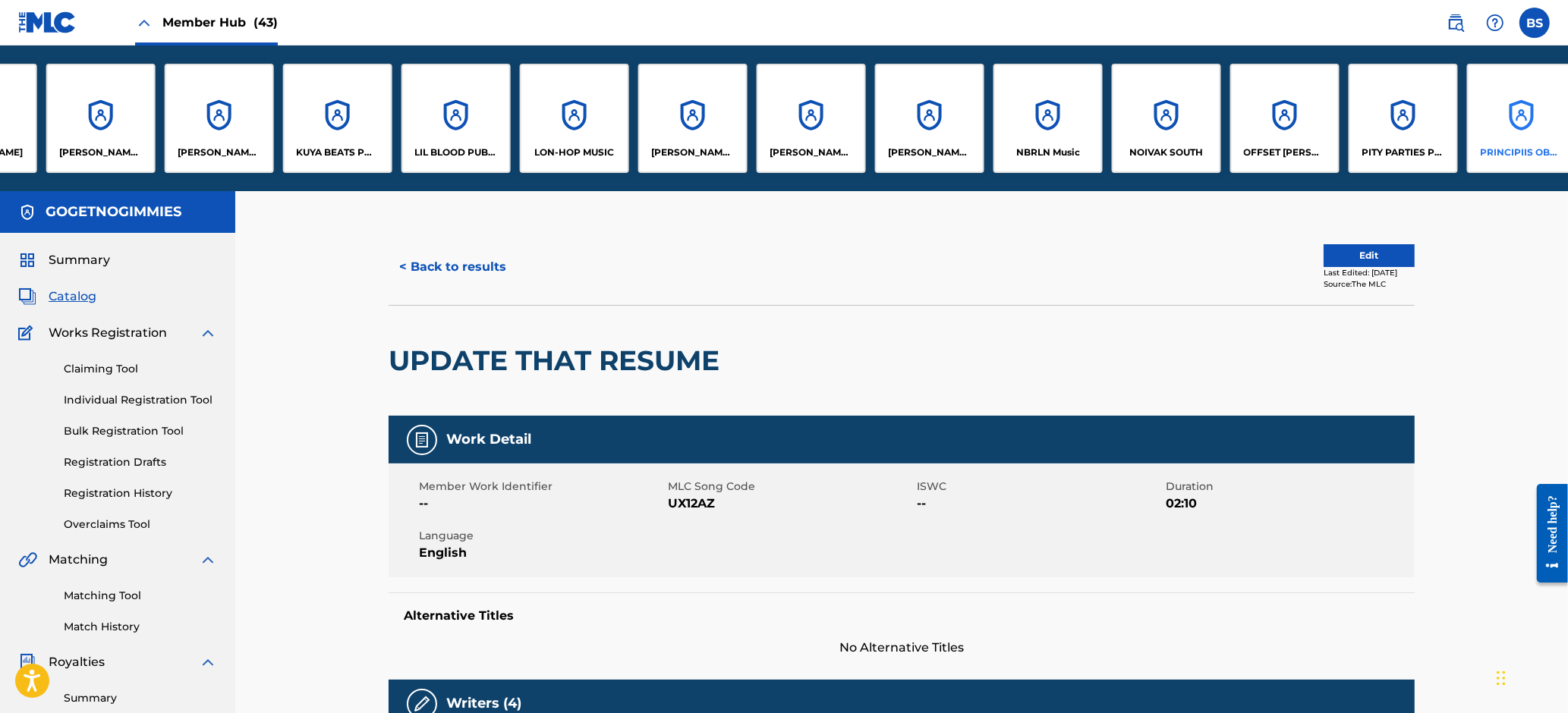
click at [1550, 109] on div "PRINCIPIIS OBSTA" at bounding box center [1522, 118] width 109 height 109
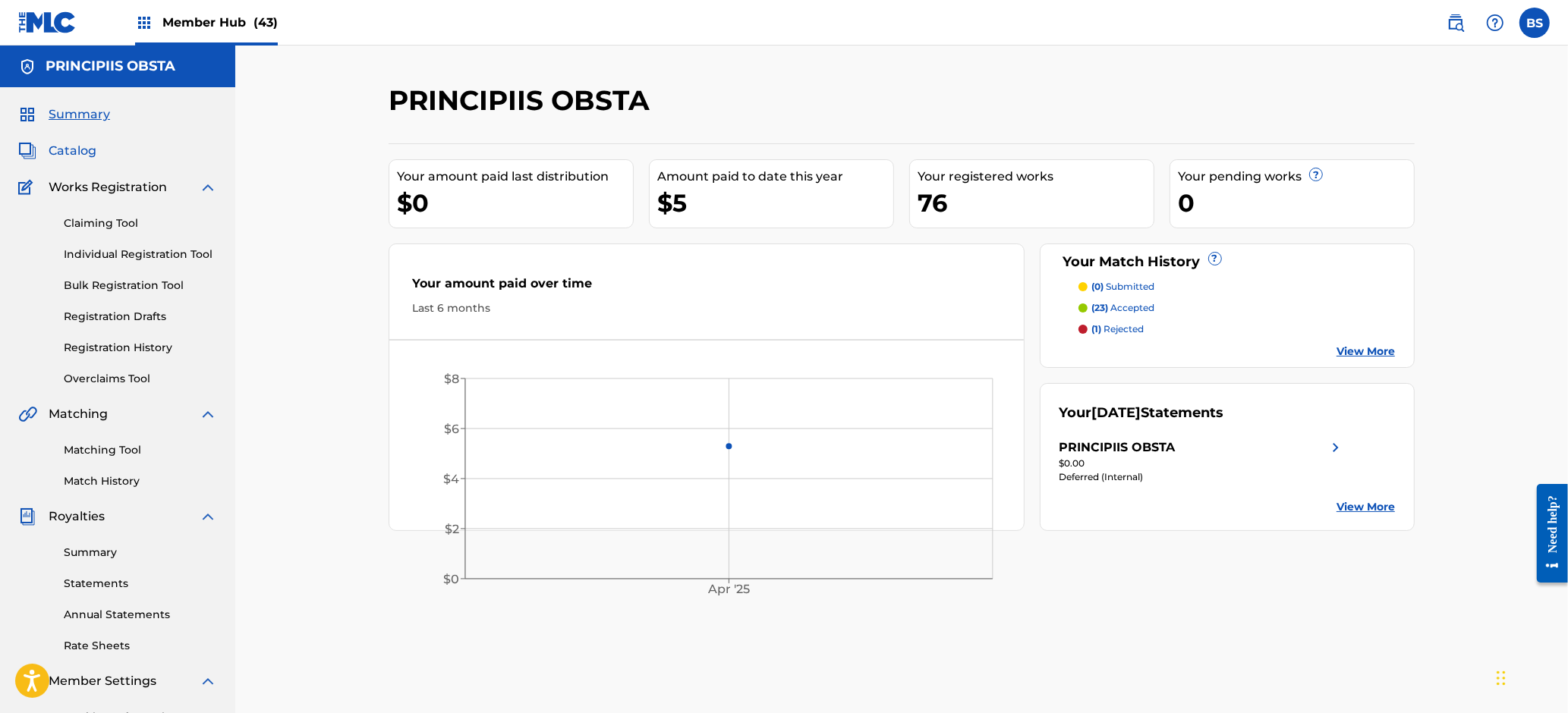
click at [71, 151] on span "Catalog" at bounding box center [72, 151] width 48 height 18
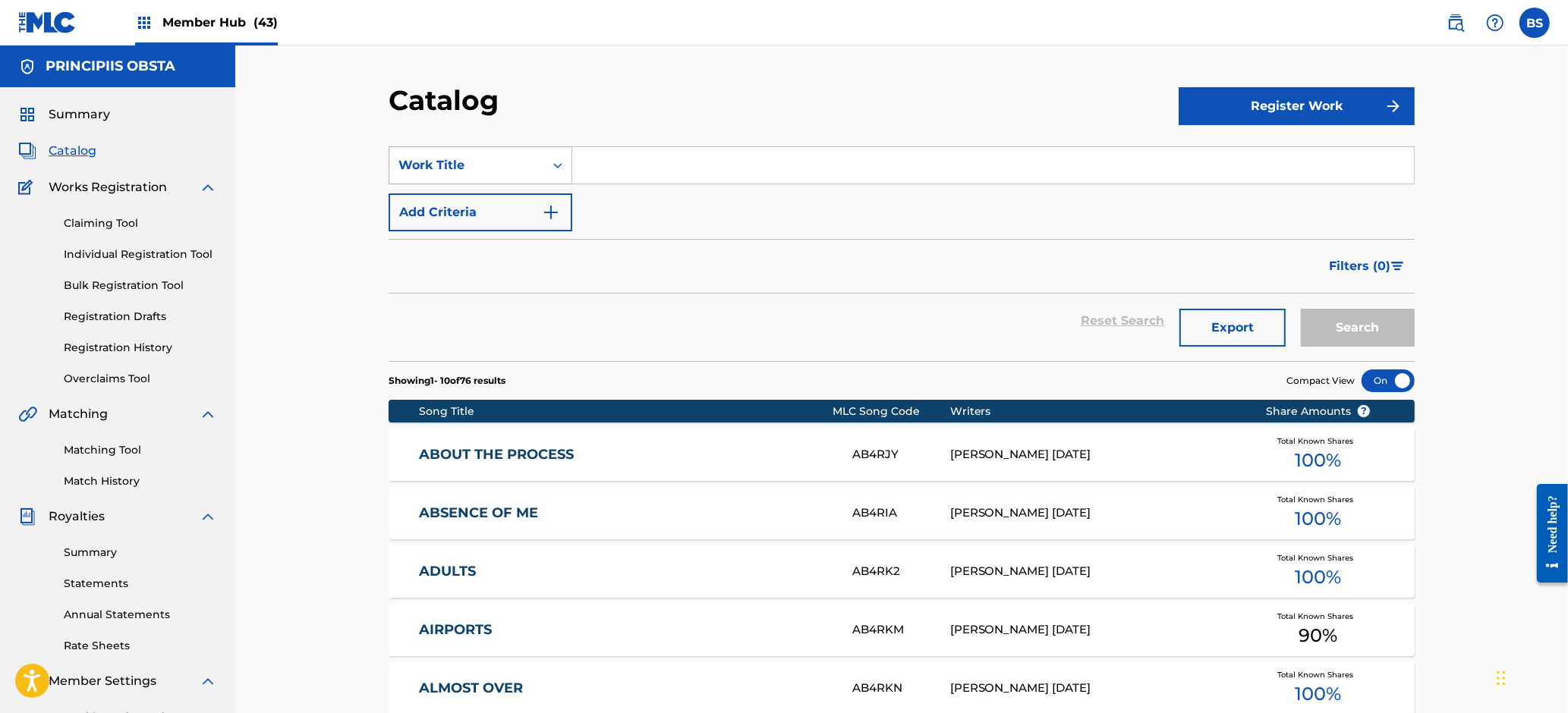
click at [513, 166] on div "Work Title" at bounding box center [467, 165] width 136 height 18
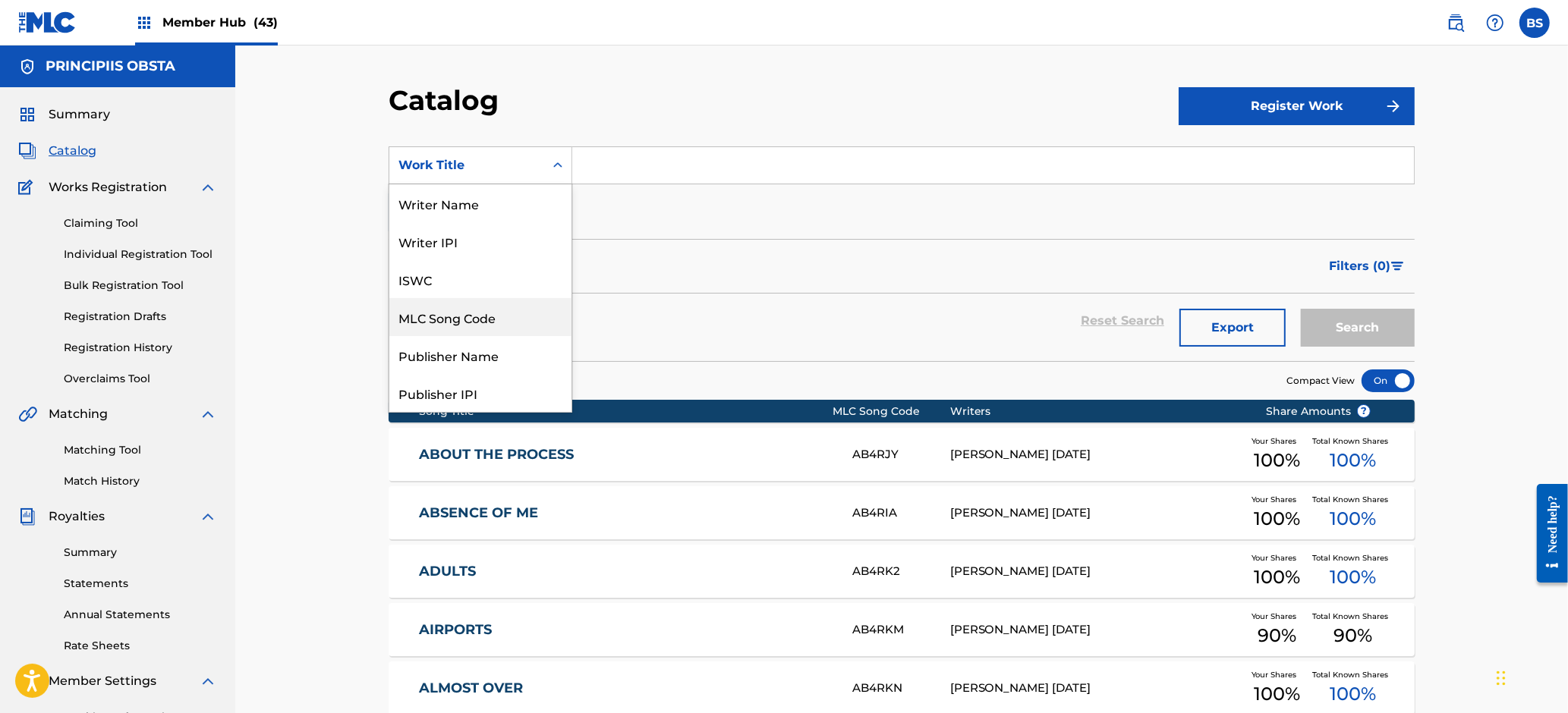
drag, startPoint x: 468, startPoint y: 315, endPoint x: 613, endPoint y: 212, distance: 177.9
click at [471, 315] on div "MLC Song Code" at bounding box center [480, 317] width 182 height 38
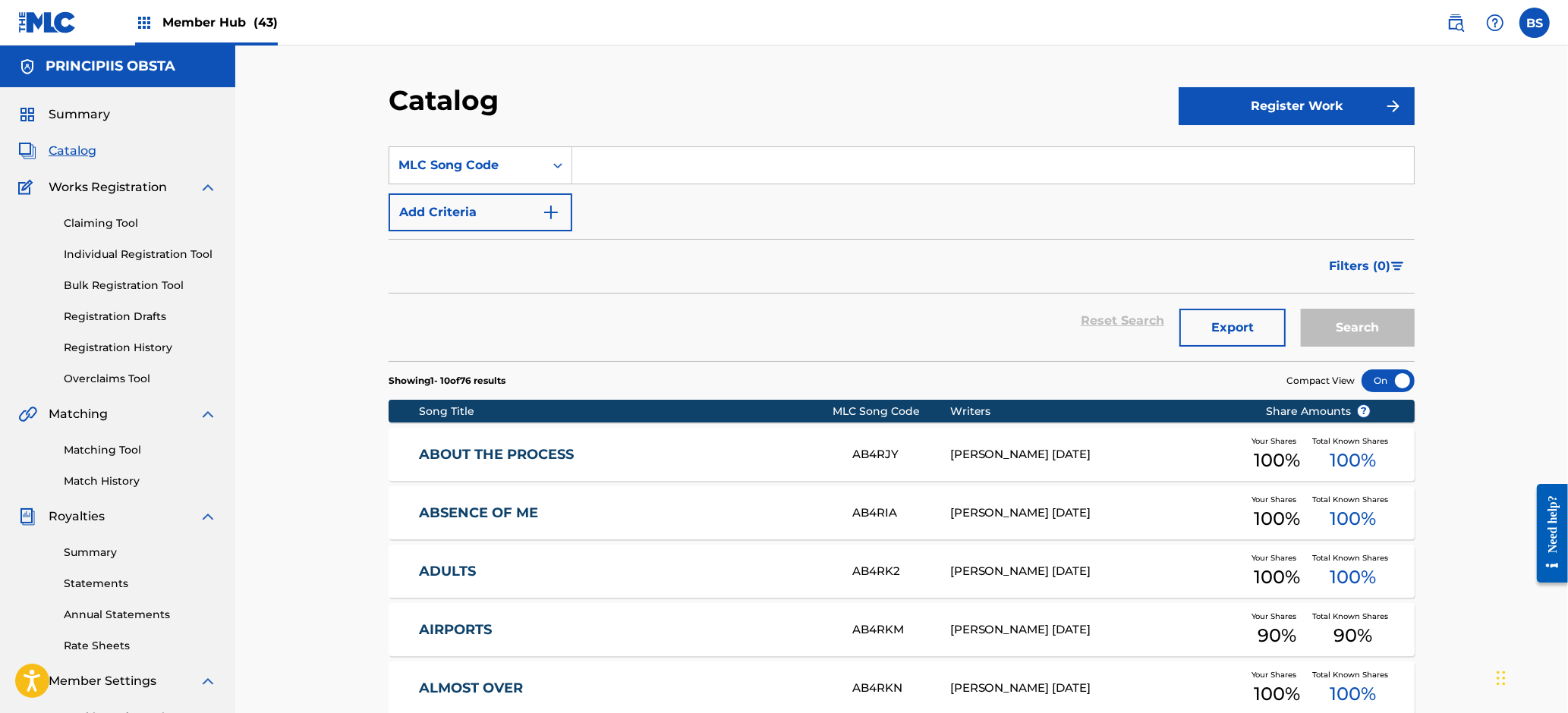
click at [624, 167] on input "Search Form" at bounding box center [993, 166] width 841 height 36
paste input "MVB0EM"
type input "MVB0EM"
drag, startPoint x: 1379, startPoint y: 321, endPoint x: 1389, endPoint y: 315, distance: 11.7
click at [1388, 315] on button "Search" at bounding box center [1358, 328] width 114 height 38
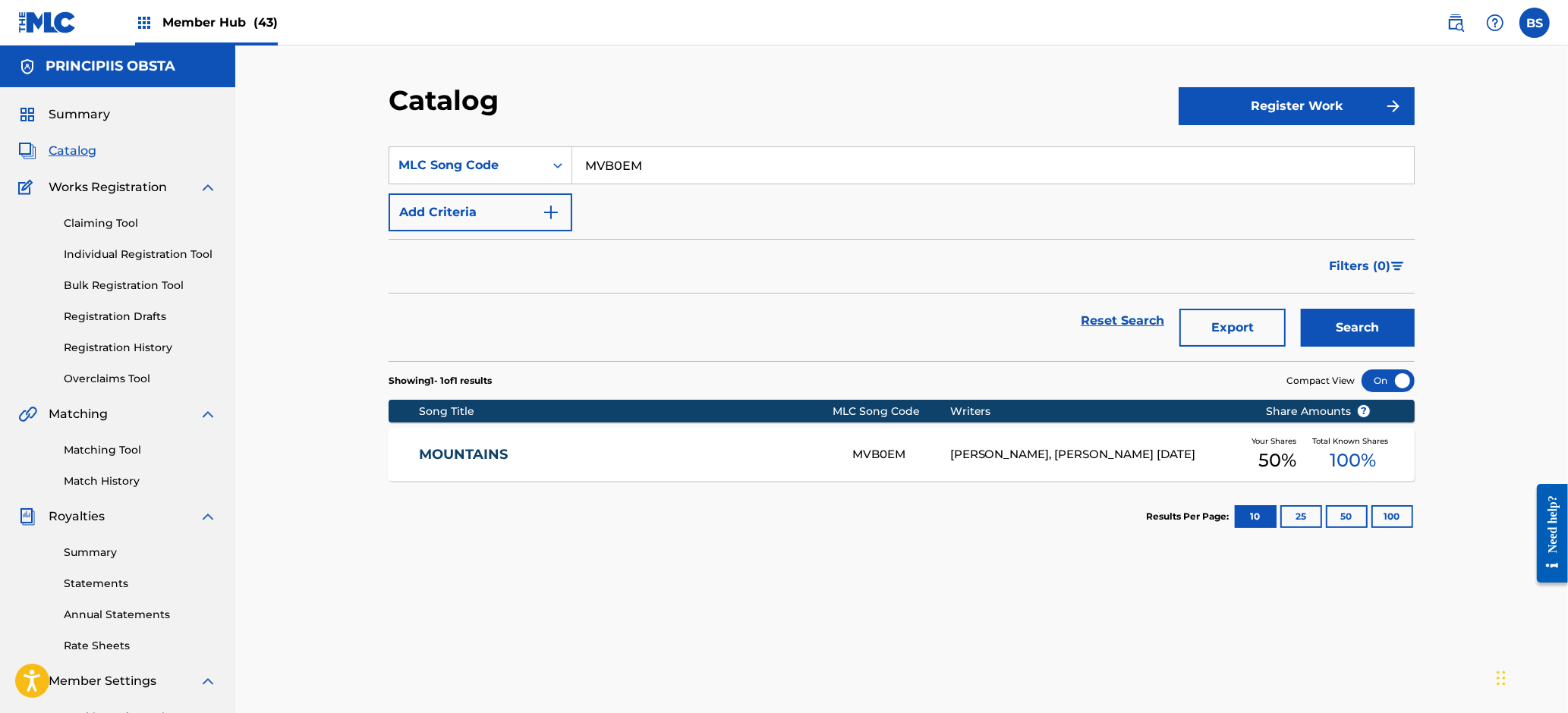
click at [732, 461] on link "MOUNTAINS" at bounding box center [626, 455] width 413 height 17
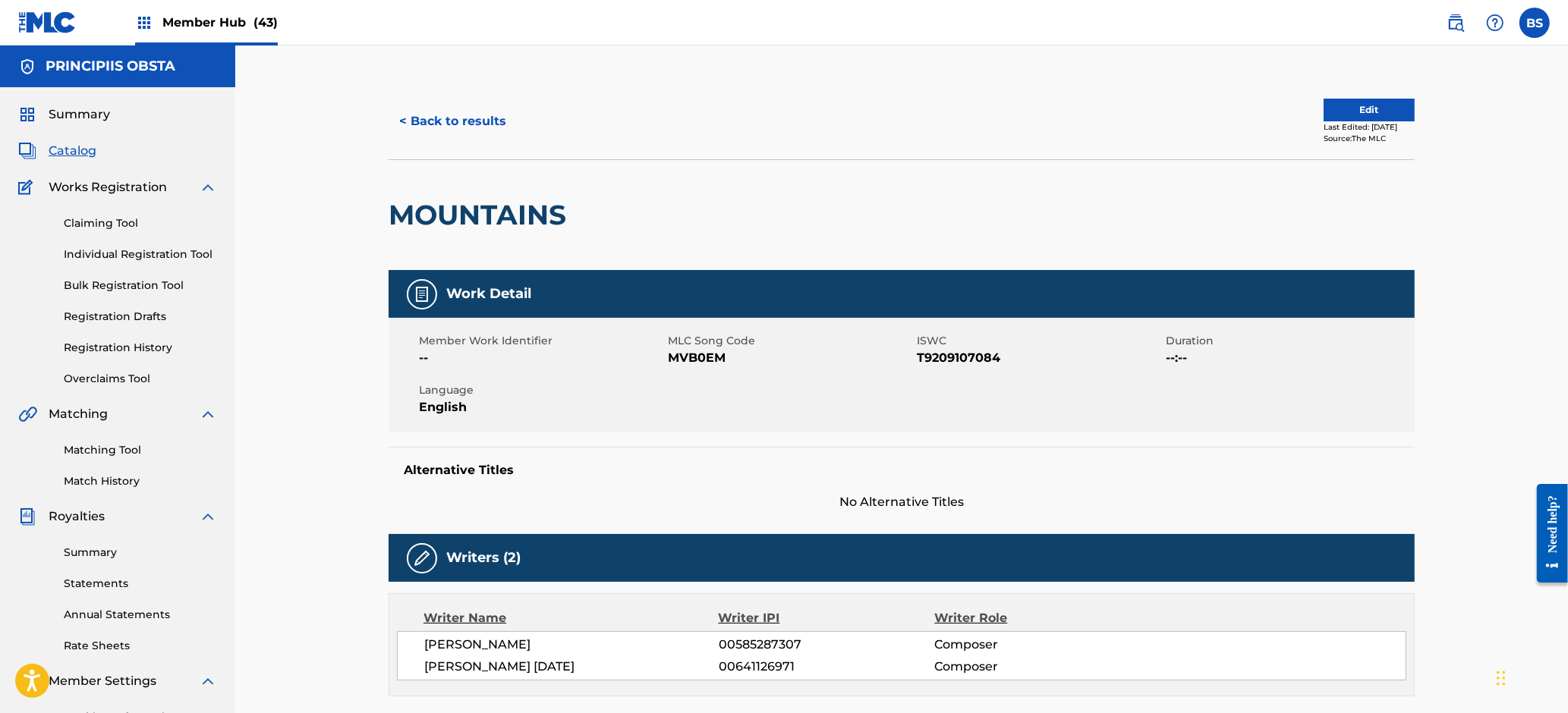
drag, startPoint x: 208, startPoint y: 20, endPoint x: 248, endPoint y: 37, distance: 43.5
click at [208, 20] on span "Member Hub (43)" at bounding box center [220, 22] width 116 height 17
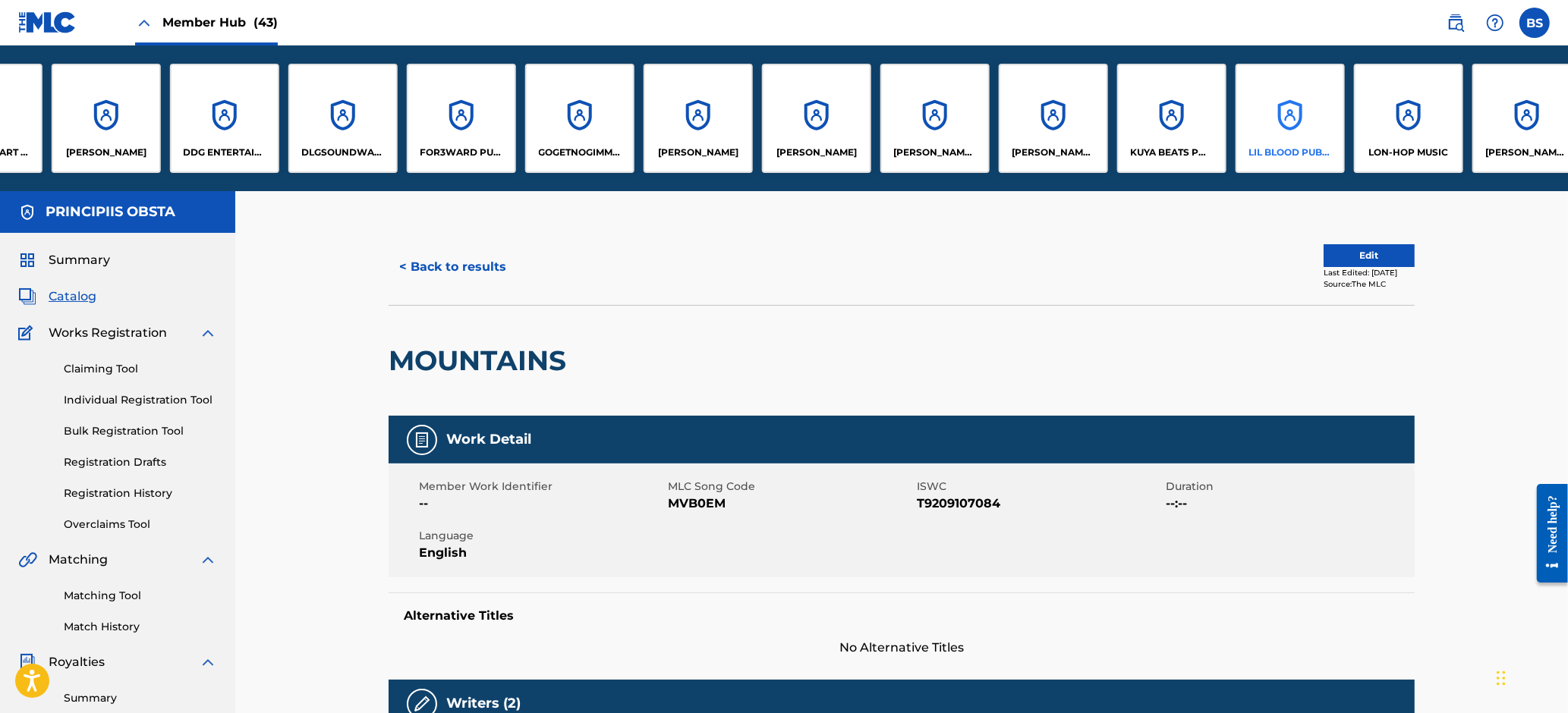
scroll to position [0, 1570]
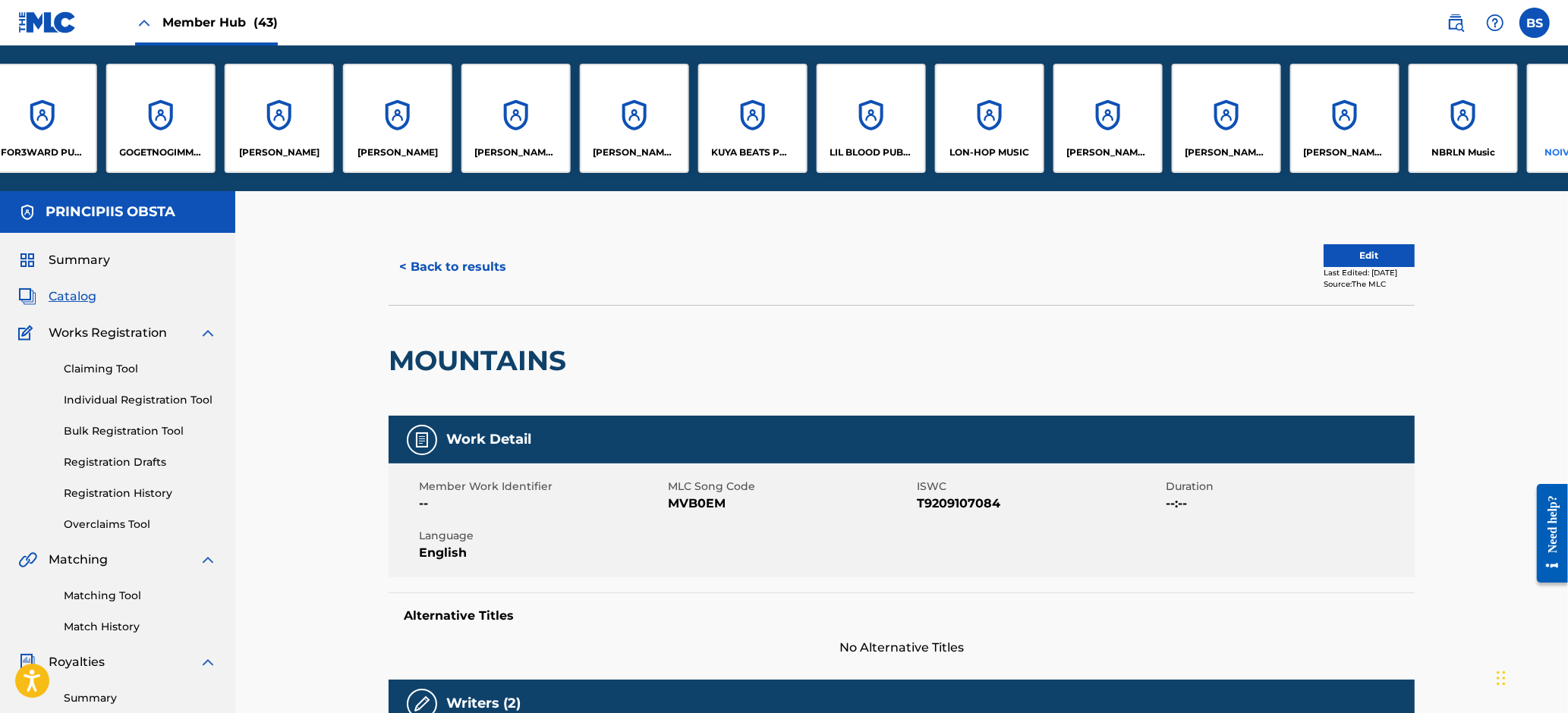
click at [1532, 92] on div "NOIVAK SOUTH" at bounding box center [1581, 118] width 109 height 109
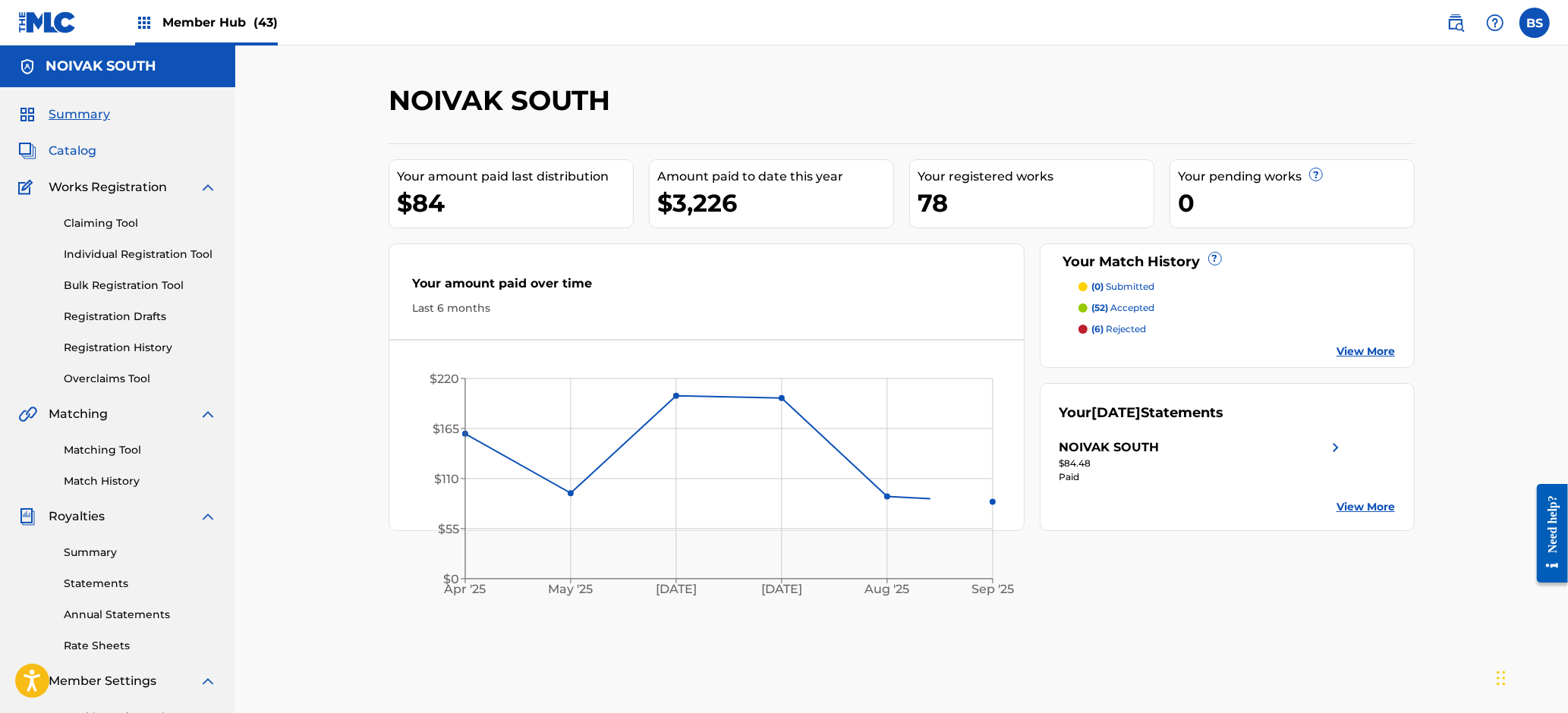
click at [81, 149] on span "Catalog" at bounding box center [72, 151] width 48 height 18
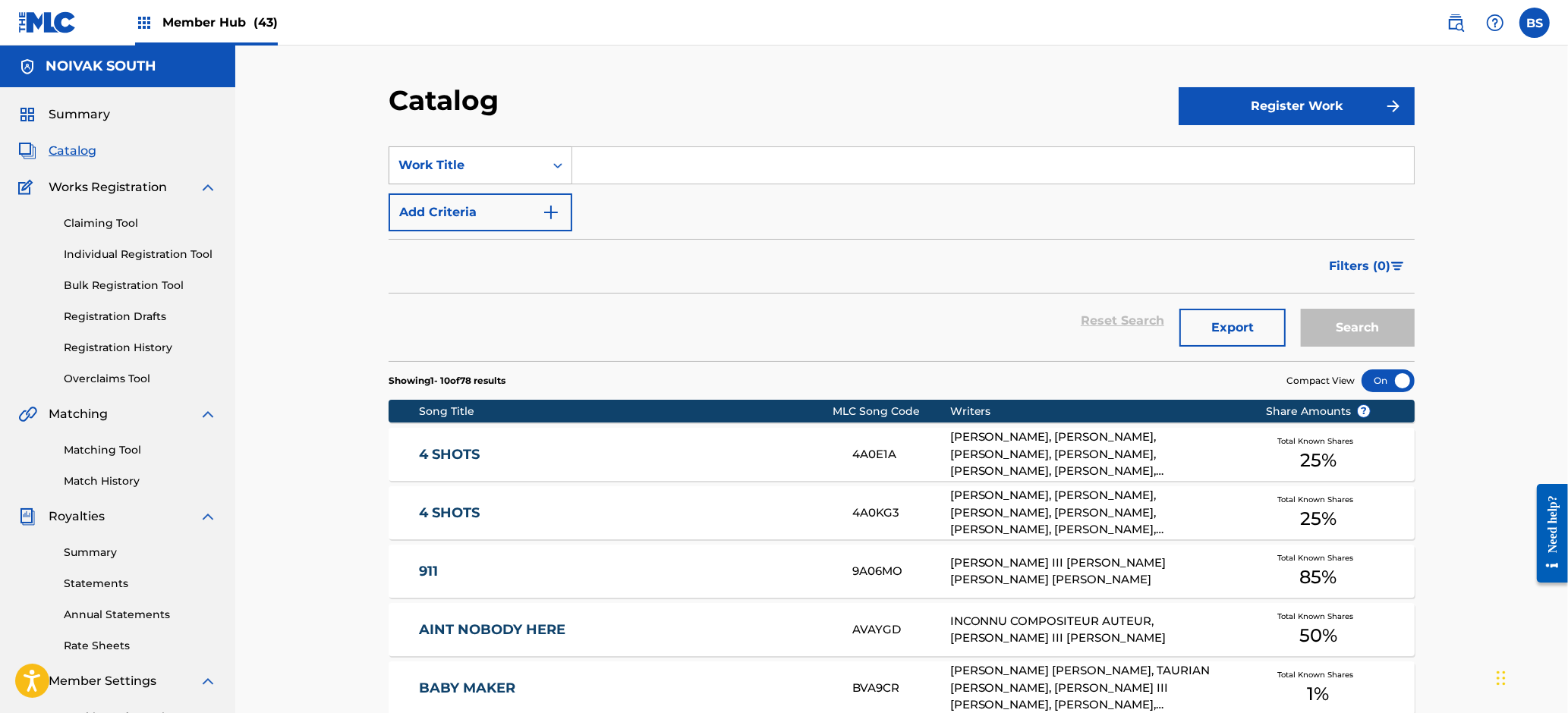
click at [506, 162] on div "Work Title" at bounding box center [467, 165] width 136 height 18
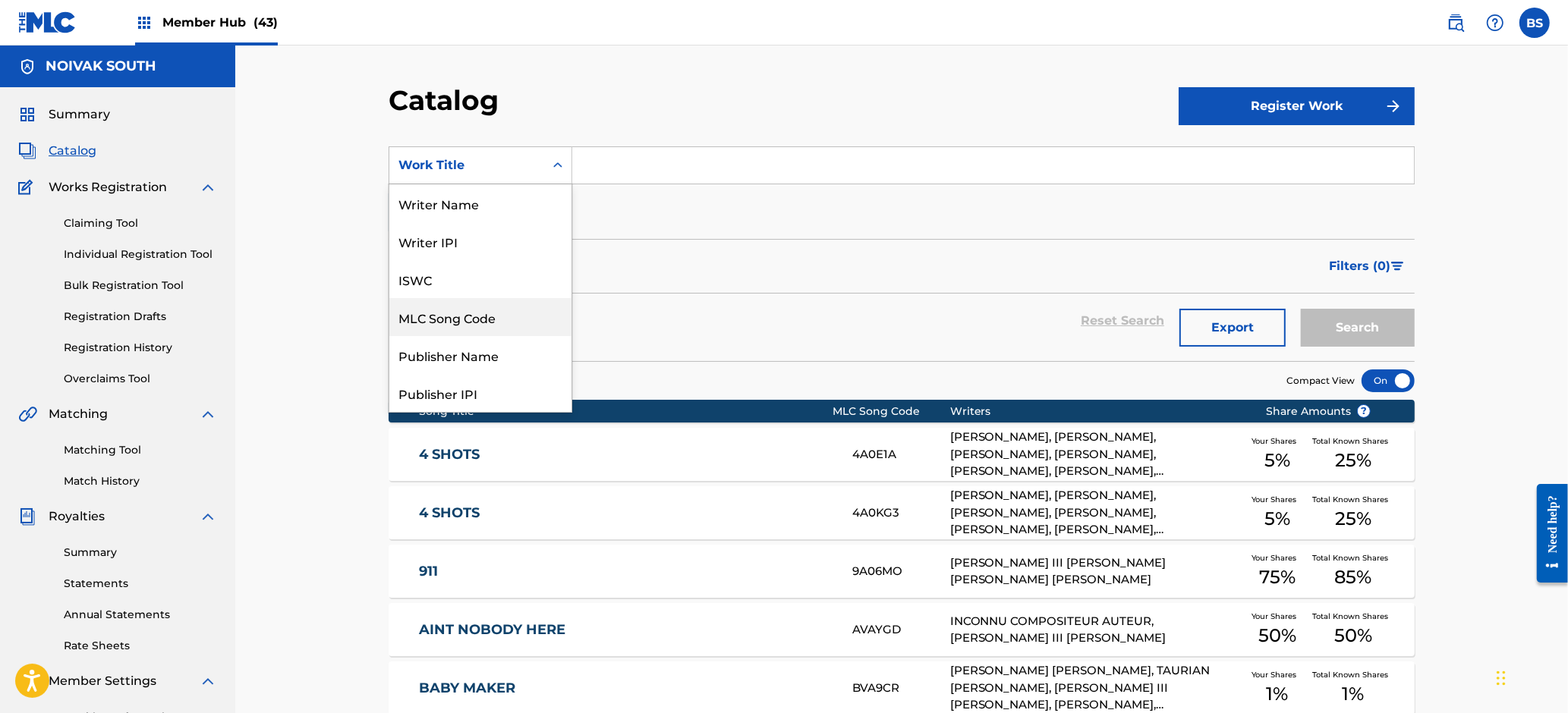
drag, startPoint x: 490, startPoint y: 319, endPoint x: 548, endPoint y: 288, distance: 65.8
click at [493, 318] on div "MLC Song Code" at bounding box center [480, 317] width 182 height 38
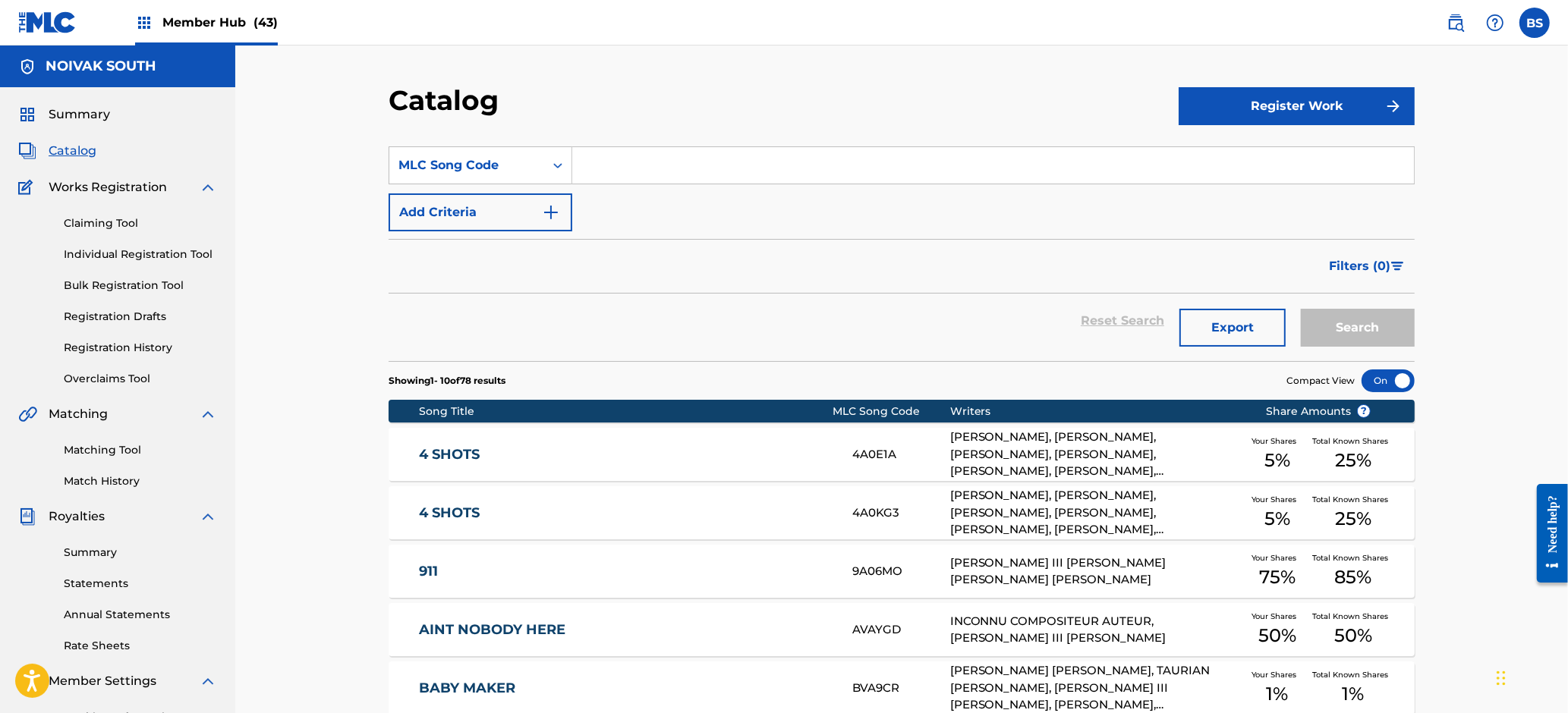
click at [710, 157] on input "Search Form" at bounding box center [993, 166] width 841 height 36
paste input "BVA9CR"
type input "BVA9CR"
drag, startPoint x: 1379, startPoint y: 322, endPoint x: 990, endPoint y: 351, distance: 390.1
click at [1384, 319] on button "Search" at bounding box center [1358, 328] width 114 height 38
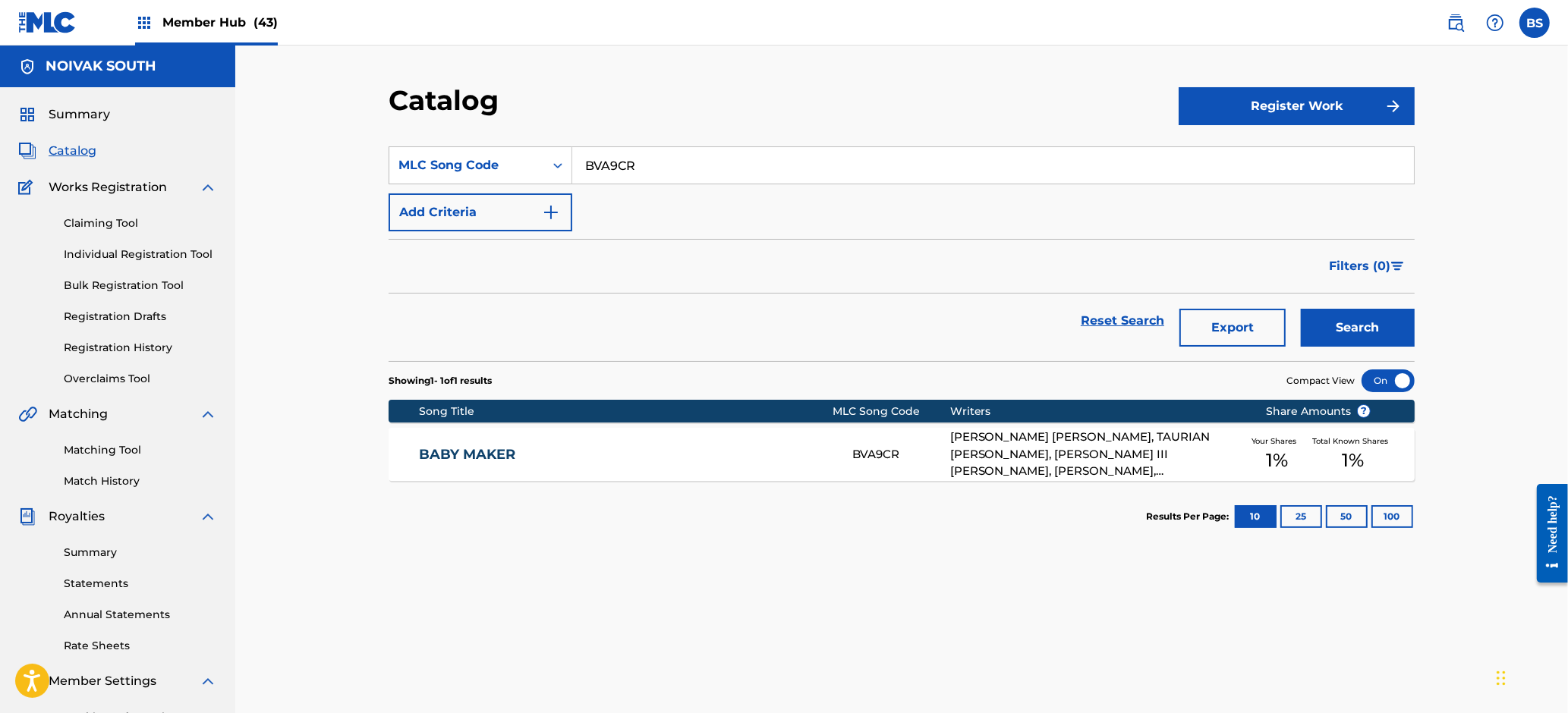
click at [739, 459] on link "BABY MAKER" at bounding box center [626, 455] width 413 height 17
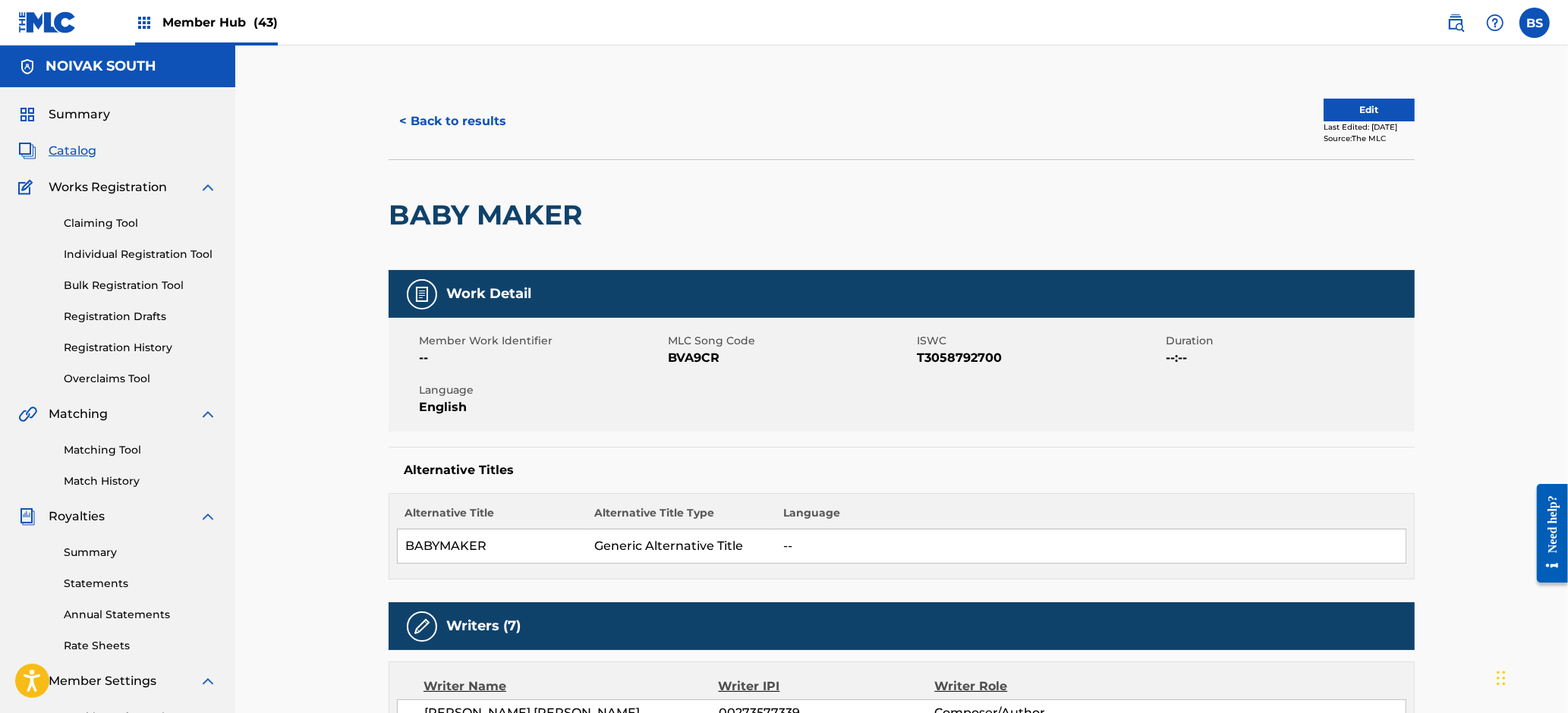
scroll to position [847, 0]
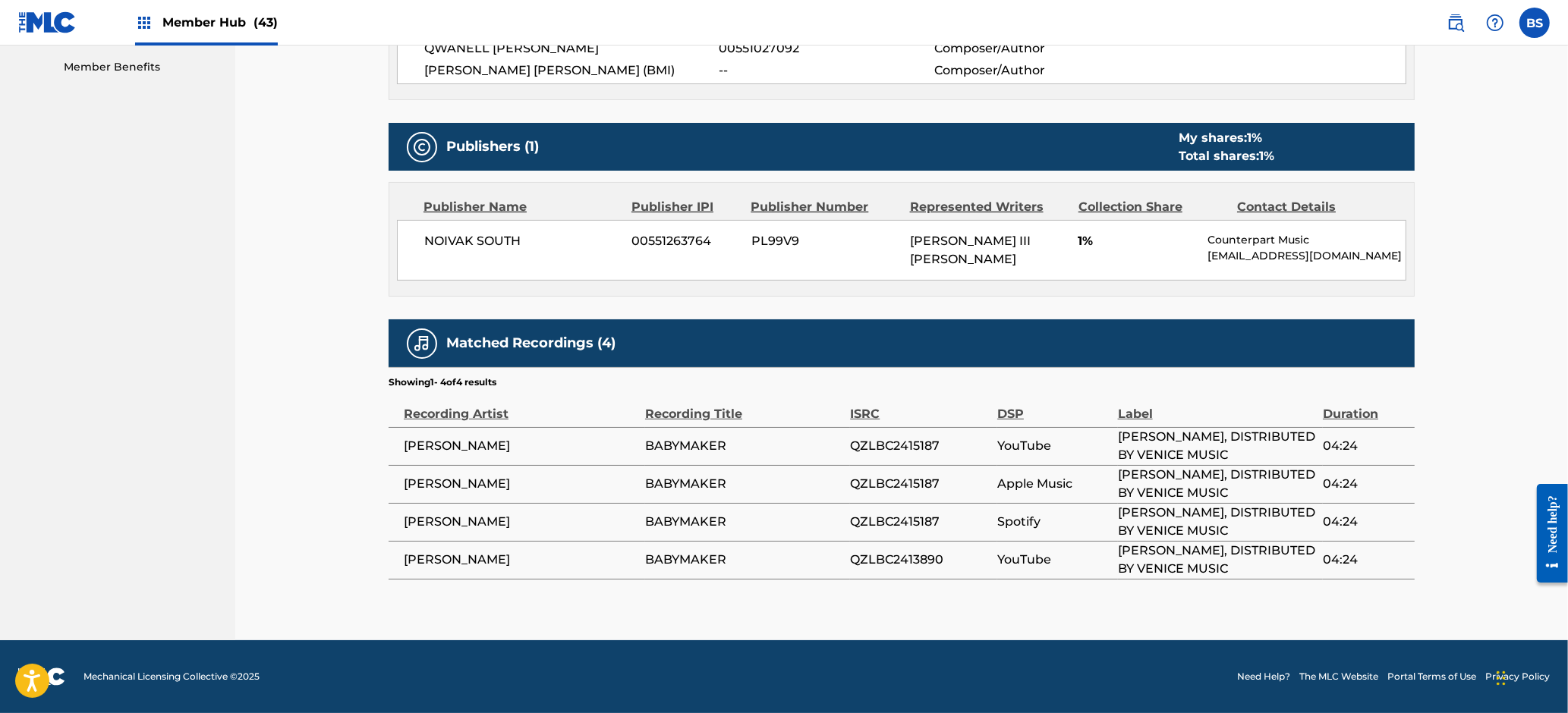
click at [917, 437] on span "QZLBC2415187" at bounding box center [920, 446] width 139 height 18
drag, startPoint x: 917, startPoint y: 384, endPoint x: 739, endPoint y: 453, distance: 190.9
click at [917, 437] on span "QZLBC2415187" at bounding box center [920, 446] width 139 height 18
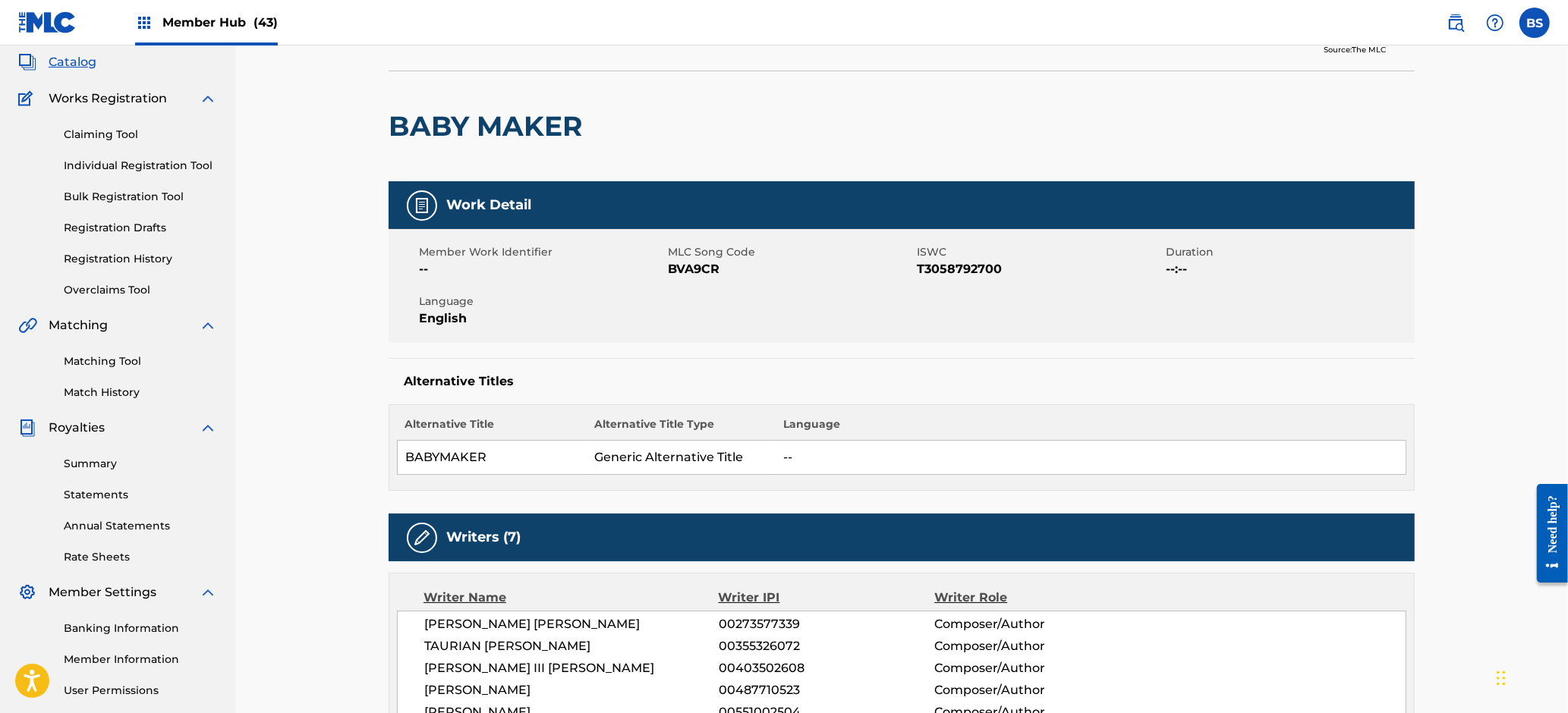
scroll to position [0, 0]
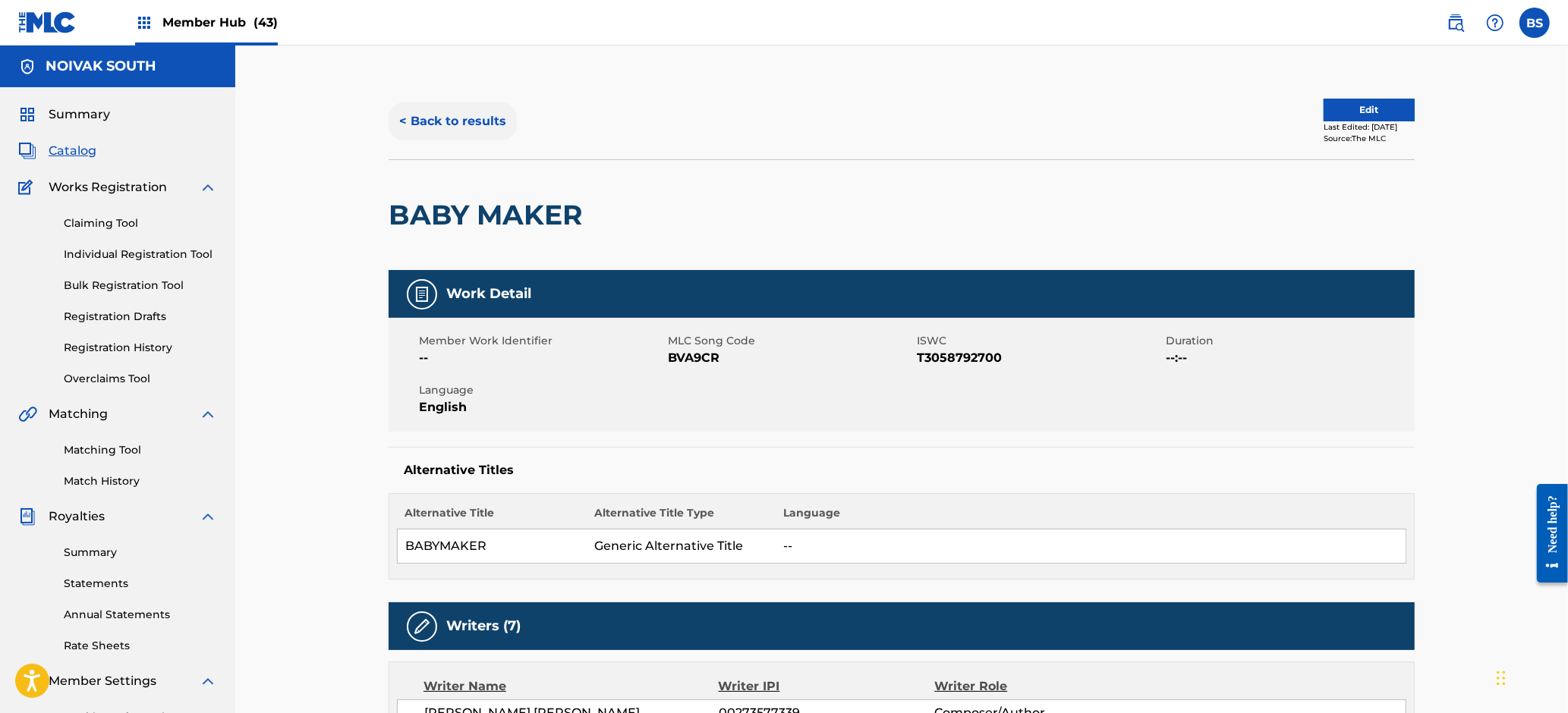
click at [467, 111] on button "< Back to results" at bounding box center [452, 121] width 128 height 38
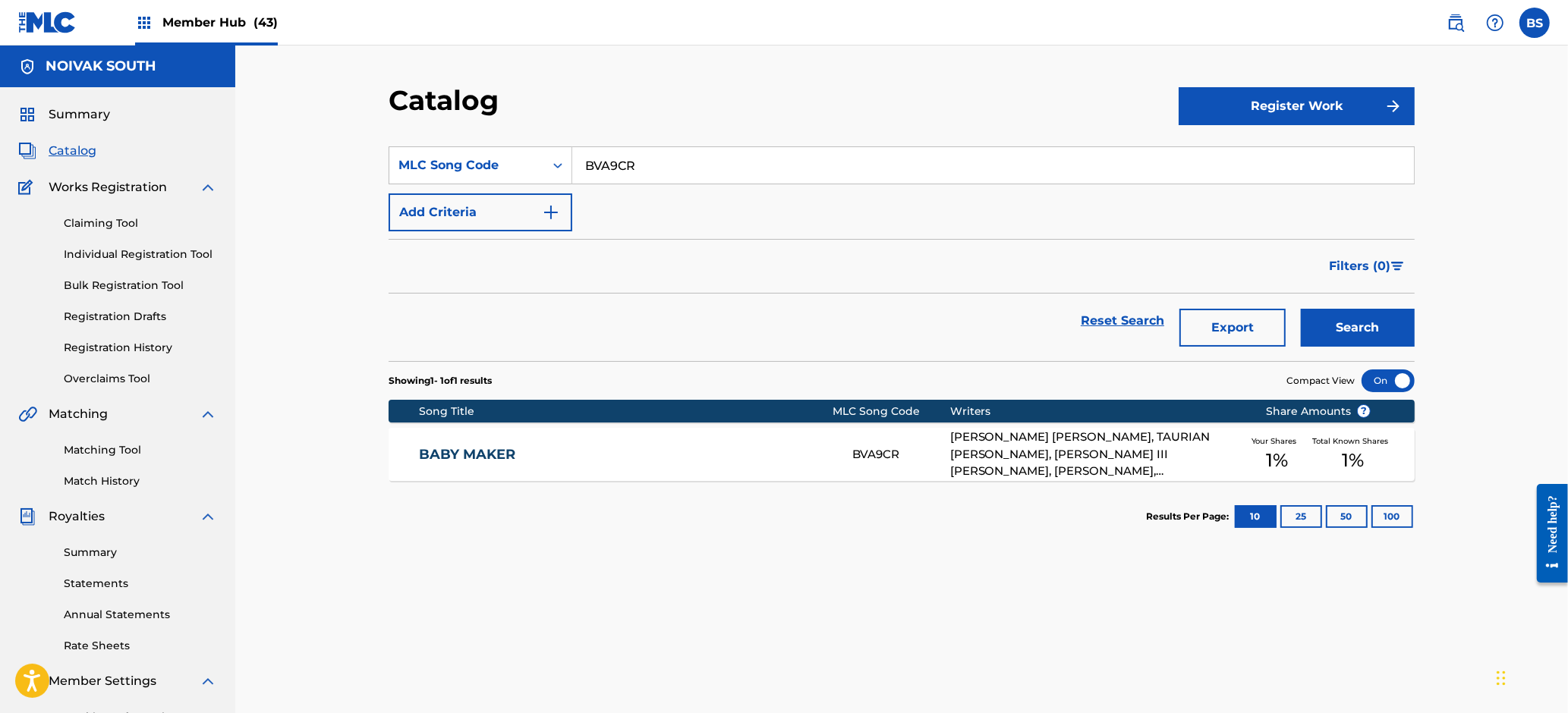
click at [631, 172] on input "BVA9CR" at bounding box center [993, 166] width 841 height 36
paste input "SVC40L"
type input "SVC40L"
drag, startPoint x: 1340, startPoint y: 322, endPoint x: 1051, endPoint y: 311, distance: 289.2
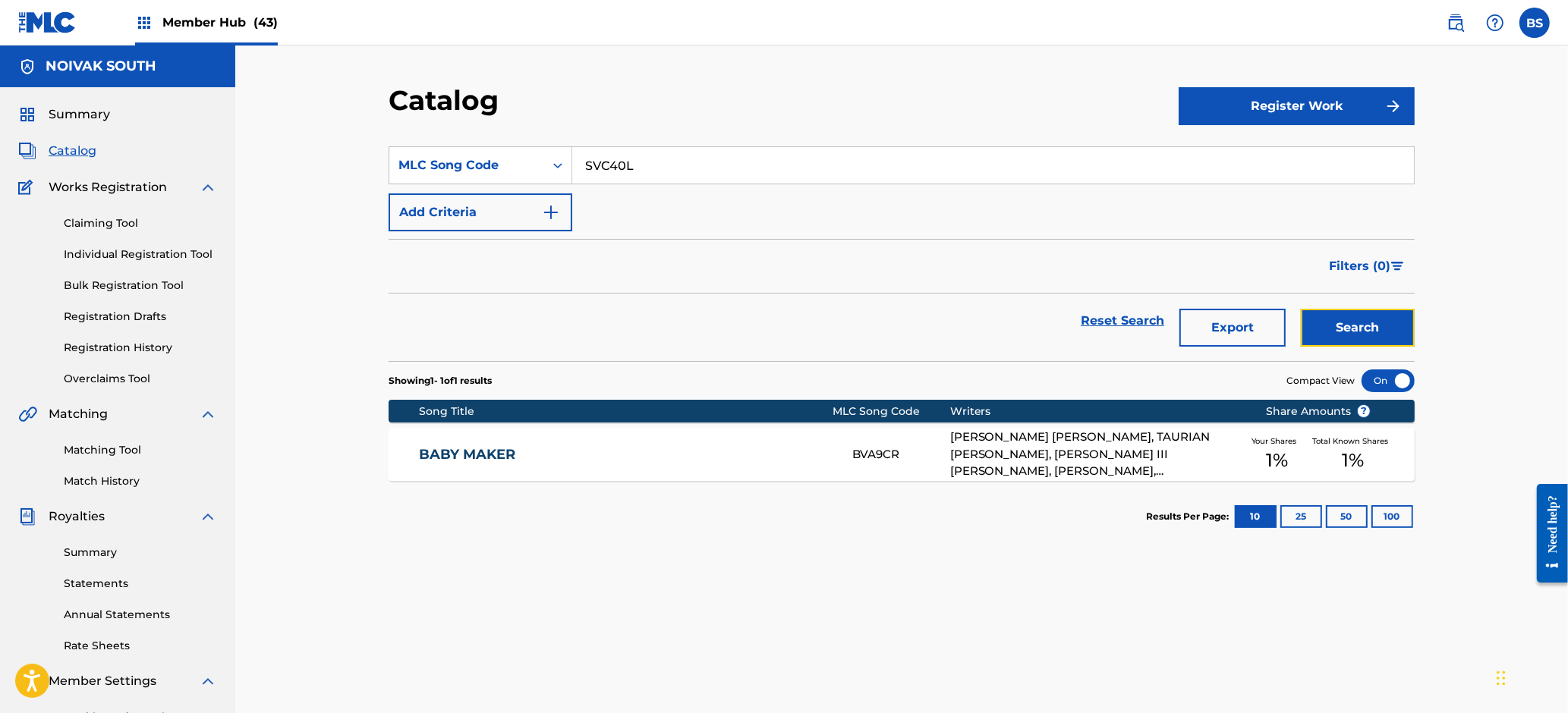
click at [1340, 322] on button "Search" at bounding box center [1358, 328] width 114 height 38
drag, startPoint x: 712, startPoint y: 459, endPoint x: 685, endPoint y: 459, distance: 27.0
click at [712, 459] on link "STADIUM MUSIC" at bounding box center [626, 455] width 413 height 17
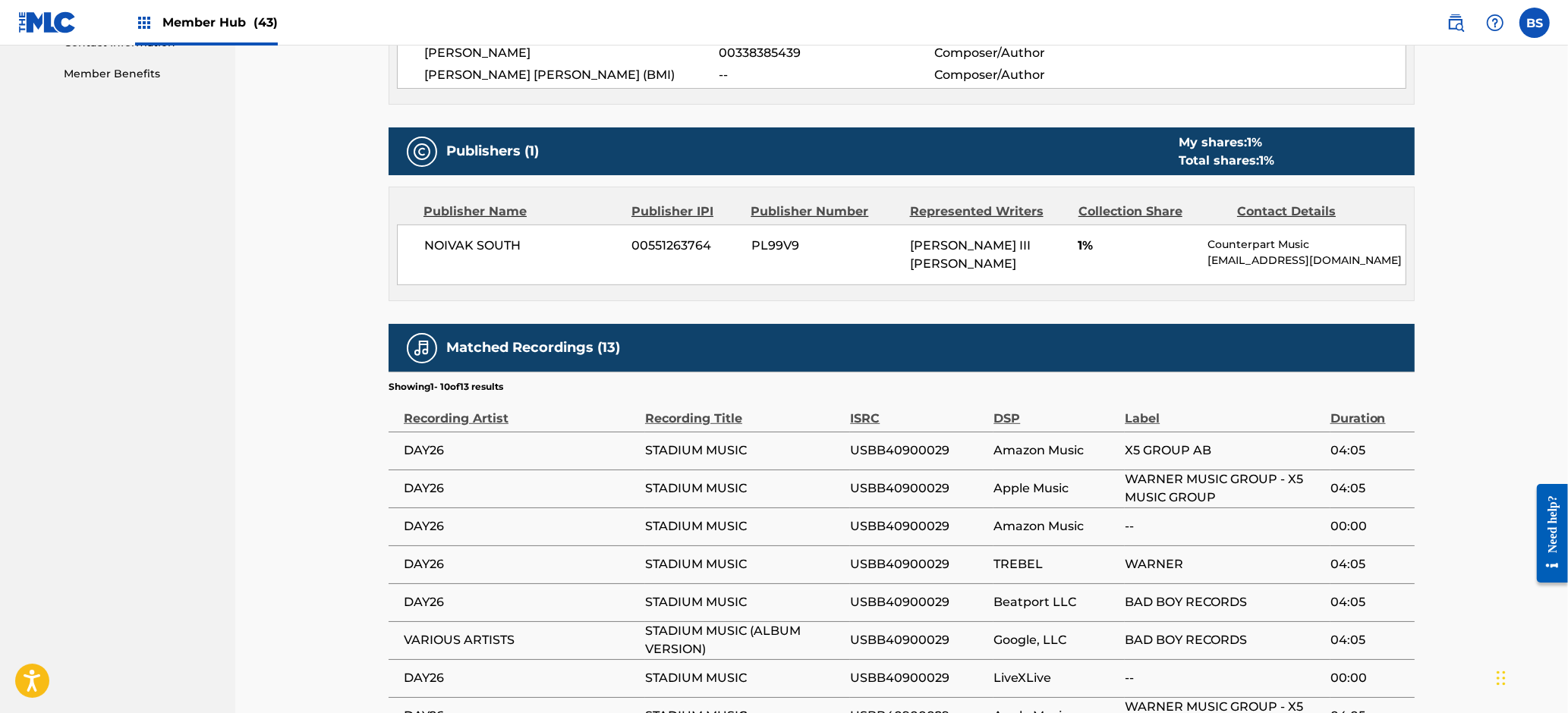
scroll to position [1056, 0]
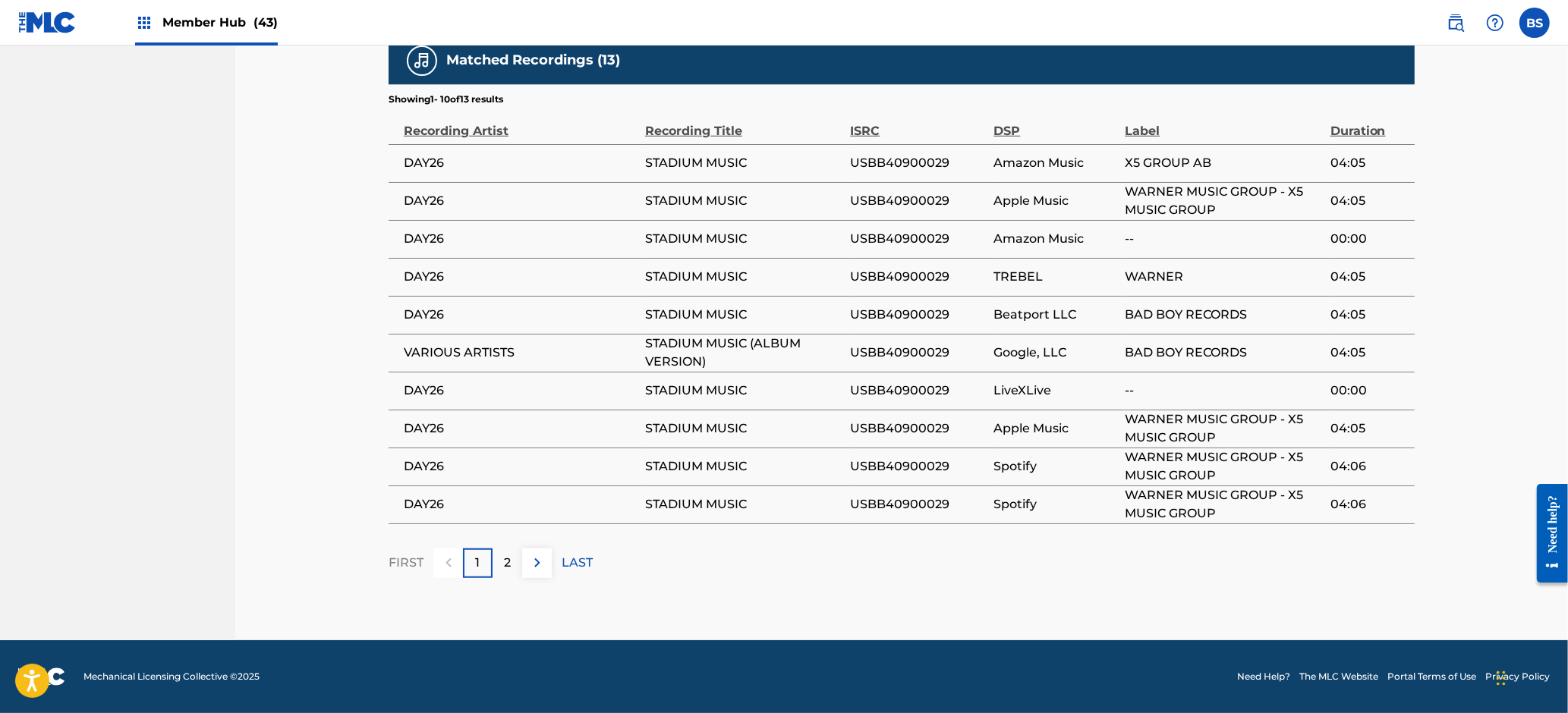
click at [888, 429] on span "USBB40900029" at bounding box center [918, 429] width 135 height 18
drag, startPoint x: 888, startPoint y: 429, endPoint x: 703, endPoint y: 563, distance: 228.4
click at [887, 430] on span "USBB40900029" at bounding box center [918, 429] width 135 height 18
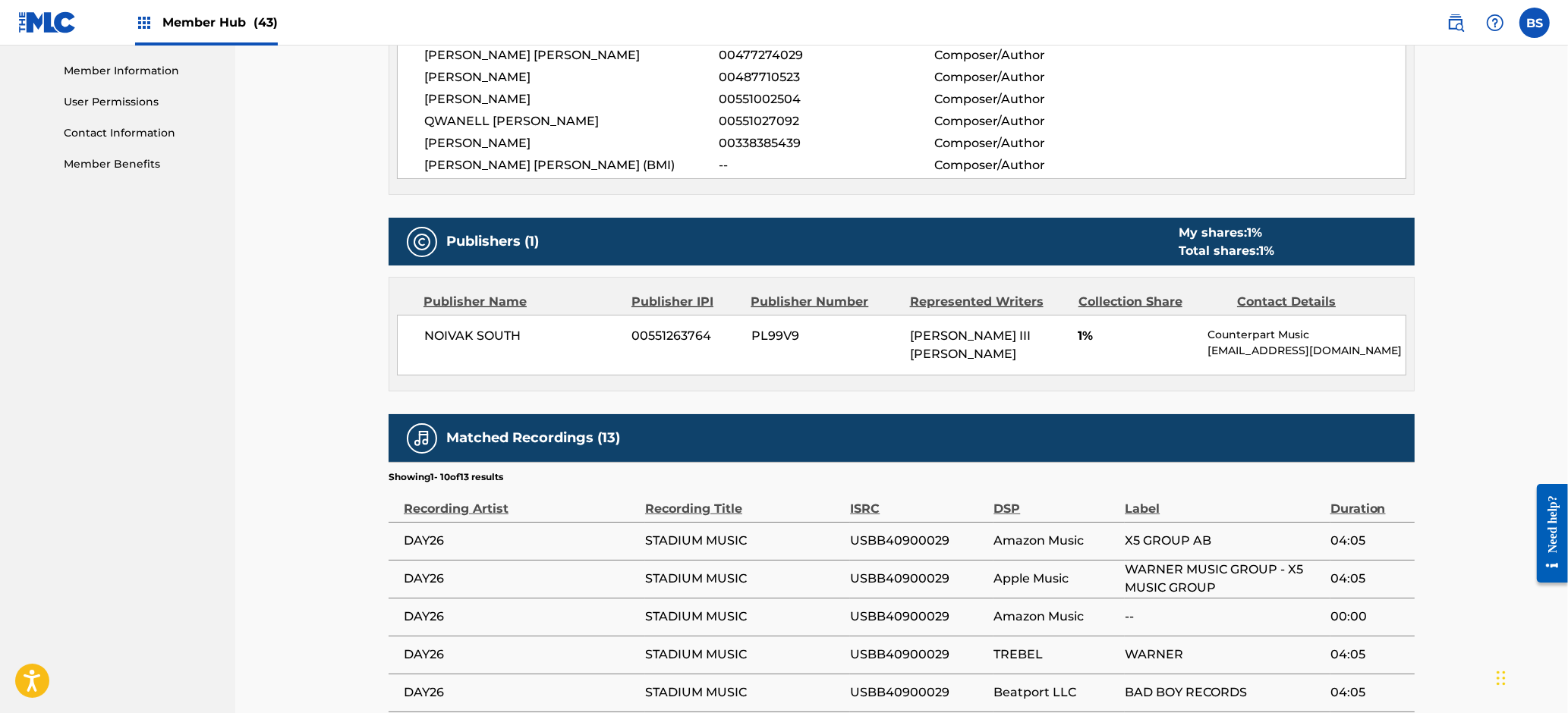
scroll to position [0, 0]
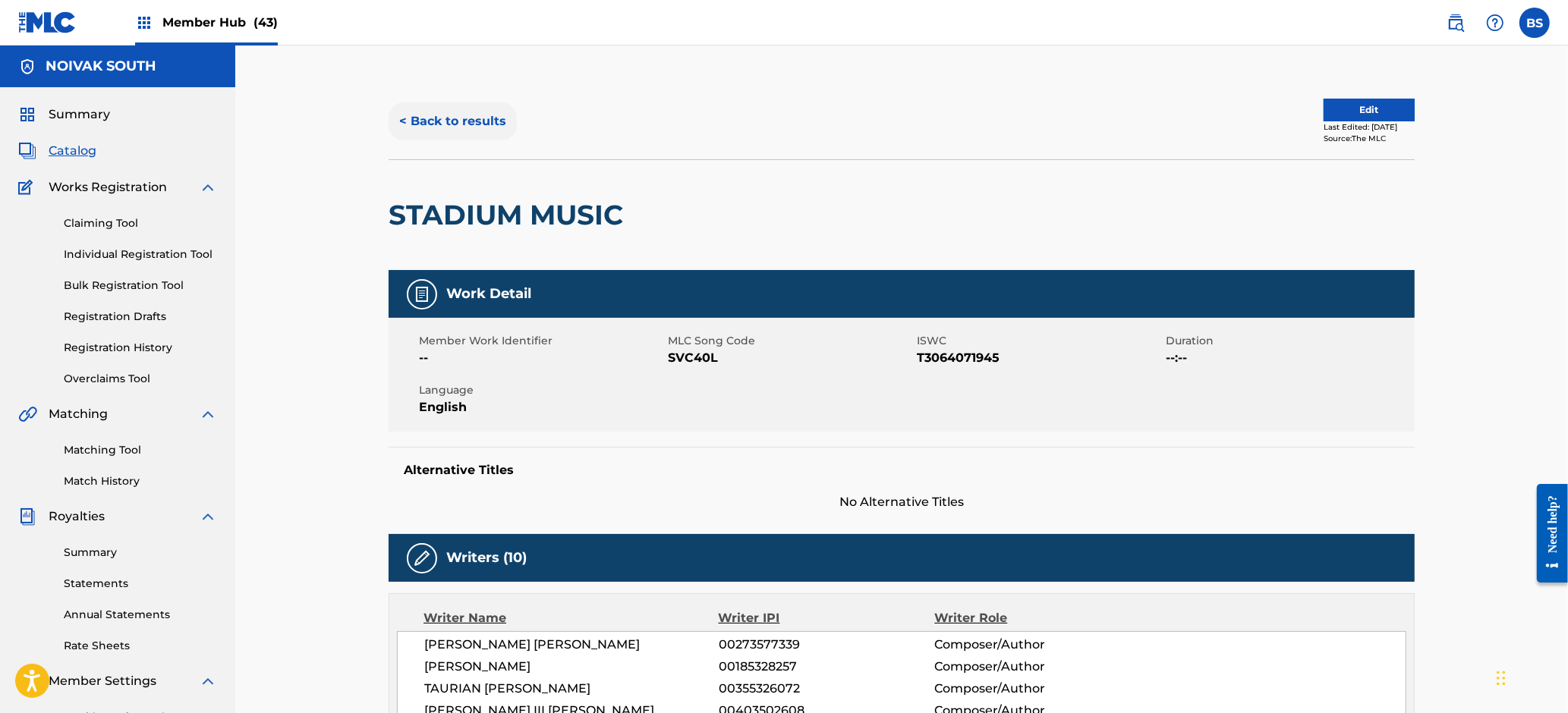
click at [417, 128] on button "< Back to results" at bounding box center [452, 121] width 128 height 38
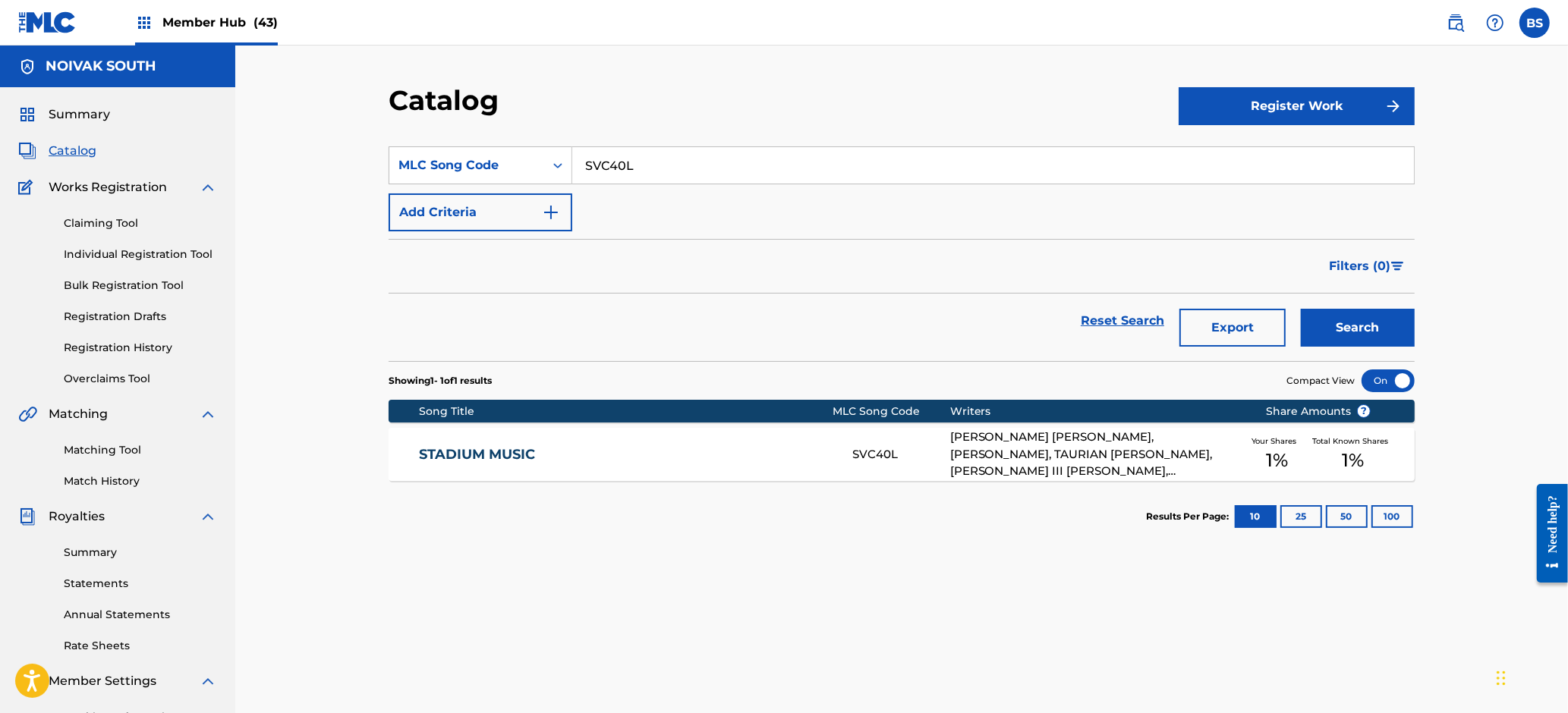
click at [635, 174] on input "SVC40L" at bounding box center [993, 166] width 841 height 36
paste input "AVAYGD"
type input "AVAYGD"
drag, startPoint x: 1357, startPoint y: 325, endPoint x: 1129, endPoint y: 341, distance: 228.6
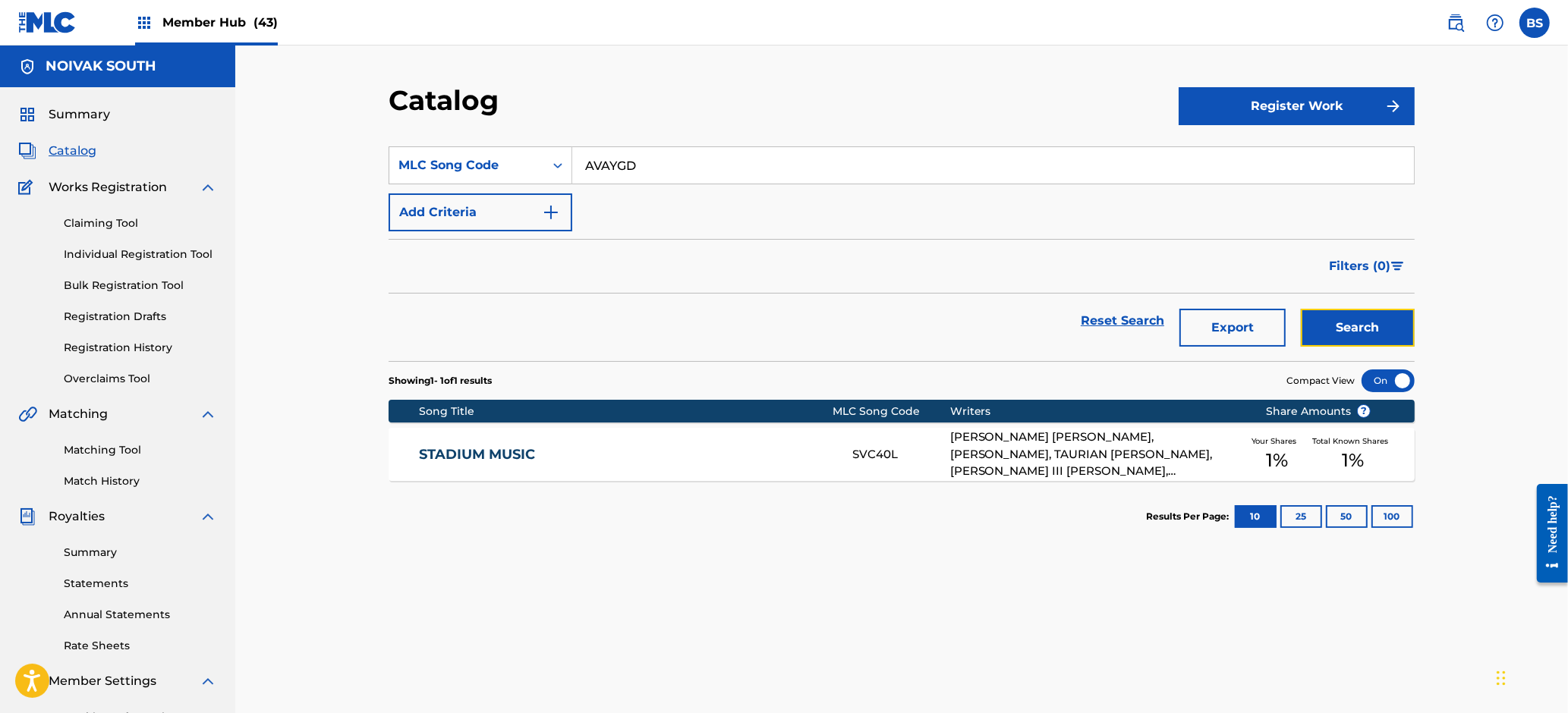
click at [1357, 325] on button "Search" at bounding box center [1358, 328] width 114 height 38
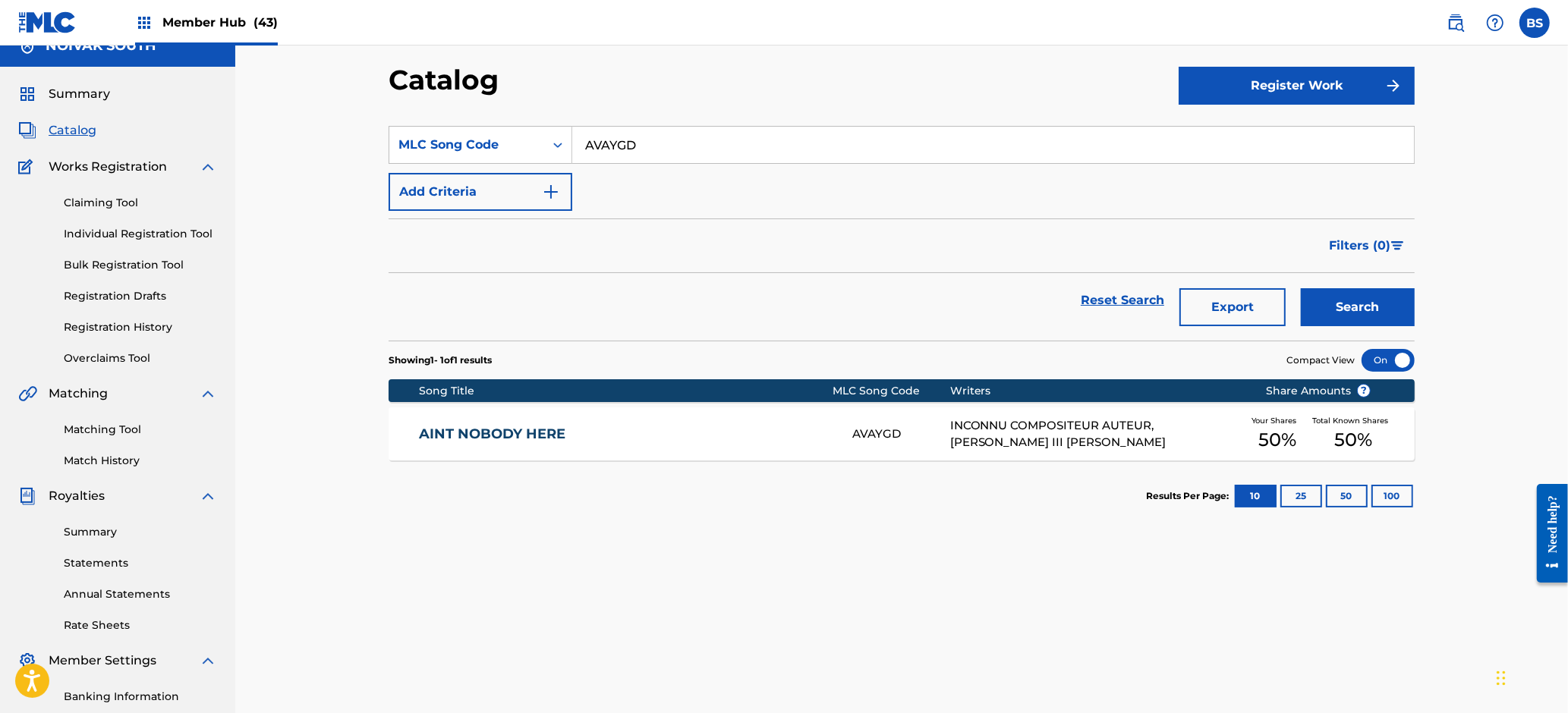
scroll to position [25, 0]
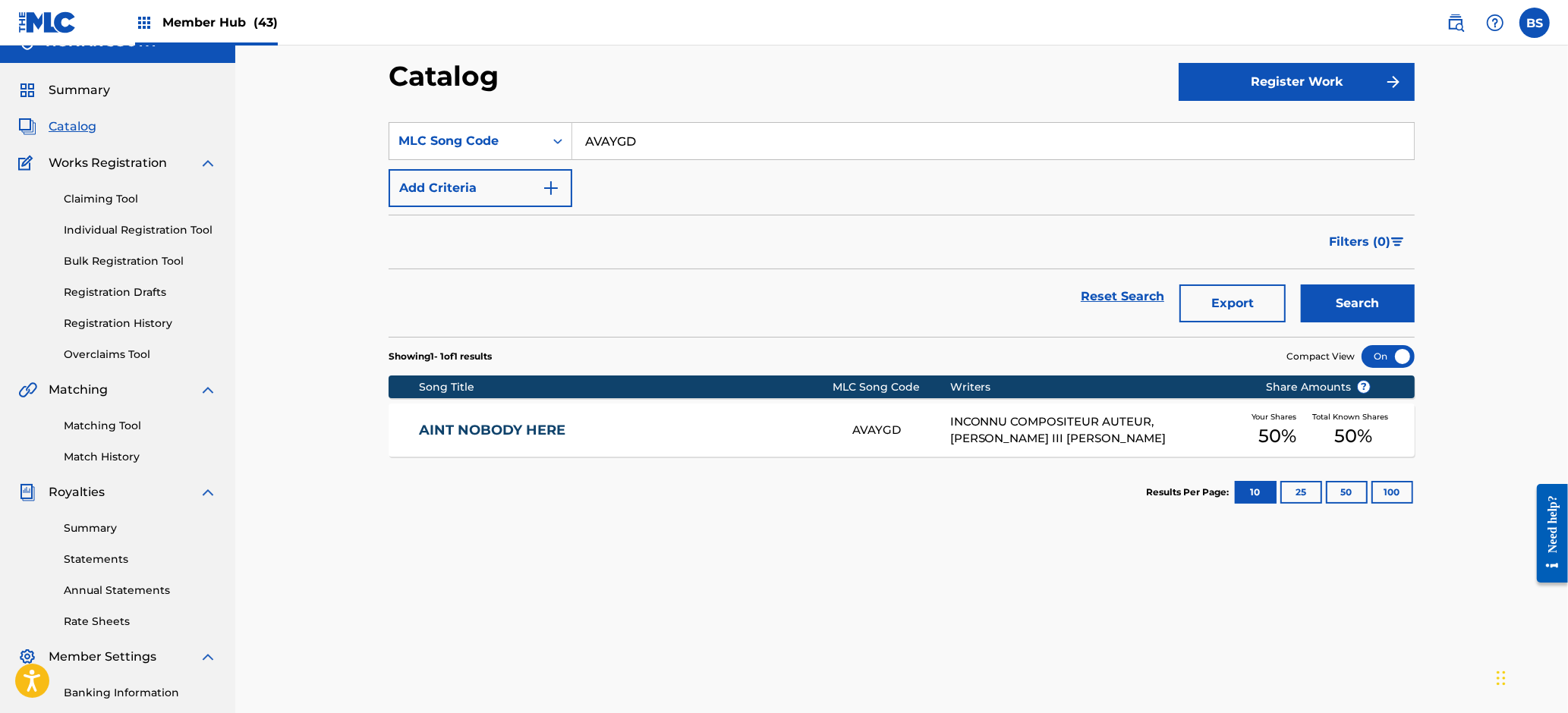
click at [722, 452] on div "AINT NOBODY HERE AVAYGD INCONNU COMPOSITEUR AUTEUR, WILLIE MADISON III TAYLOR Y…" at bounding box center [901, 430] width 1026 height 53
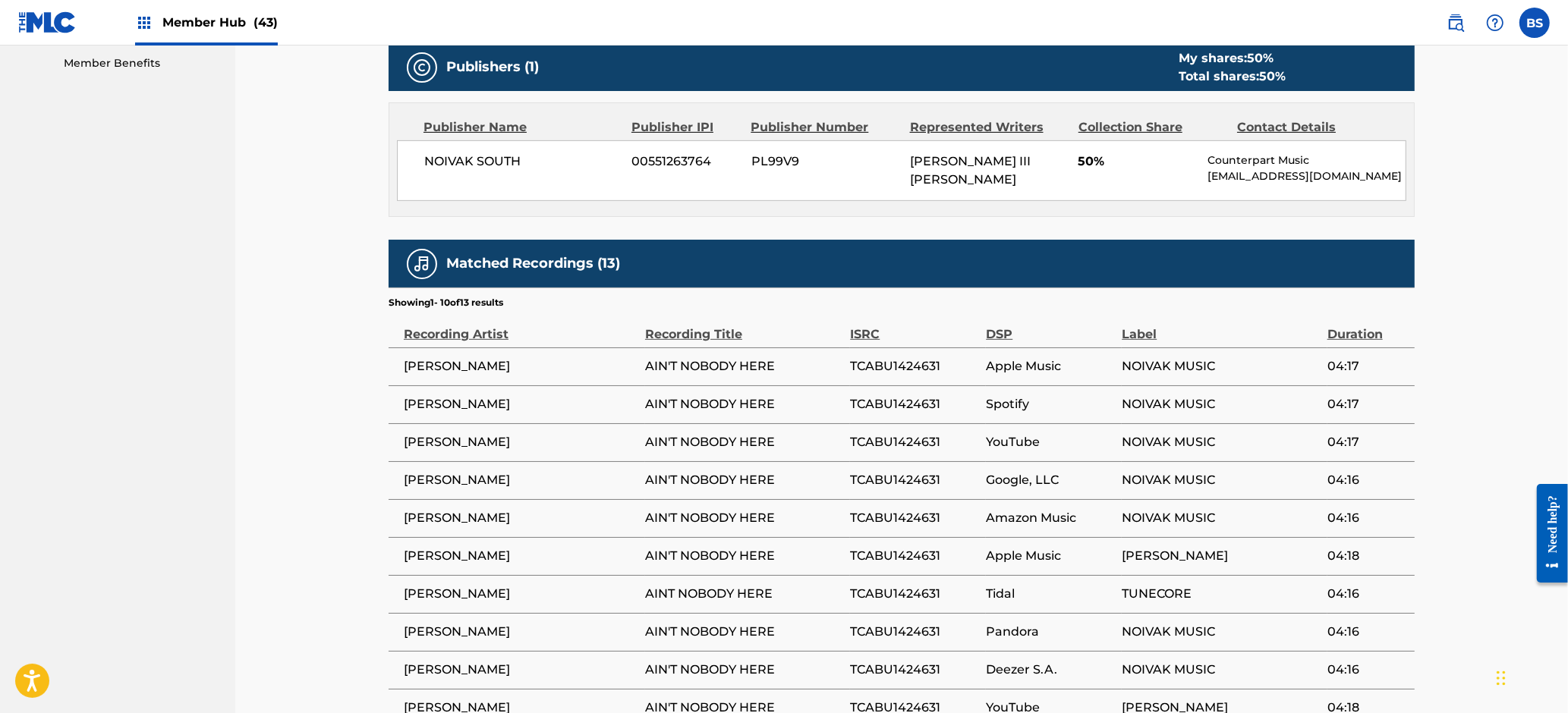
scroll to position [984, 0]
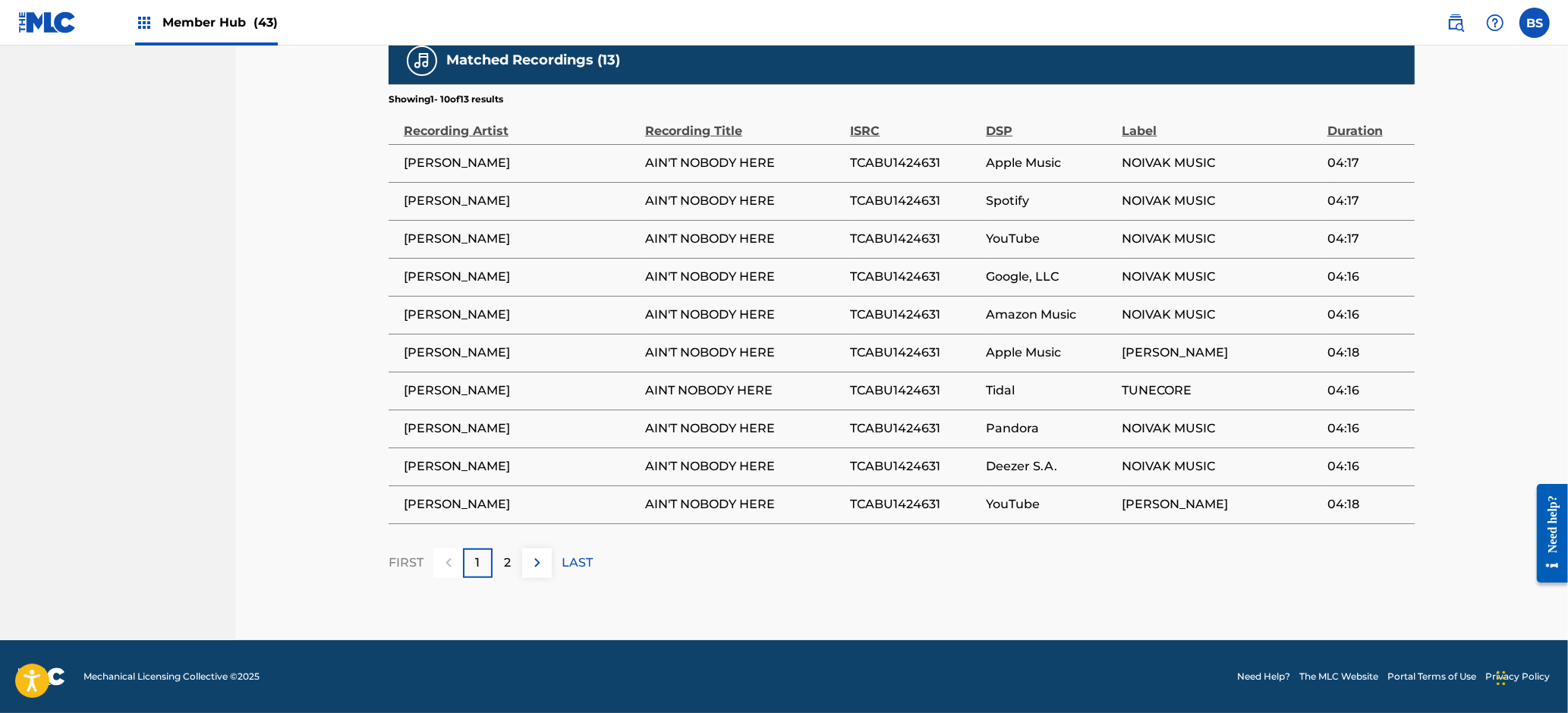
click at [883, 149] on td "TCABU1424631" at bounding box center [918, 163] width 135 height 38
click at [882, 157] on span "TCABU1424631" at bounding box center [914, 162] width 128 height 18
drag, startPoint x: 112, startPoint y: 335, endPoint x: 570, endPoint y: 368, distance: 459.2
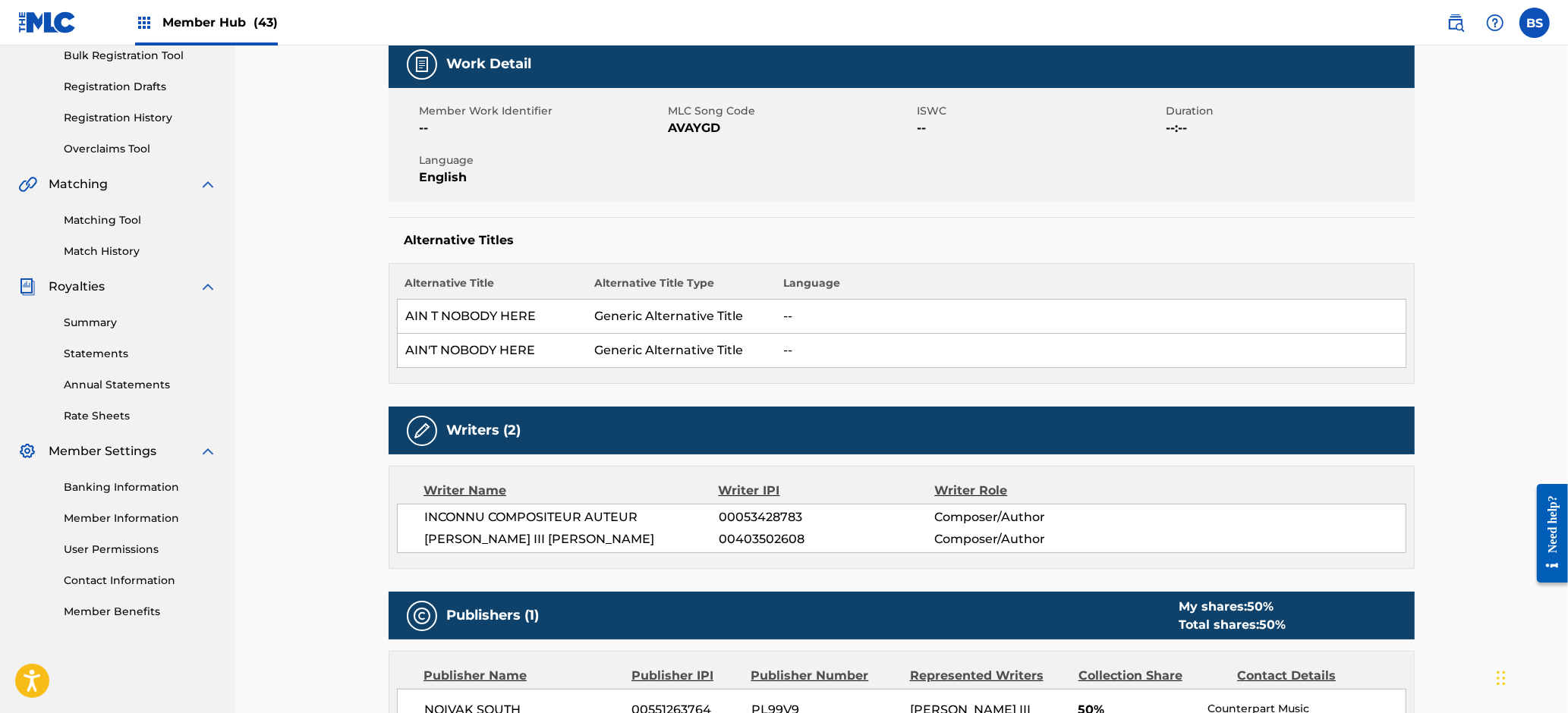
scroll to position [0, 0]
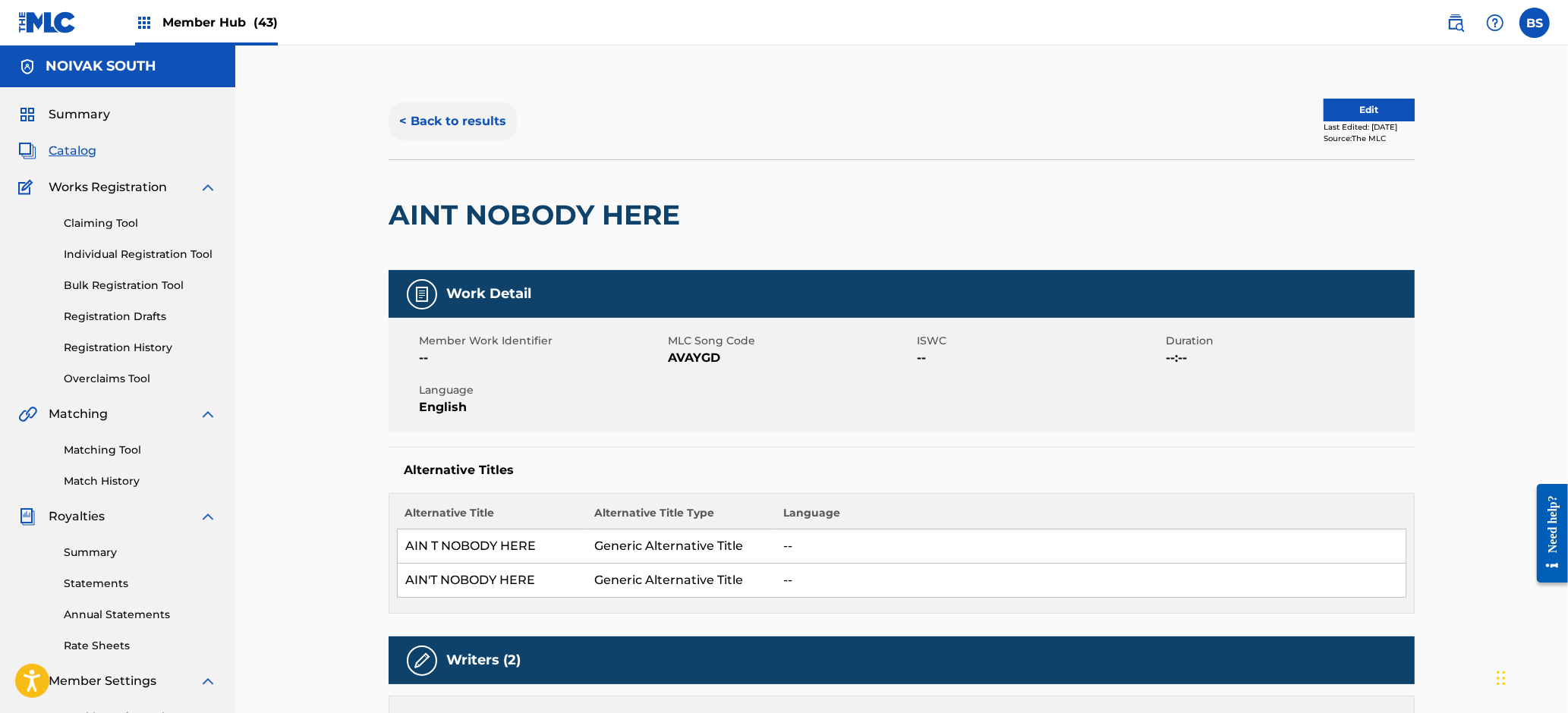
click at [425, 109] on button "< Back to results" at bounding box center [452, 121] width 128 height 38
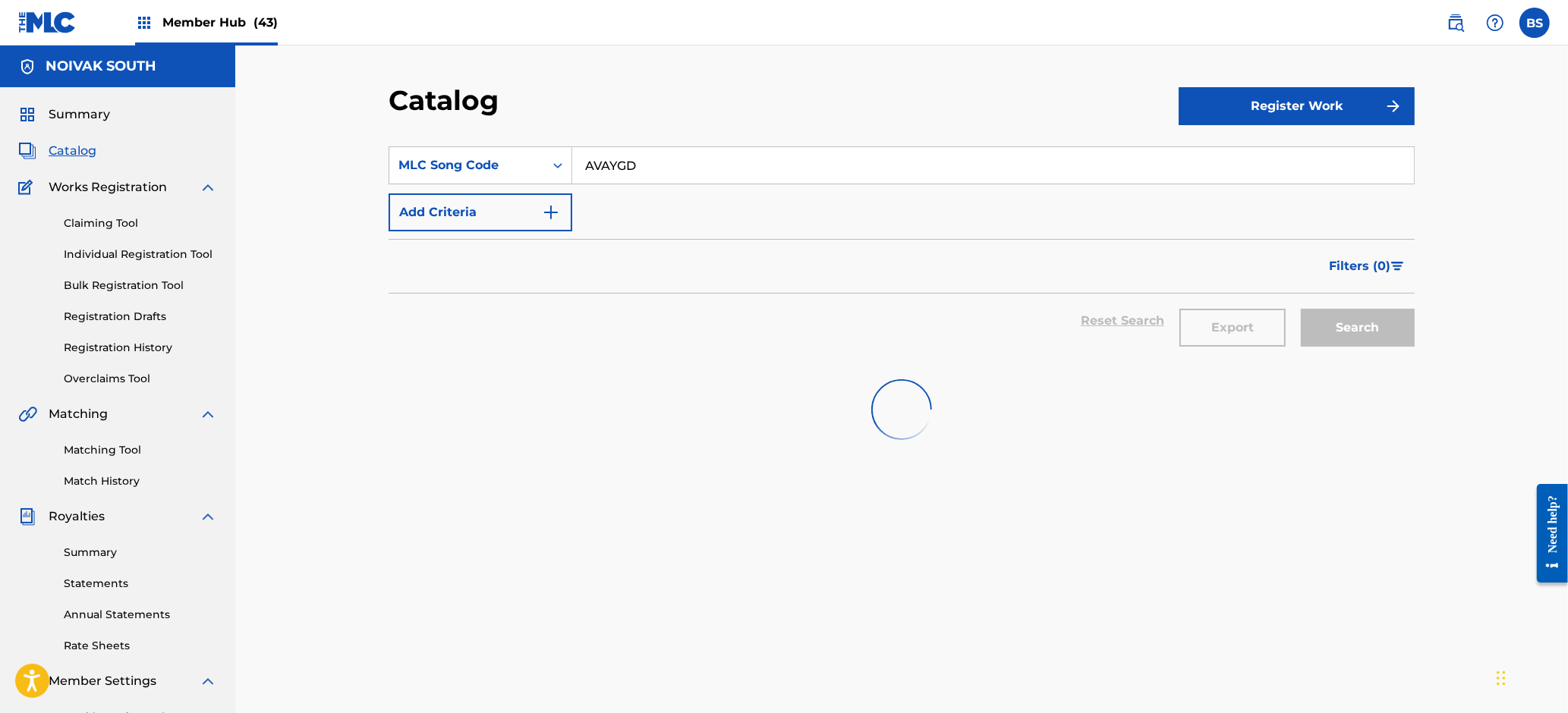
scroll to position [25, 0]
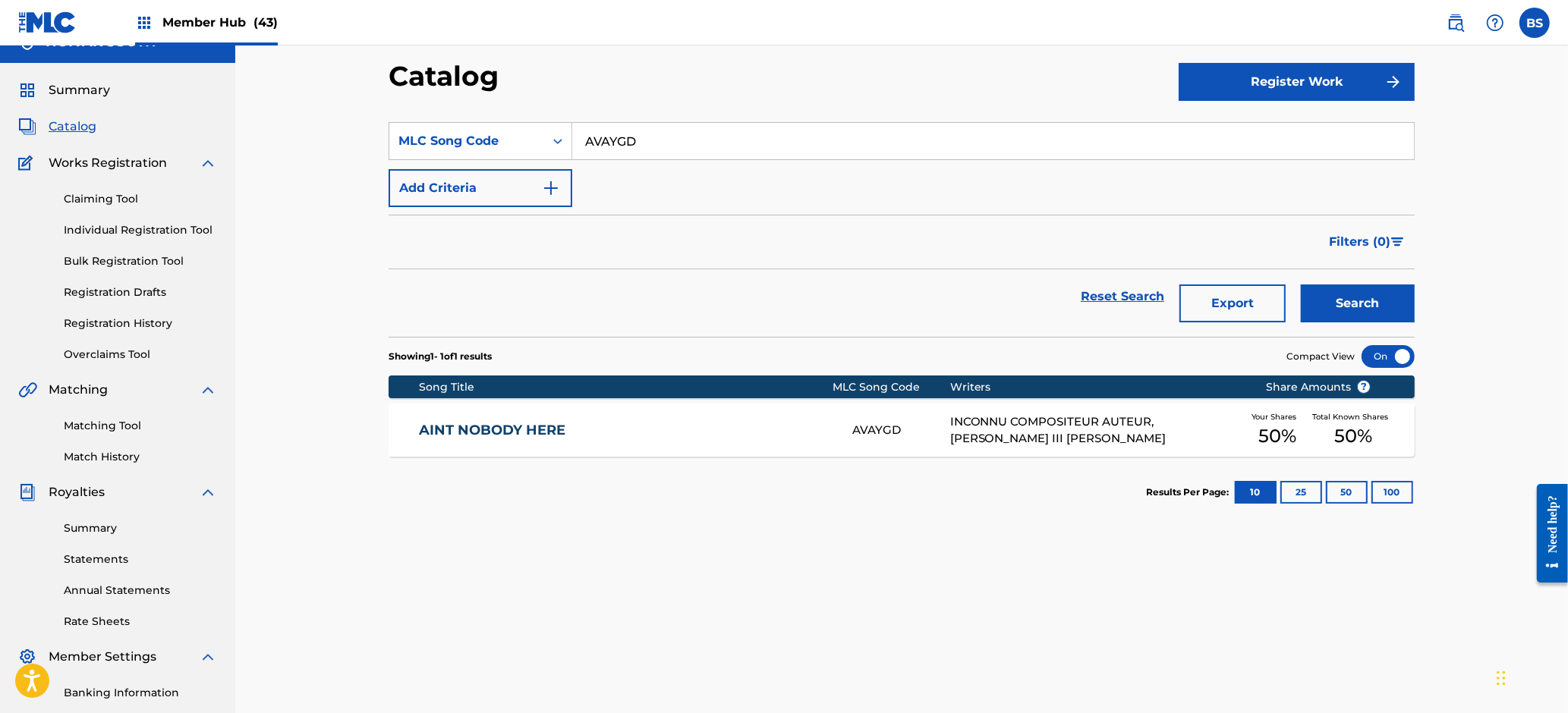
click at [680, 126] on input "AVAYGD" at bounding box center [993, 141] width 841 height 36
paste input "BV9YY7"
type input "BV9YY7"
click at [1341, 299] on button "Search" at bounding box center [1358, 303] width 114 height 38
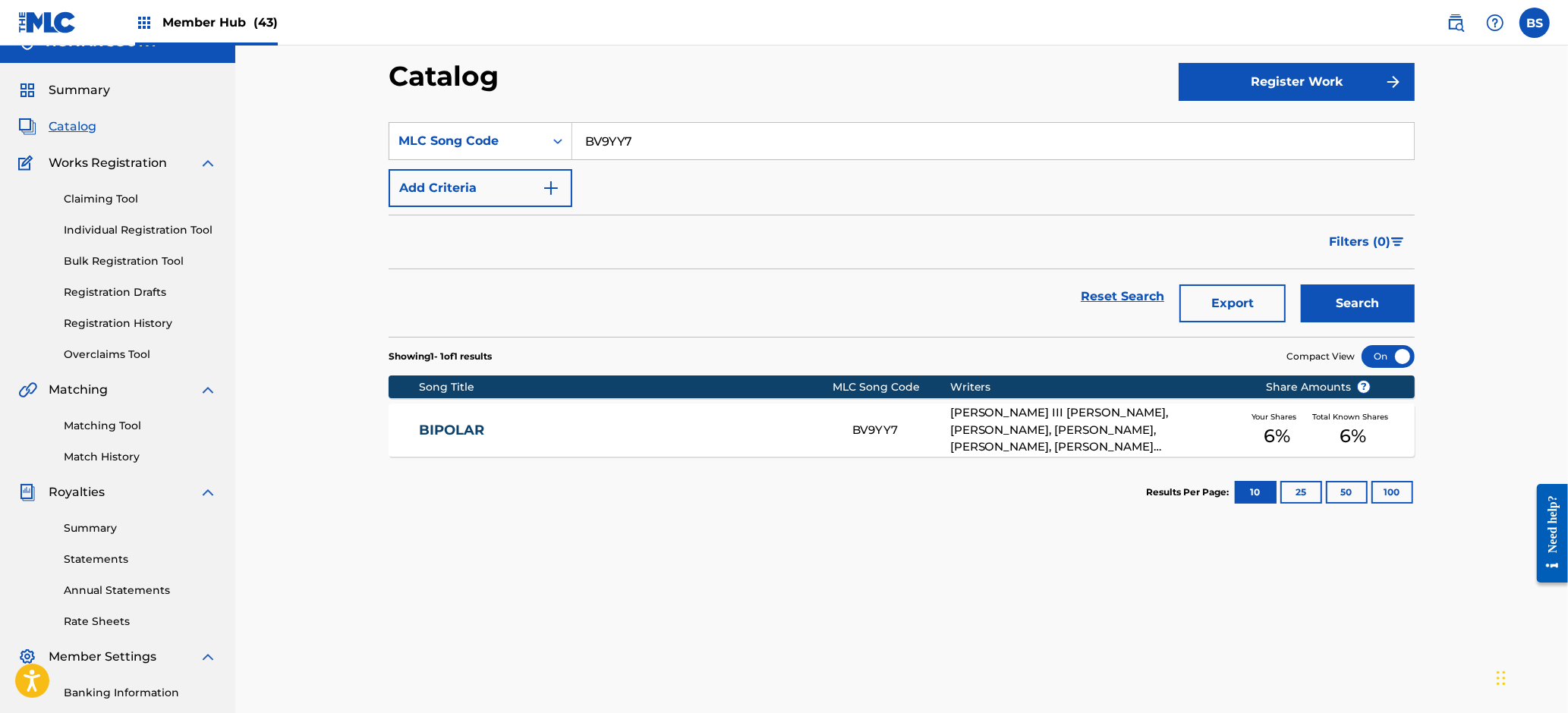
scroll to position [36, 0]
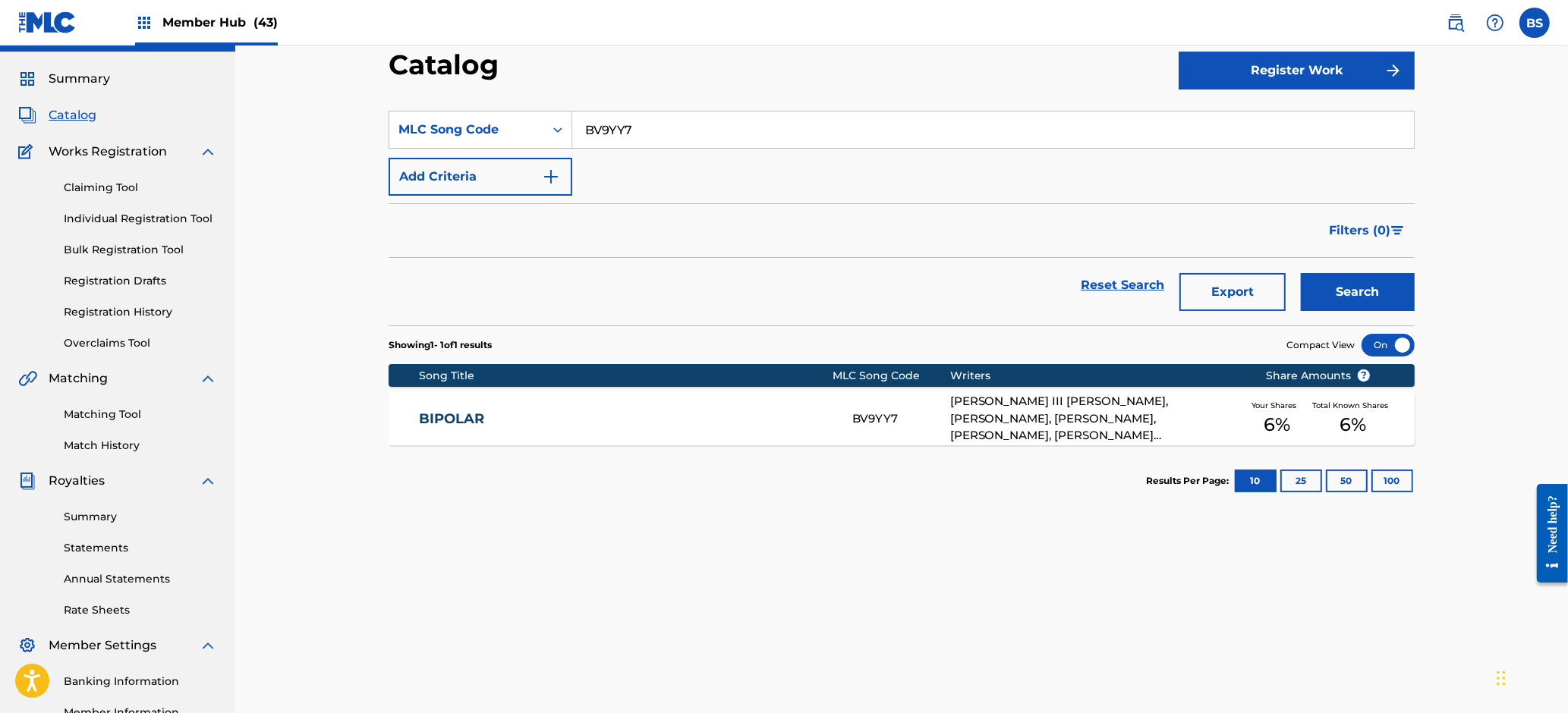
drag, startPoint x: 628, startPoint y: 421, endPoint x: 733, endPoint y: 458, distance: 111.3
click at [631, 421] on link "BIPOLAR" at bounding box center [626, 419] width 413 height 17
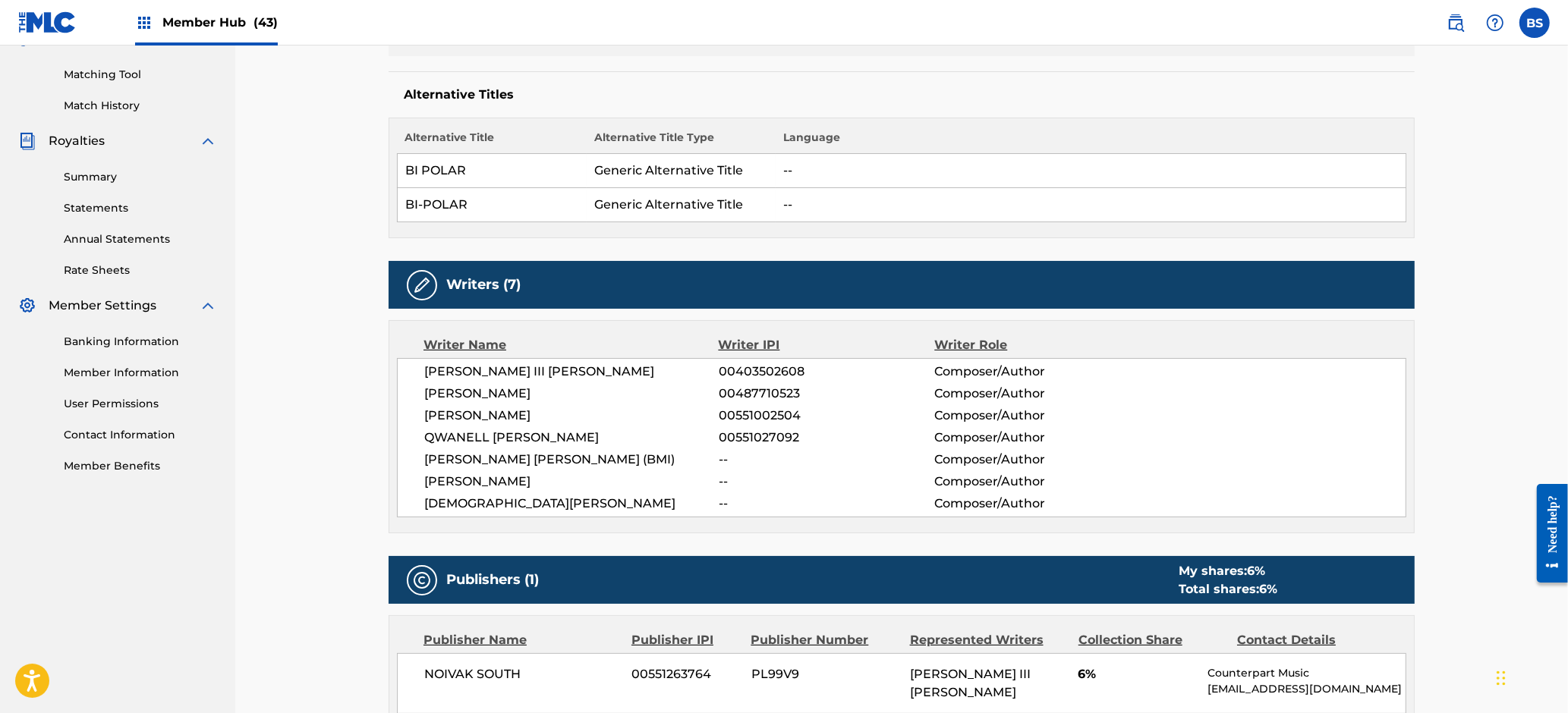
scroll to position [1094, 0]
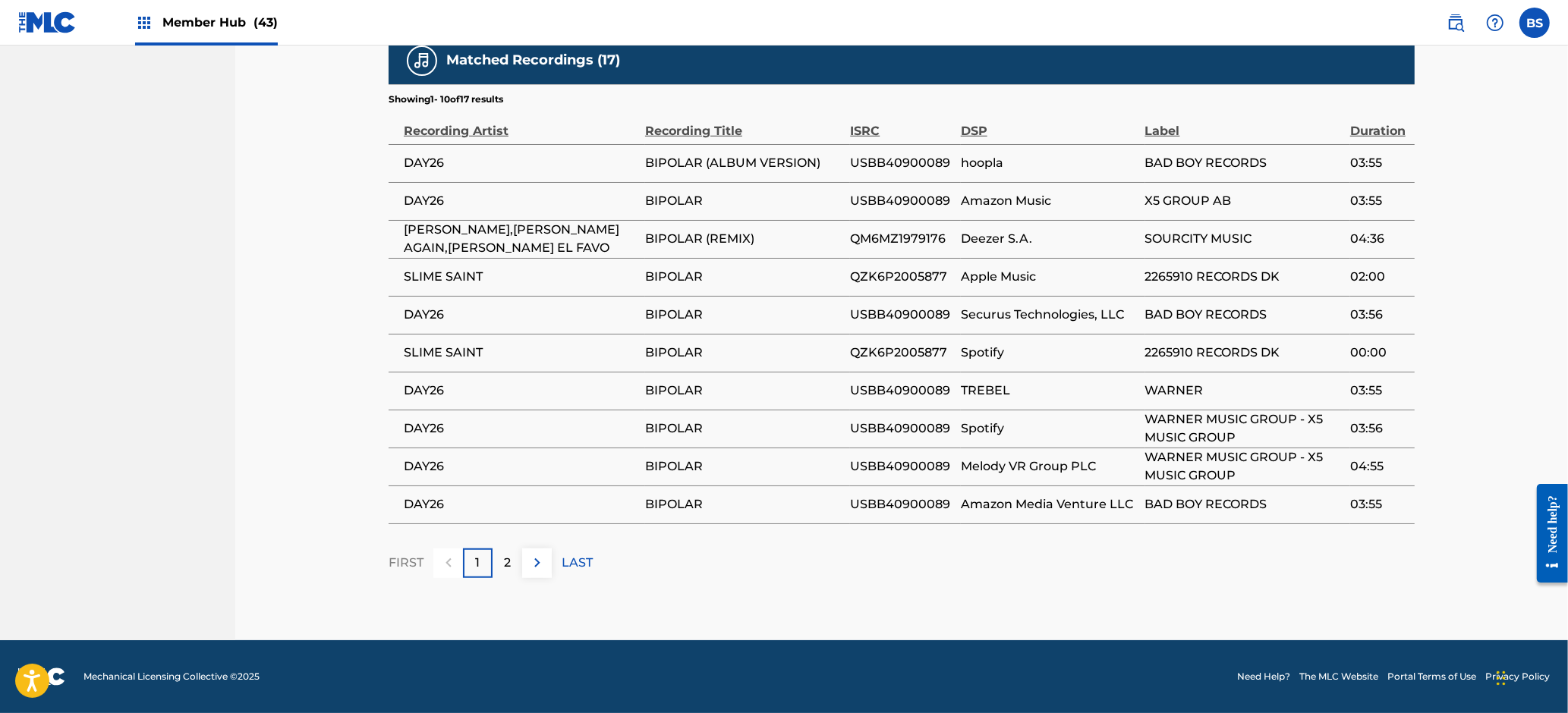
click at [903, 164] on span "USBB40900089" at bounding box center [901, 162] width 102 height 18
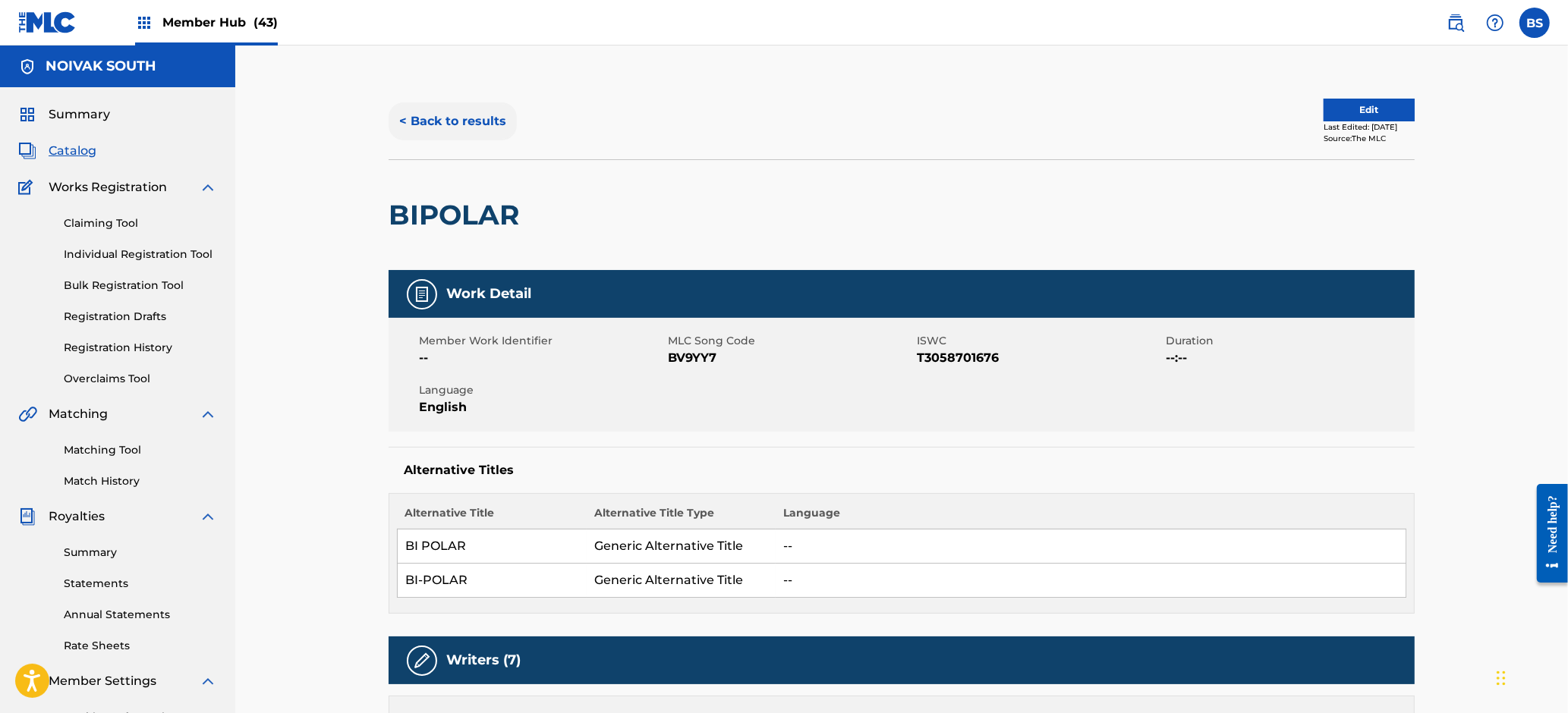
click at [443, 105] on button "< Back to results" at bounding box center [452, 121] width 128 height 38
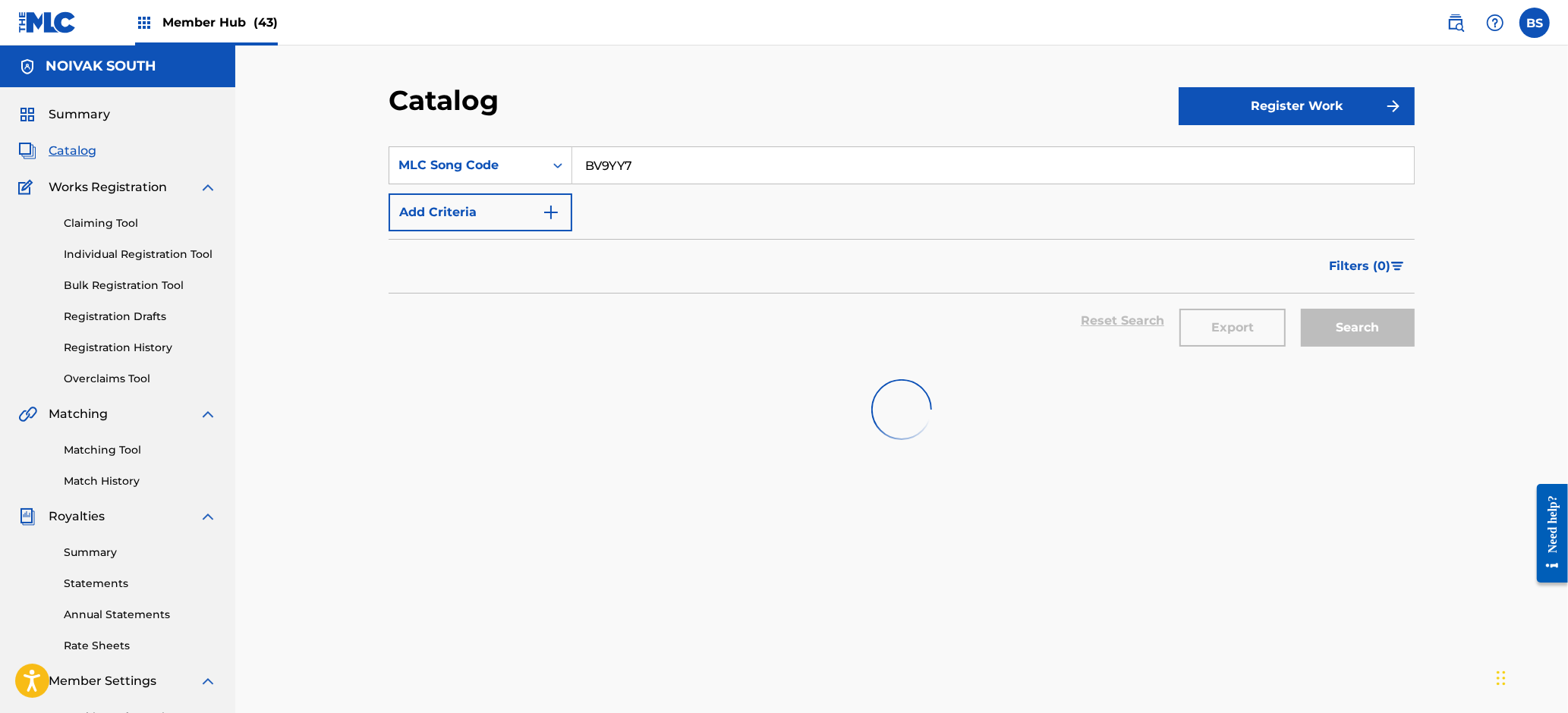
scroll to position [36, 0]
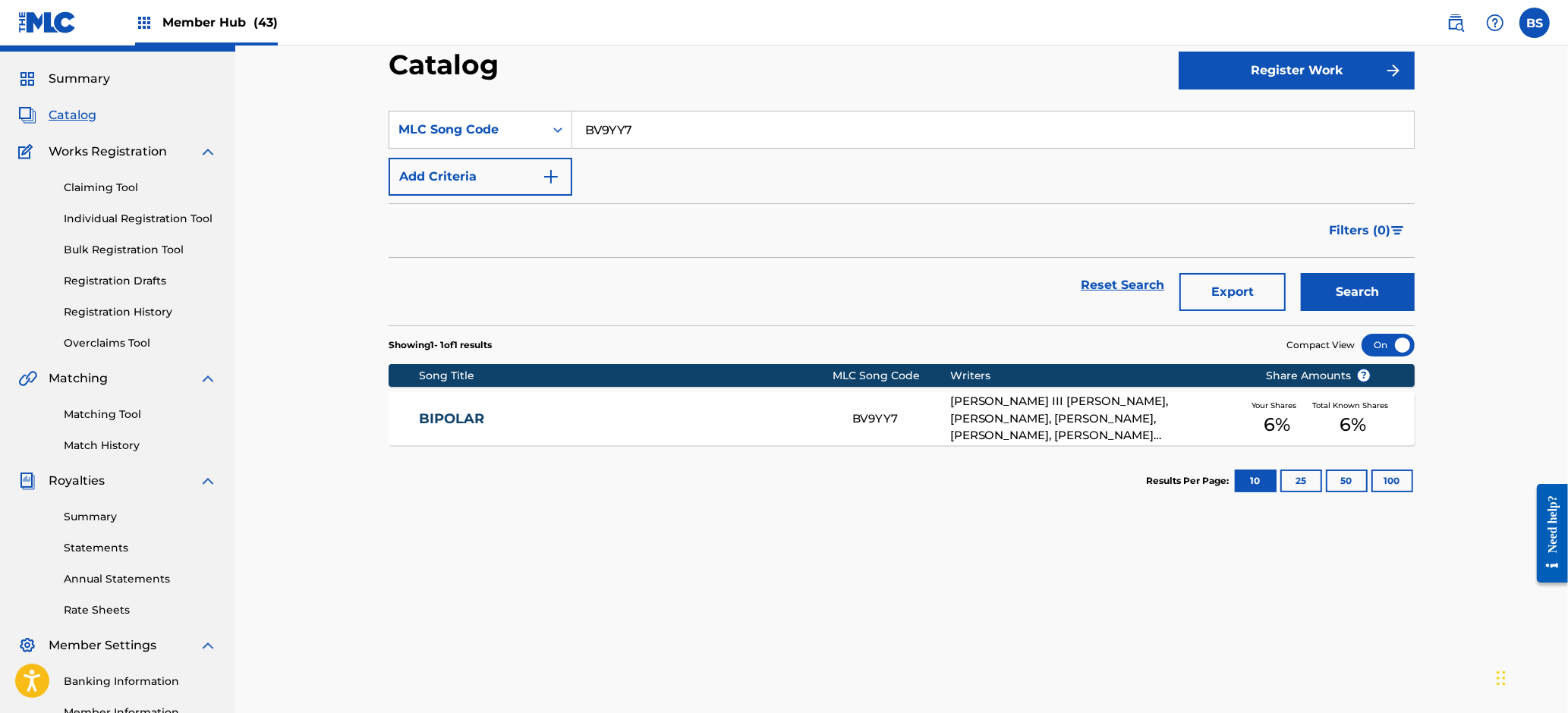
drag, startPoint x: 586, startPoint y: 108, endPoint x: 616, endPoint y: 137, distance: 41.7
click at [586, 109] on section "SearchWithCriteria90724385-810b-4dbe-8655-a7b00cfbe92c MLC Song Code BV9YY7 Add…" at bounding box center [901, 209] width 1026 height 233
click at [612, 133] on input "BV9YY7" at bounding box center [993, 130] width 841 height 36
paste input "SVCFNI"
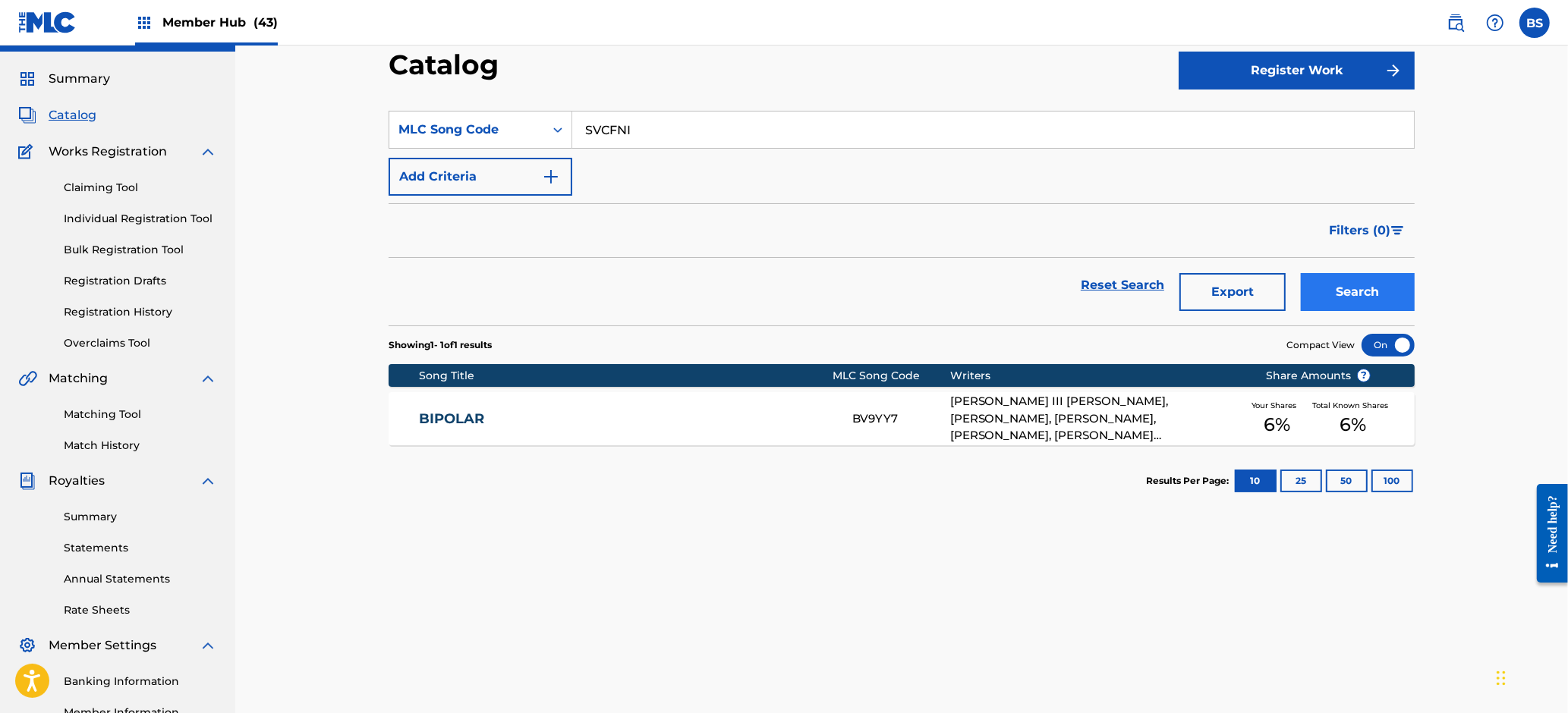
type input "SVCFNI"
click at [1390, 289] on button "Search" at bounding box center [1358, 292] width 114 height 38
click at [626, 409] on div "SHAWTY WATS UP SVCFNI WILLIE MADISON III TAYLOR, ROBERT ANTUAN CURRY, MICHAEL T…" at bounding box center [901, 418] width 1026 height 53
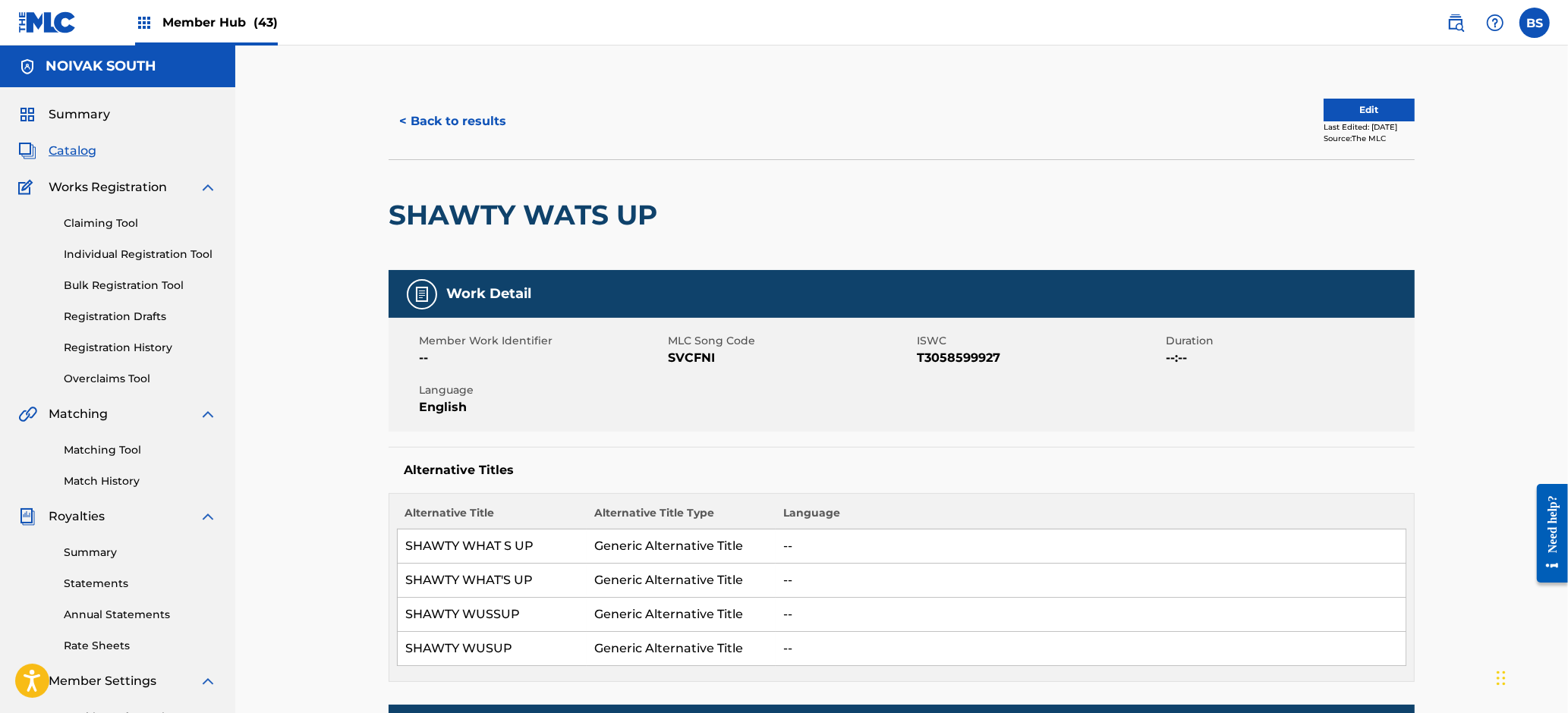
click at [529, 208] on h2 "SHAWTY WATS UP" at bounding box center [526, 215] width 277 height 34
click at [105, 438] on div "Matching Tool Match History" at bounding box center [117, 456] width 199 height 66
drag, startPoint x: 99, startPoint y: 456, endPoint x: 174, endPoint y: 461, distance: 75.2
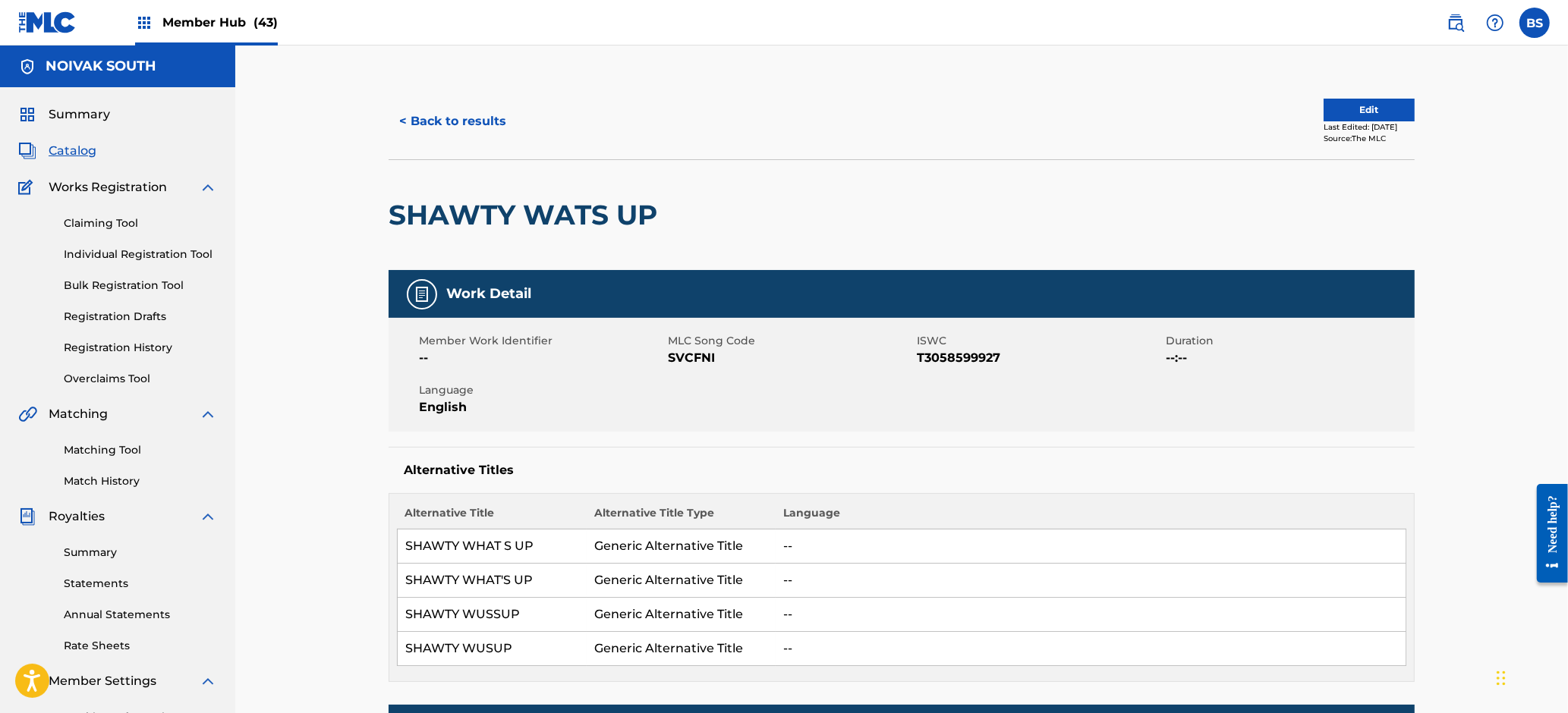
click at [100, 456] on link "Matching Tool" at bounding box center [139, 450] width 153 height 16
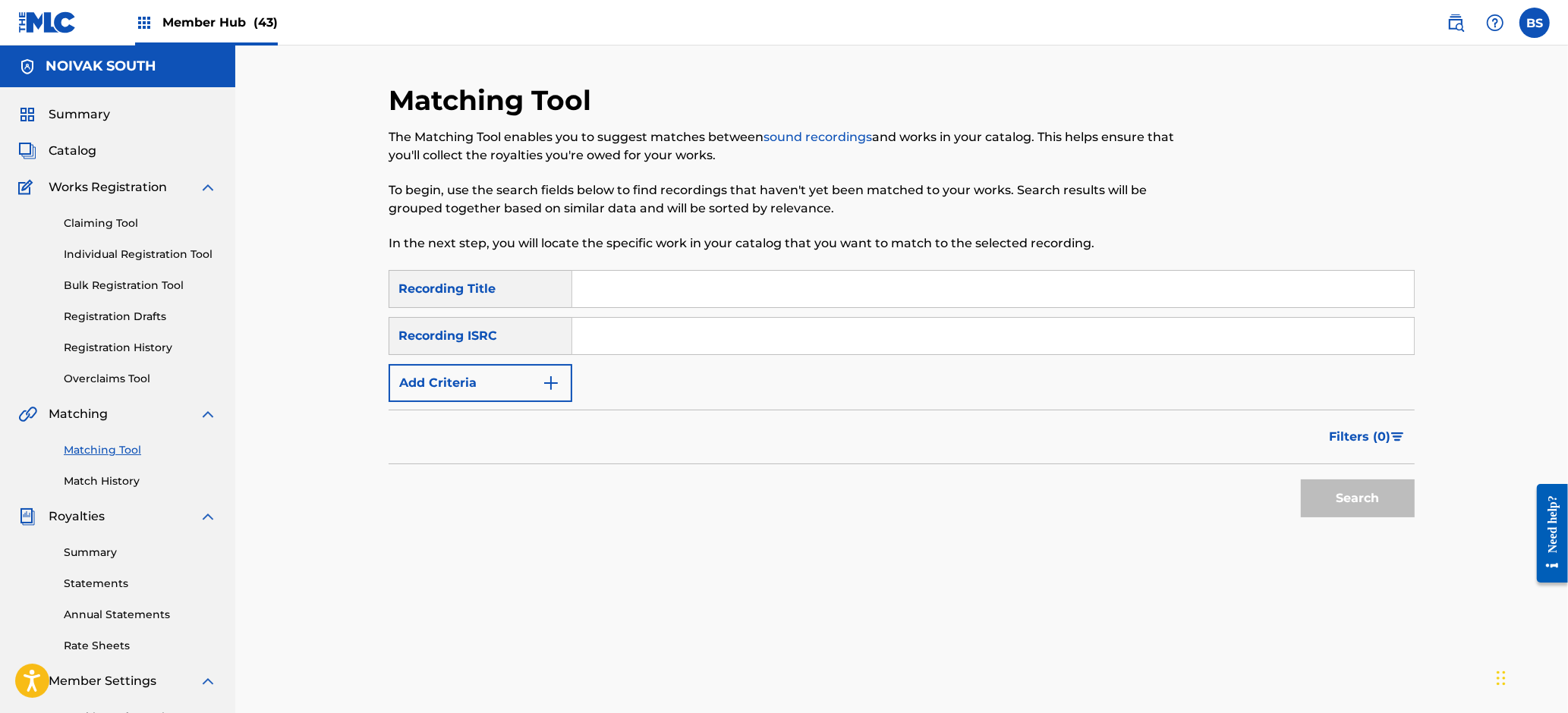
drag, startPoint x: 623, startPoint y: 337, endPoint x: 661, endPoint y: 351, distance: 40.5
click at [624, 337] on input "Search Form" at bounding box center [993, 336] width 841 height 36
paste input "USBB40900098"
type input "USBB40900098"
drag, startPoint x: 1383, startPoint y: 493, endPoint x: 1051, endPoint y: 440, distance: 336.2
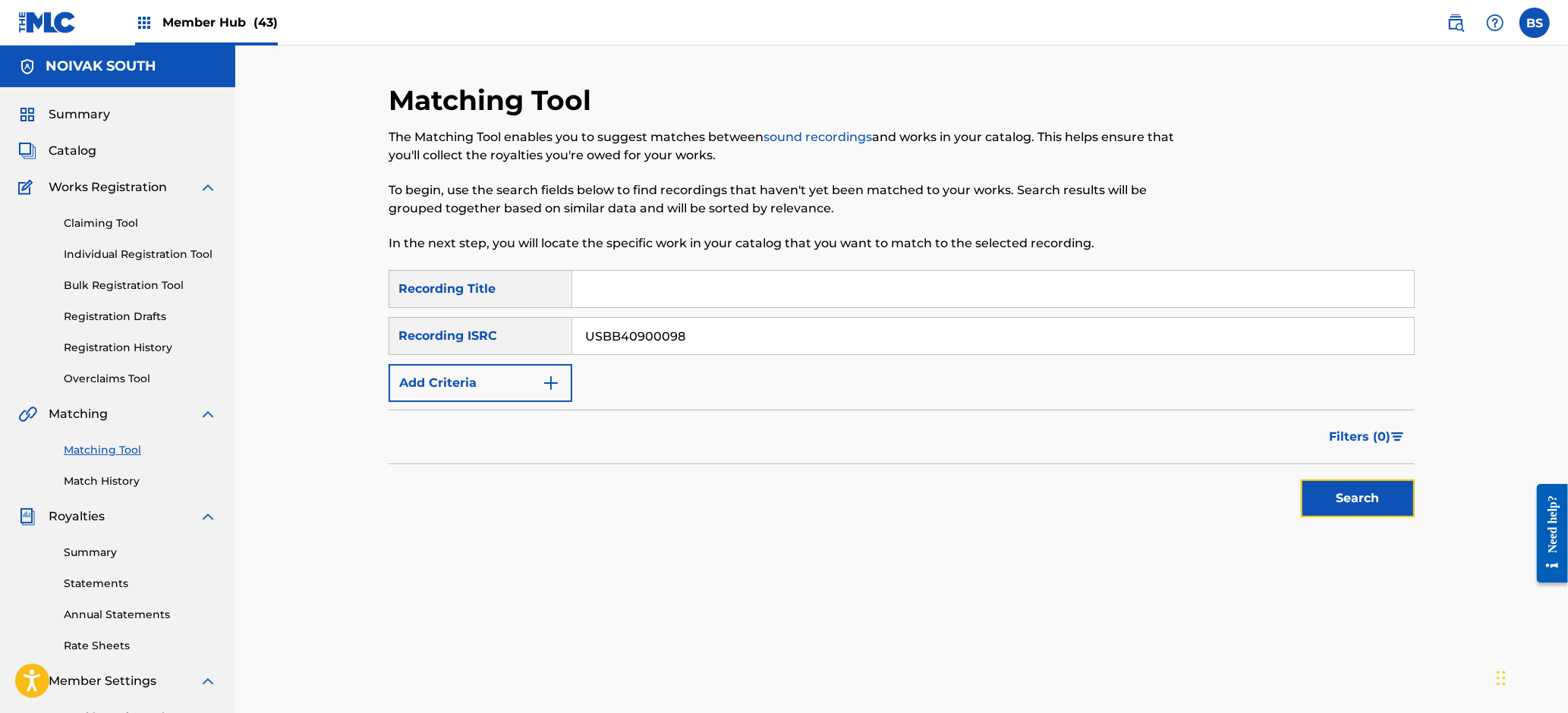
click at [1383, 492] on button "Search" at bounding box center [1358, 498] width 114 height 38
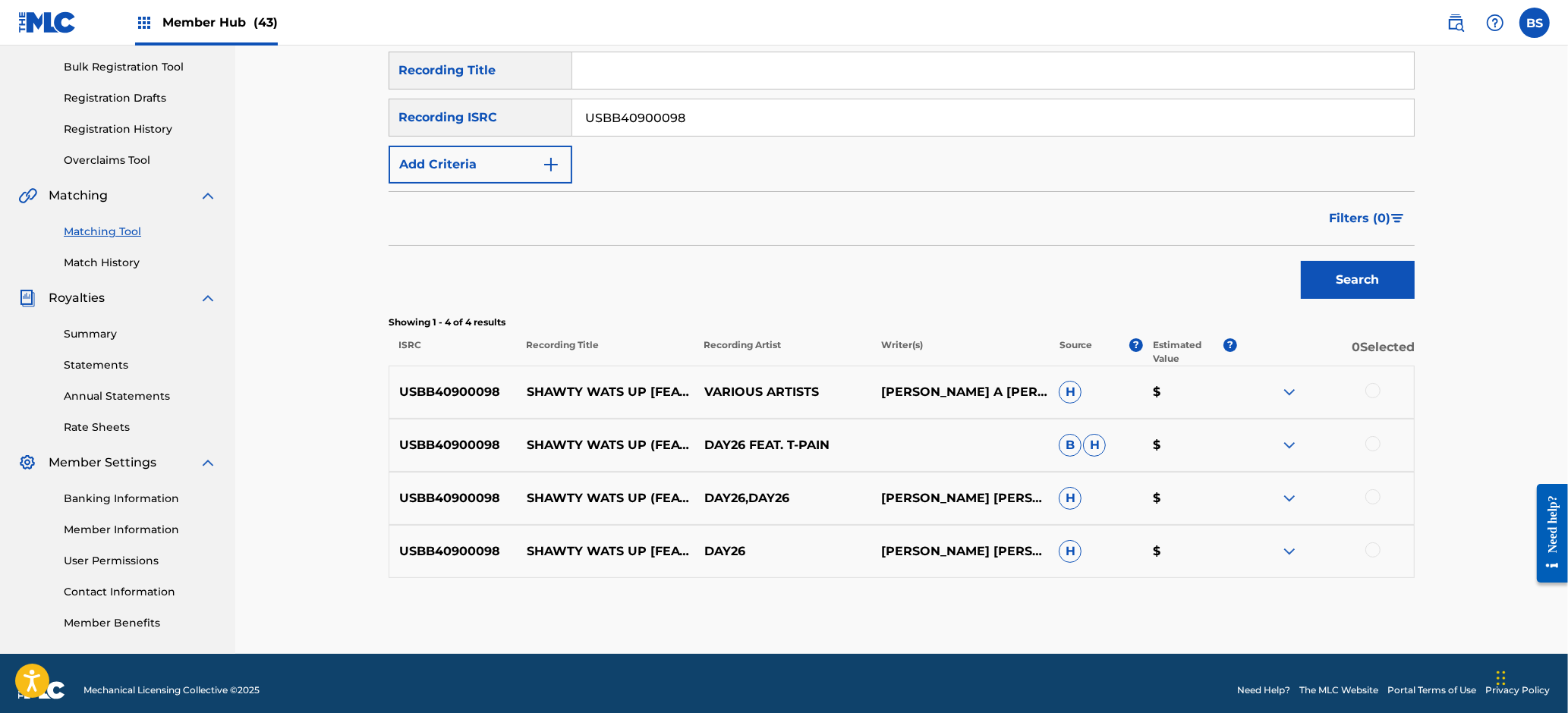
scroll to position [225, 0]
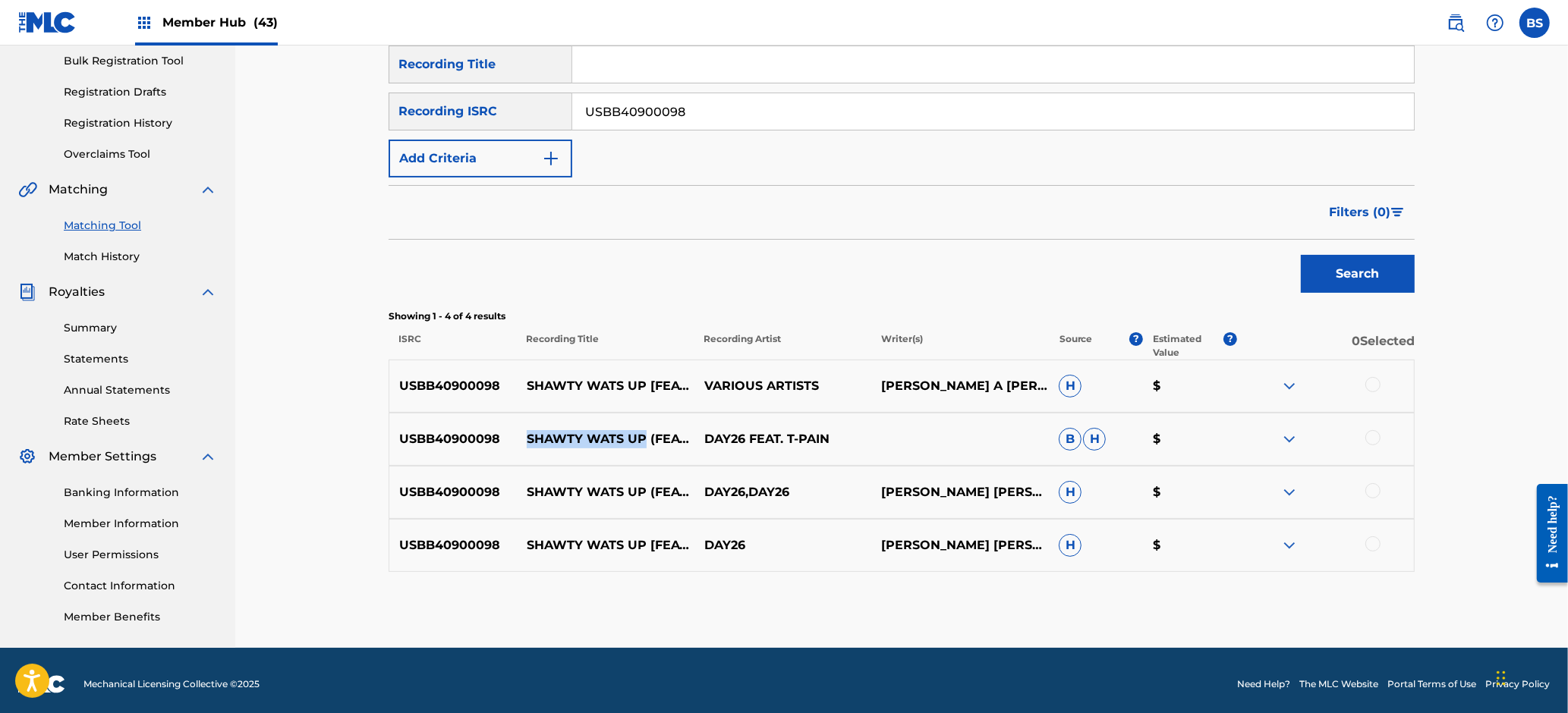
drag, startPoint x: 647, startPoint y: 429, endPoint x: 652, endPoint y: 530, distance: 101.1
click at [532, 430] on p "SHAWTY WATS UP (FEAT. T-PAIN)" at bounding box center [605, 439] width 177 height 18
click at [567, 428] on p "SHAWTY WATS UP (FEAT. T-PAIN)" at bounding box center [605, 440] width 177 height 36
click at [567, 428] on p "SHAWTY WATS UP (FEAT. T-PAIN)" at bounding box center [605, 440] width 177 height 36
drag, startPoint x: 1376, startPoint y: 545, endPoint x: 1379, endPoint y: 486, distance: 59.1
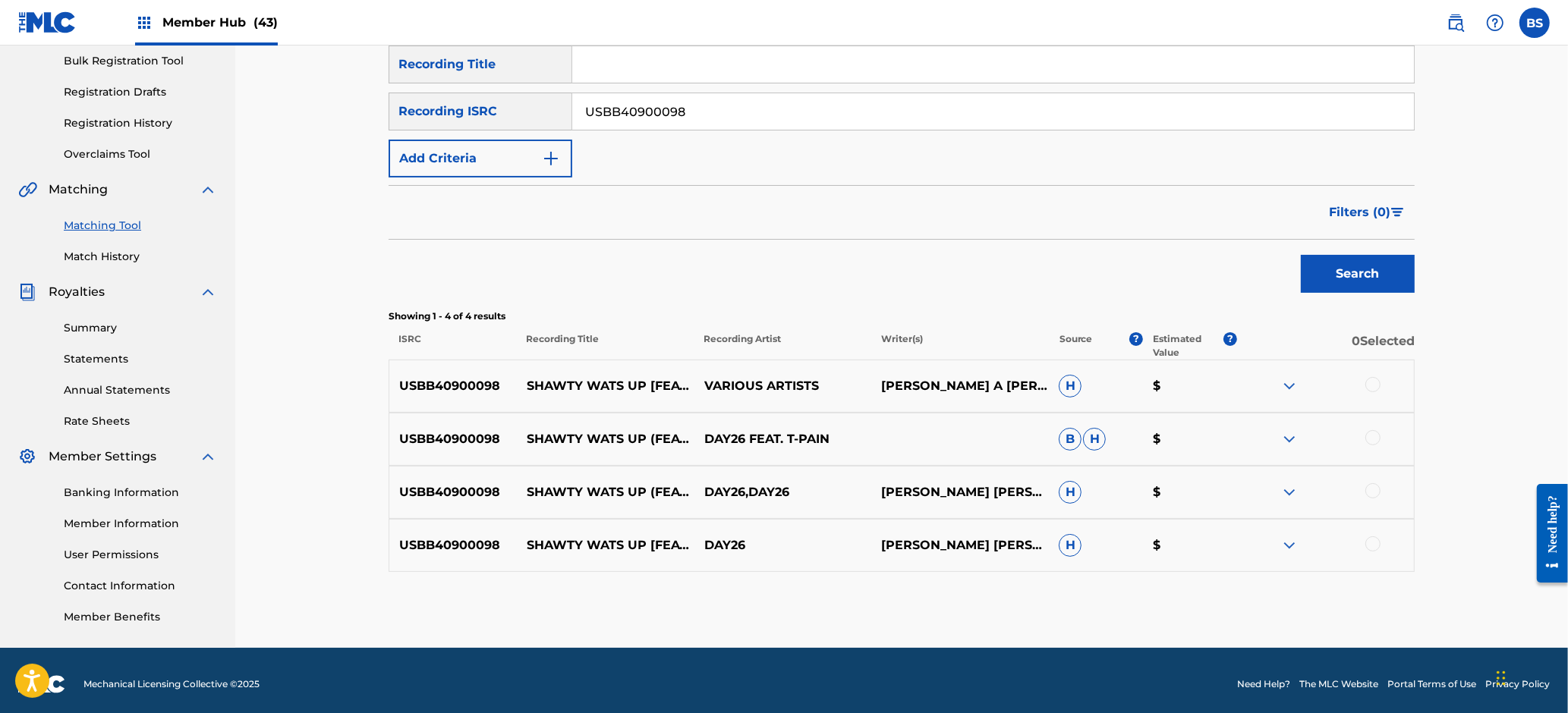
click at [1378, 537] on div at bounding box center [1325, 545] width 177 height 18
drag, startPoint x: 1373, startPoint y: 487, endPoint x: 1381, endPoint y: 521, distance: 34.9
click at [1373, 487] on div at bounding box center [1372, 490] width 15 height 15
click at [1370, 542] on div at bounding box center [1372, 543] width 15 height 15
drag, startPoint x: 1372, startPoint y: 436, endPoint x: 1372, endPoint y: 399, distance: 37.0
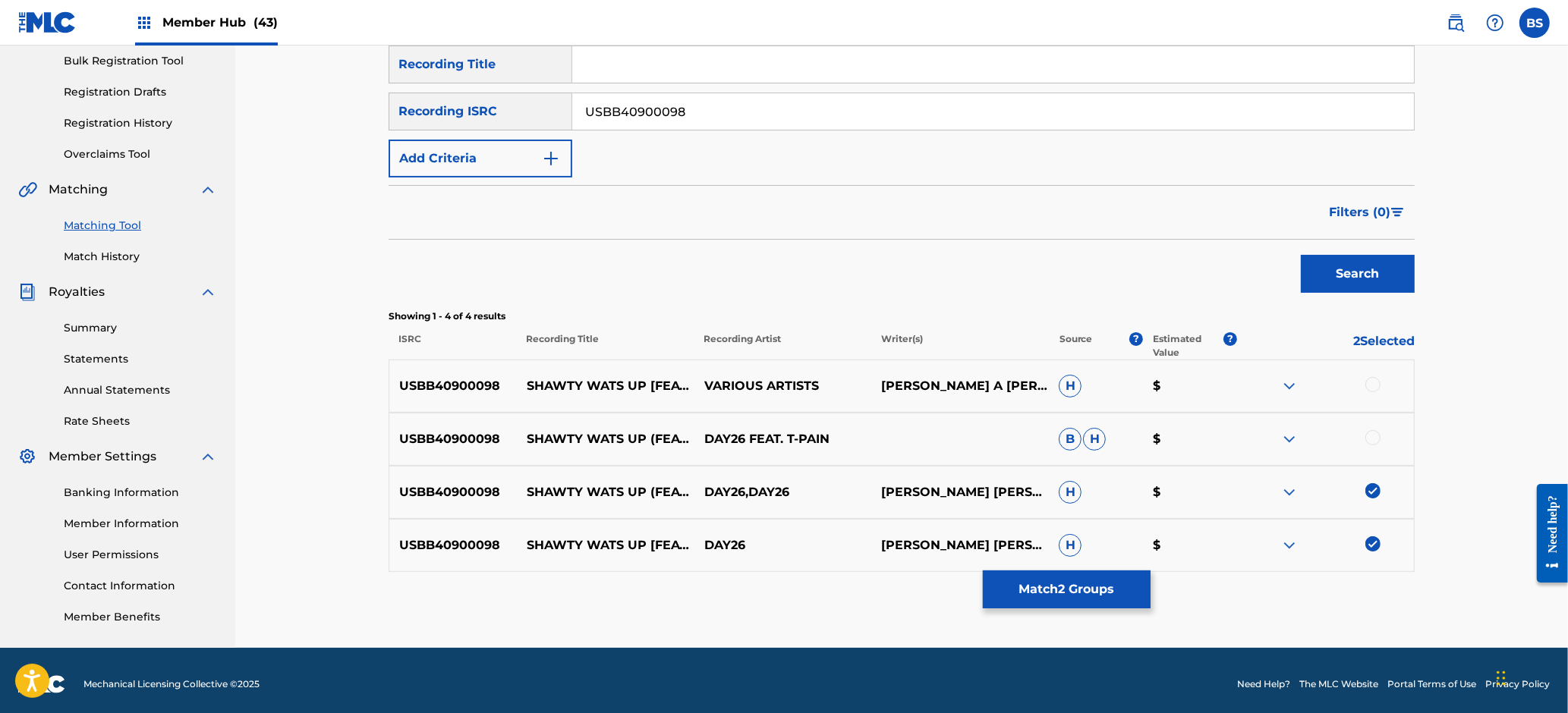
click at [1372, 435] on div at bounding box center [1372, 437] width 15 height 15
drag, startPoint x: 1369, startPoint y: 384, endPoint x: 1200, endPoint y: 551, distance: 237.6
click at [1368, 384] on div at bounding box center [1372, 384] width 15 height 15
click at [1061, 583] on button "Match 4 Groups" at bounding box center [1066, 589] width 168 height 38
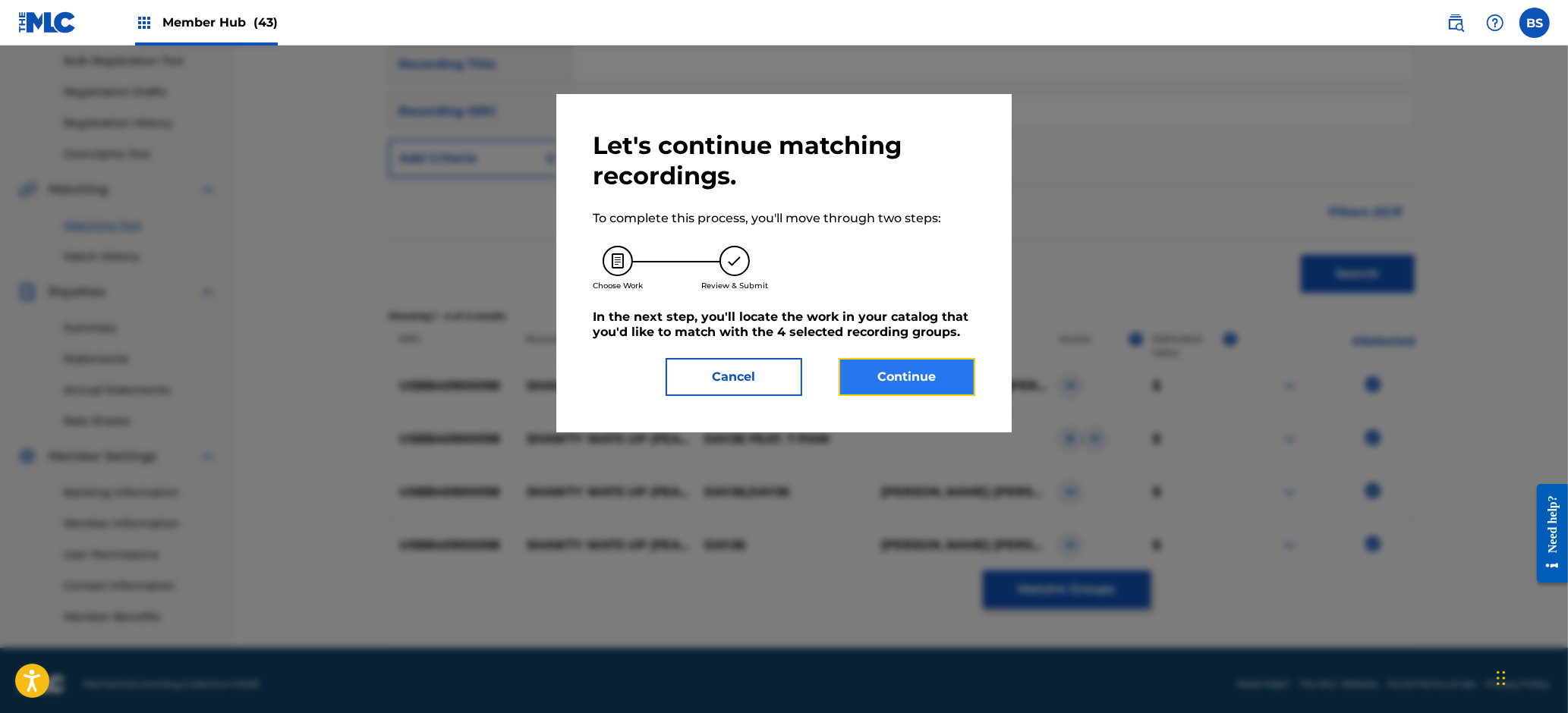
click at [921, 369] on button "Continue" at bounding box center [906, 377] width 136 height 38
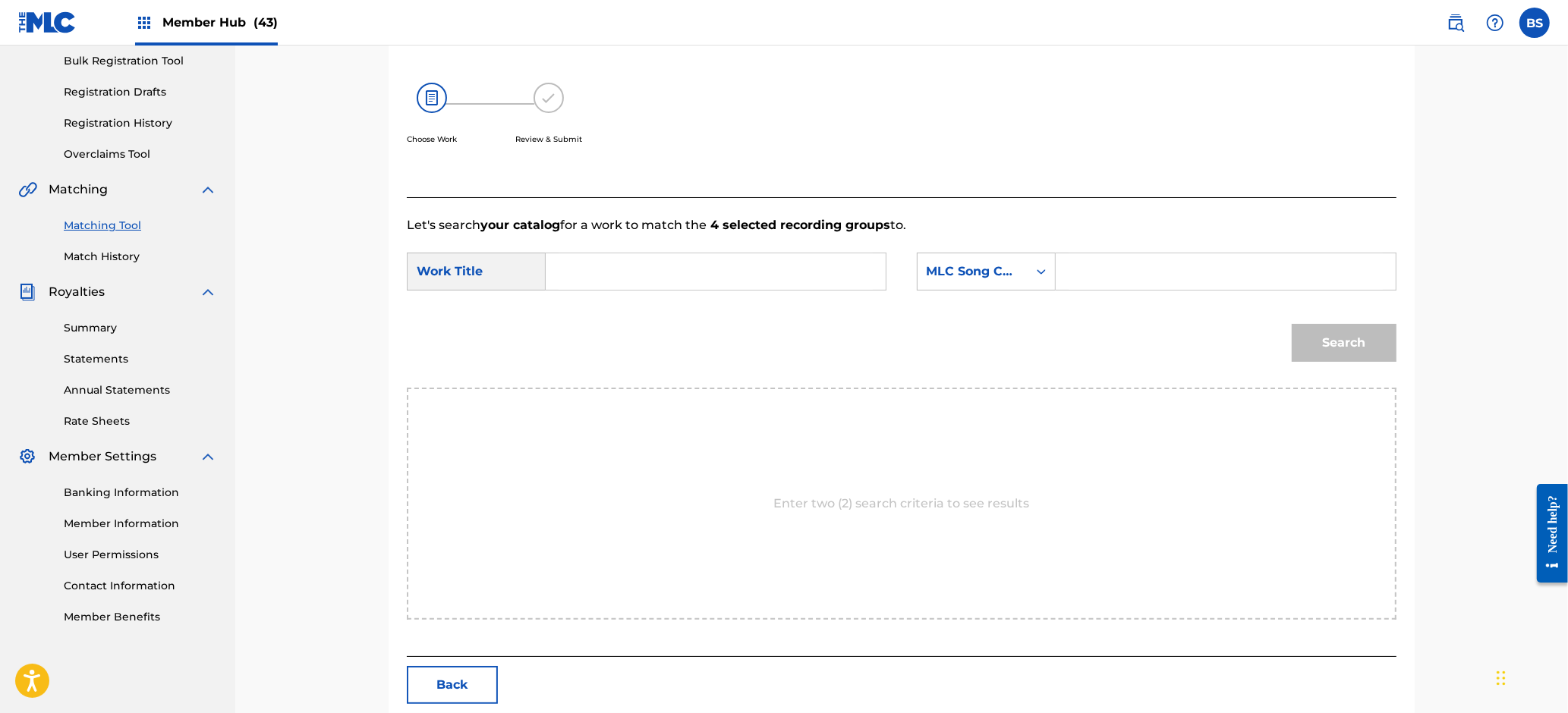
click at [561, 264] on input "Search Form" at bounding box center [715, 272] width 315 height 36
paste input "SHAWTY"
drag, startPoint x: 593, startPoint y: 304, endPoint x: 948, endPoint y: 305, distance: 355.0
click at [593, 305] on strong "shawty" at bounding box center [594, 305] width 47 height 14
type input "shawty wats up"
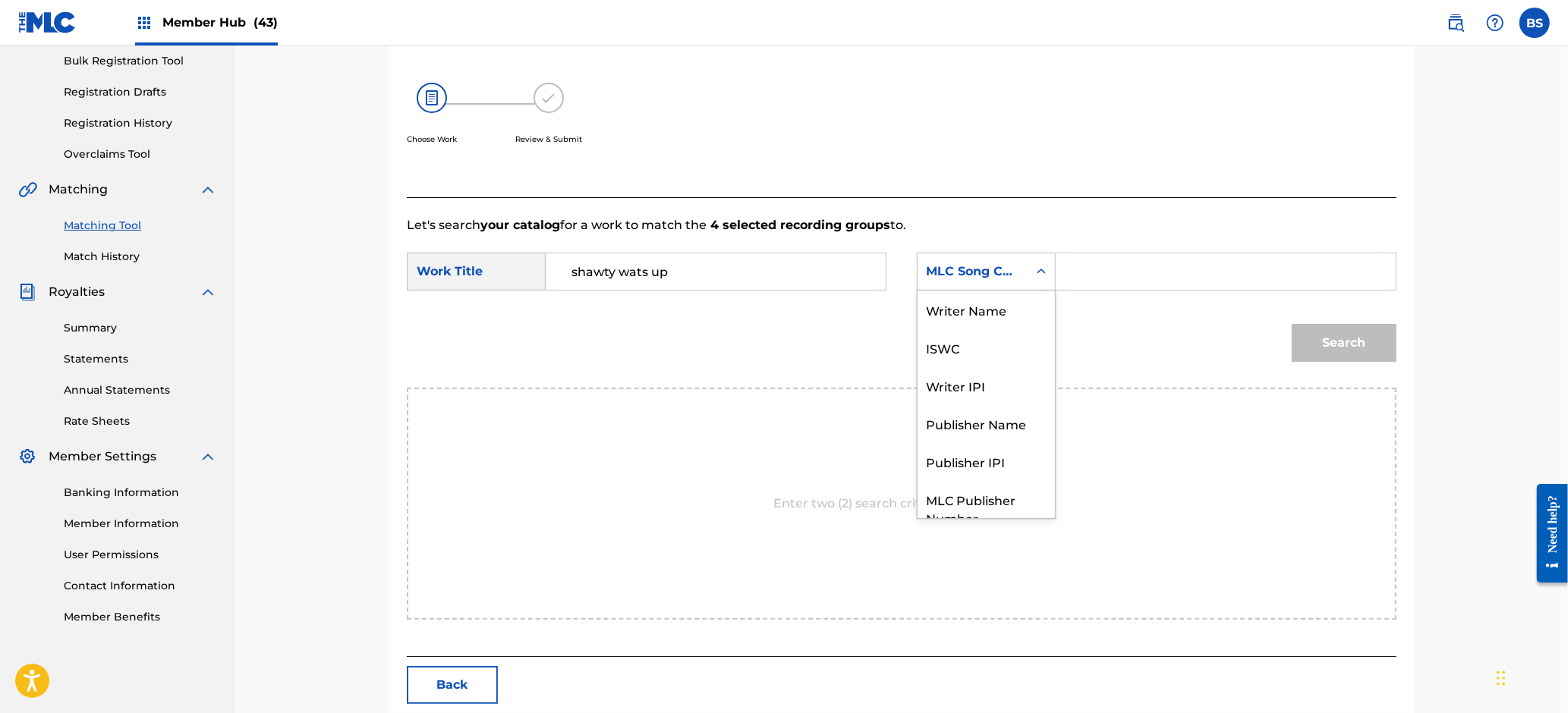
drag, startPoint x: 965, startPoint y: 271, endPoint x: 960, endPoint y: 300, distance: 29.4
click at [966, 271] on div "MLC Song Code" at bounding box center [973, 271] width 92 height 18
drag, startPoint x: 980, startPoint y: 304, endPoint x: 1070, endPoint y: 294, distance: 90.6
click at [994, 304] on div "Writer Name" at bounding box center [986, 310] width 137 height 38
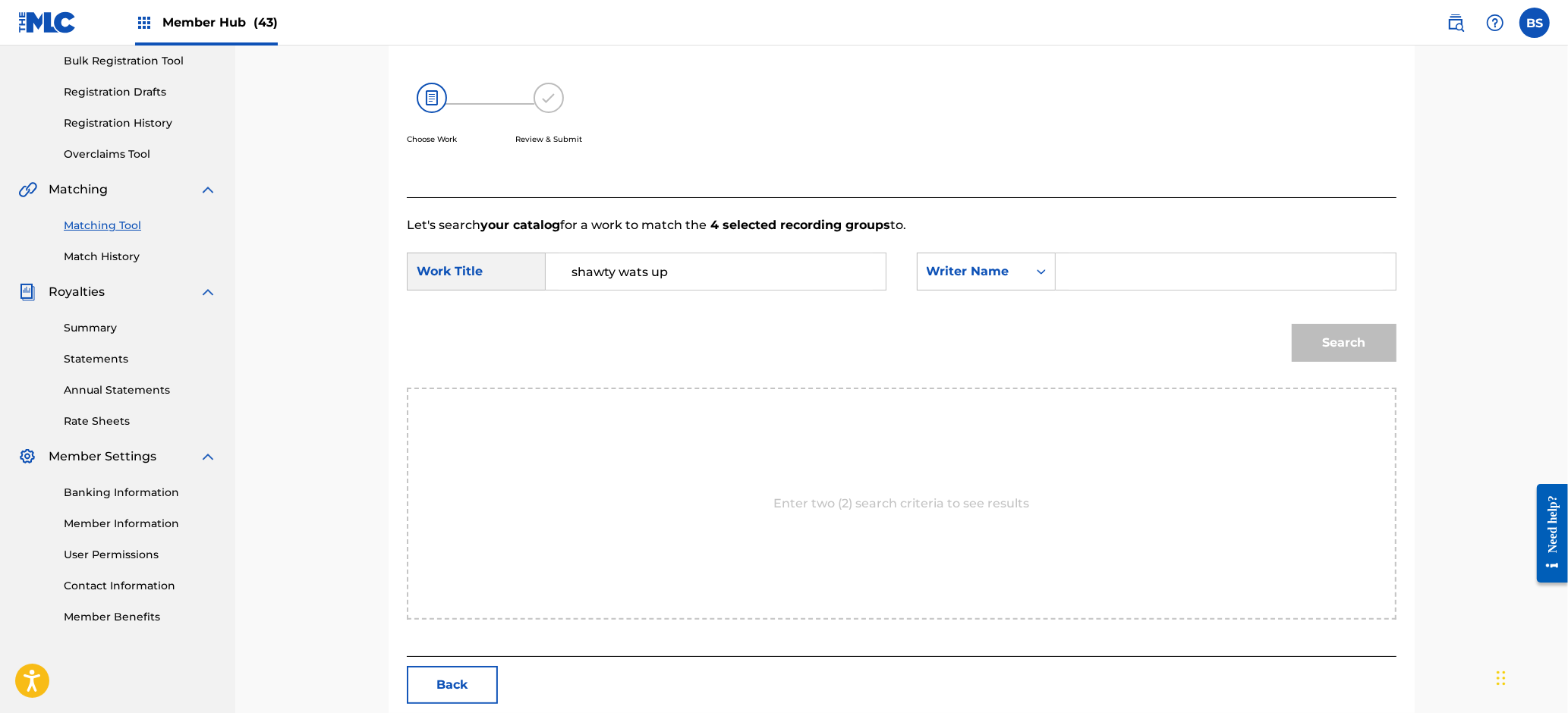
click at [1108, 280] on input "Search Form" at bounding box center [1226, 272] width 315 height 36
type input "willie"
click at [1291, 324] on button "Search" at bounding box center [1344, 343] width 105 height 38
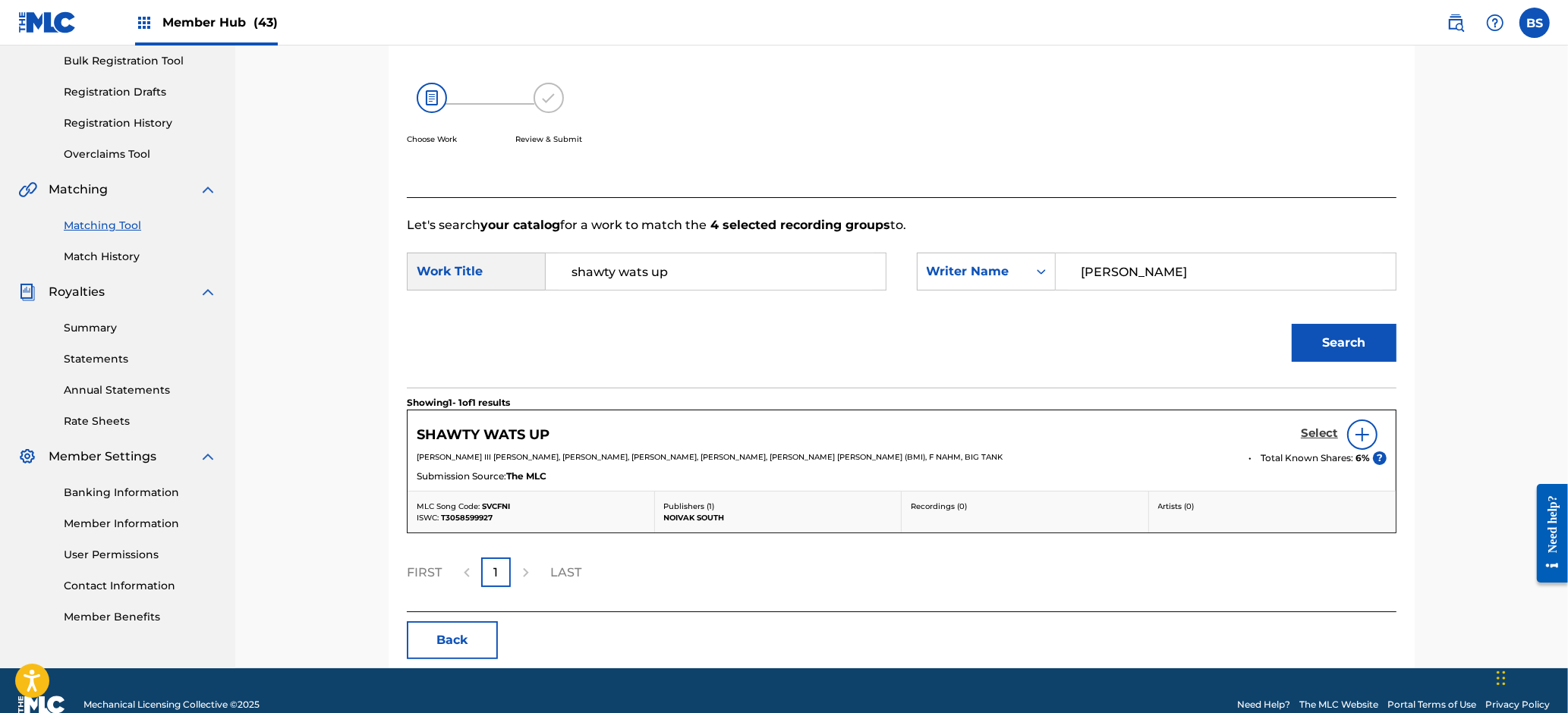
click at [1317, 424] on div "Select" at bounding box center [1344, 435] width 86 height 30
click at [1325, 434] on h5 "Select" at bounding box center [1319, 433] width 37 height 14
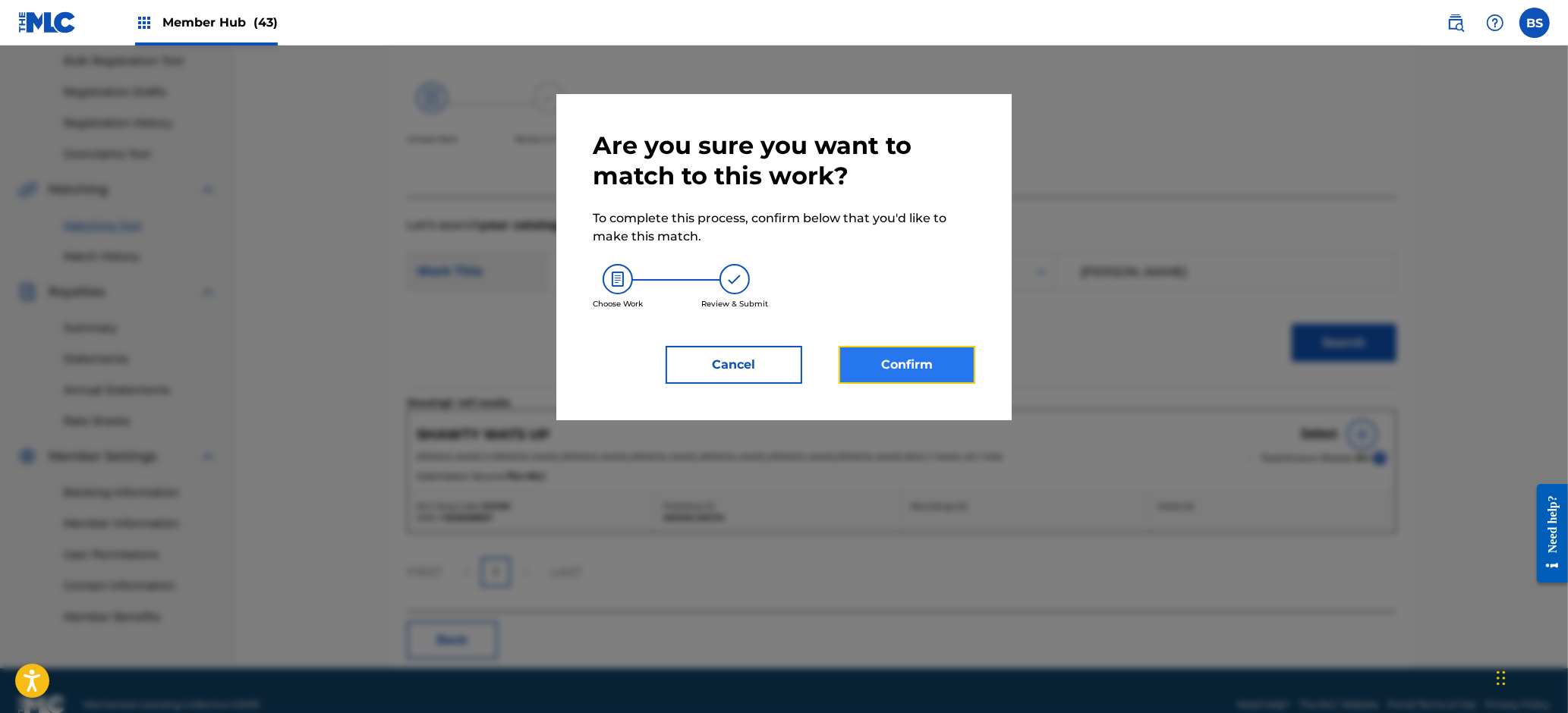
click at [903, 353] on button "Confirm" at bounding box center [906, 365] width 136 height 38
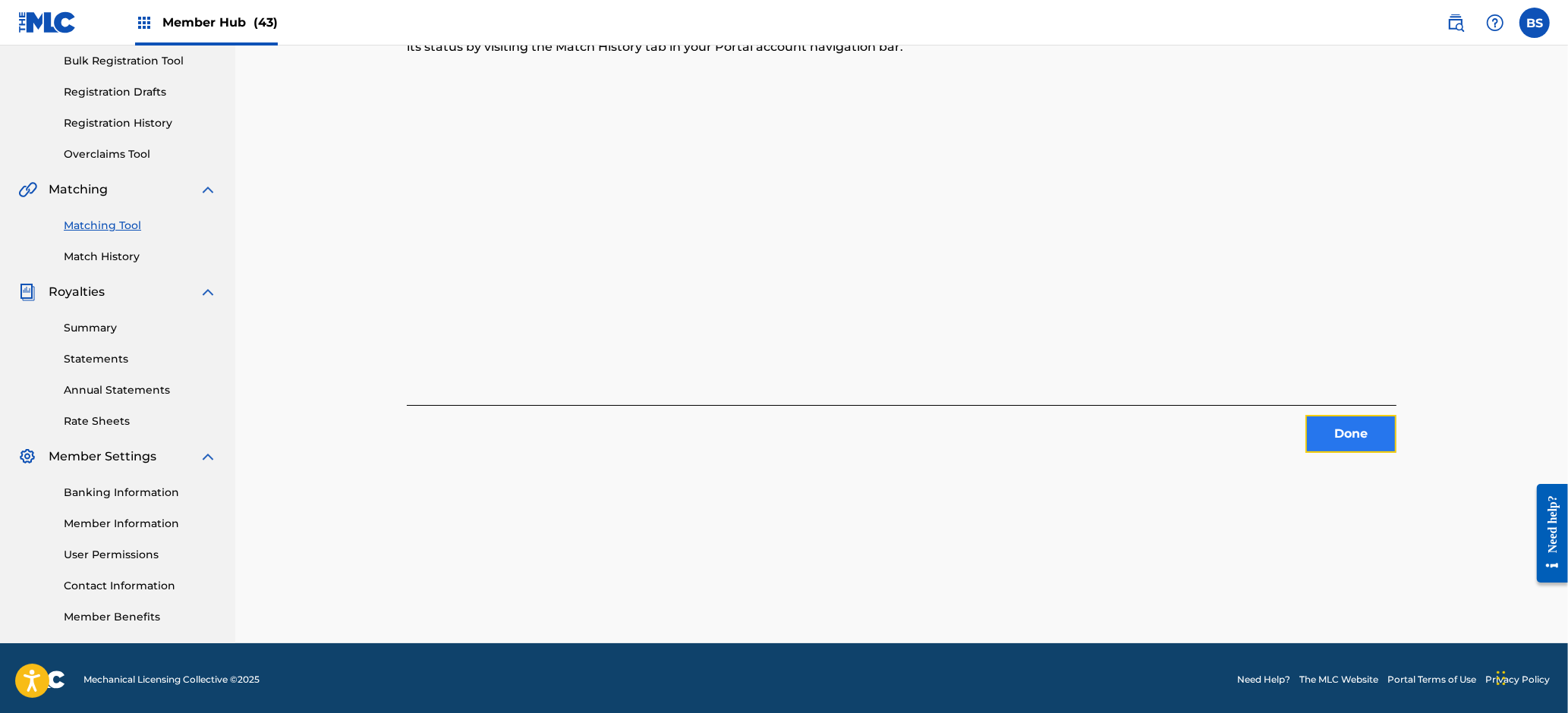
click at [1356, 423] on button "Done" at bounding box center [1351, 434] width 91 height 38
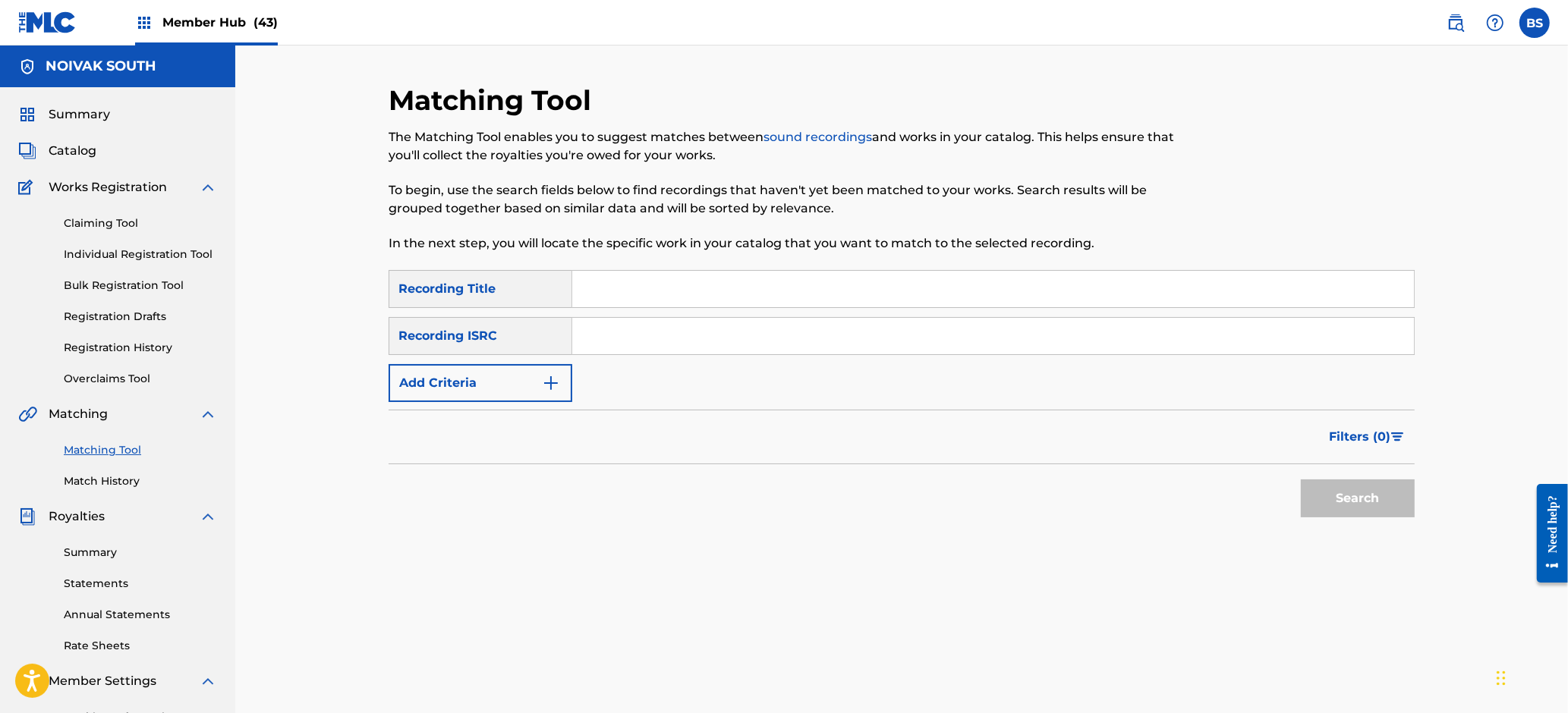
click at [72, 140] on div "Summary Catalog Works Registration Claiming Tool Individual Registration Tool B…" at bounding box center [117, 478] width 235 height 781
drag, startPoint x: 82, startPoint y: 150, endPoint x: 332, endPoint y: 163, distance: 250.3
click at [82, 150] on span "Catalog" at bounding box center [72, 151] width 48 height 18
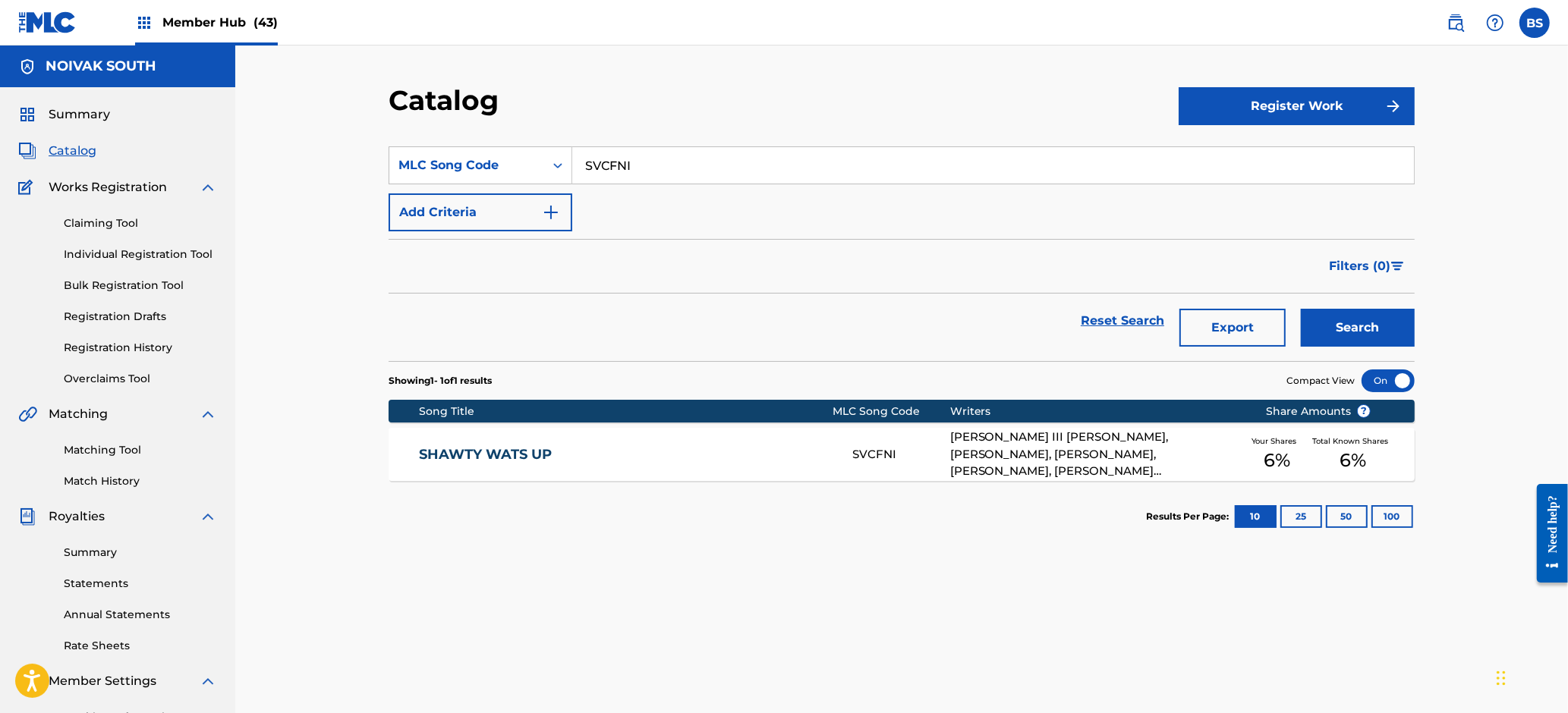
click at [626, 157] on input "SVCFNI" at bounding box center [993, 166] width 841 height 36
paste input "WV7G3F"
type input "WV7G3F"
click at [1394, 323] on button "Search" at bounding box center [1358, 328] width 114 height 38
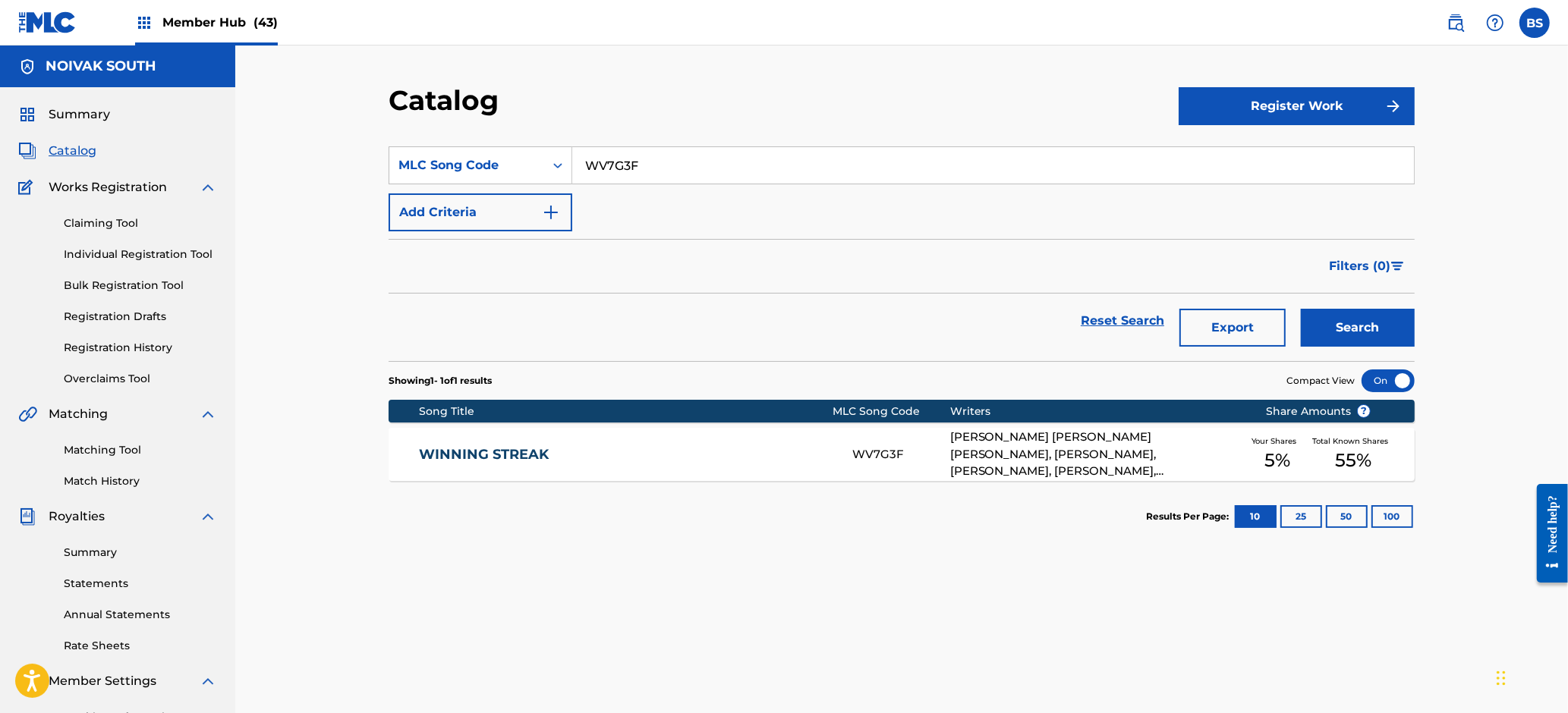
click at [721, 471] on div "WINNING STREAK WV7G3F MARIO MENDELL WINANS, CARL TERRELL MITCHELL, SHANNON RIDL…" at bounding box center [901, 454] width 1026 height 53
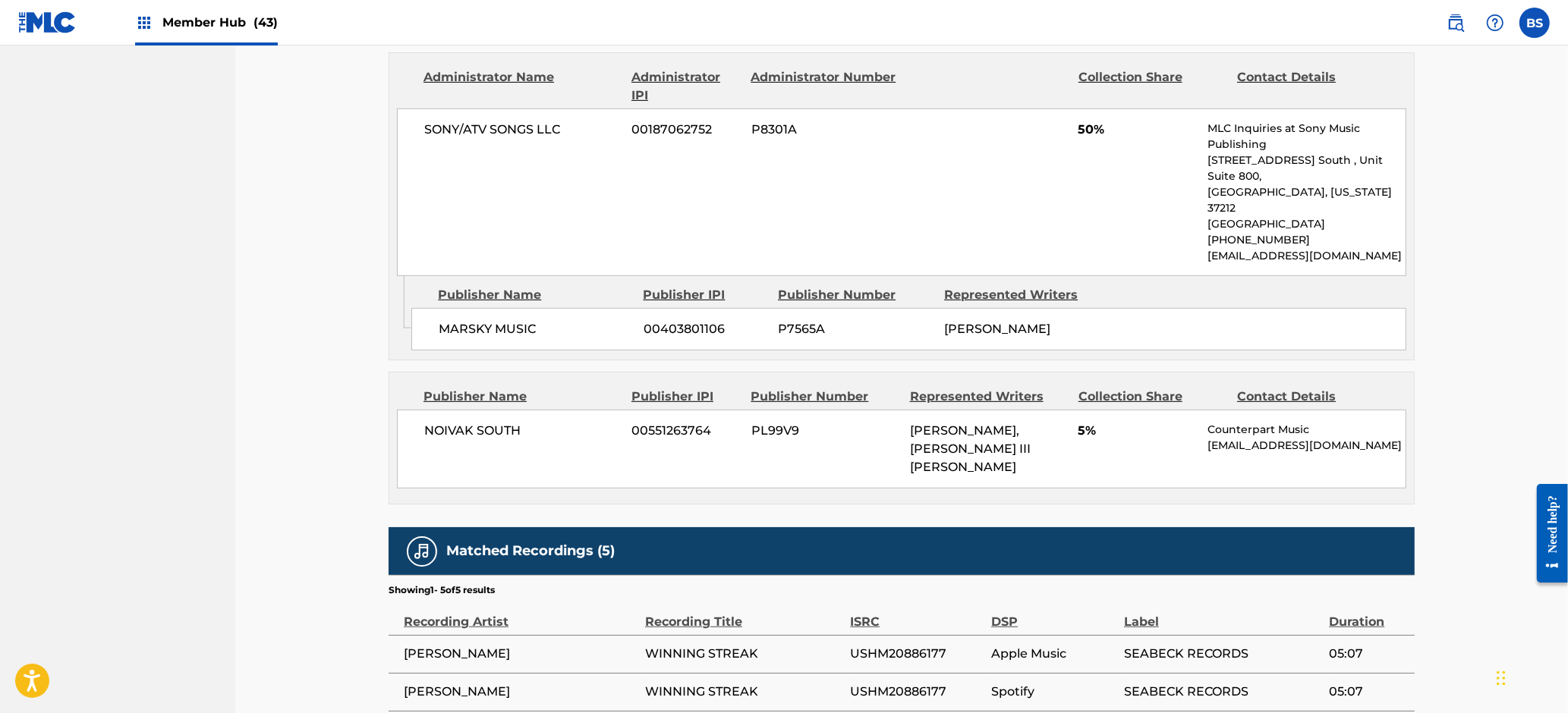
scroll to position [1067, 0]
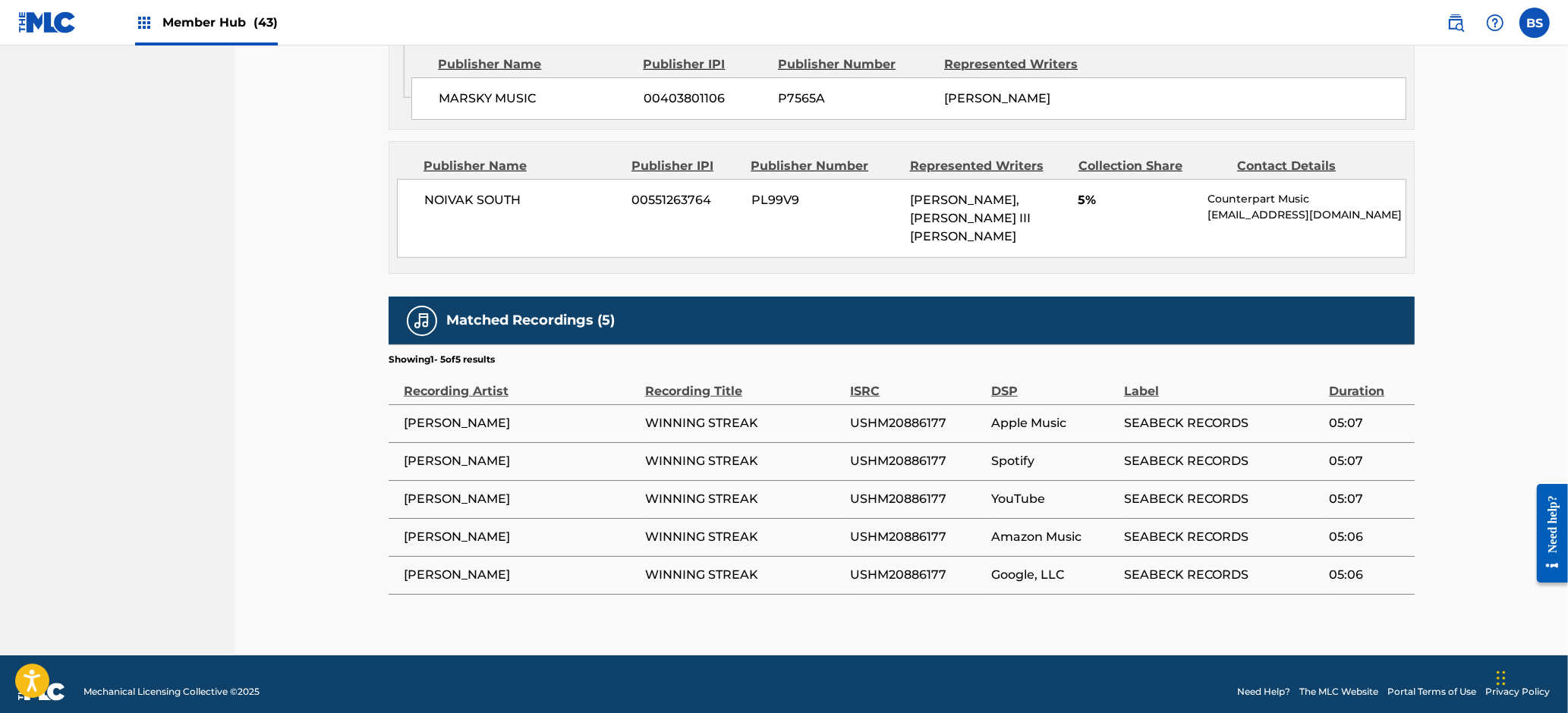
click at [918, 414] on span "USHM20886177" at bounding box center [917, 423] width 134 height 18
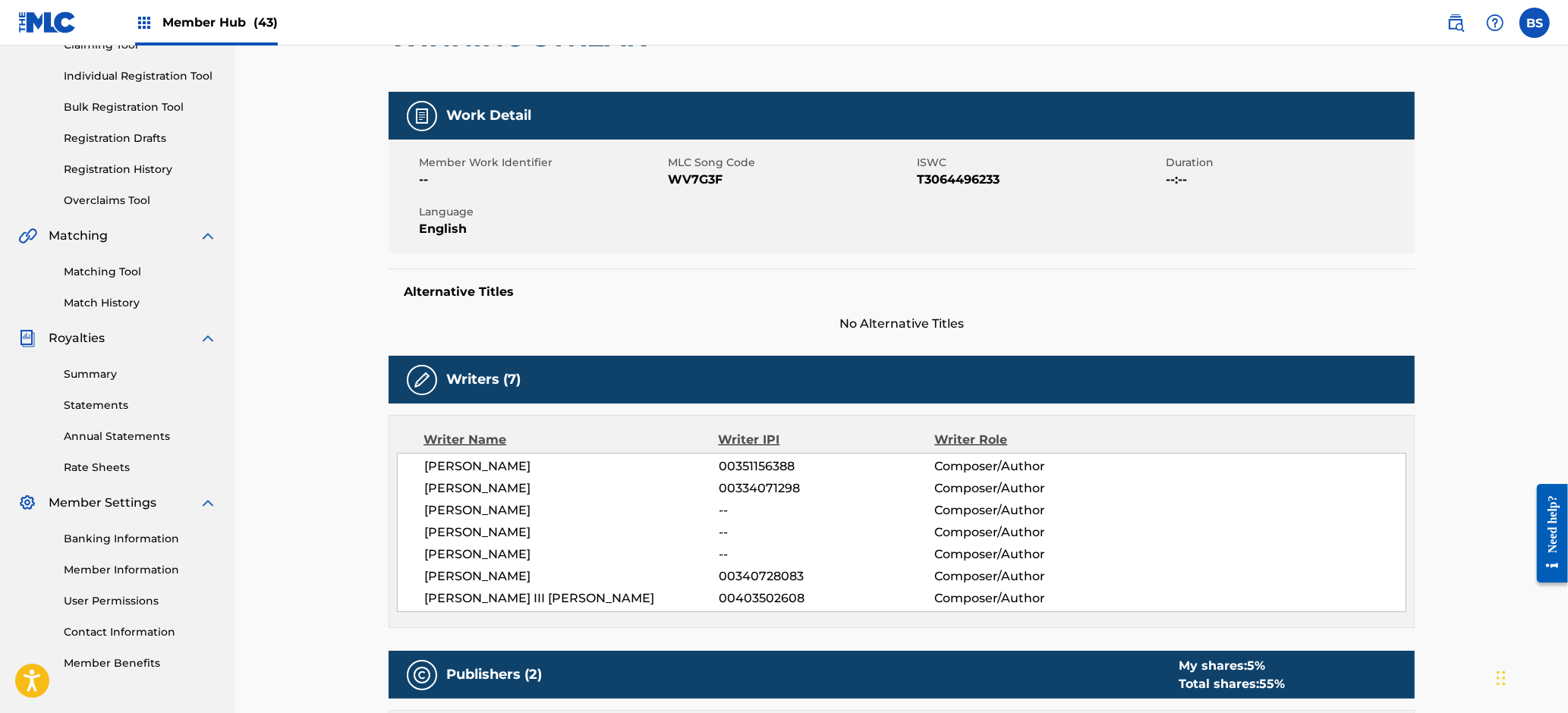
scroll to position [0, 0]
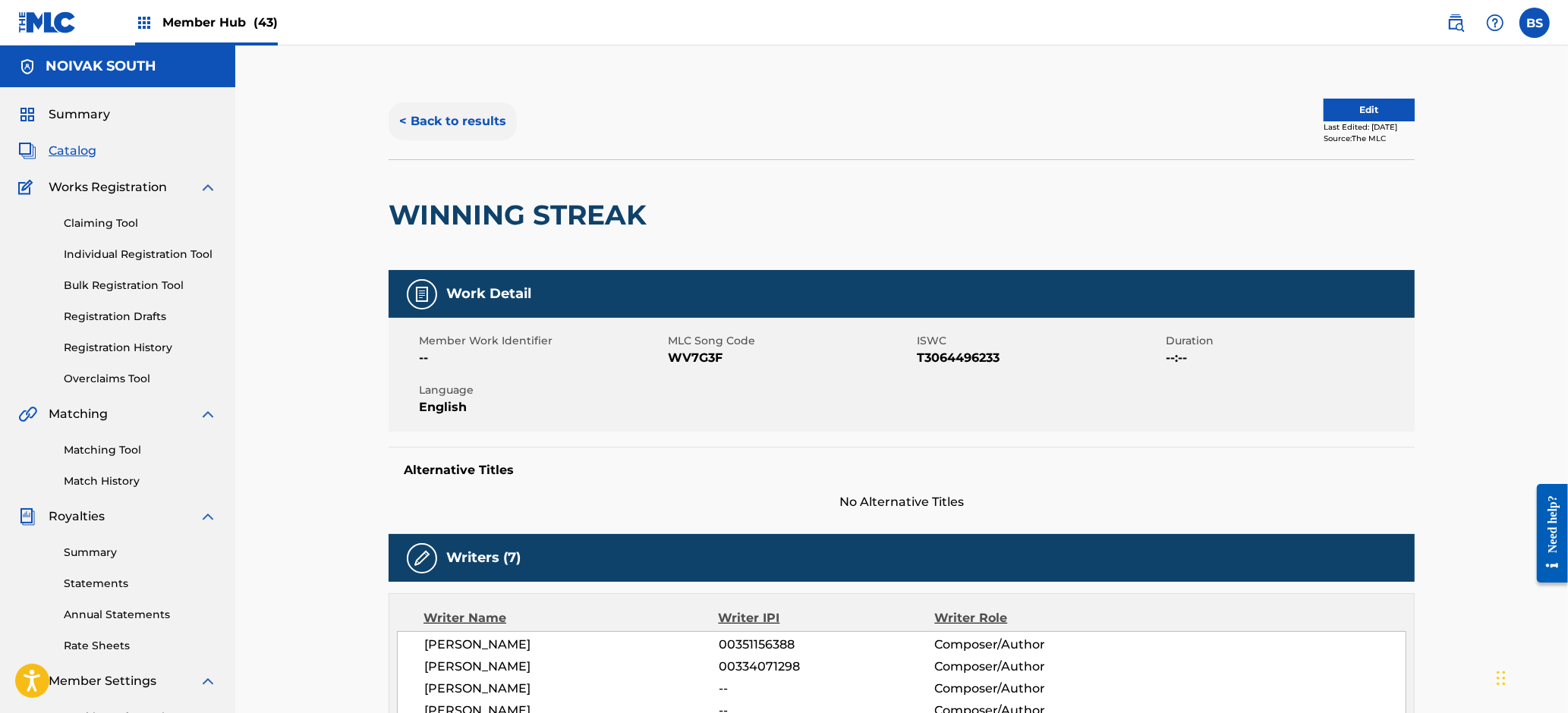
click at [496, 117] on button "< Back to results" at bounding box center [452, 121] width 128 height 38
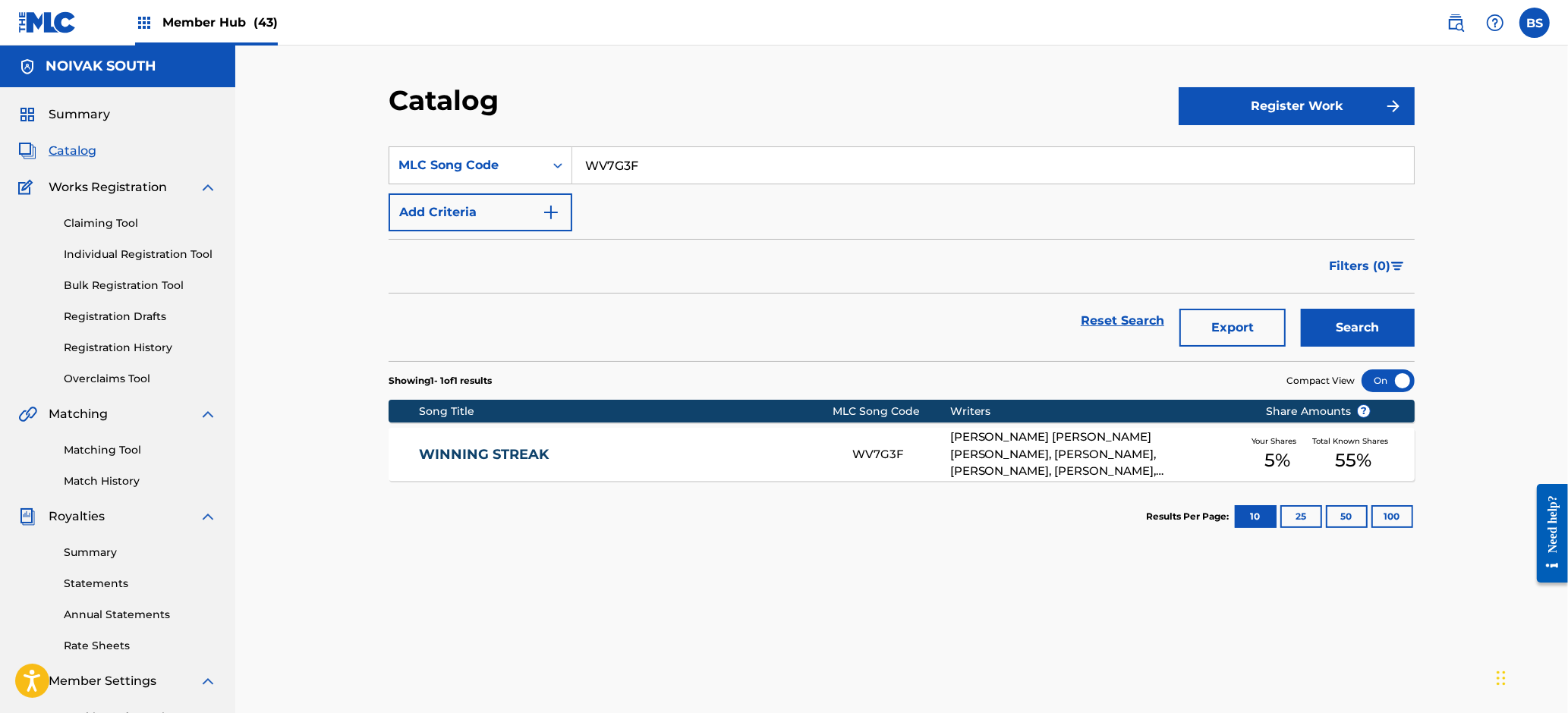
click at [686, 177] on input "WV7G3F" at bounding box center [993, 166] width 841 height 36
paste input "JV8HNR"
type input "JV8HNR"
drag, startPoint x: 1337, startPoint y: 323, endPoint x: 1246, endPoint y: 351, distance: 95.2
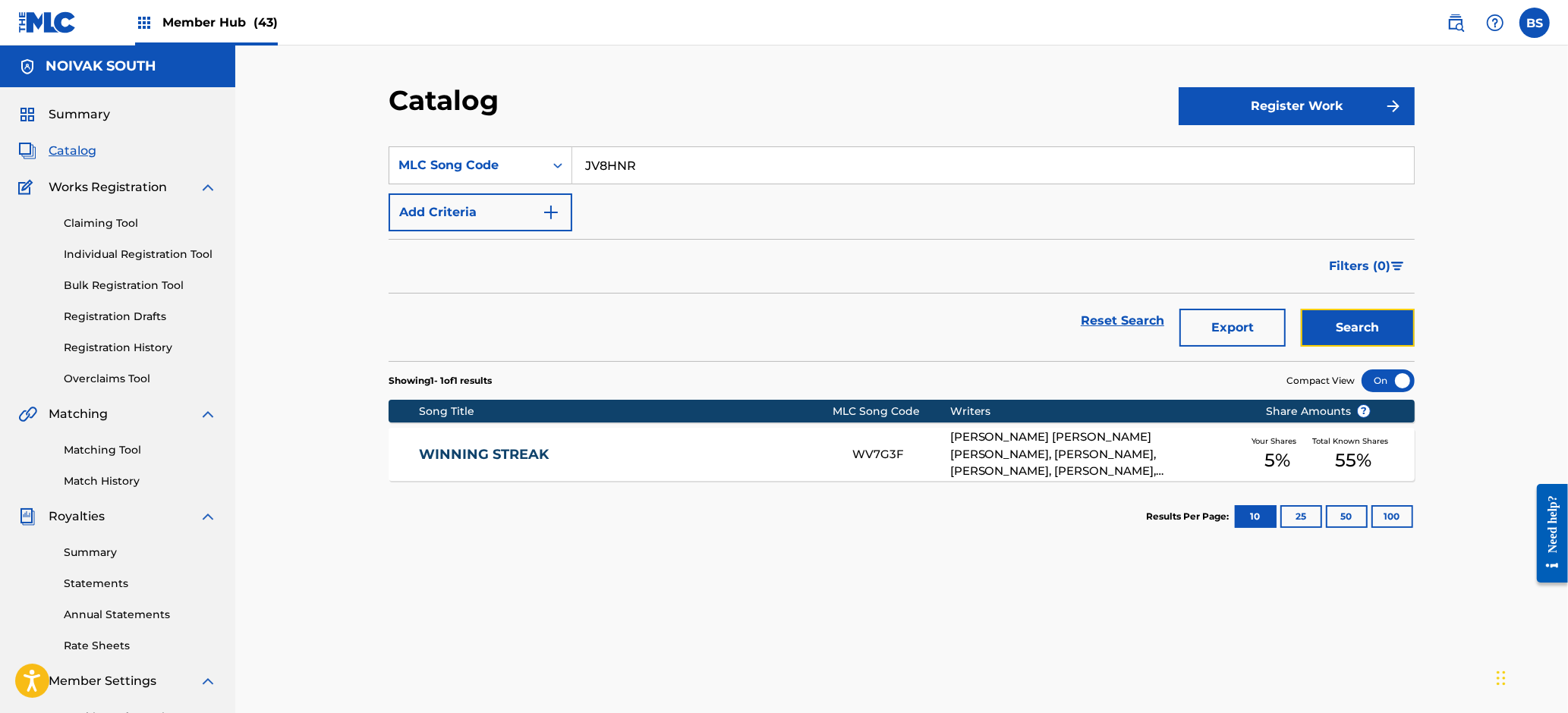
click at [1337, 323] on button "Search" at bounding box center [1358, 328] width 114 height 38
click at [660, 441] on div "JACK POT JV8HNR WILLIE TAYLOR, KENNETH PRATT, ROBERT RESHAUN SR STRONG, COREY J…" at bounding box center [901, 454] width 1026 height 53
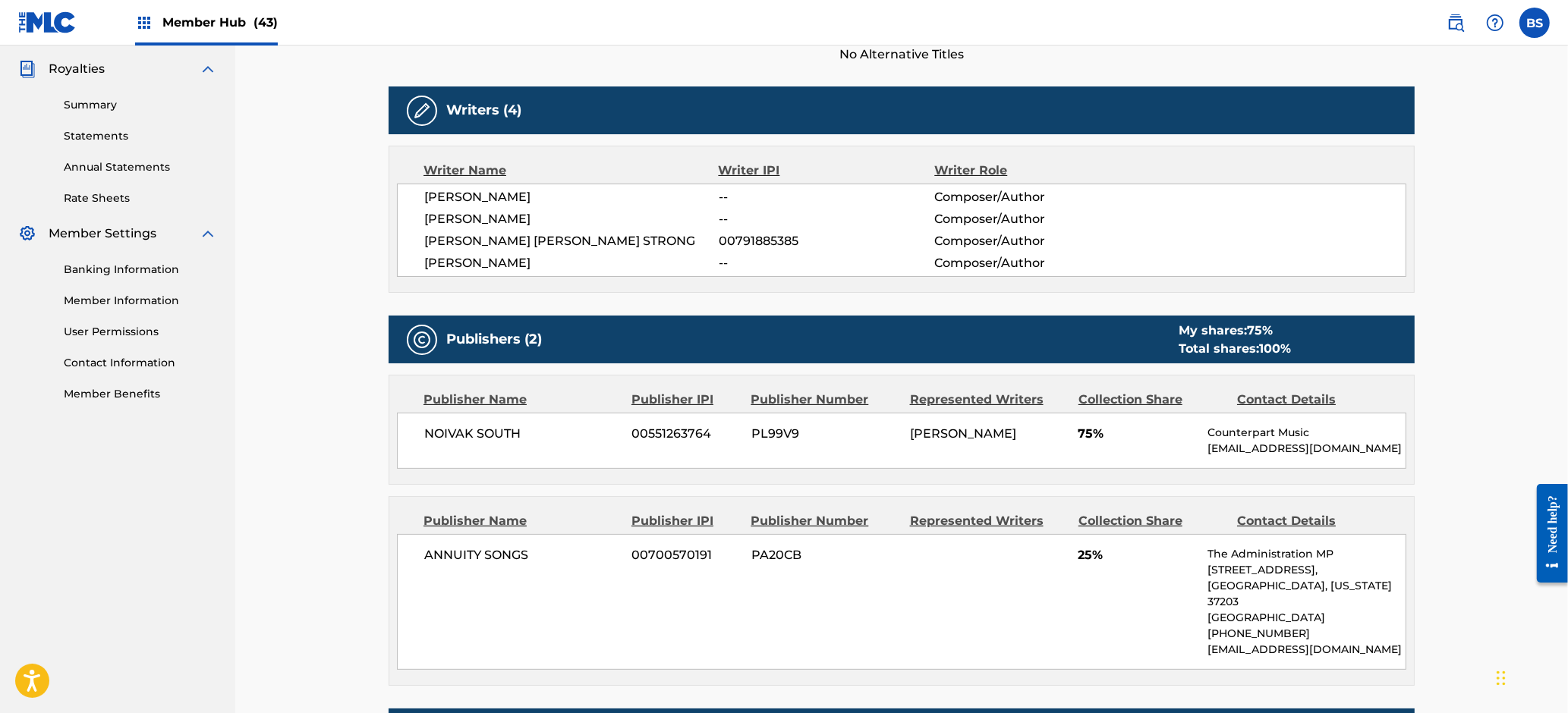
scroll to position [710, 0]
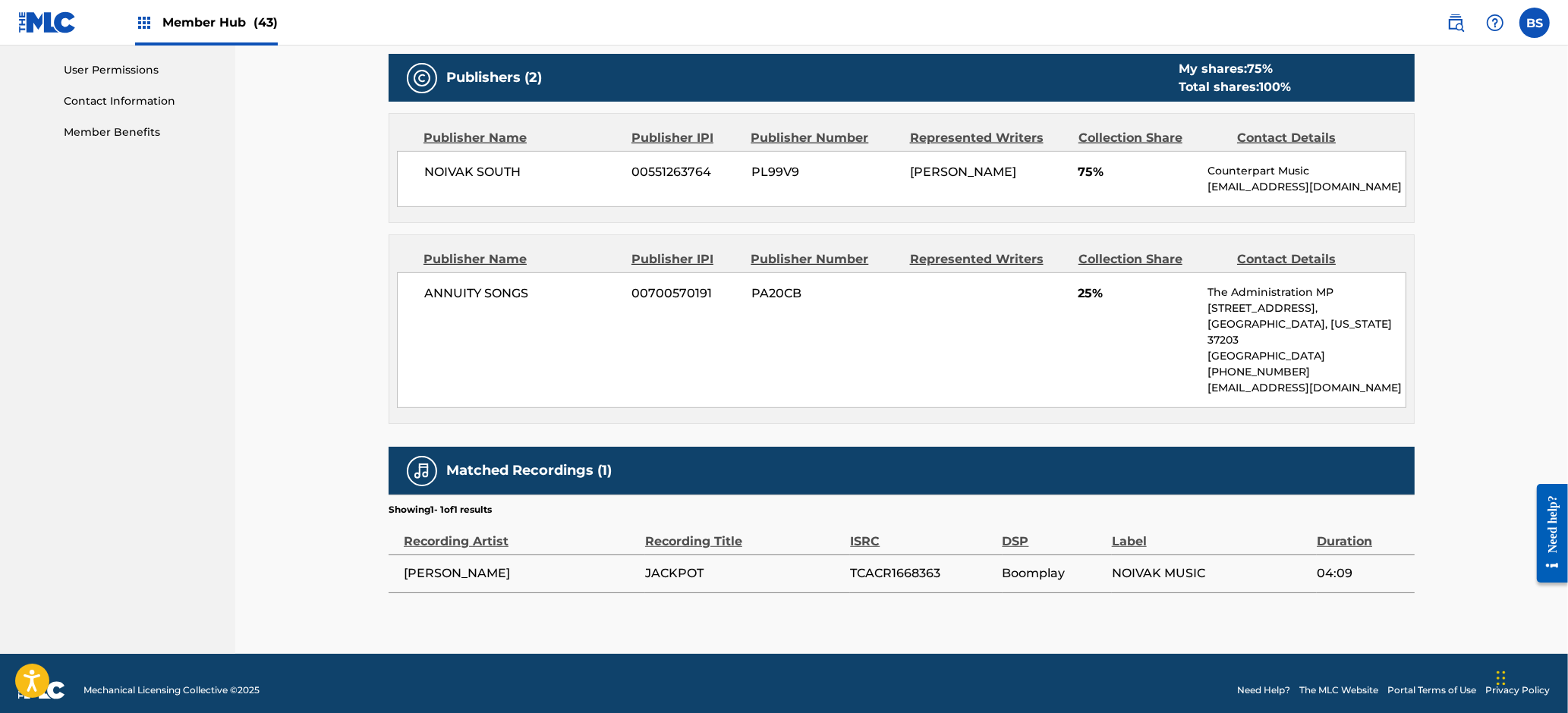
click at [891, 568] on span "TCACR1668363" at bounding box center [922, 574] width 144 height 18
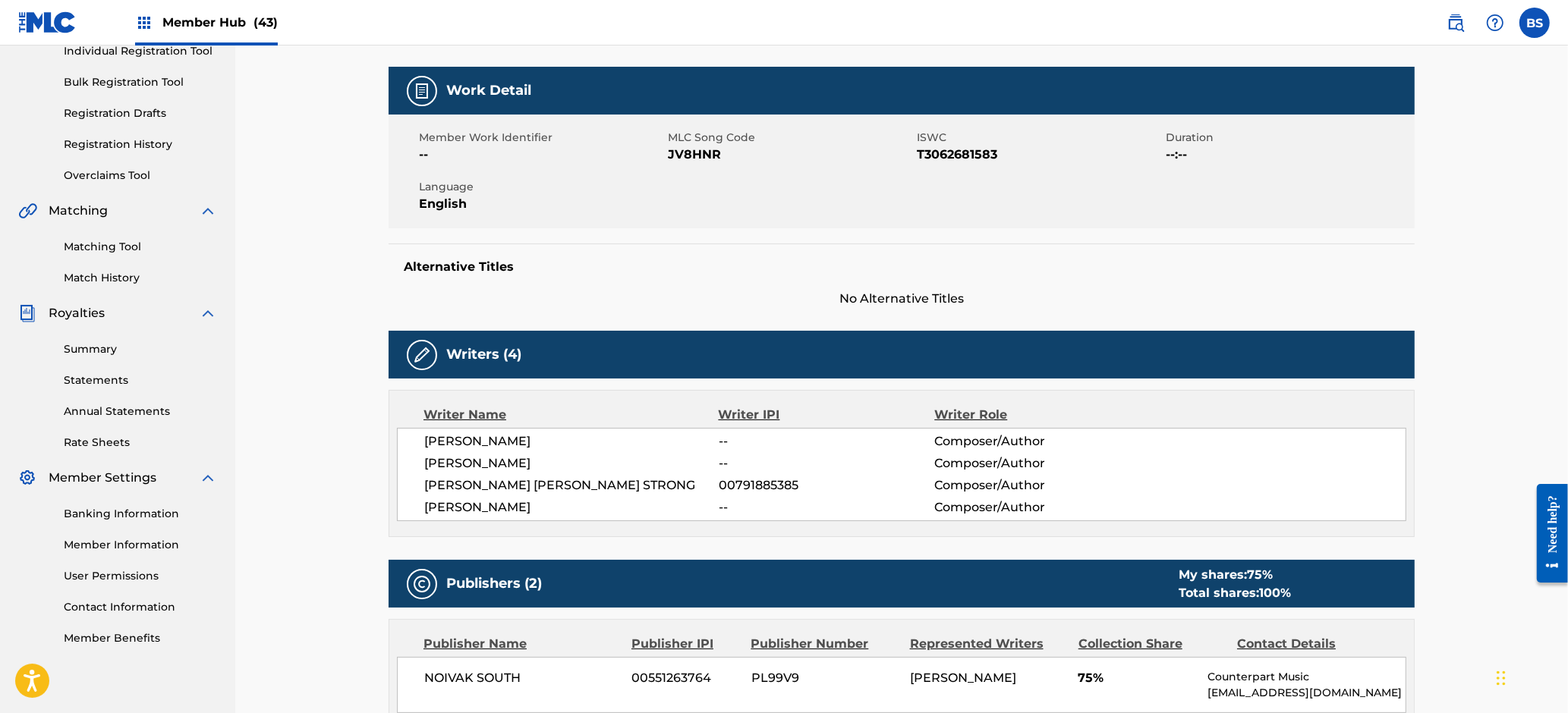
scroll to position [0, 0]
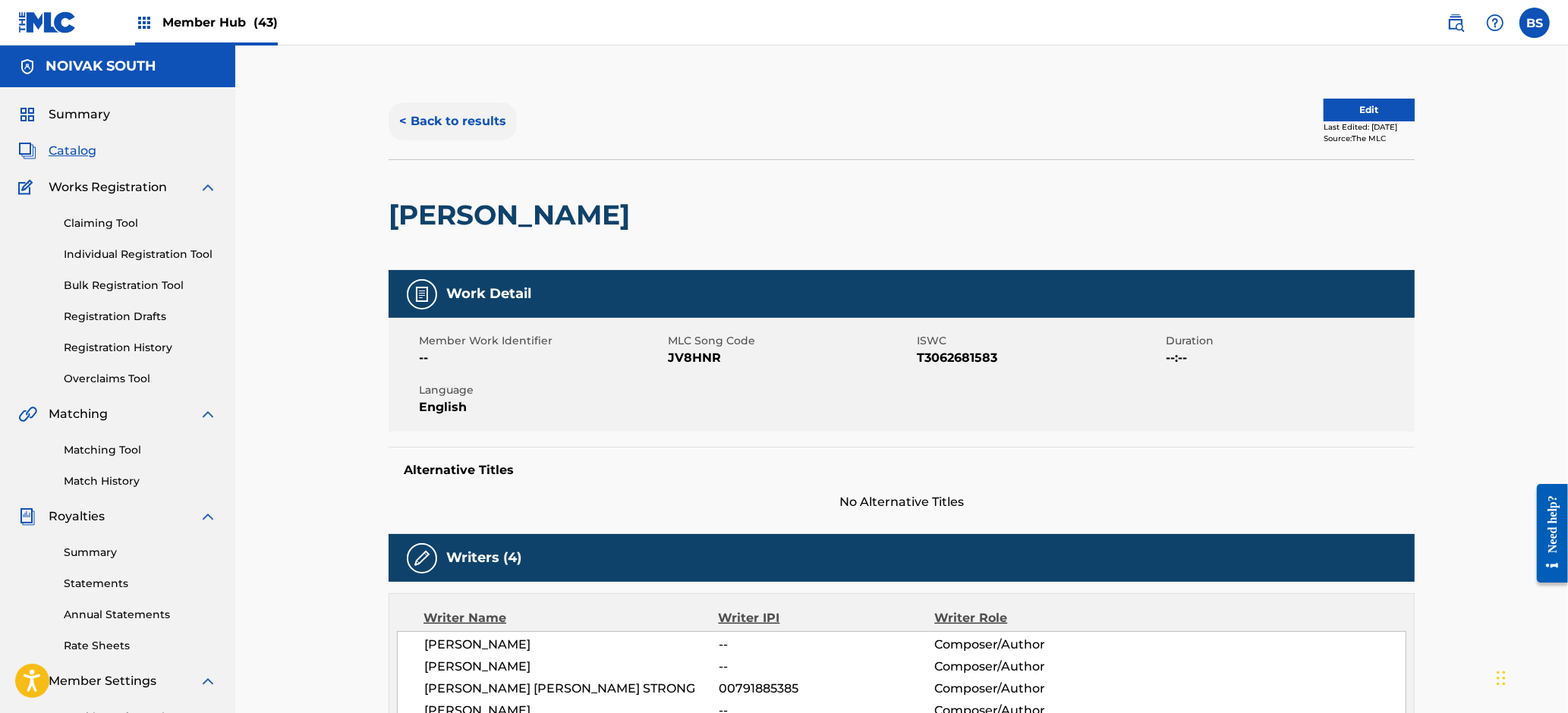
click at [460, 109] on button "< Back to results" at bounding box center [452, 121] width 128 height 38
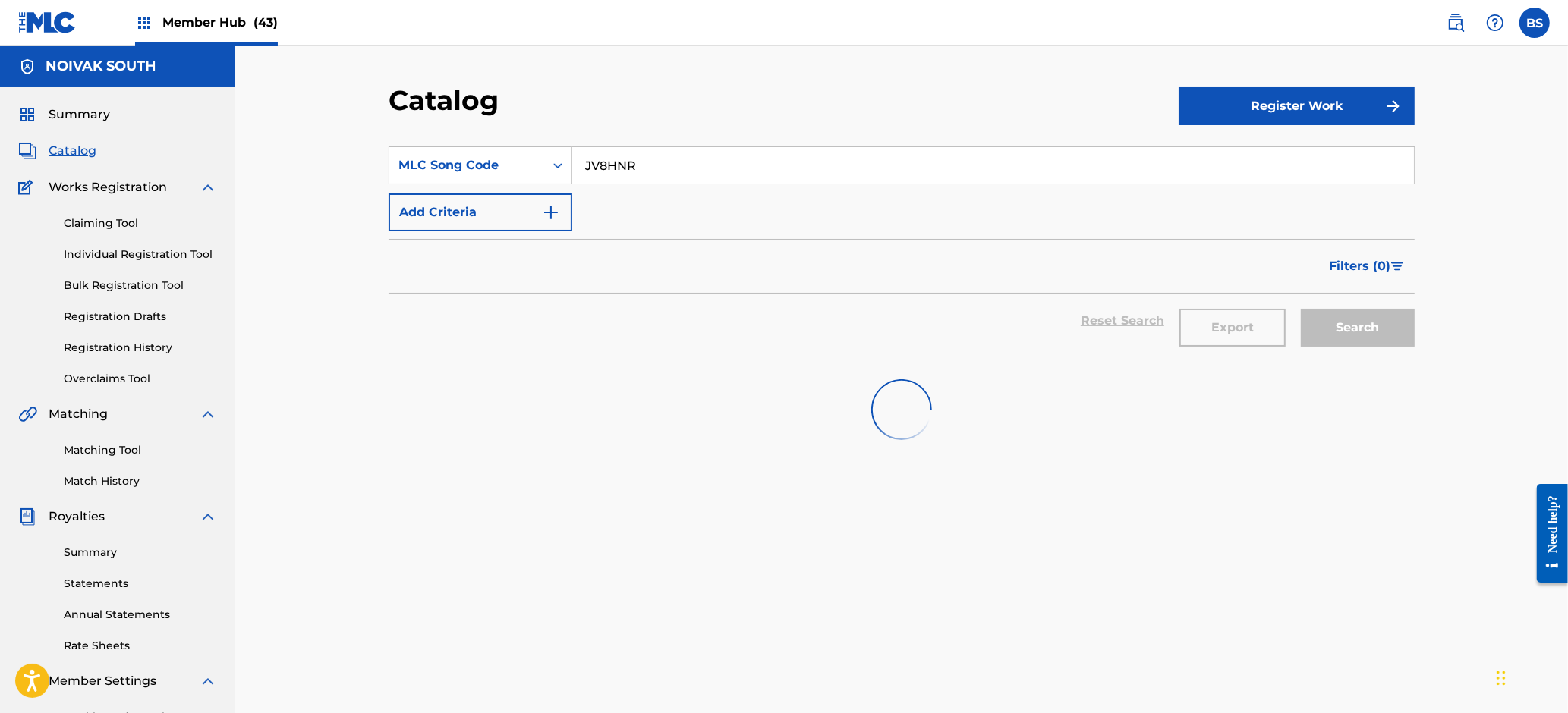
click at [639, 154] on input "JV8HNR" at bounding box center [993, 166] width 841 height 36
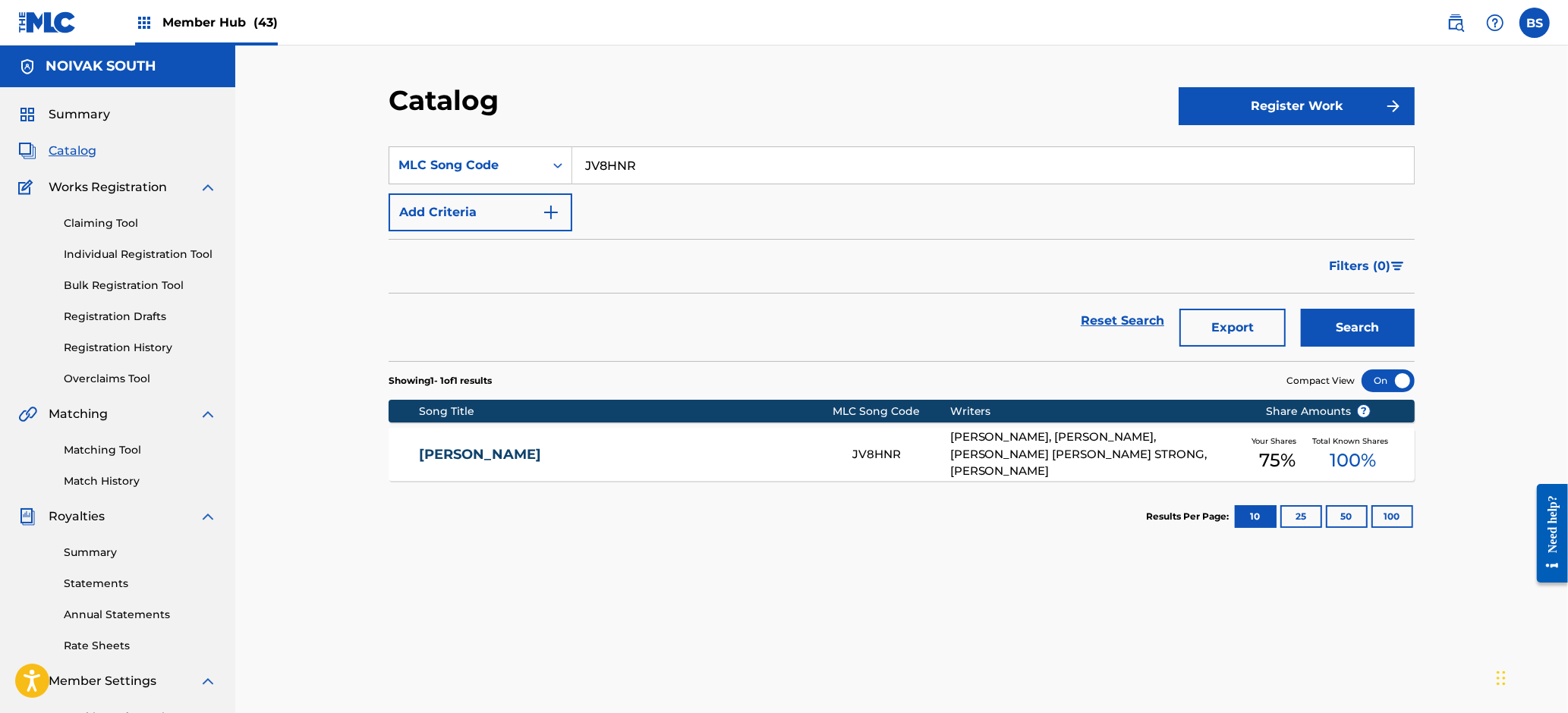
click at [639, 154] on input "JV8HNR" at bounding box center [993, 166] width 841 height 36
paste input "BV8FI1"
type input "BV8FI1"
click at [1349, 316] on button "Search" at bounding box center [1358, 328] width 114 height 38
click at [608, 478] on div "BLAST OFF BV8FI1 WILLIE TAYLOR, DONDRAE VINSON, PATRICK BOIS SR HAYES, TENISHA …" at bounding box center [901, 454] width 1026 height 53
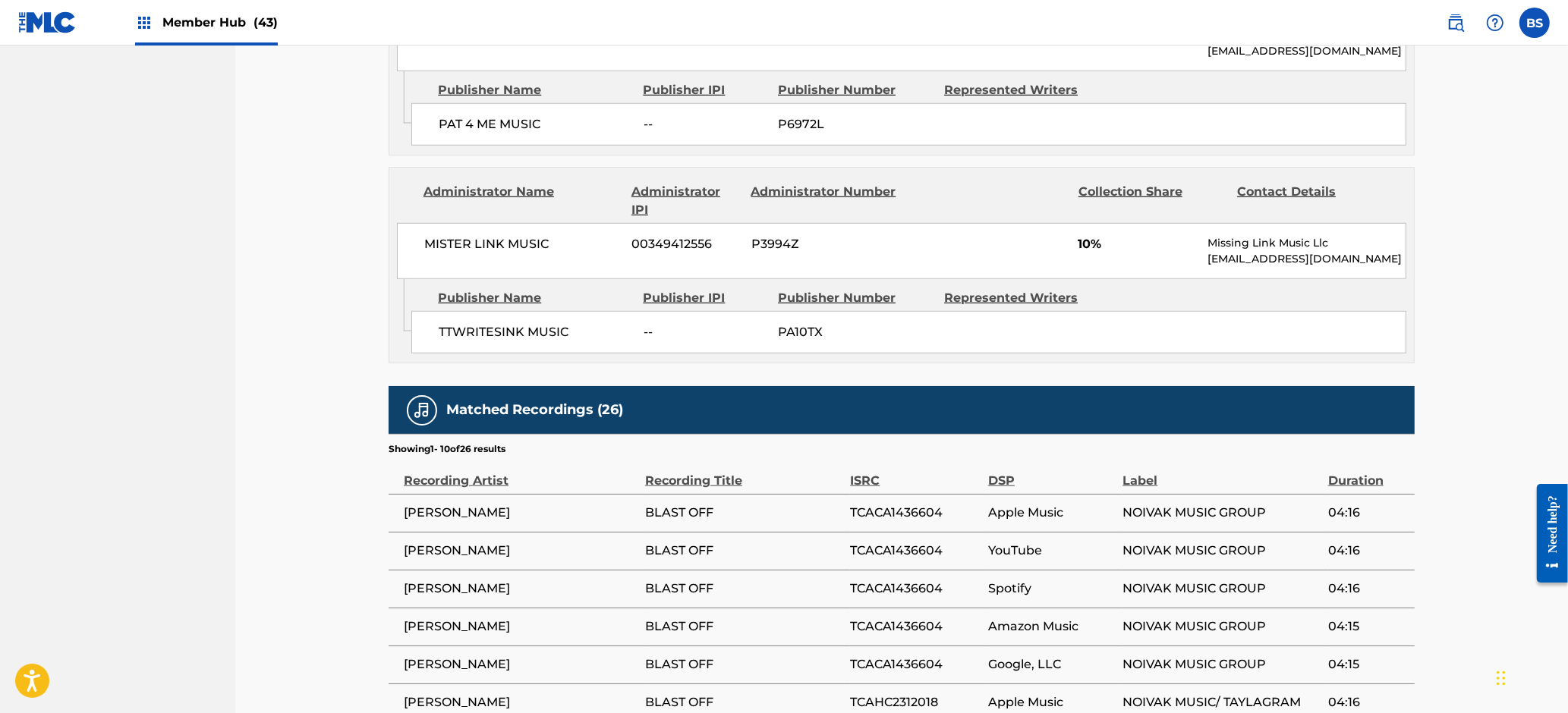
scroll to position [1717, 0]
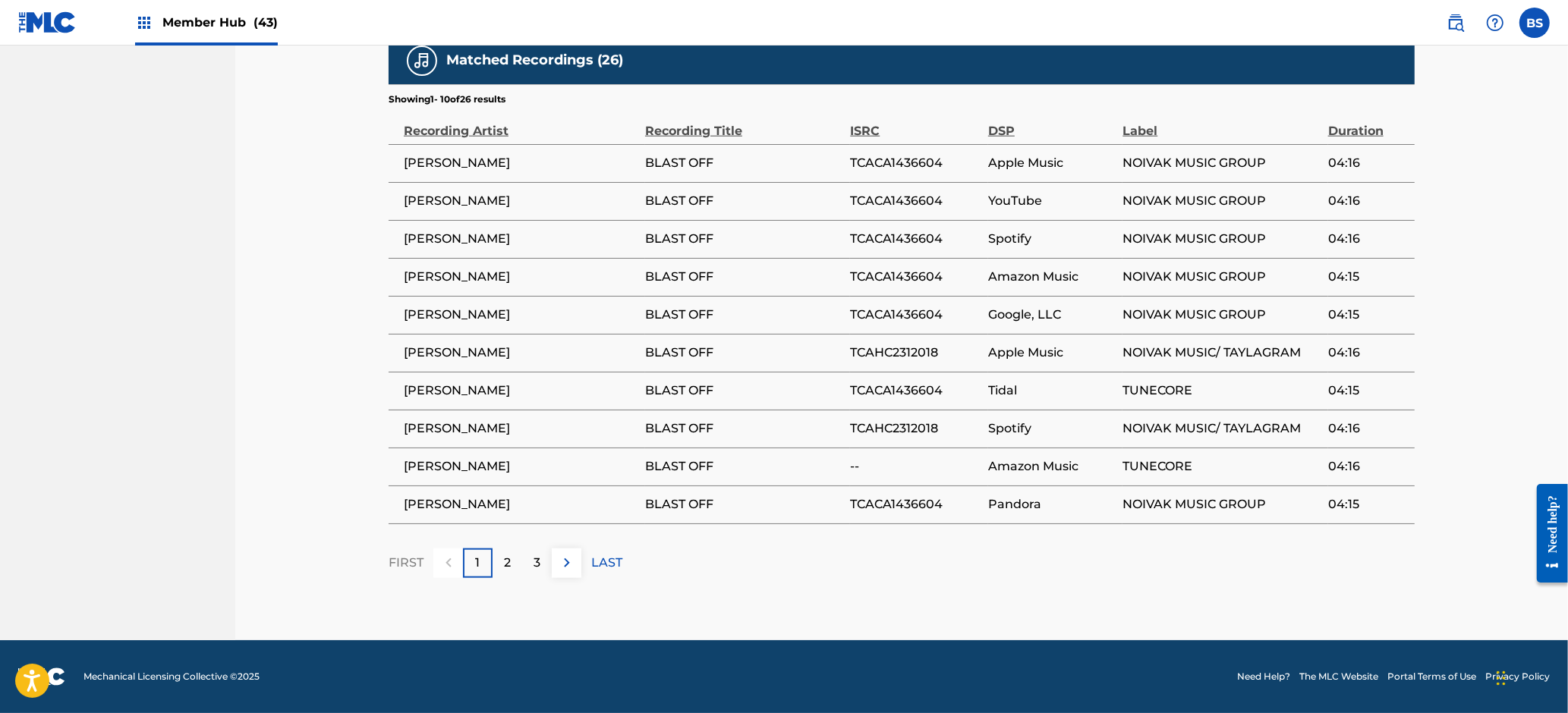
click at [915, 160] on span "TCACA1436604" at bounding box center [915, 162] width 131 height 18
click at [892, 356] on span "TCAHC2312018" at bounding box center [915, 353] width 131 height 18
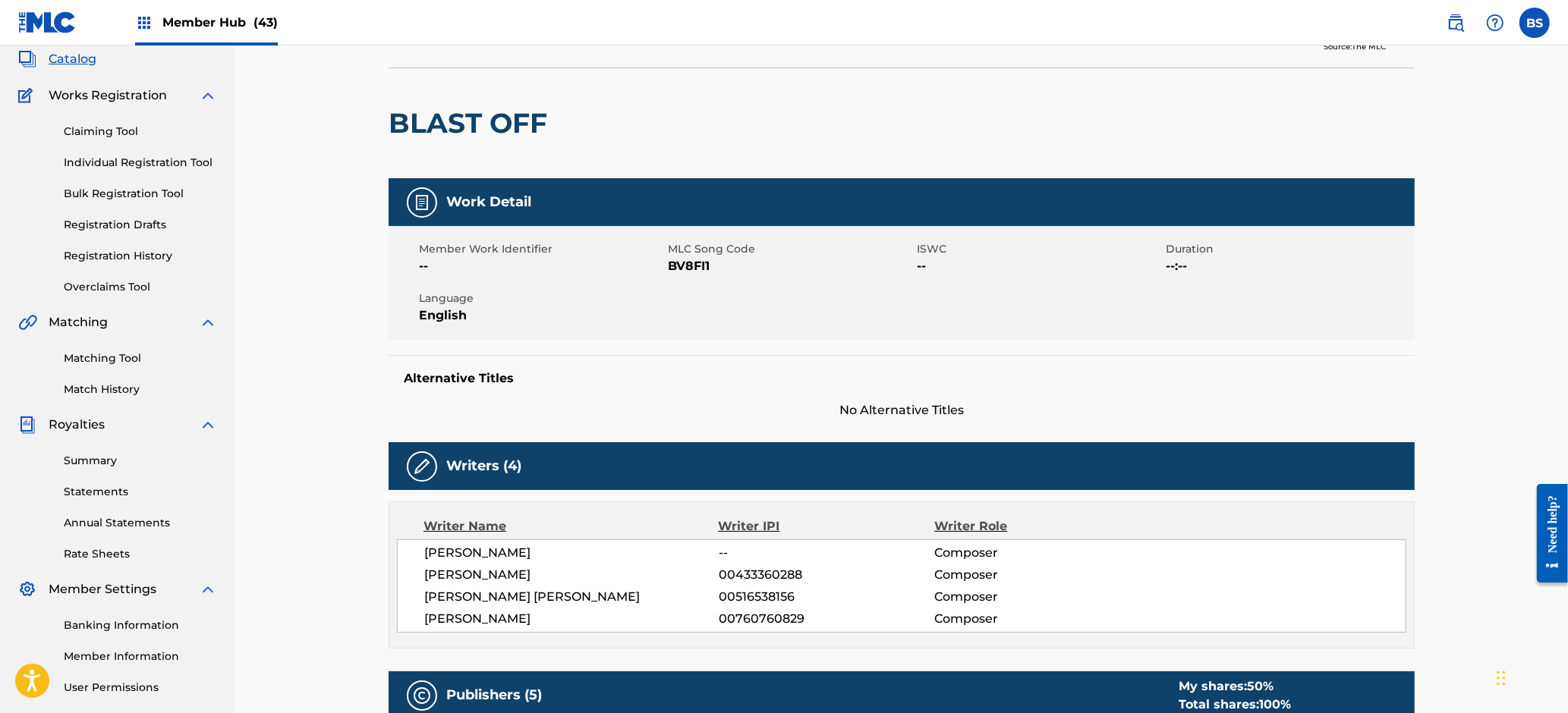
scroll to position [0, 0]
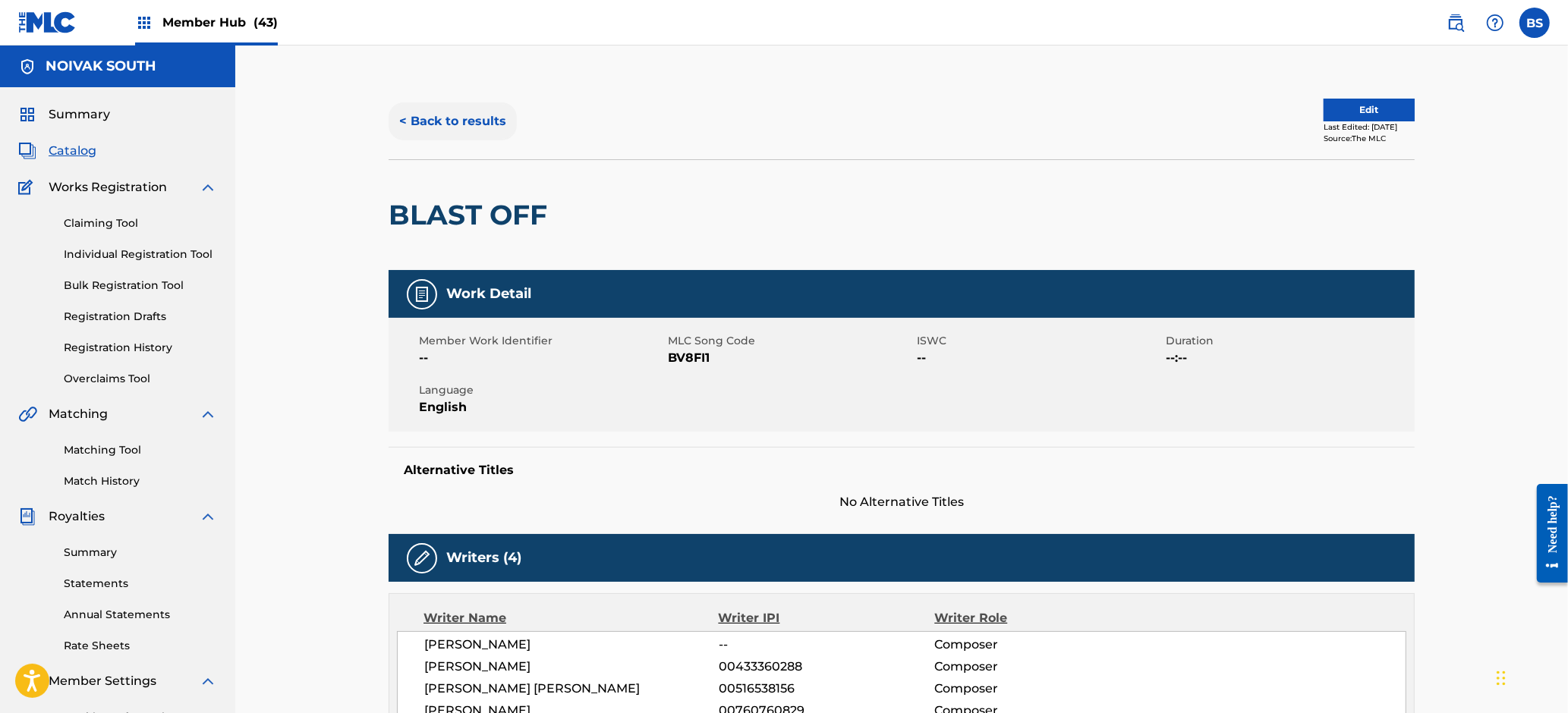
click at [460, 114] on button "< Back to results" at bounding box center [452, 121] width 128 height 38
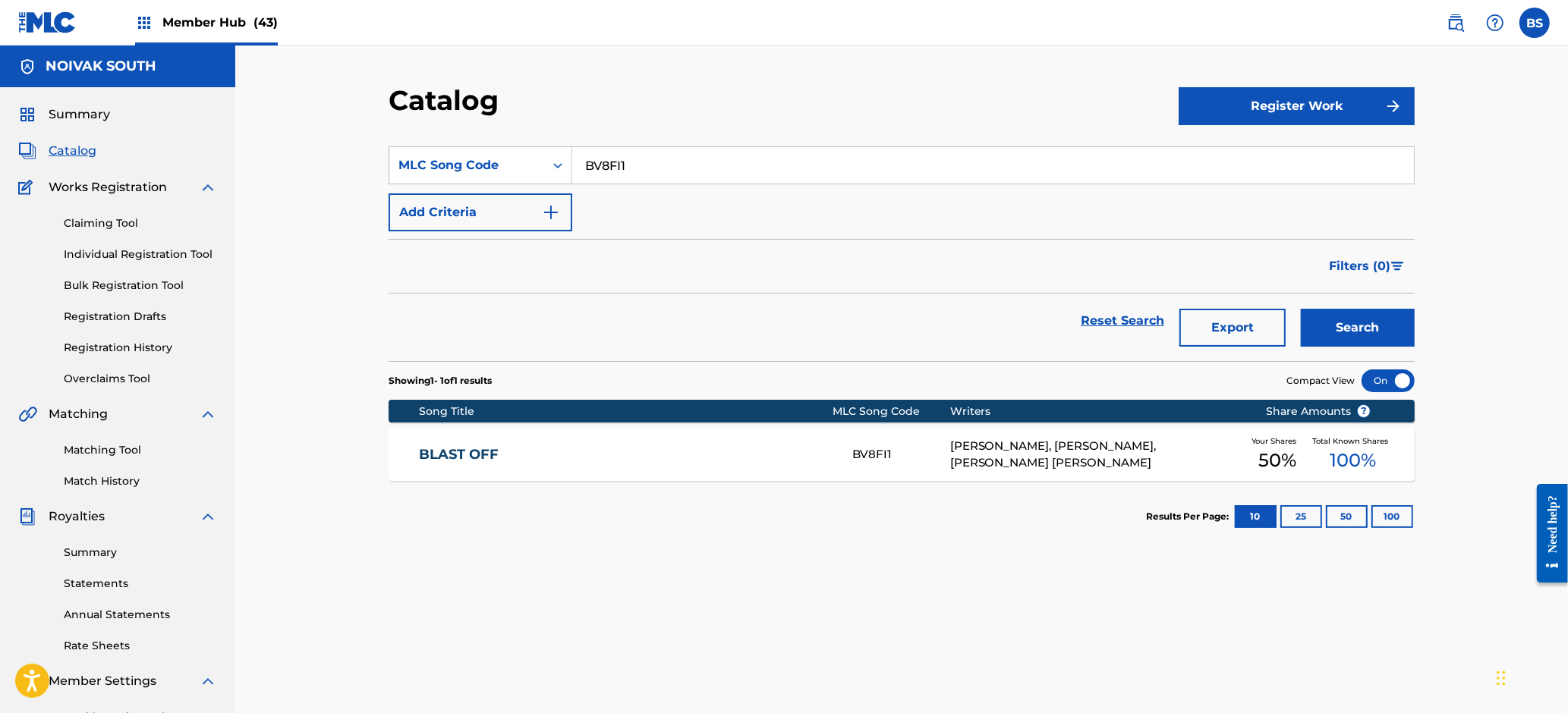
click at [657, 147] on input "BV8FI1" at bounding box center [993, 166] width 841 height 36
paste input "CA4313"
type input "CA4313"
drag, startPoint x: 1370, startPoint y: 327, endPoint x: 1180, endPoint y: 353, distance: 191.8
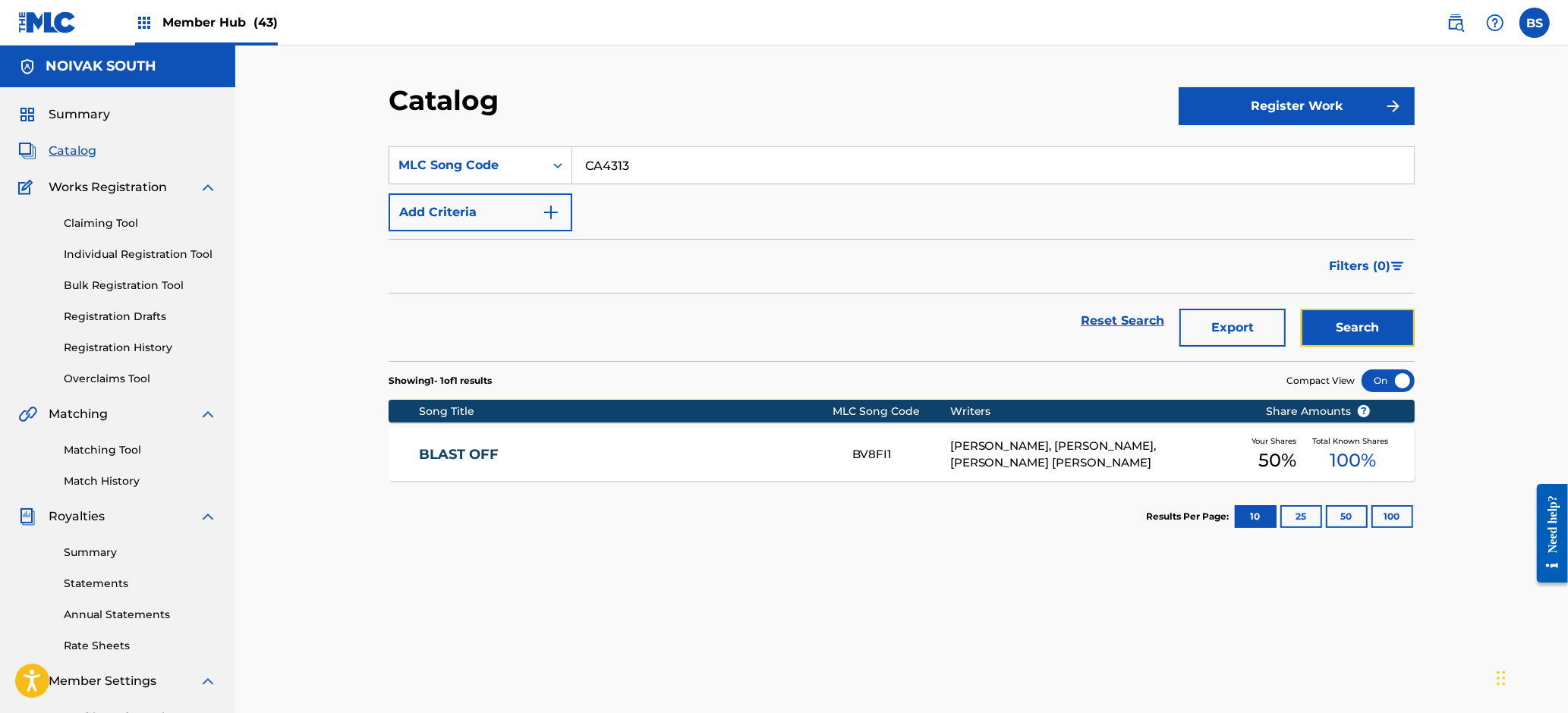
click at [1372, 326] on button "Search" at bounding box center [1358, 328] width 114 height 38
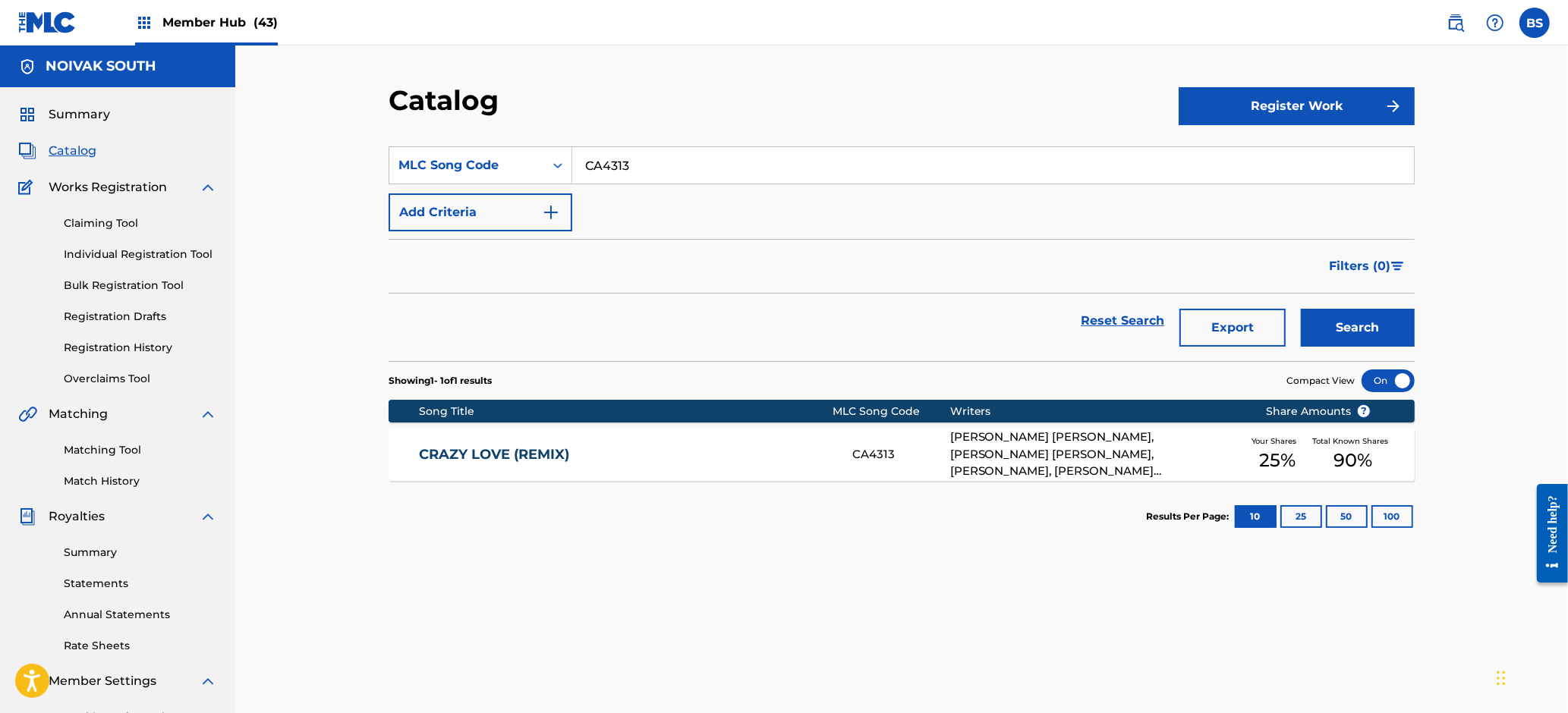
drag, startPoint x: 784, startPoint y: 441, endPoint x: 1003, endPoint y: 510, distance: 229.6
click at [784, 441] on div "CRAZY LOVE (REMIX) CA4313 MR DAMON LAMONT JONES, WILLIE MADISON TAYLOR, RASHAWN…" at bounding box center [901, 454] width 1026 height 53
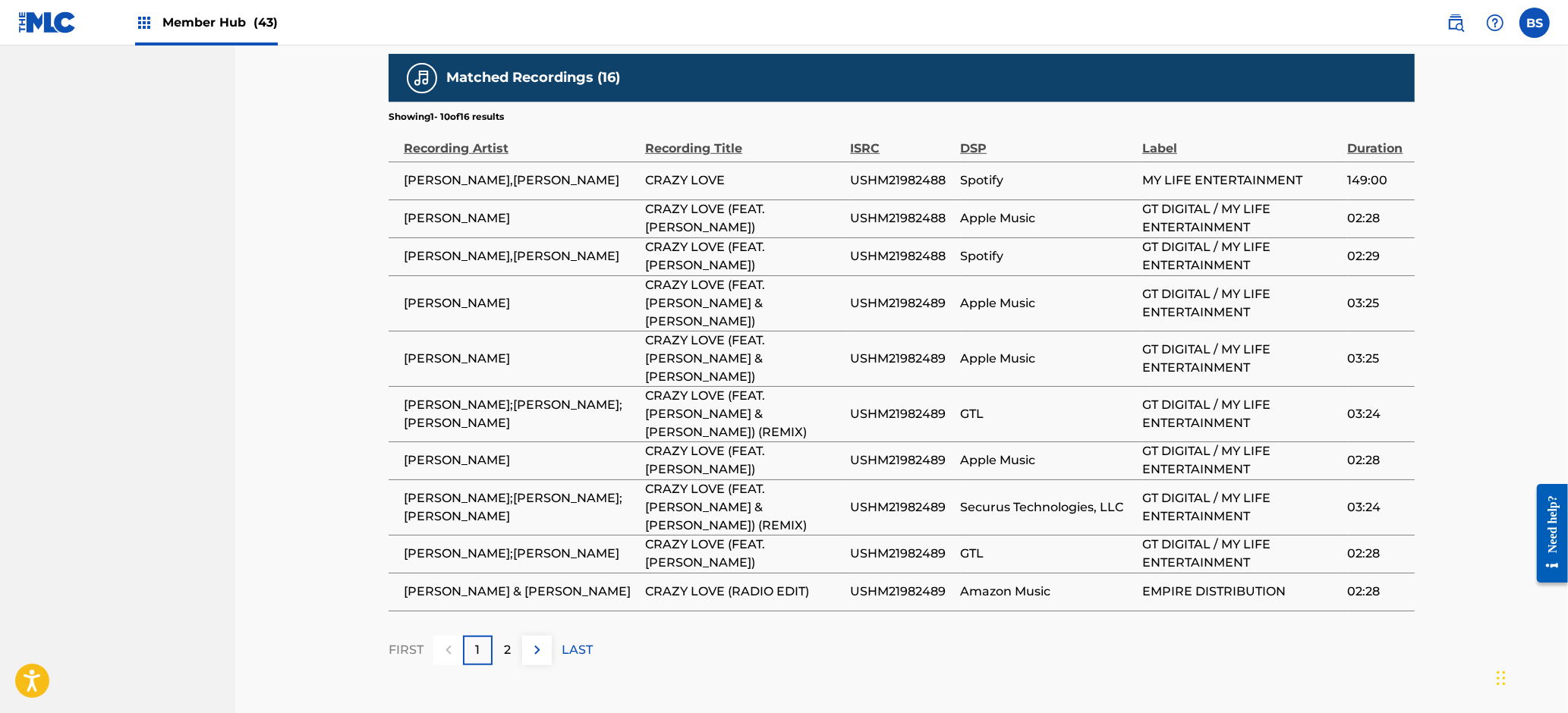
scroll to position [1128, 0]
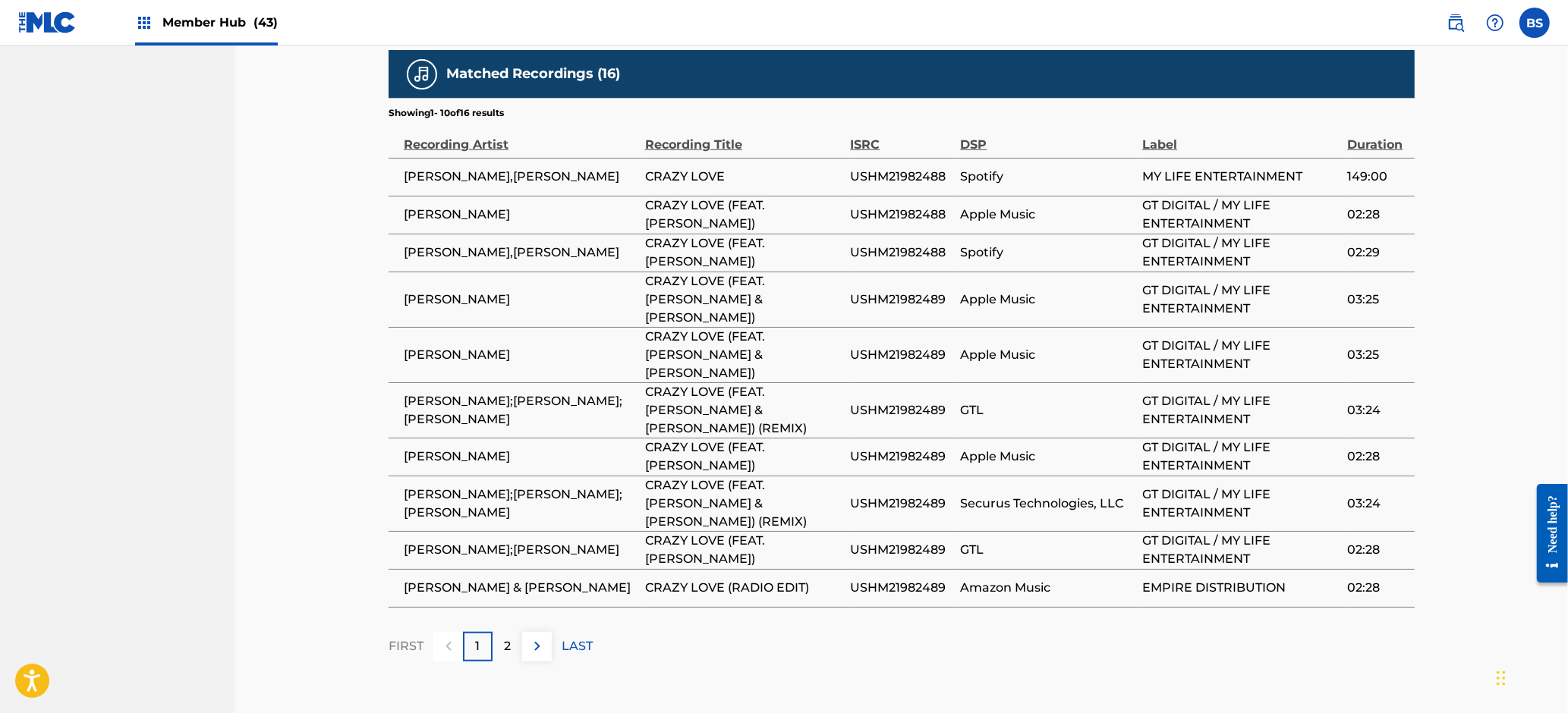
click at [925, 168] on span "USHM21982488" at bounding box center [901, 177] width 102 height 18
click at [902, 291] on span "USHM21982489" at bounding box center [901, 299] width 102 height 18
drag, startPoint x: 902, startPoint y: 278, endPoint x: 534, endPoint y: 349, distance: 374.8
click at [902, 291] on span "USHM21982489" at bounding box center [901, 299] width 102 height 18
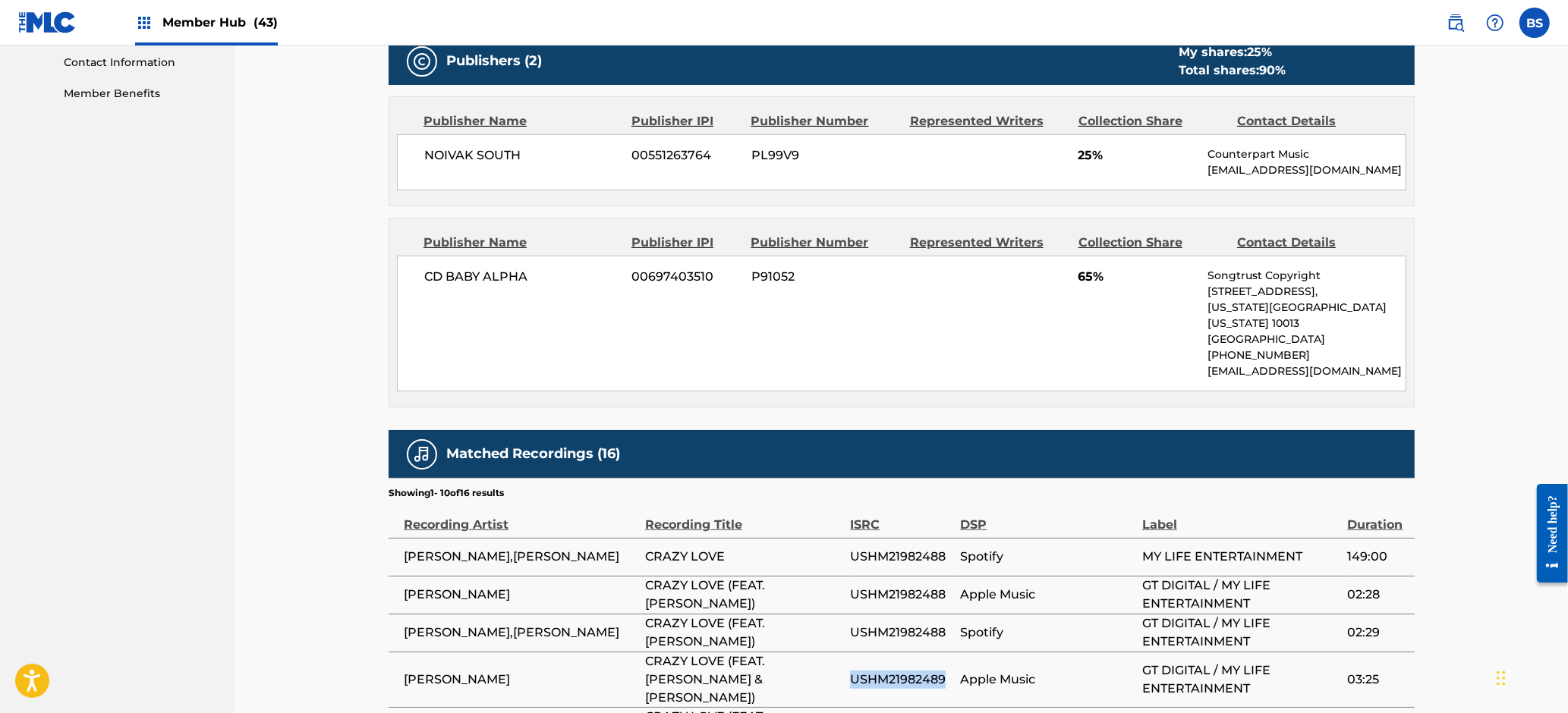
scroll to position [0, 0]
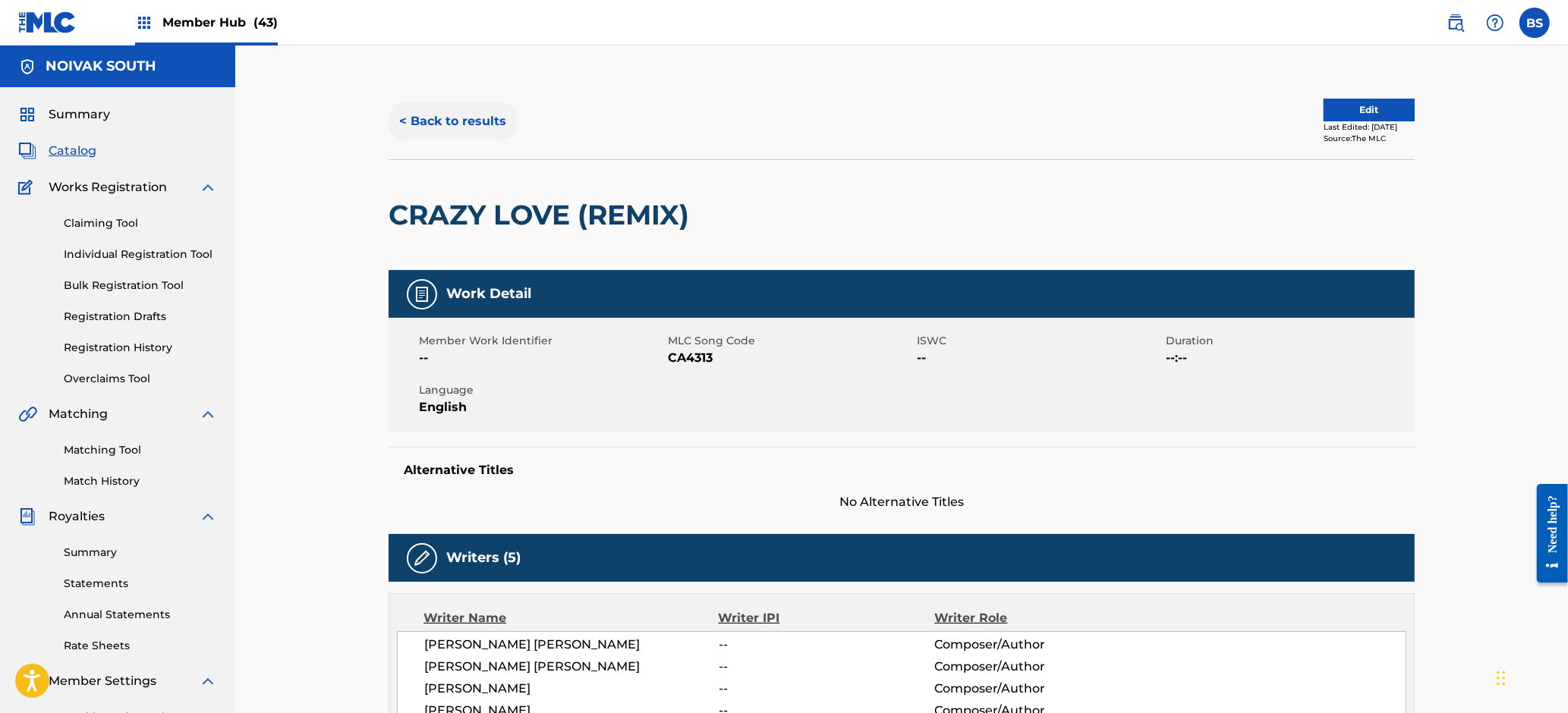
click at [486, 109] on button "< Back to results" at bounding box center [452, 121] width 128 height 38
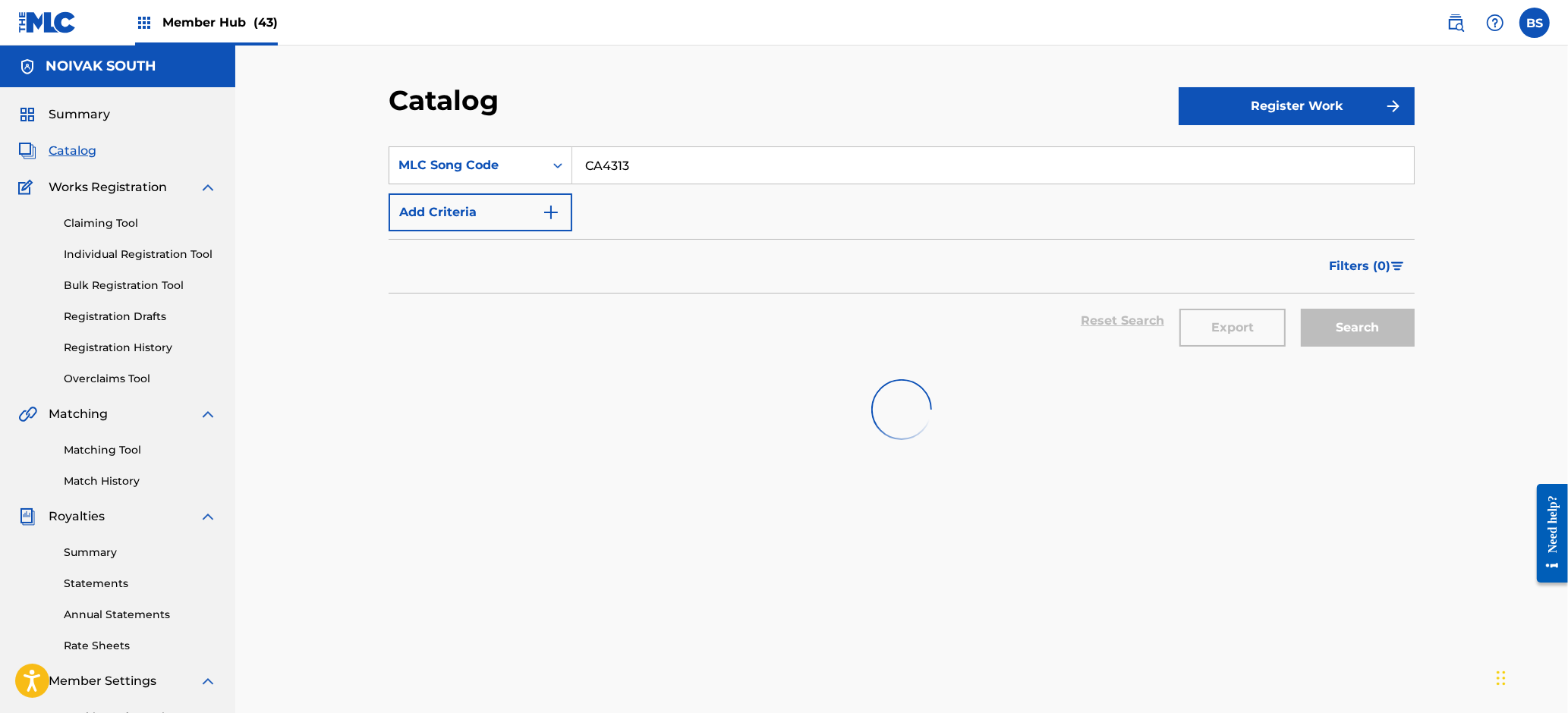
click at [631, 149] on input "CA4313" at bounding box center [993, 166] width 841 height 36
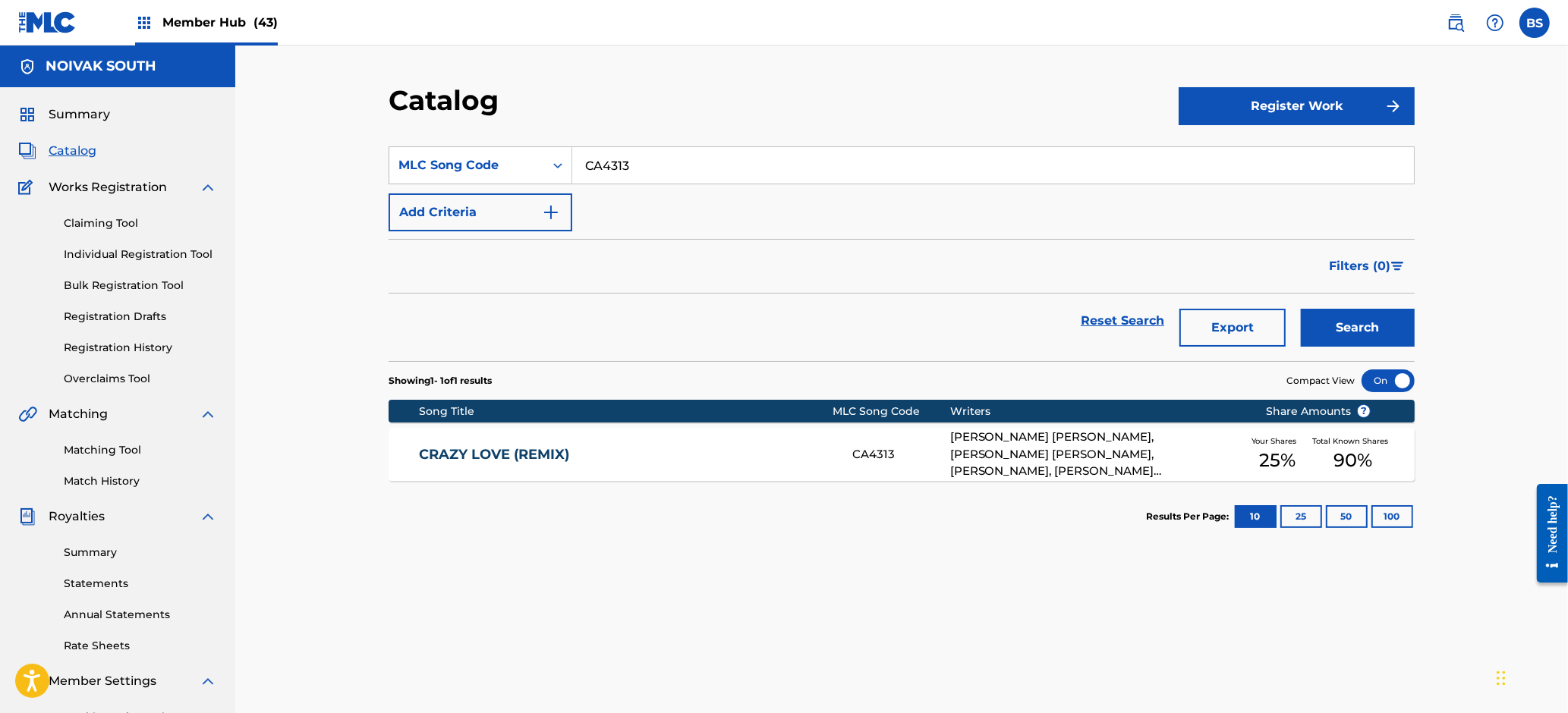
paste input "OC2FU6"
type input "OC2FU6"
click at [1319, 307] on div "Search" at bounding box center [1353, 321] width 121 height 55
click at [1331, 341] on button "Search" at bounding box center [1358, 328] width 114 height 38
drag, startPoint x: 784, startPoint y: 448, endPoint x: 837, endPoint y: 448, distance: 53.0
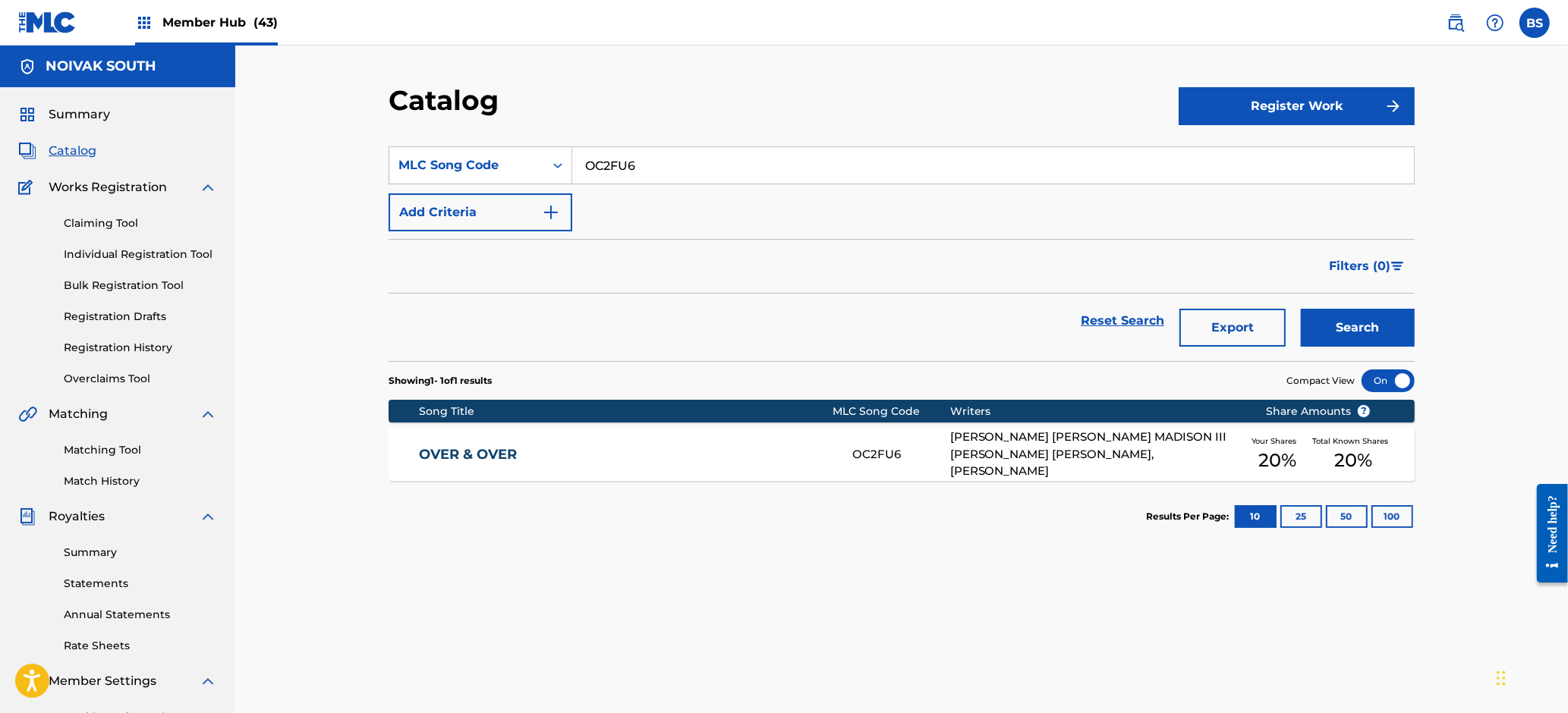
click at [787, 448] on link "OVER & OVER" at bounding box center [626, 455] width 413 height 17
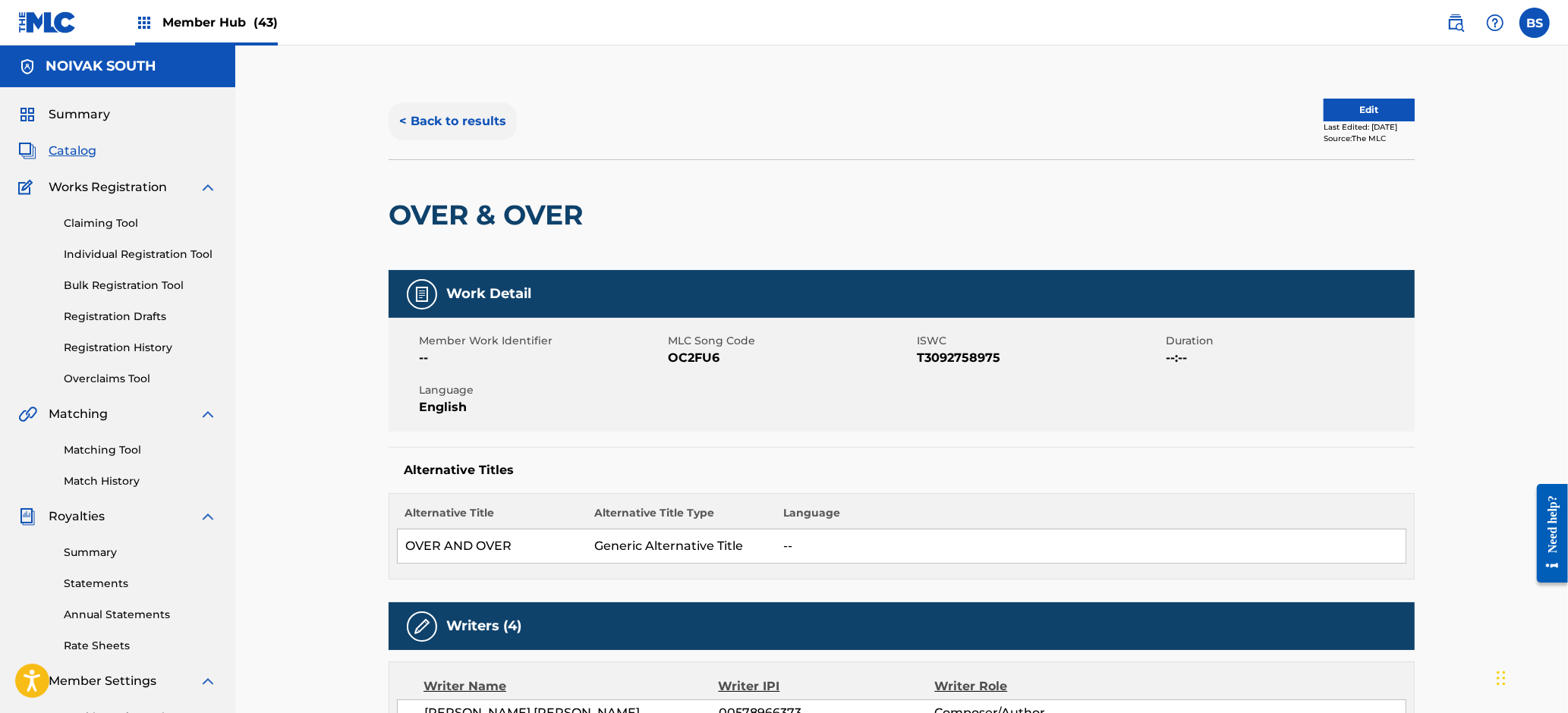
click at [458, 116] on button "< Back to results" at bounding box center [452, 121] width 128 height 38
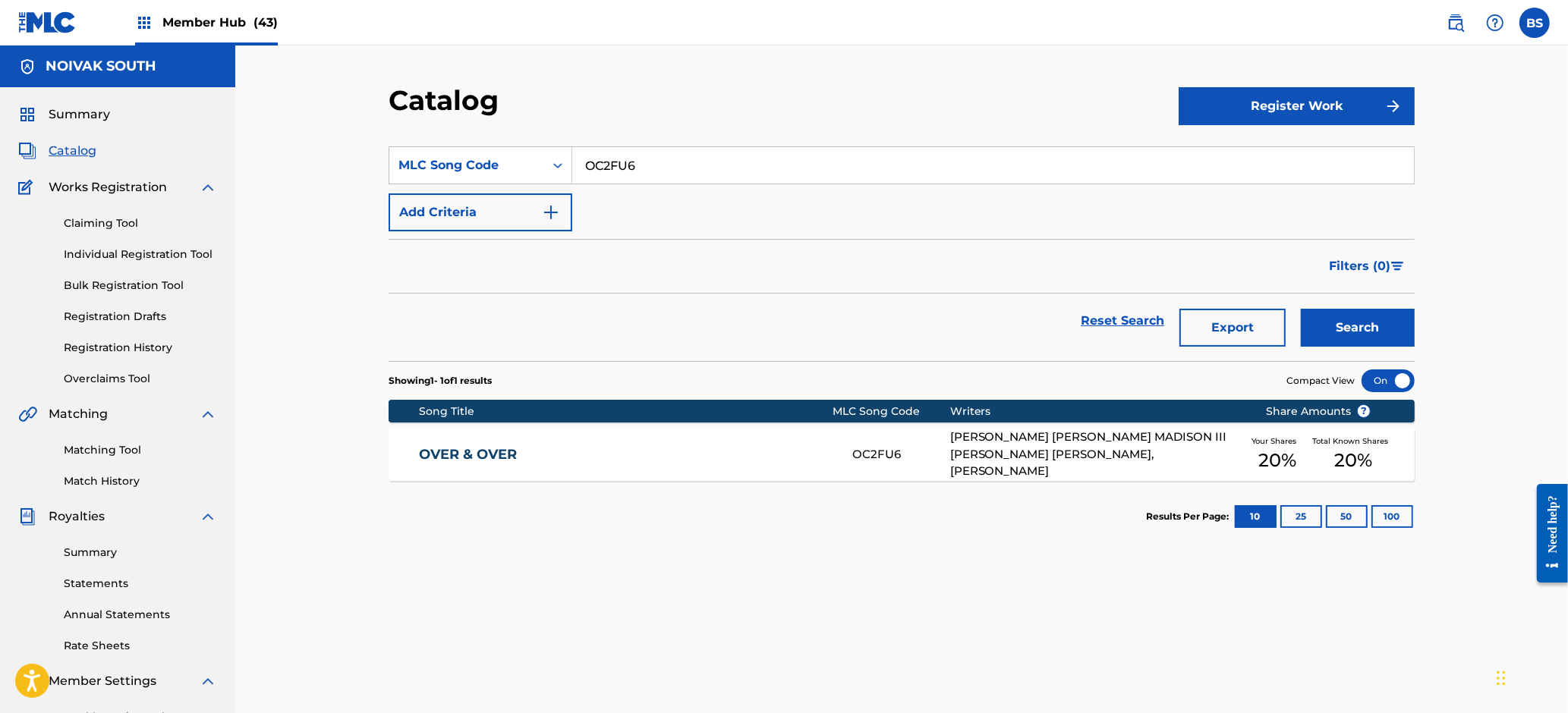
click at [604, 173] on input "OC2FU6" at bounding box center [993, 166] width 841 height 36
paste input "BE7025"
type input "BE7025"
click at [1360, 331] on button "Search" at bounding box center [1358, 328] width 114 height 38
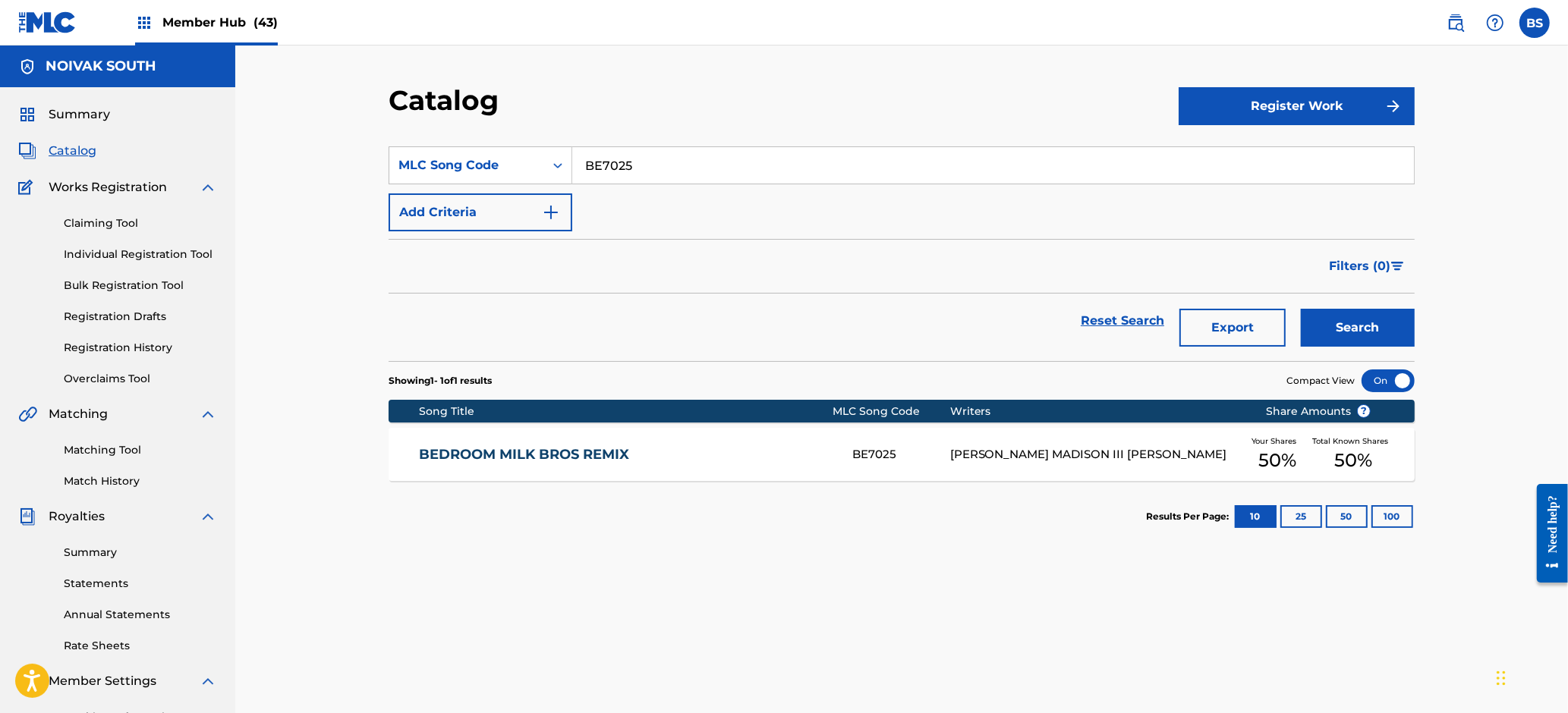
click at [751, 449] on link "BEDROOM MILK BROS REMIX" at bounding box center [626, 455] width 413 height 17
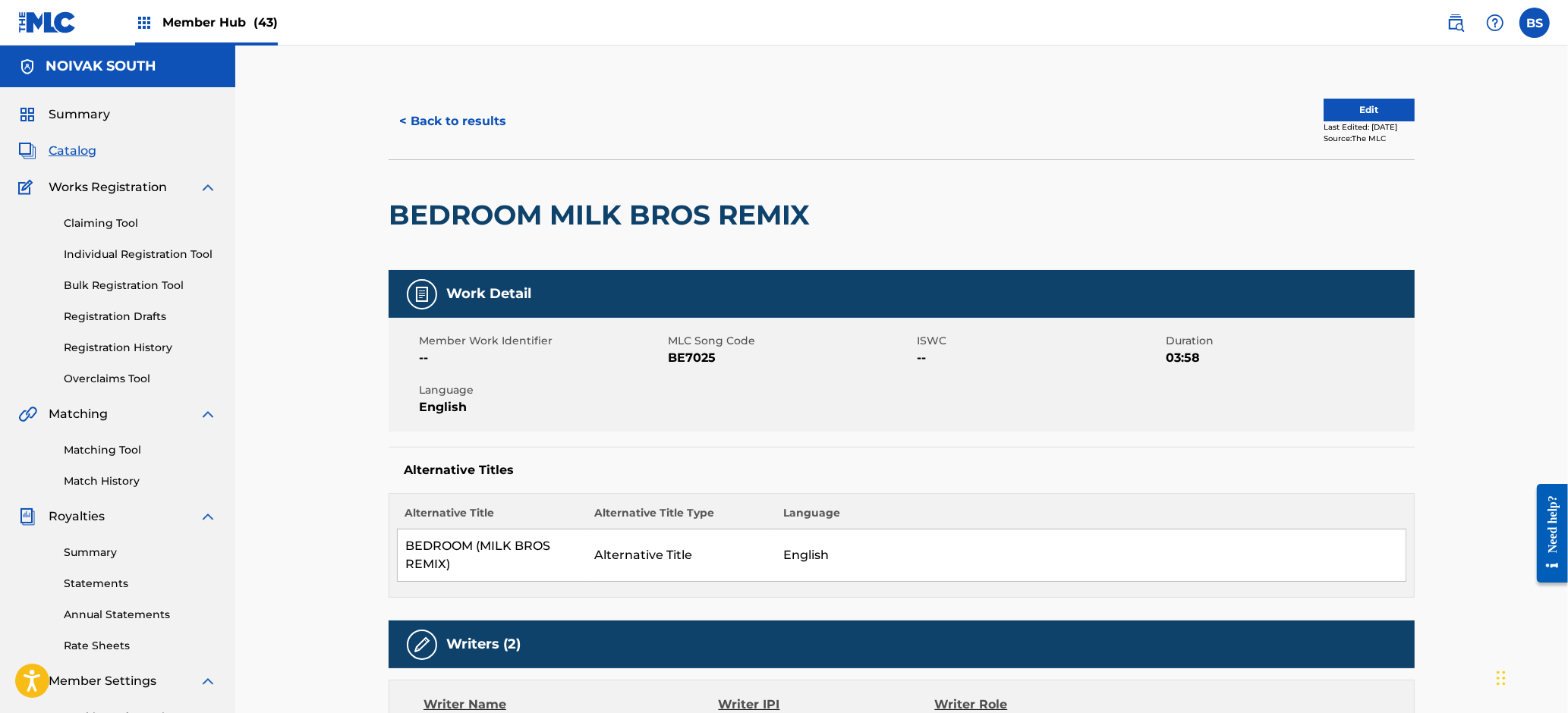
scroll to position [761, 0]
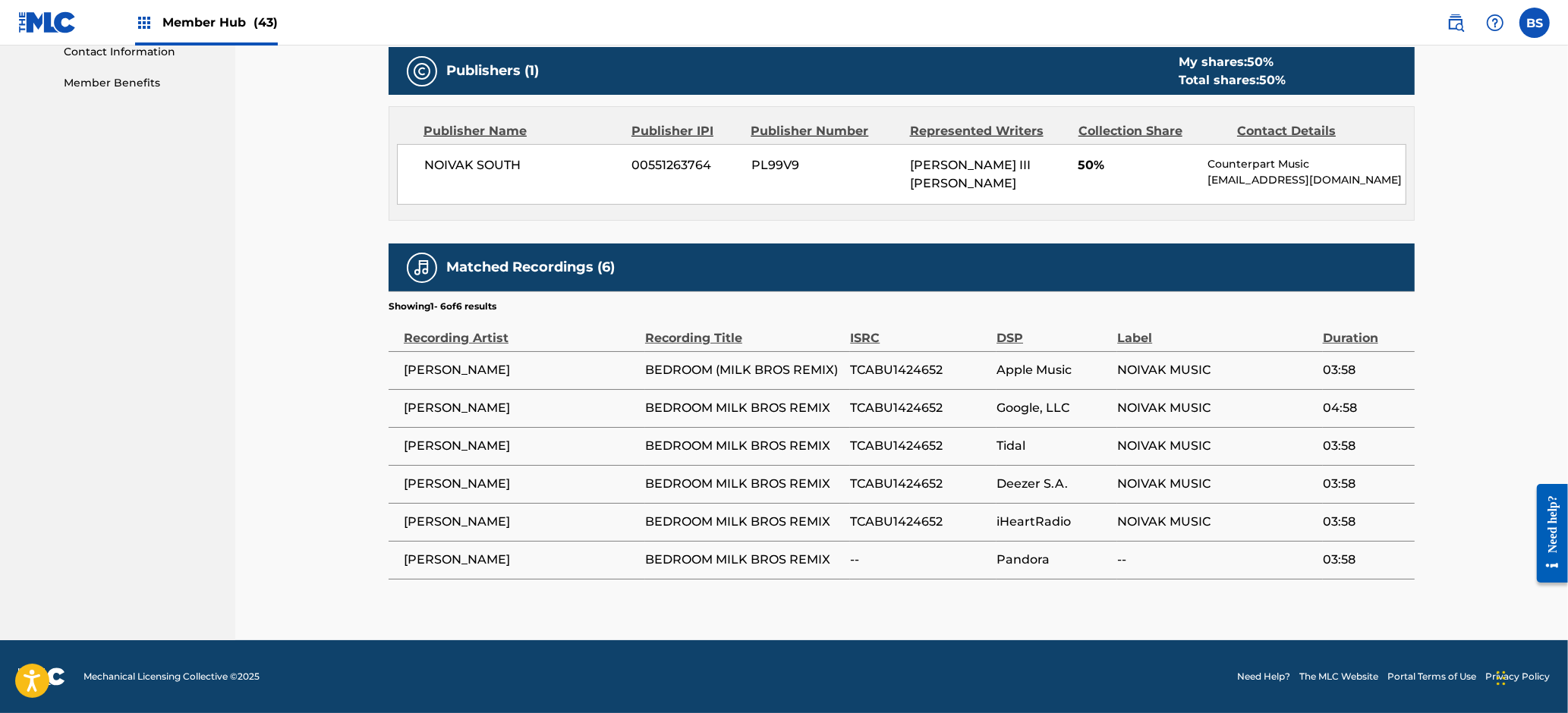
click at [903, 446] on span "TCABU1424652" at bounding box center [919, 446] width 139 height 18
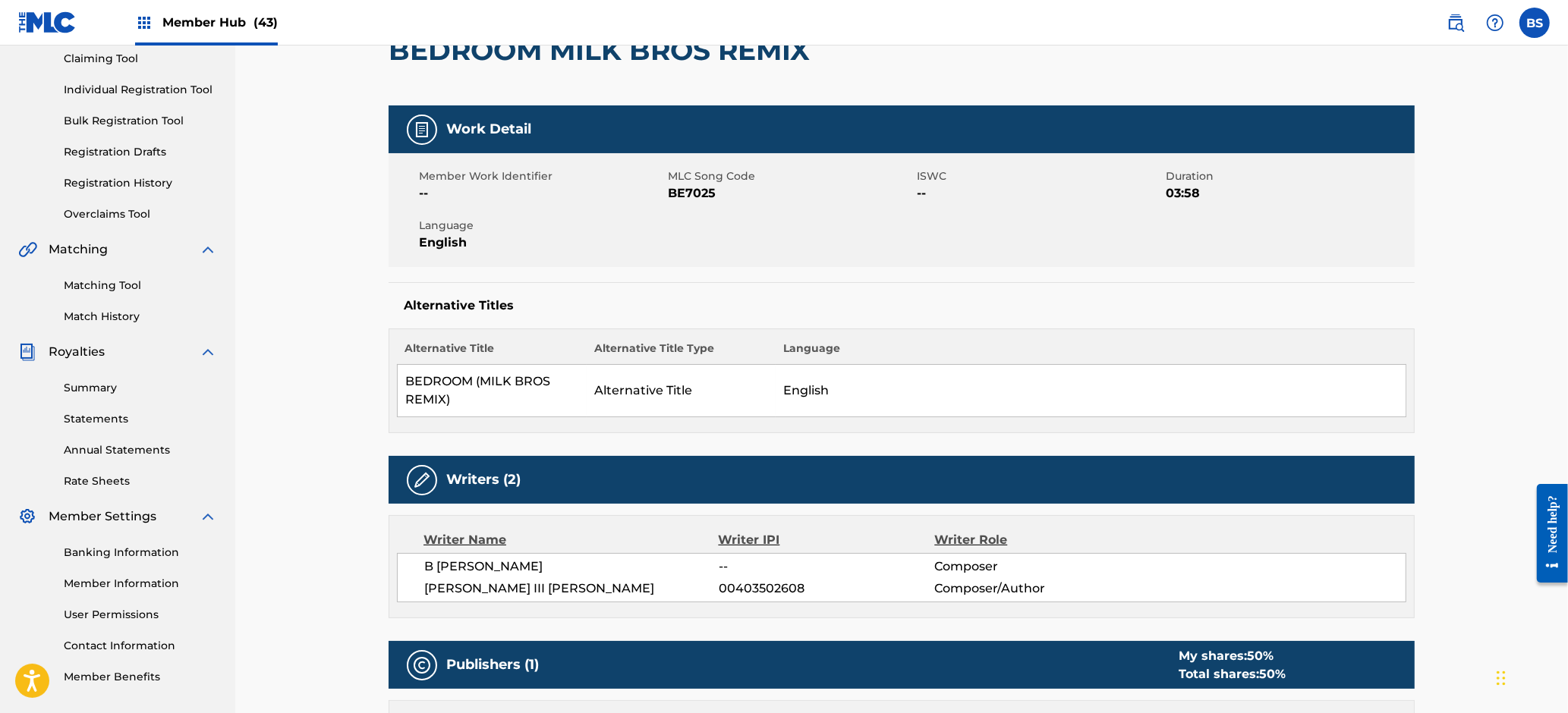
scroll to position [0, 0]
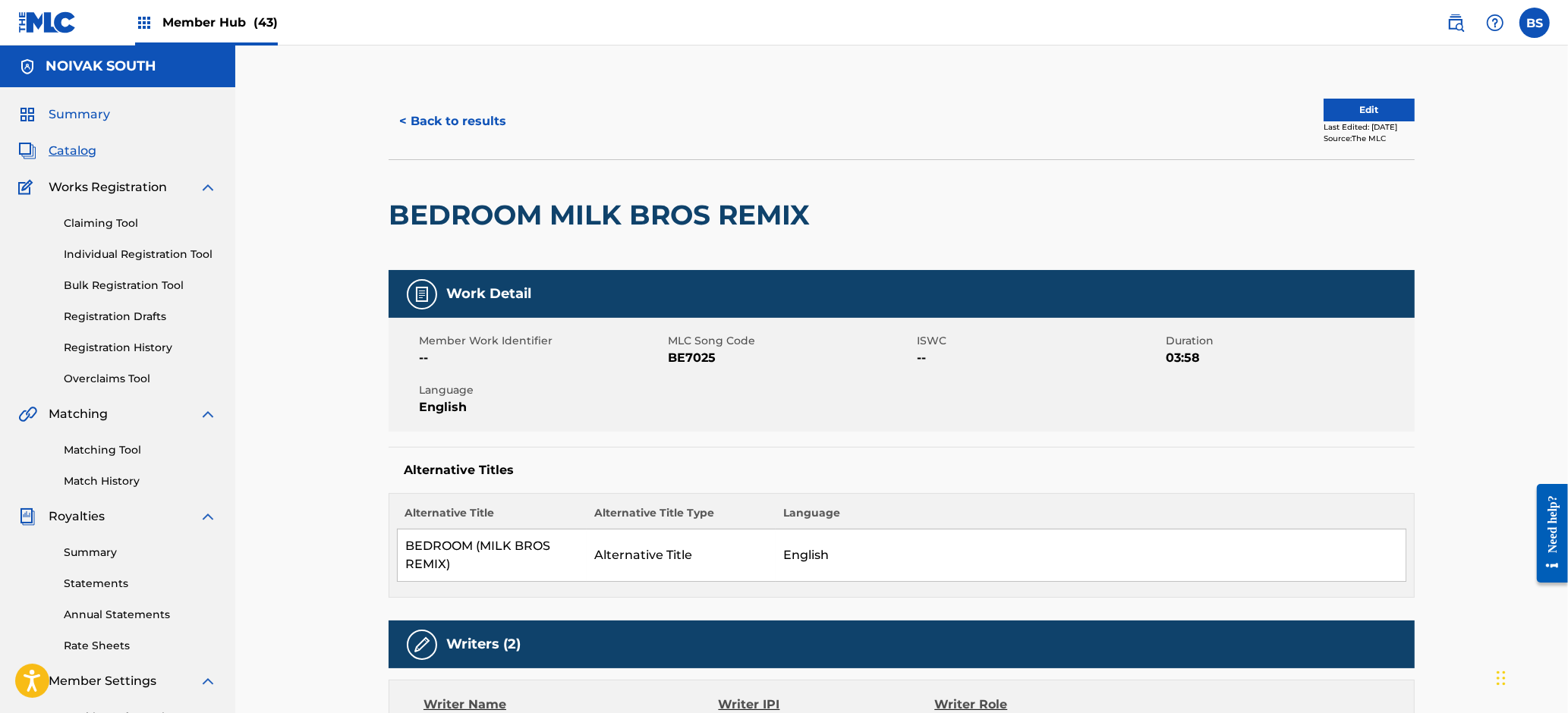
click at [76, 112] on span "Summary" at bounding box center [79, 114] width 62 height 18
